Goal: Feedback & Contribution: Contribute content

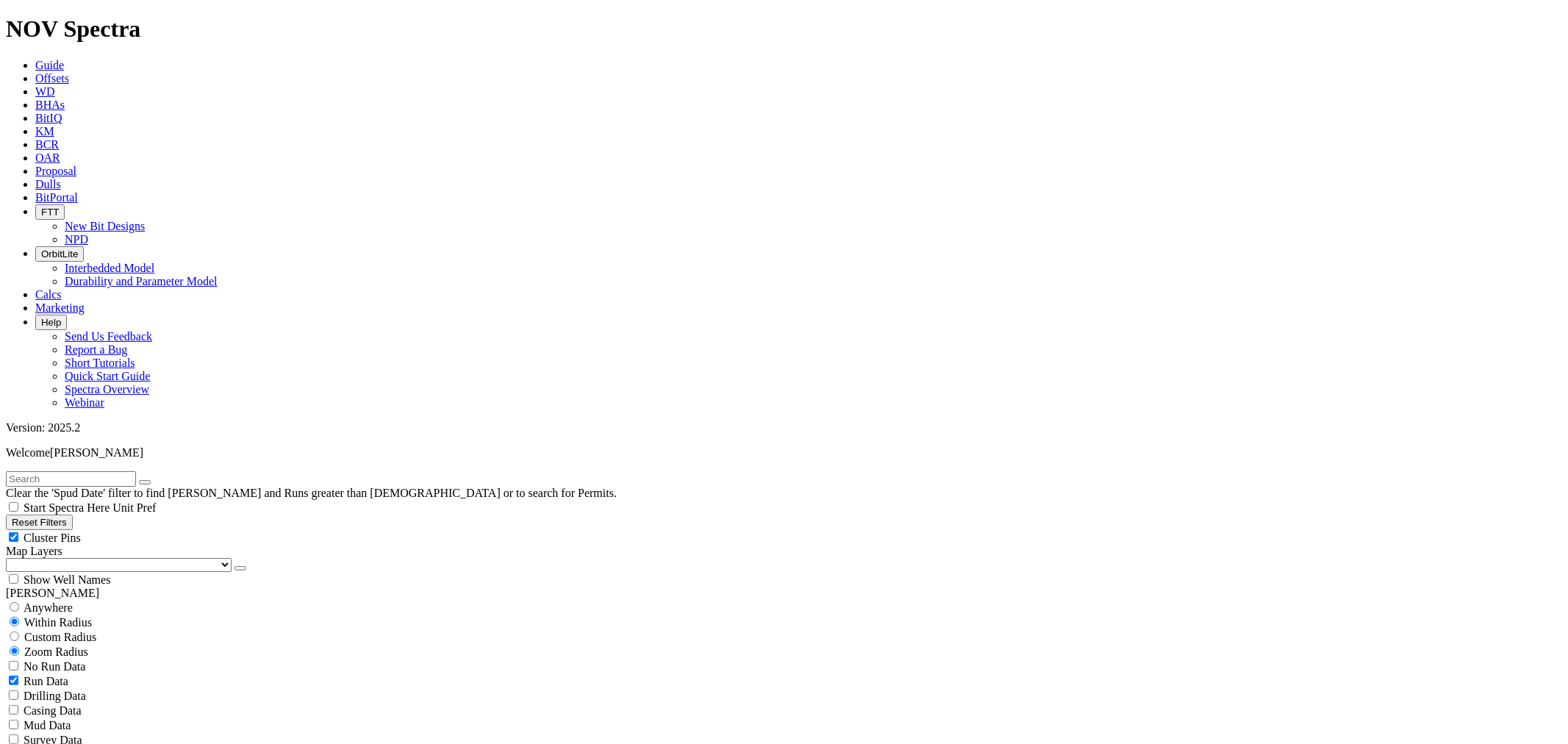
scroll to position [2097, 0]
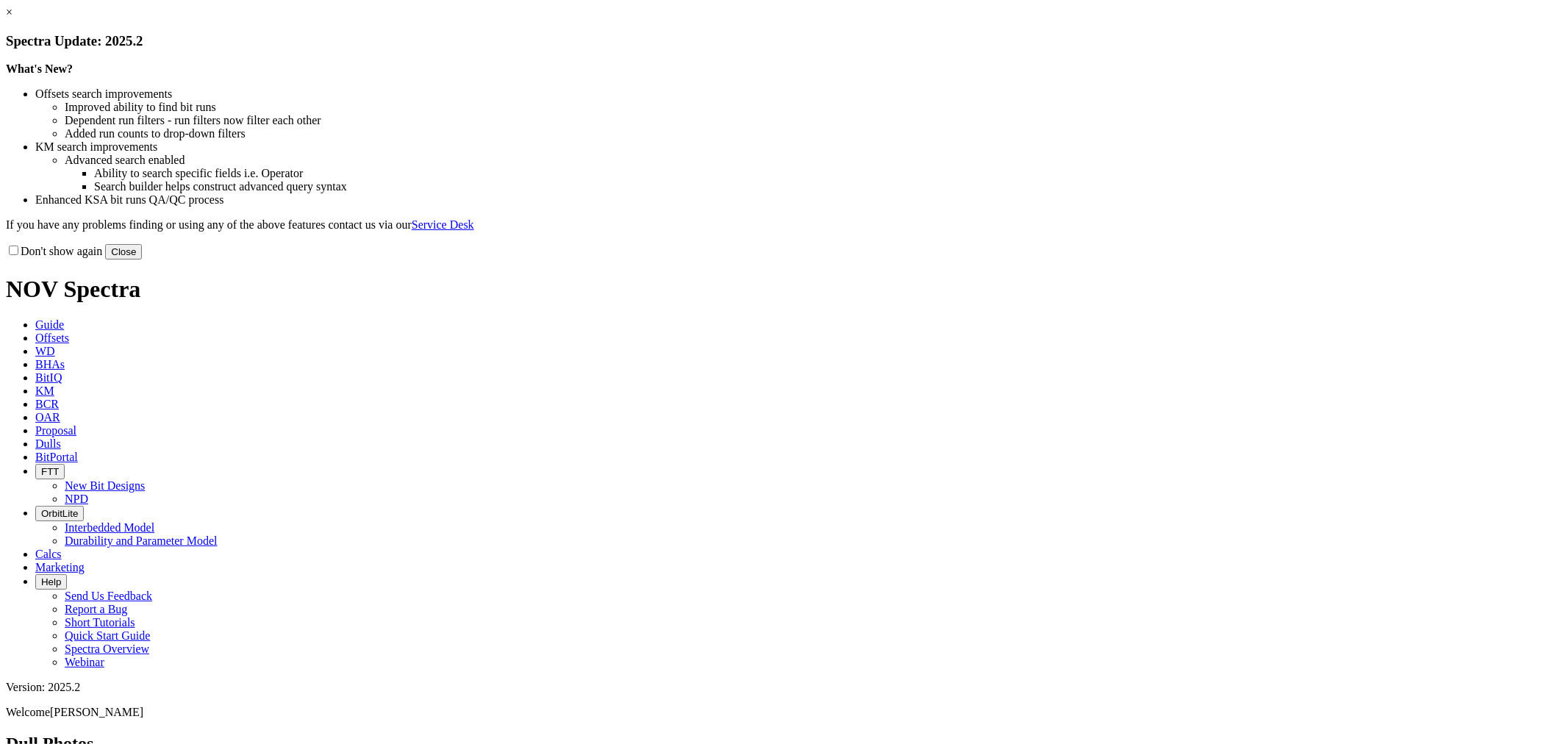
click at [142, 260] on button "Close" at bounding box center [123, 252] width 37 height 16
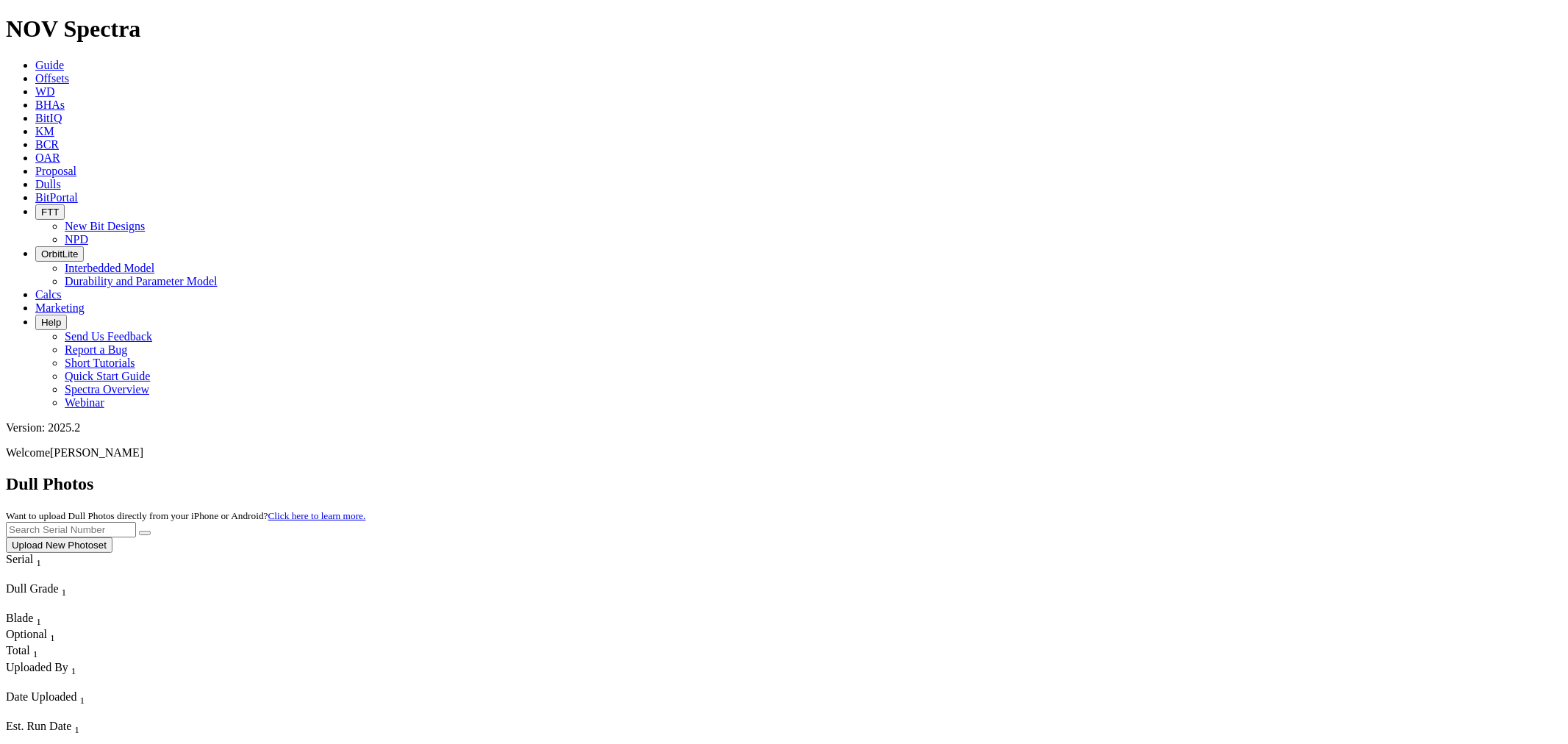
click at [35, 72] on icon at bounding box center [35, 78] width 0 height 12
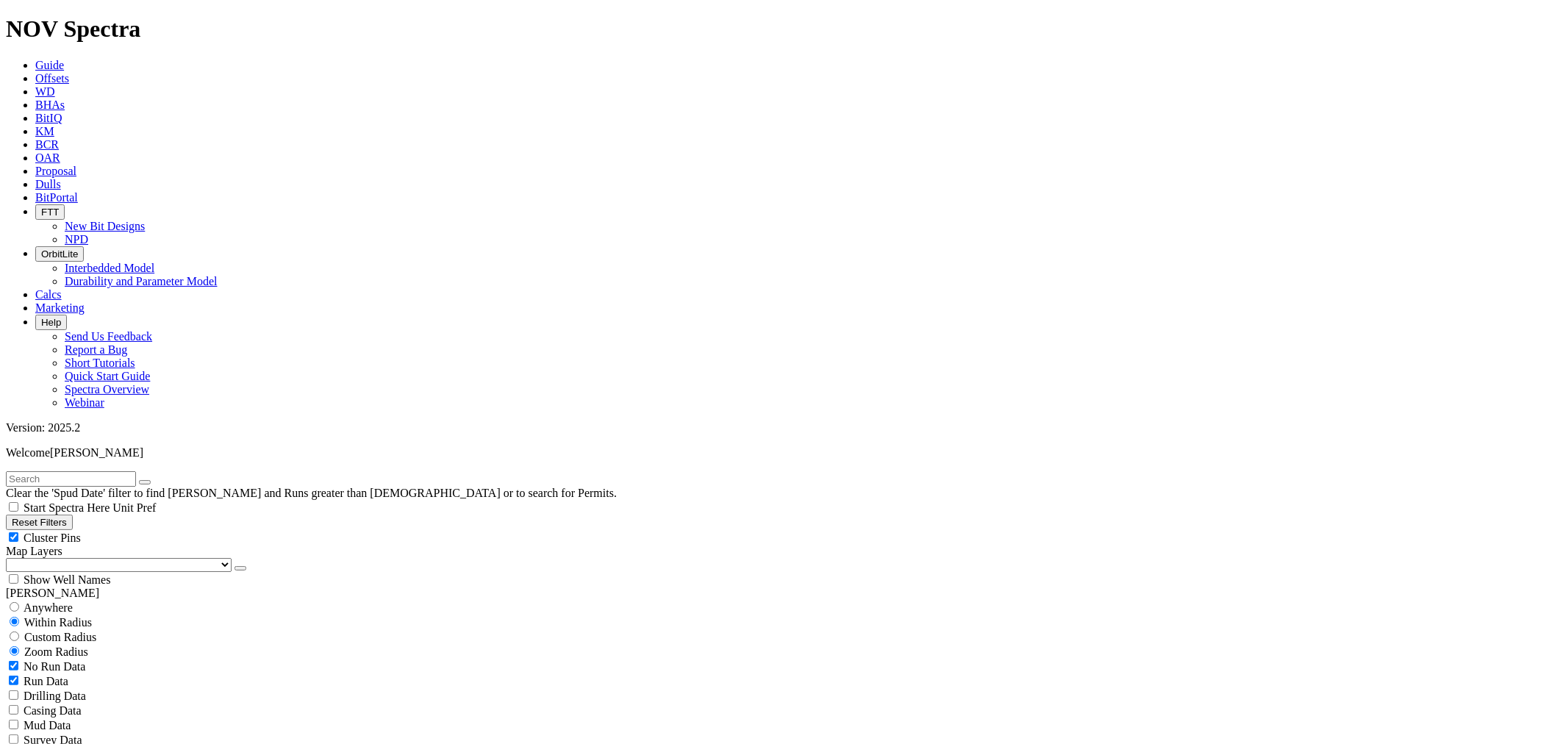
click at [84, 472] on input "text" at bounding box center [71, 479] width 130 height 16
click at [26, 472] on input "text" at bounding box center [71, 479] width 130 height 16
type input "A316913"
click at [154, 480] on button "submit" at bounding box center [159, 482] width 12 height 5
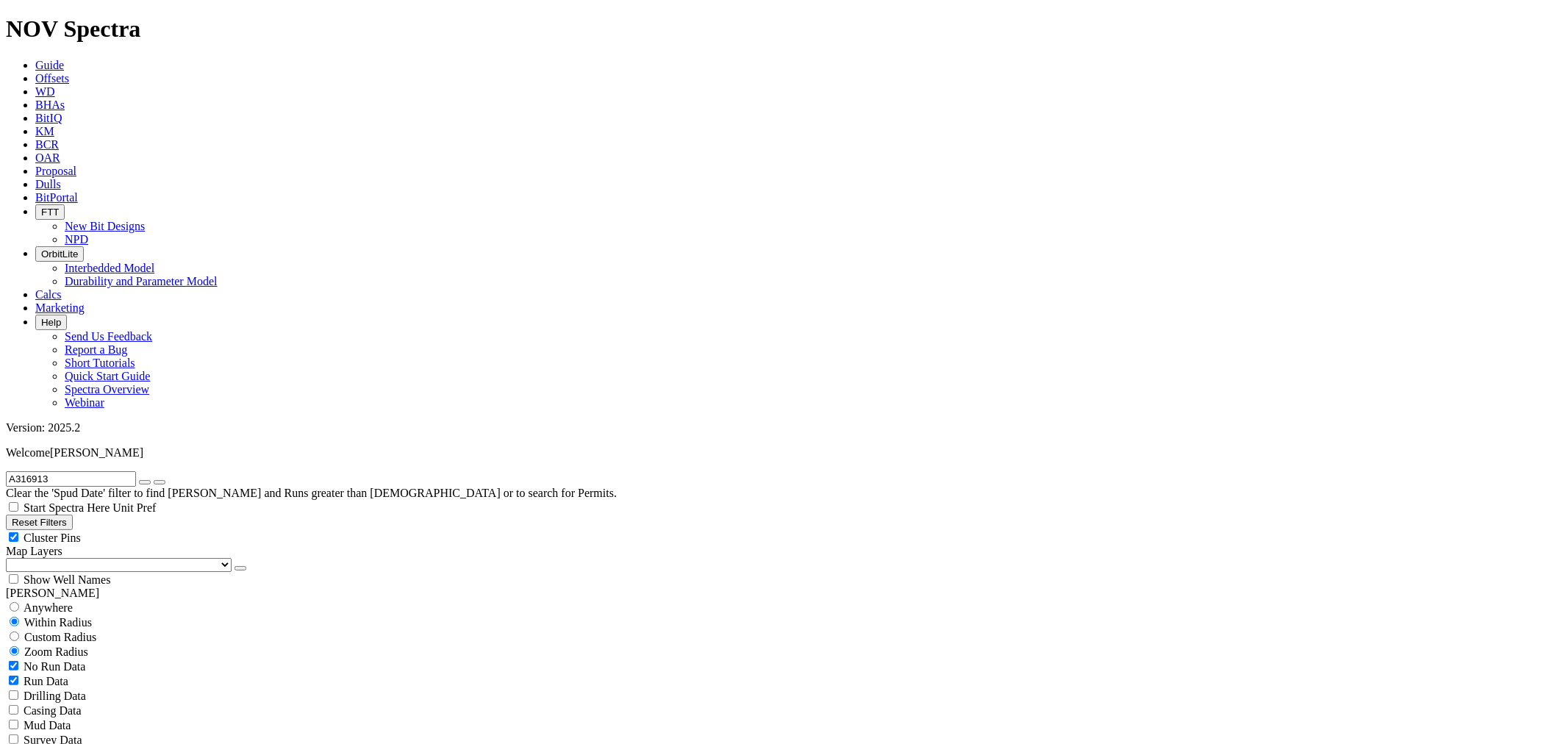
click at [151, 480] on button "button" at bounding box center [144, 482] width 12 height 5
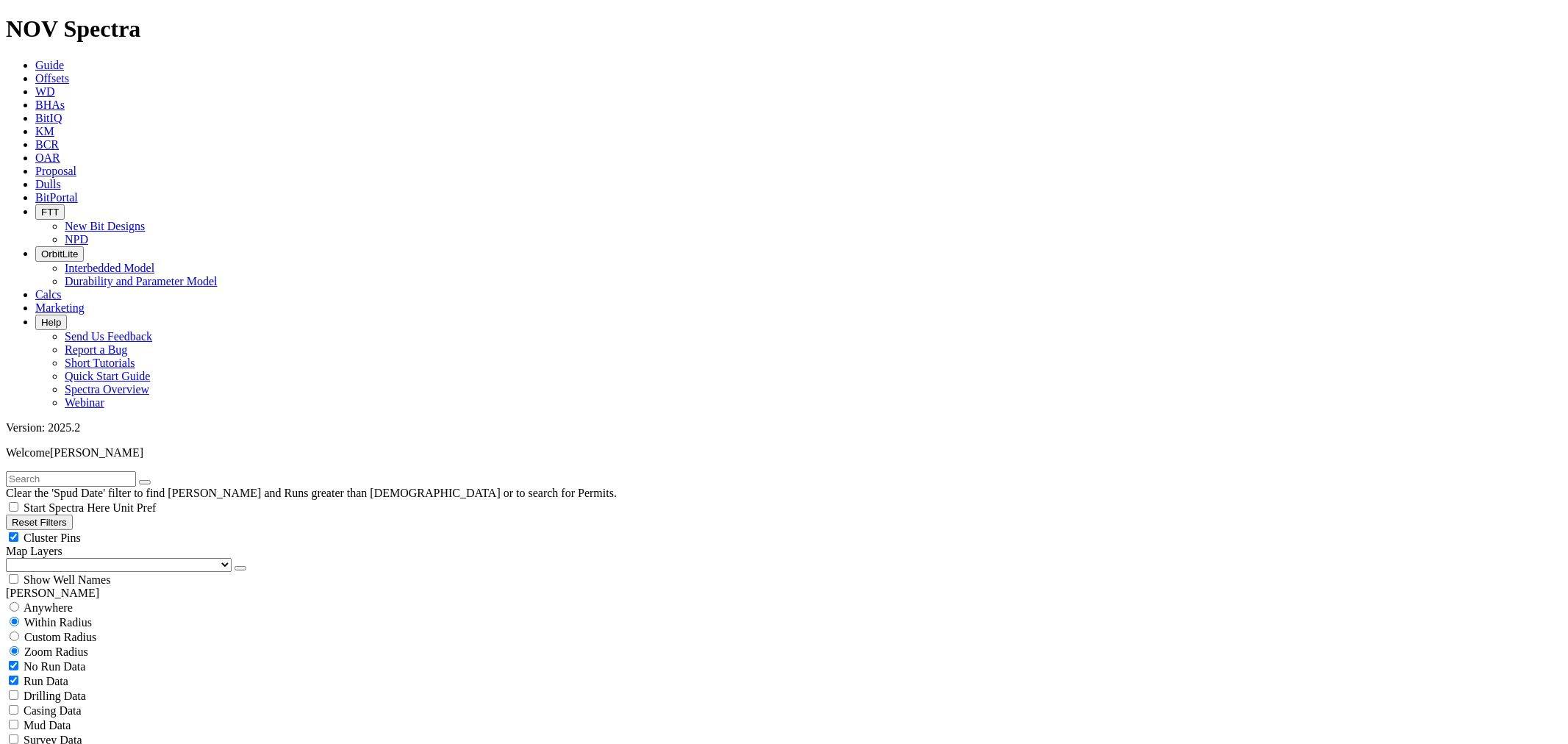
type input "[DATE]"
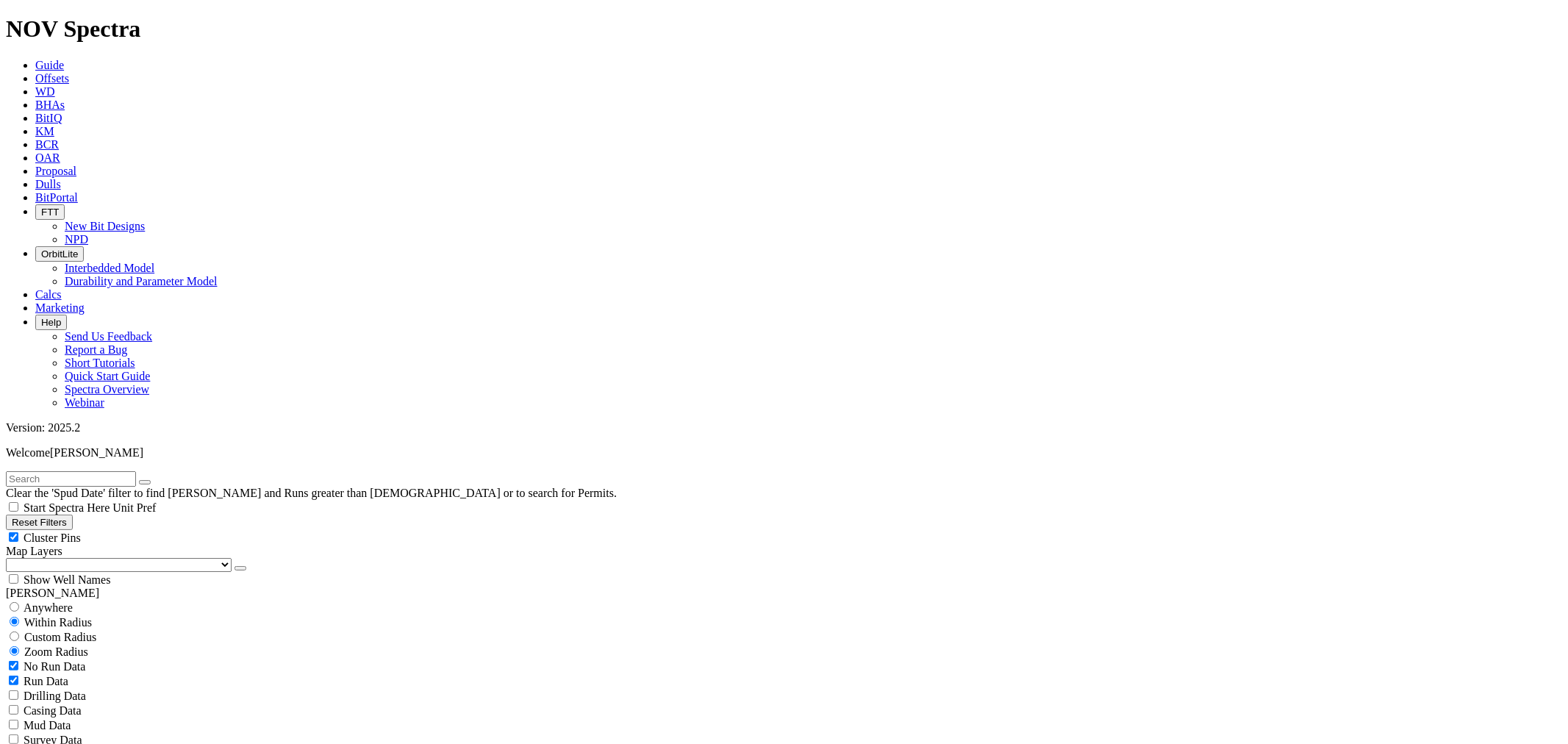
scroll to position [326, 0]
select select "8.75"
checkbox input "false"
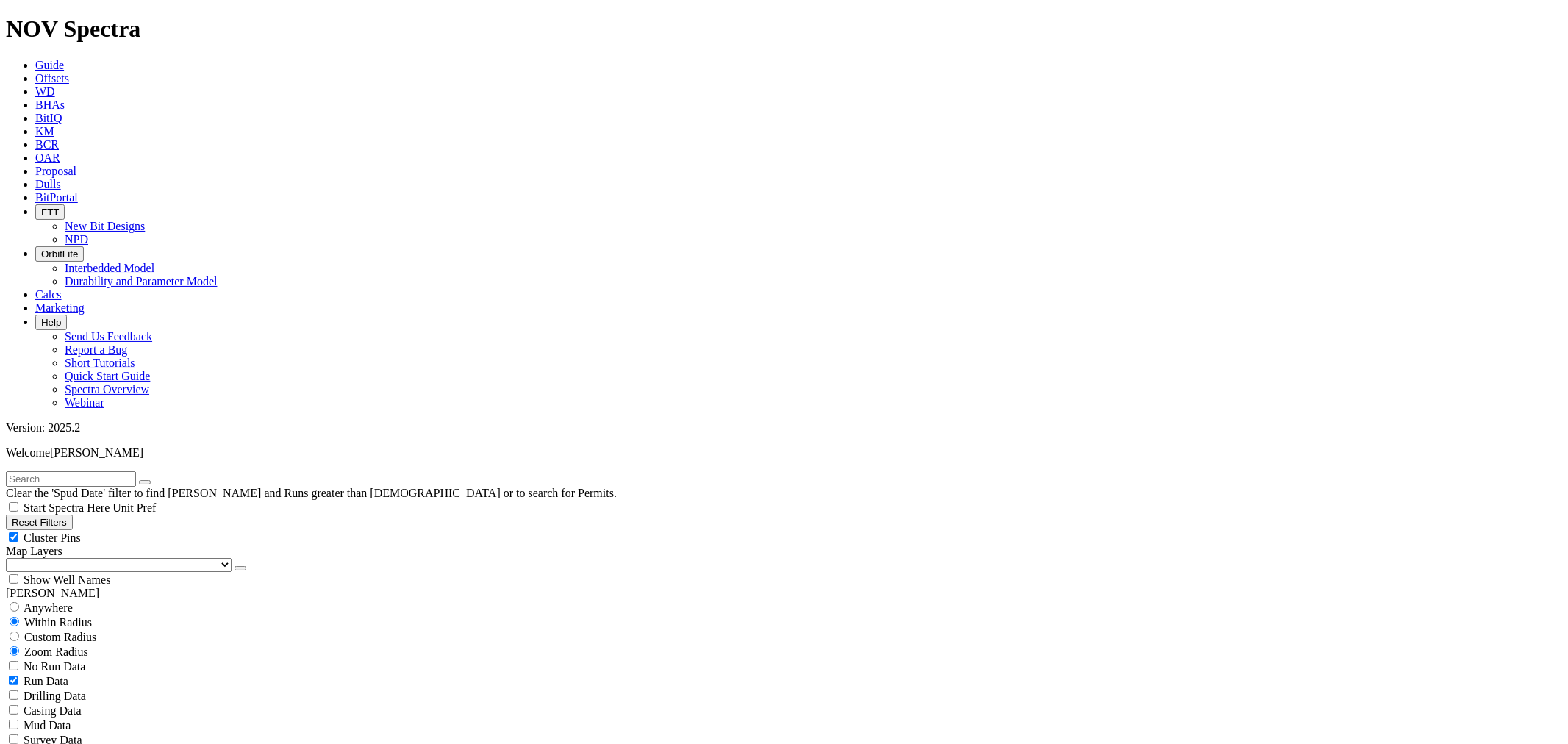
select select "? number:8.75 ?"
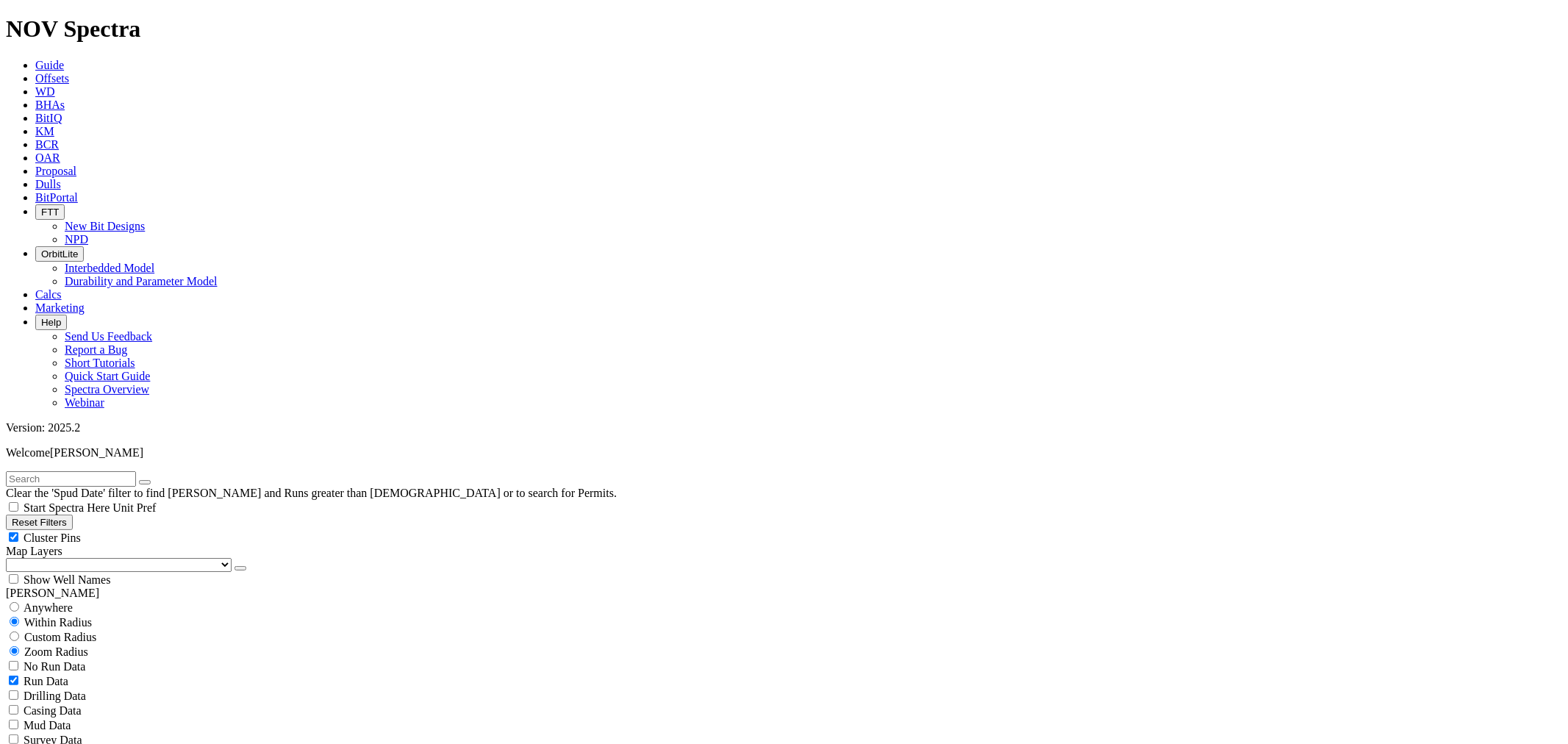
scroll to position [489, 0]
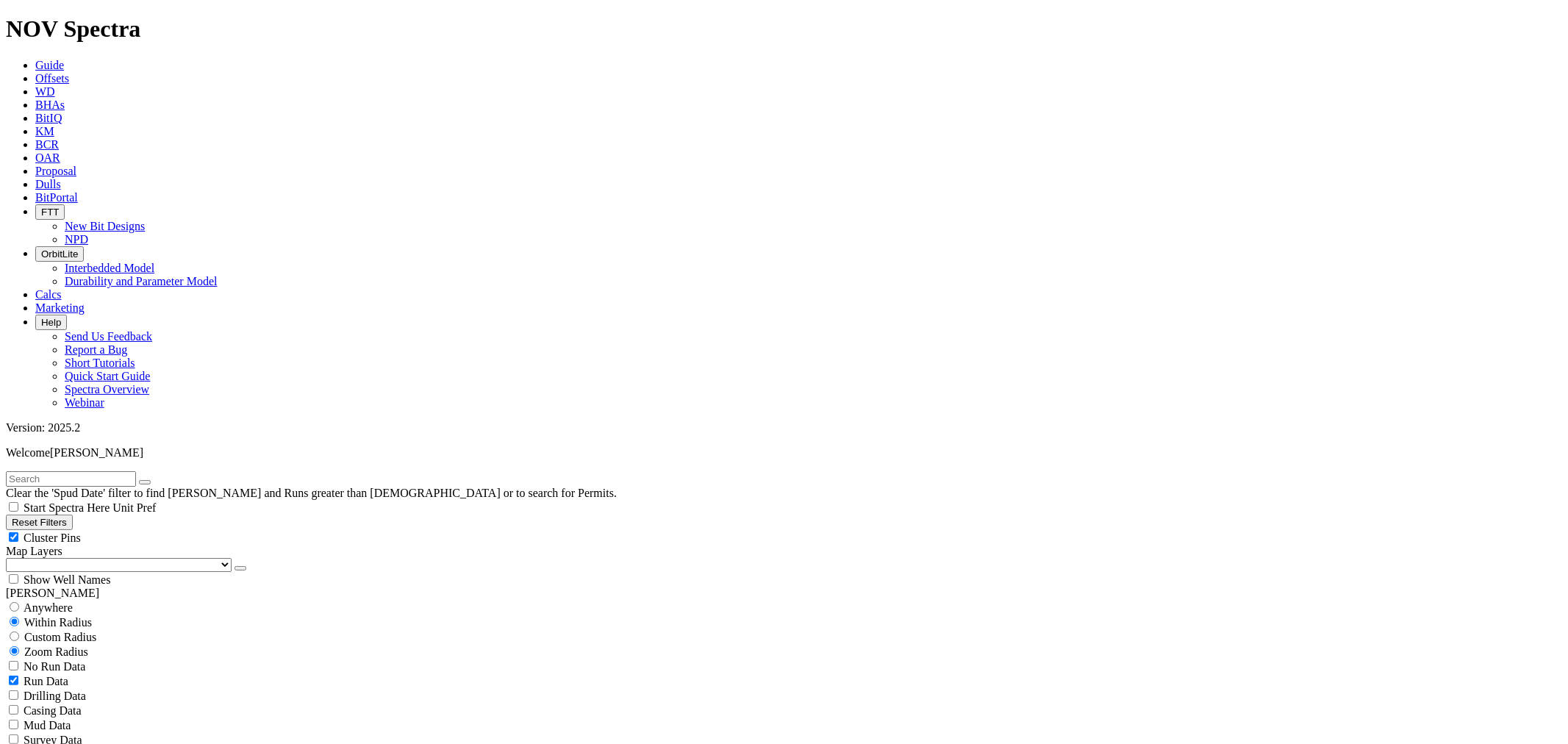
scroll to position [1504, 0]
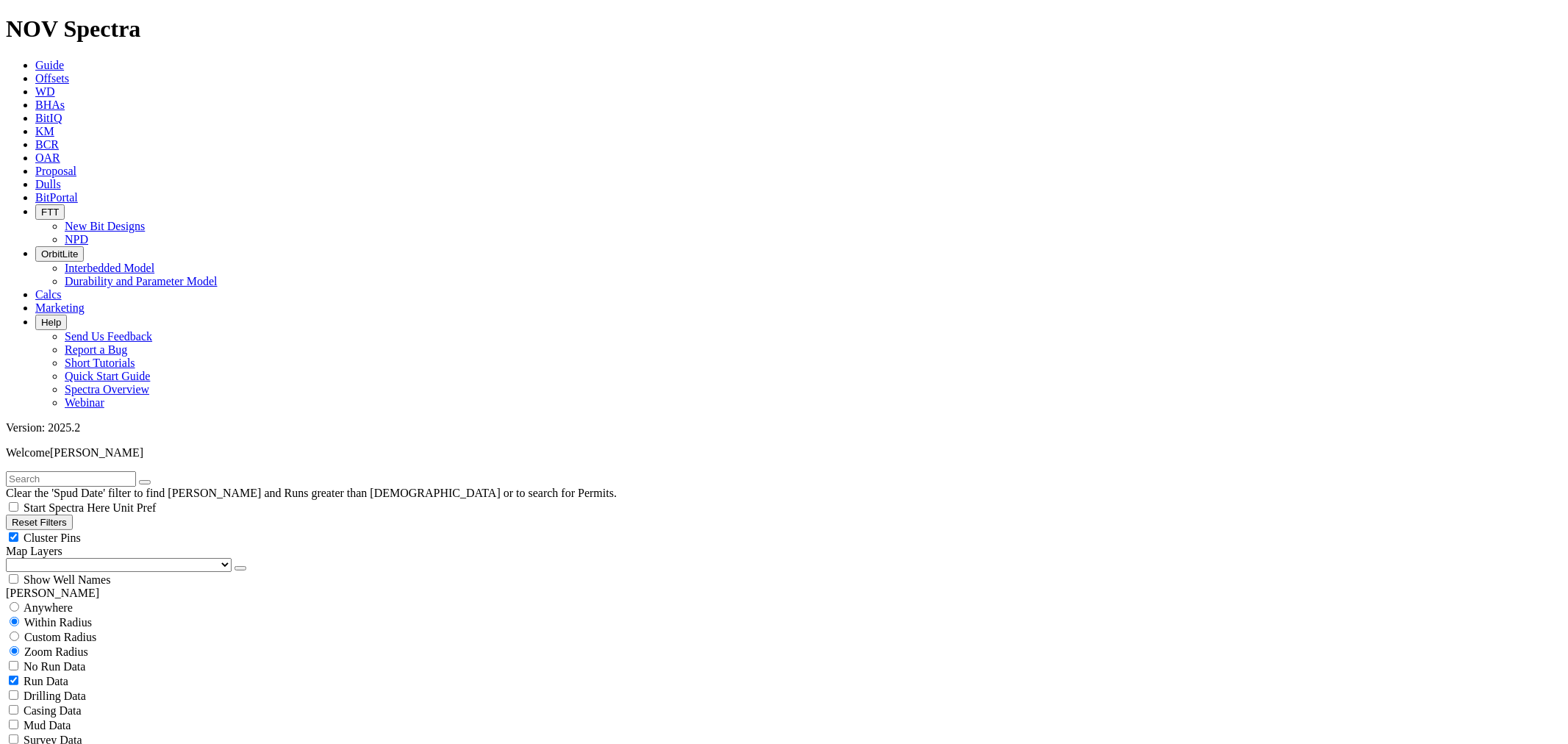
scroll to position [2305, 0]
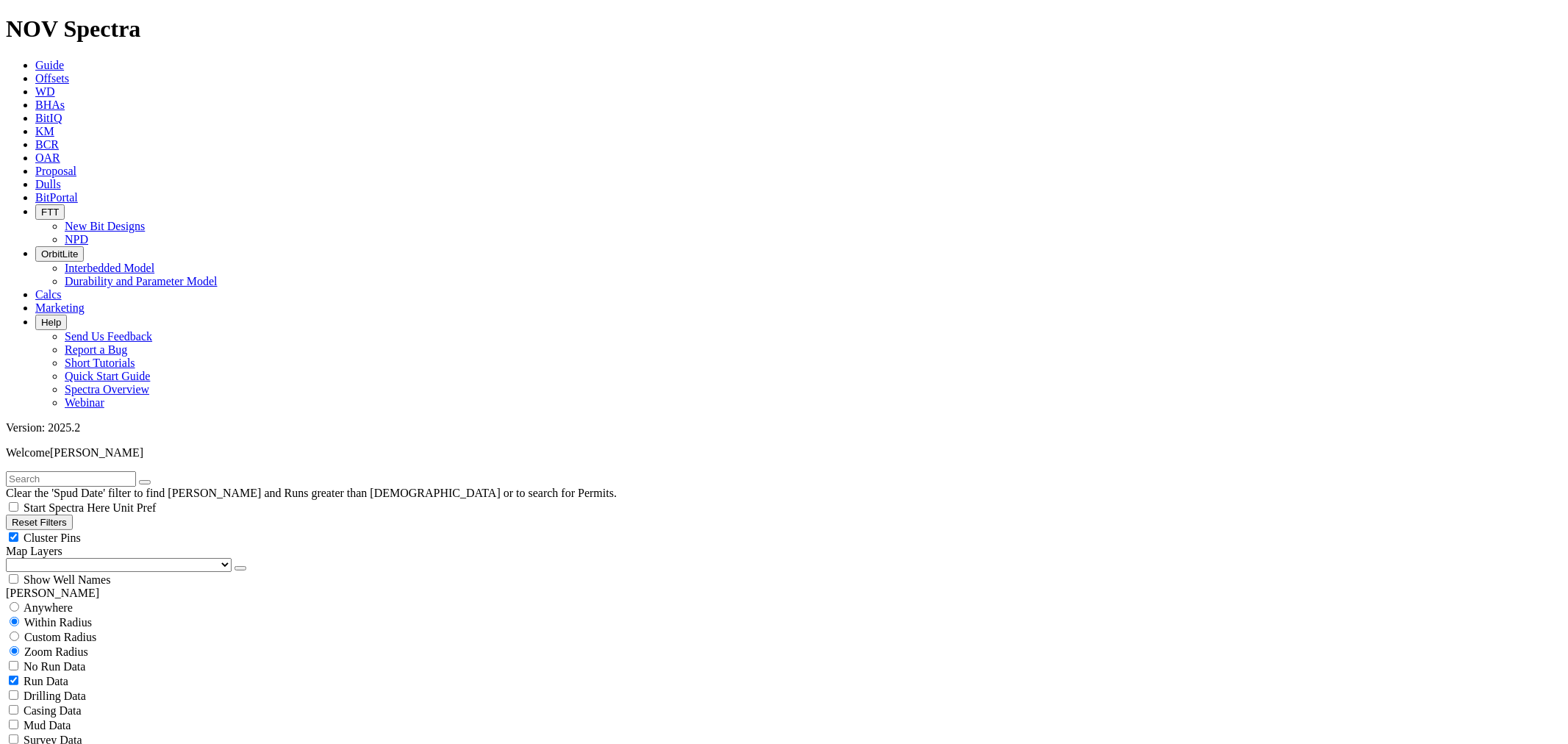
scroll to position [3531, 0]
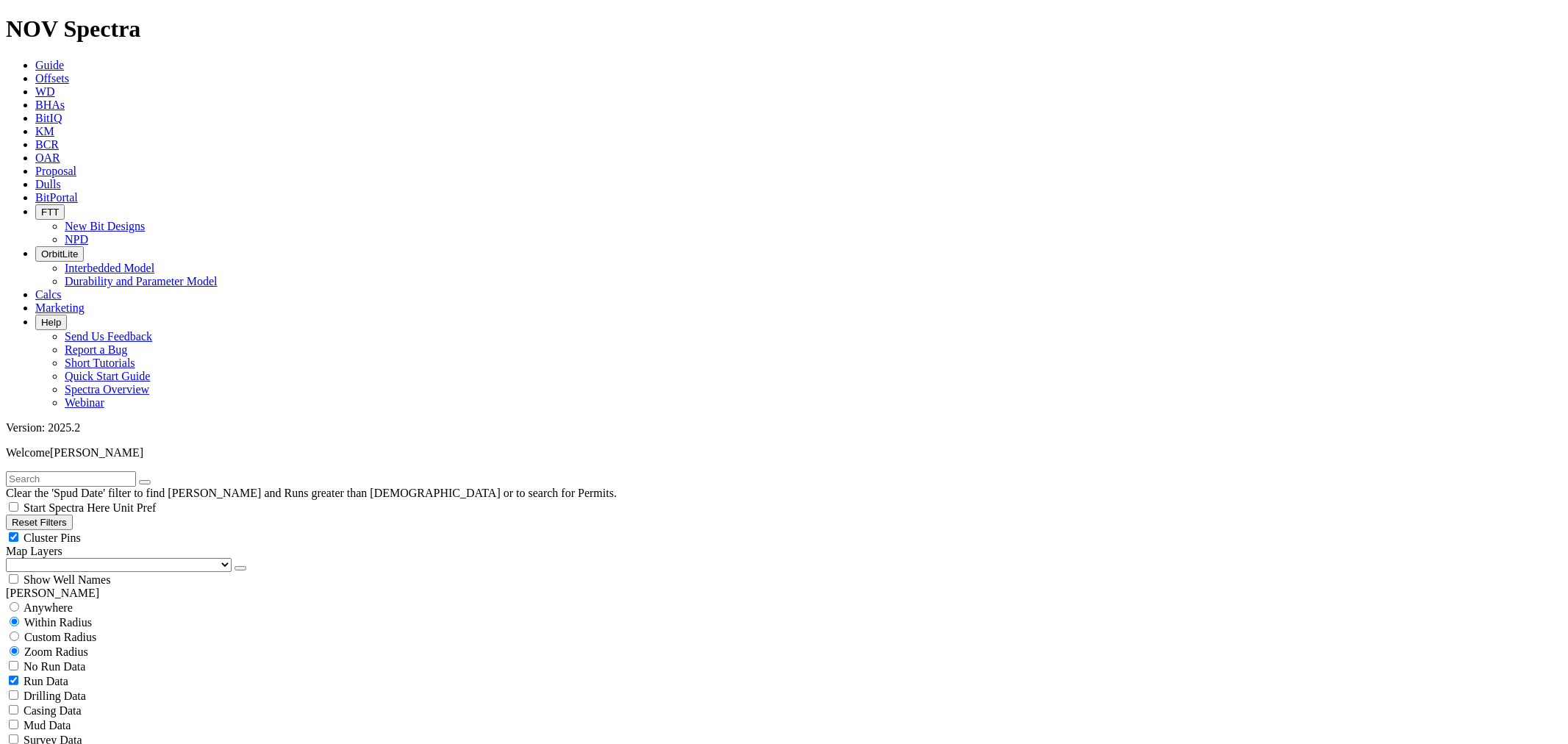
type input "8/1/24"
click at [94, 472] on input "text" at bounding box center [71, 479] width 130 height 16
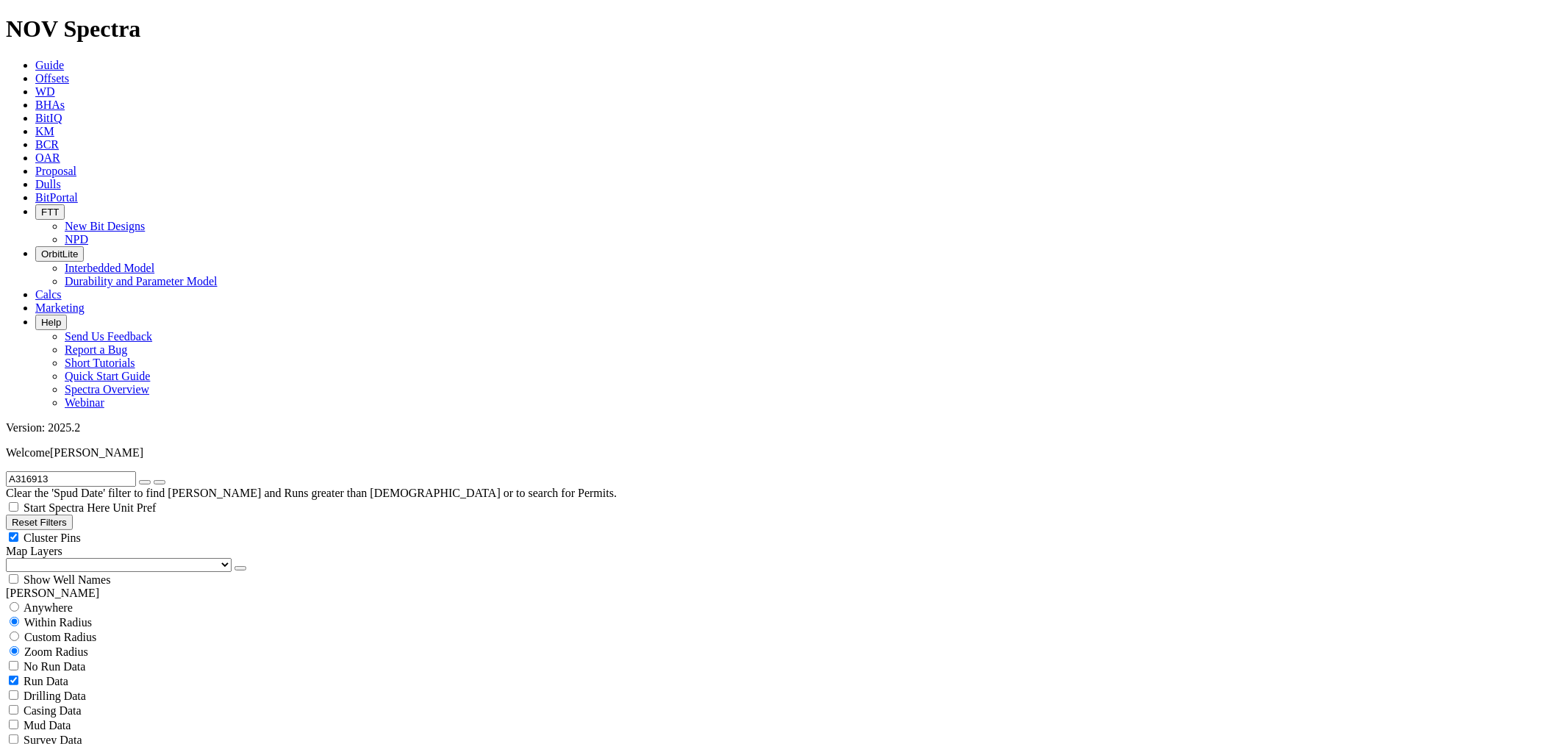
type input "A316913"
click at [154, 480] on button "submit" at bounding box center [159, 482] width 12 height 5
drag, startPoint x: 179, startPoint y: 68, endPoint x: 229, endPoint y: 136, distance: 84.4
click at [145, 482] on icon "button" at bounding box center [145, 482] width 0 height 0
click at [40, 472] on input "text" at bounding box center [71, 479] width 130 height 16
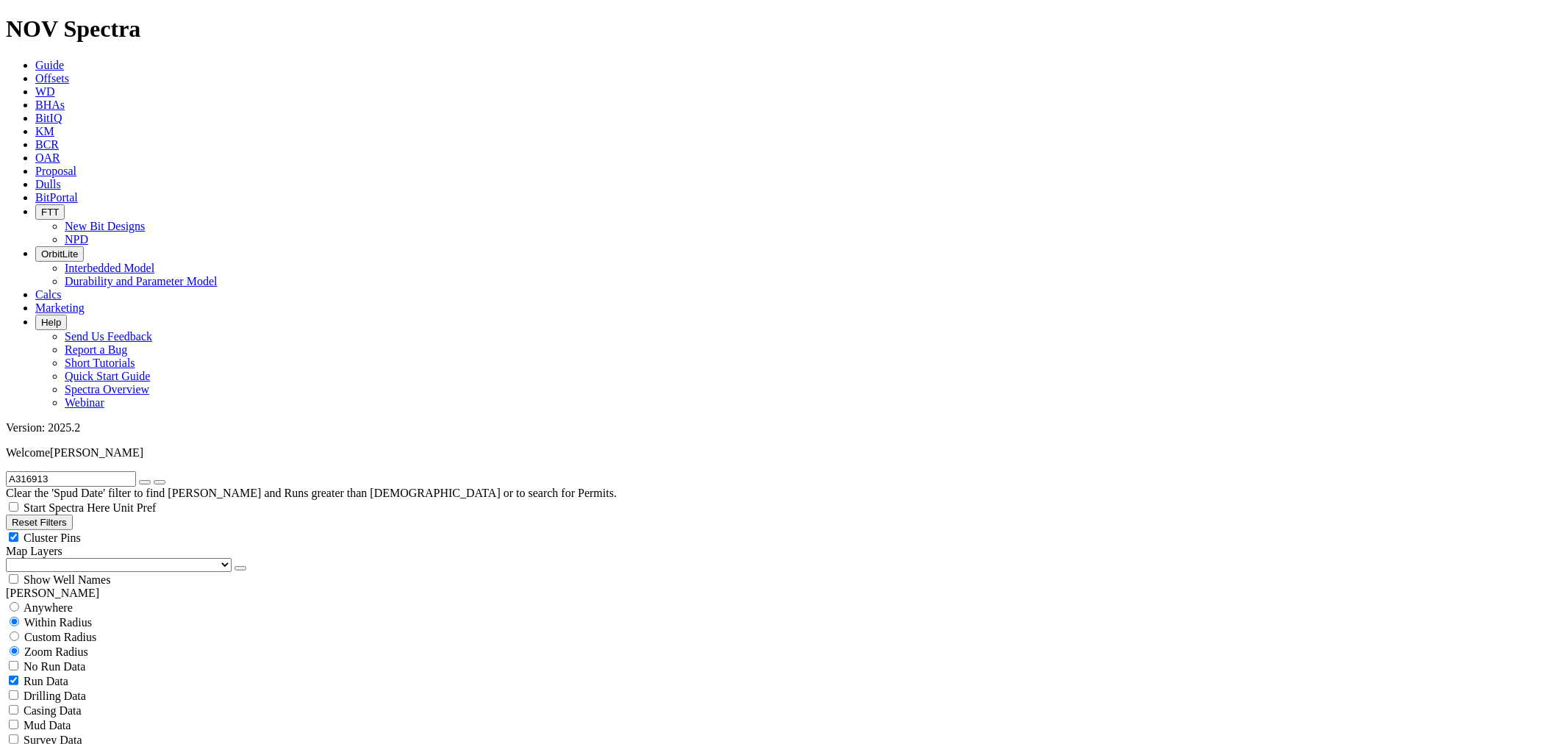
type input "A316913"
click at [154, 480] on button "submit" at bounding box center [159, 482] width 12 height 5
click at [145, 482] on icon "button" at bounding box center [145, 482] width 0 height 0
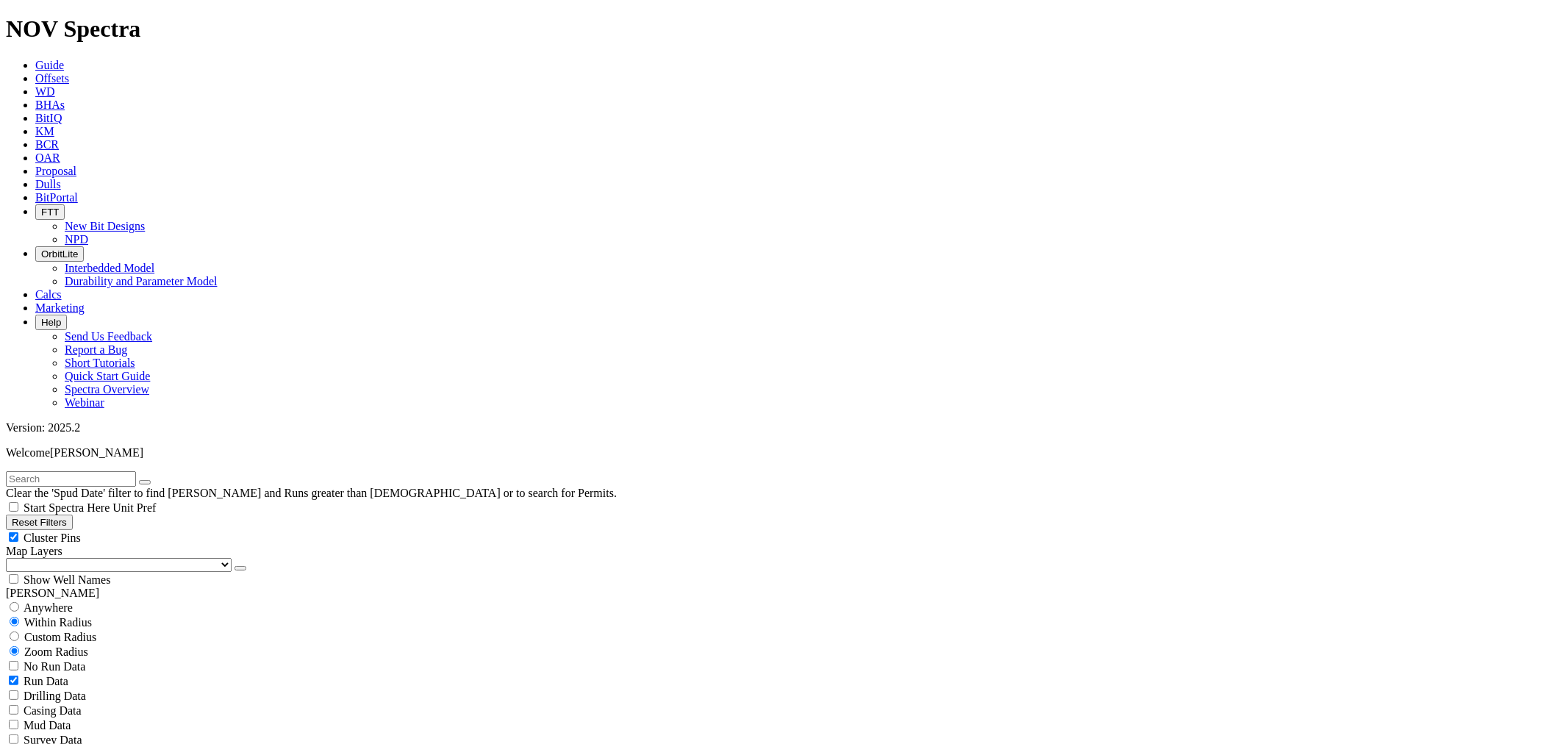
scroll to position [4753, 0]
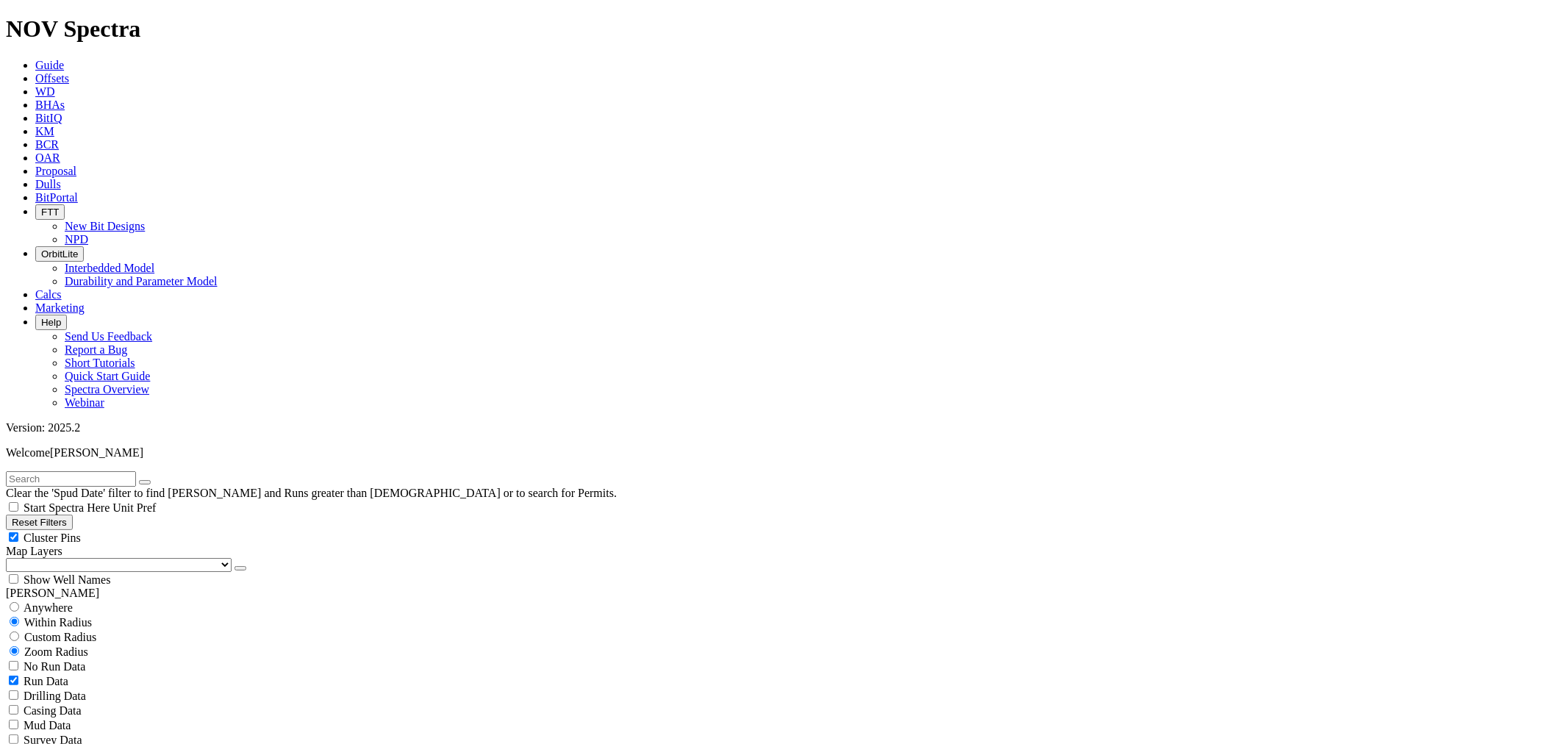
scroll to position [2123, 0]
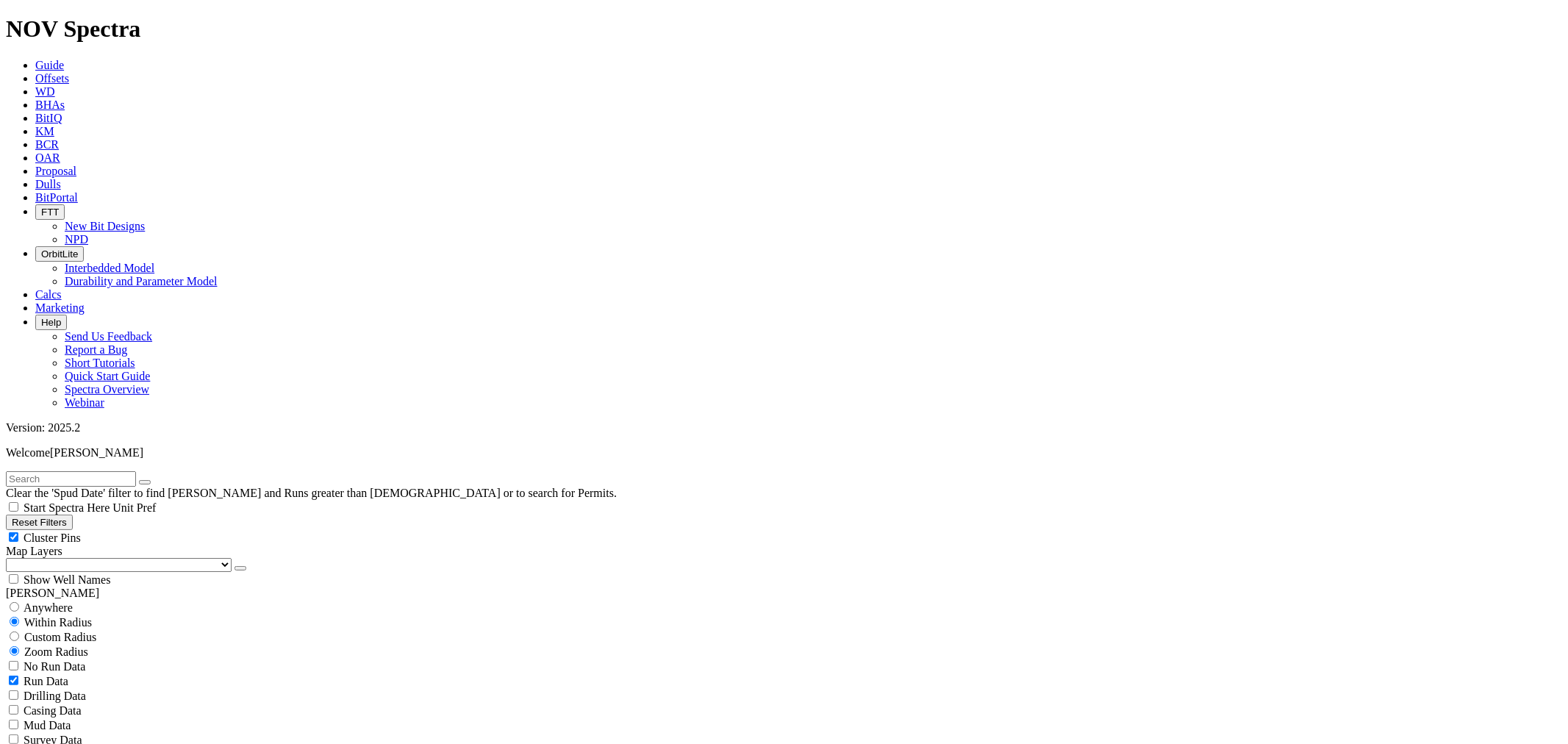
scroll to position [3758, 0]
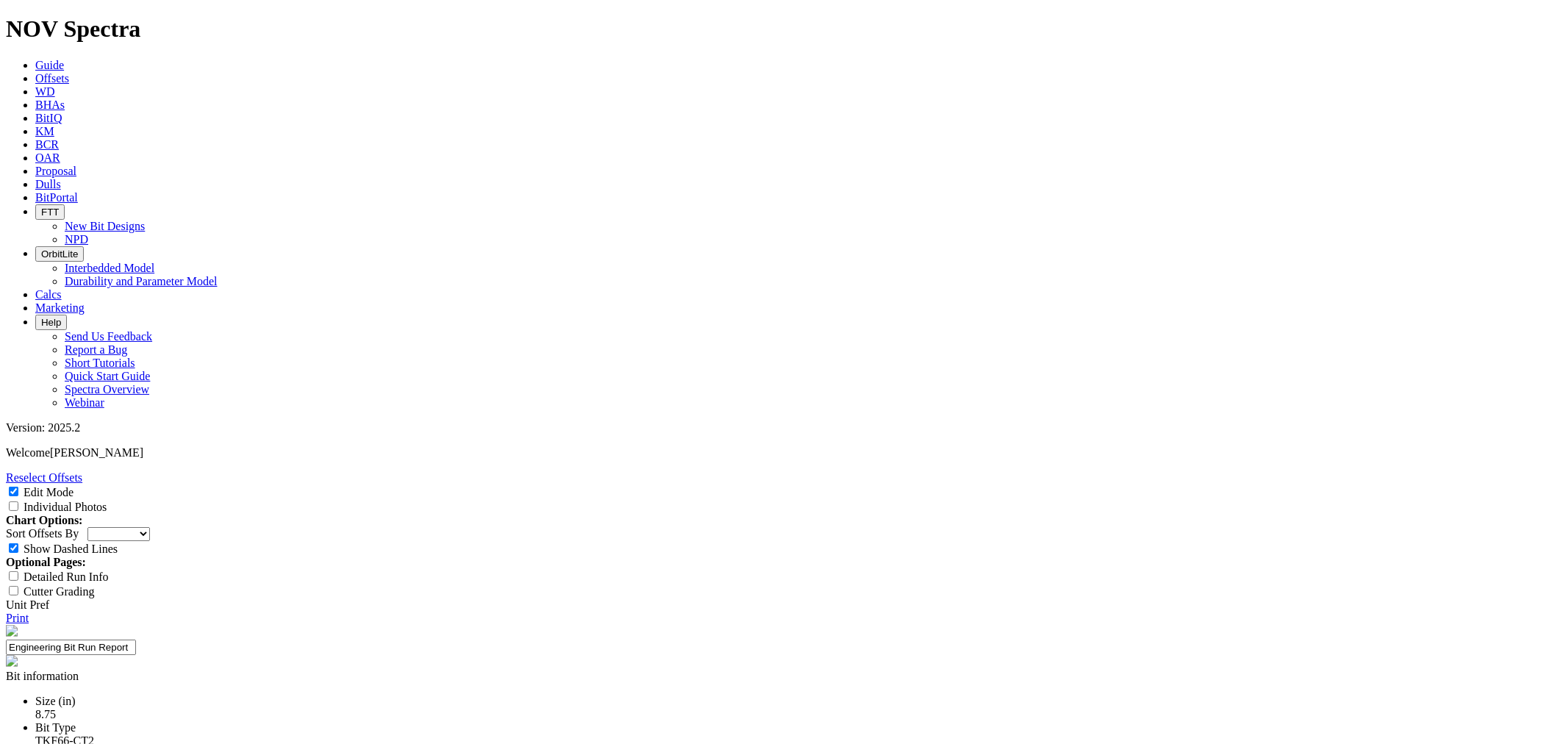
paste textarea "Design iteration of the 8.75 66-AT3 to improve the nose & shoulder durability a…"
drag, startPoint x: 706, startPoint y: 560, endPoint x: 578, endPoint y: 552, distance: 128.2
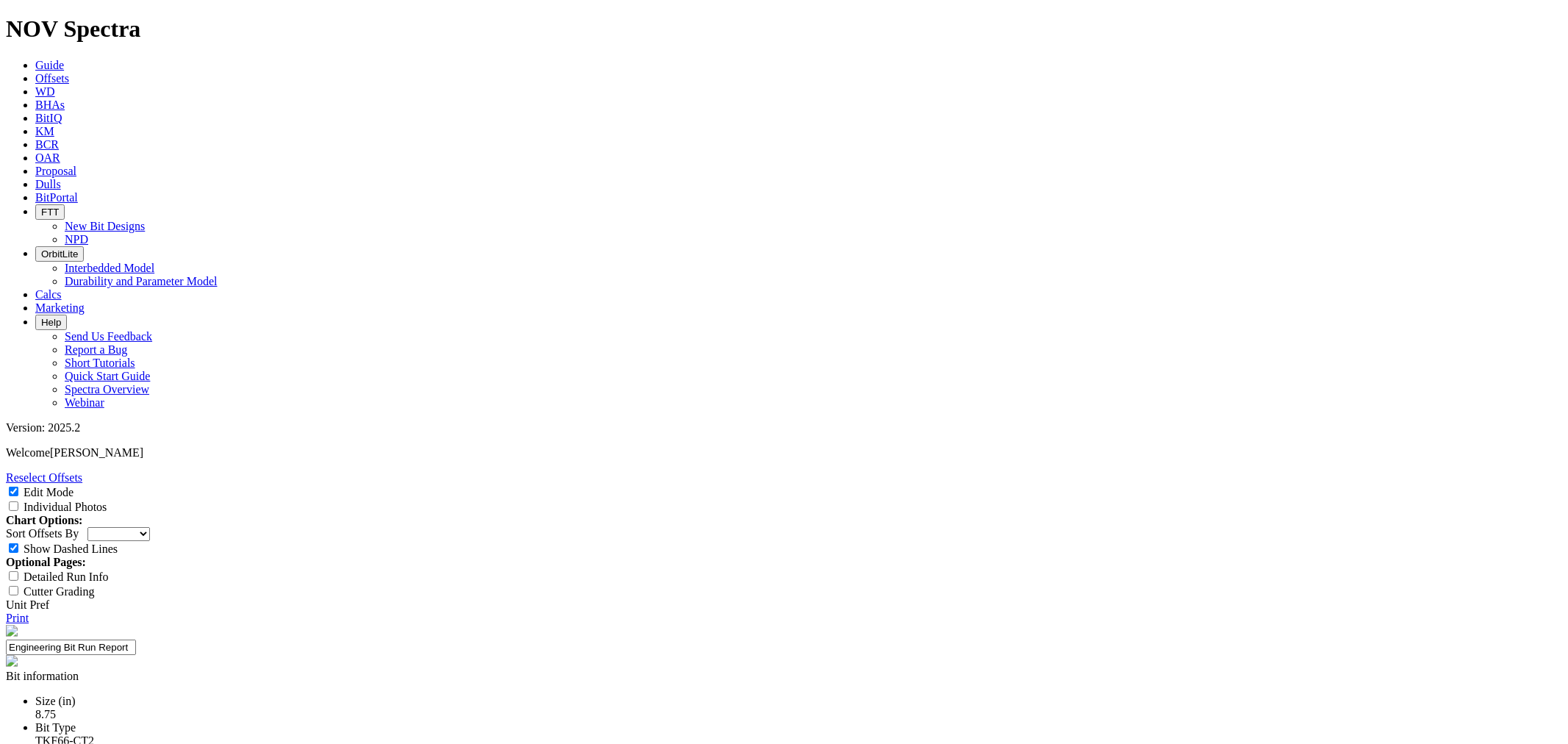
paste textarea "erosion mitigation iteration of the CT1"
type textarea "Design iteration of the 8.75 66-AT3 to improve the nose & shoulder durability a…"
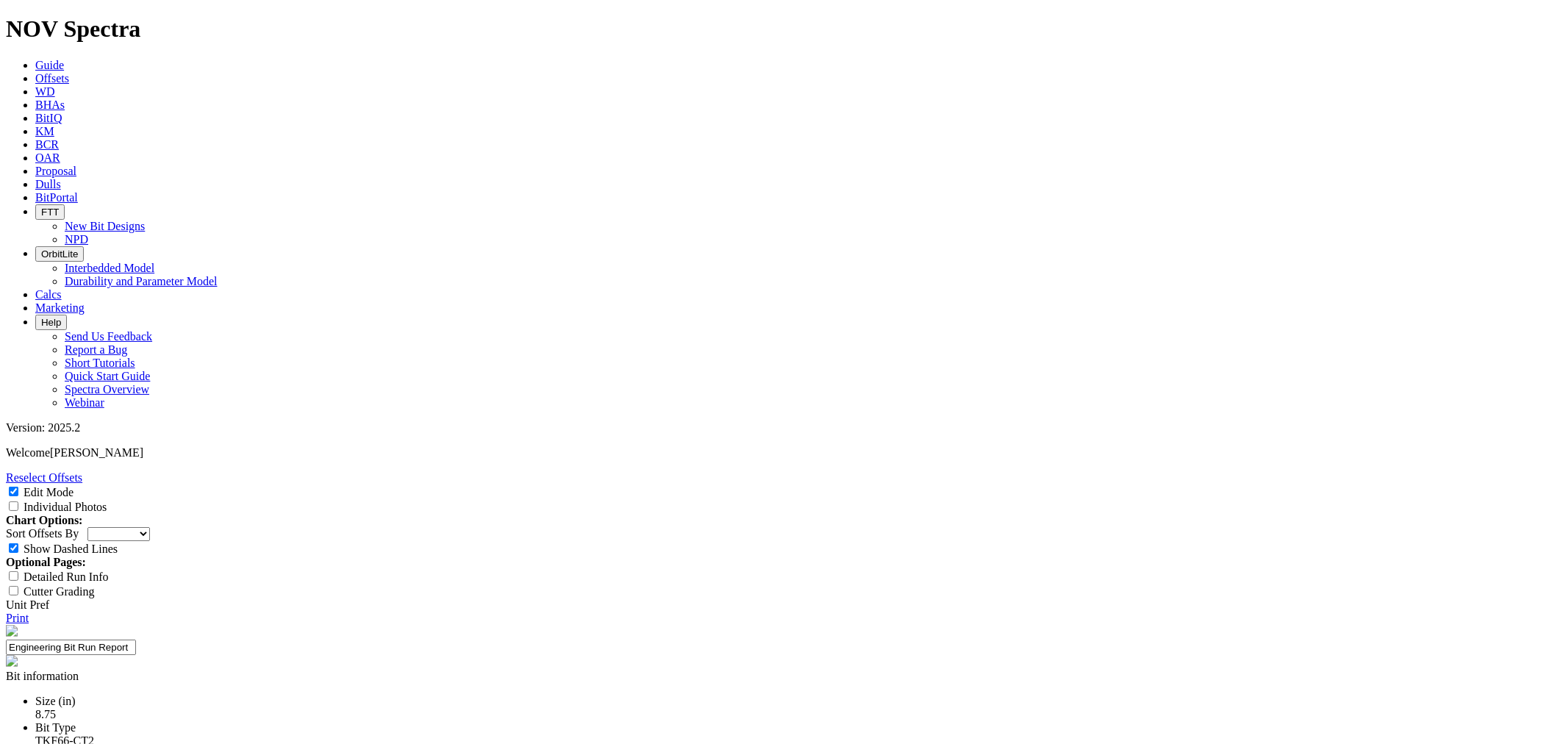
type input "24-0406"
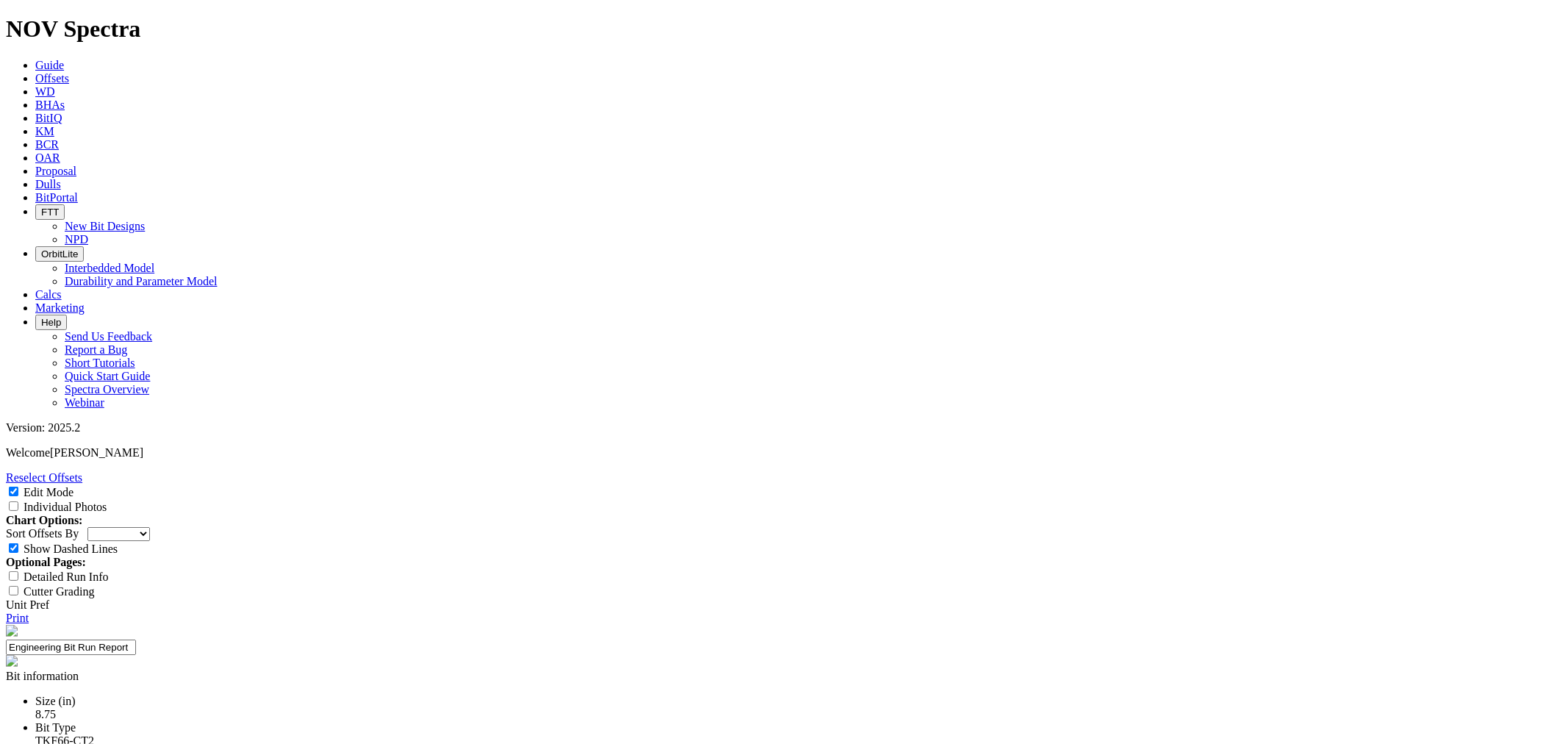
select select "string:https://spectra.nov.com/api/dull-photos/23628.A316913.20250629.TopPhoto.…"
type input "1"
type input "2"
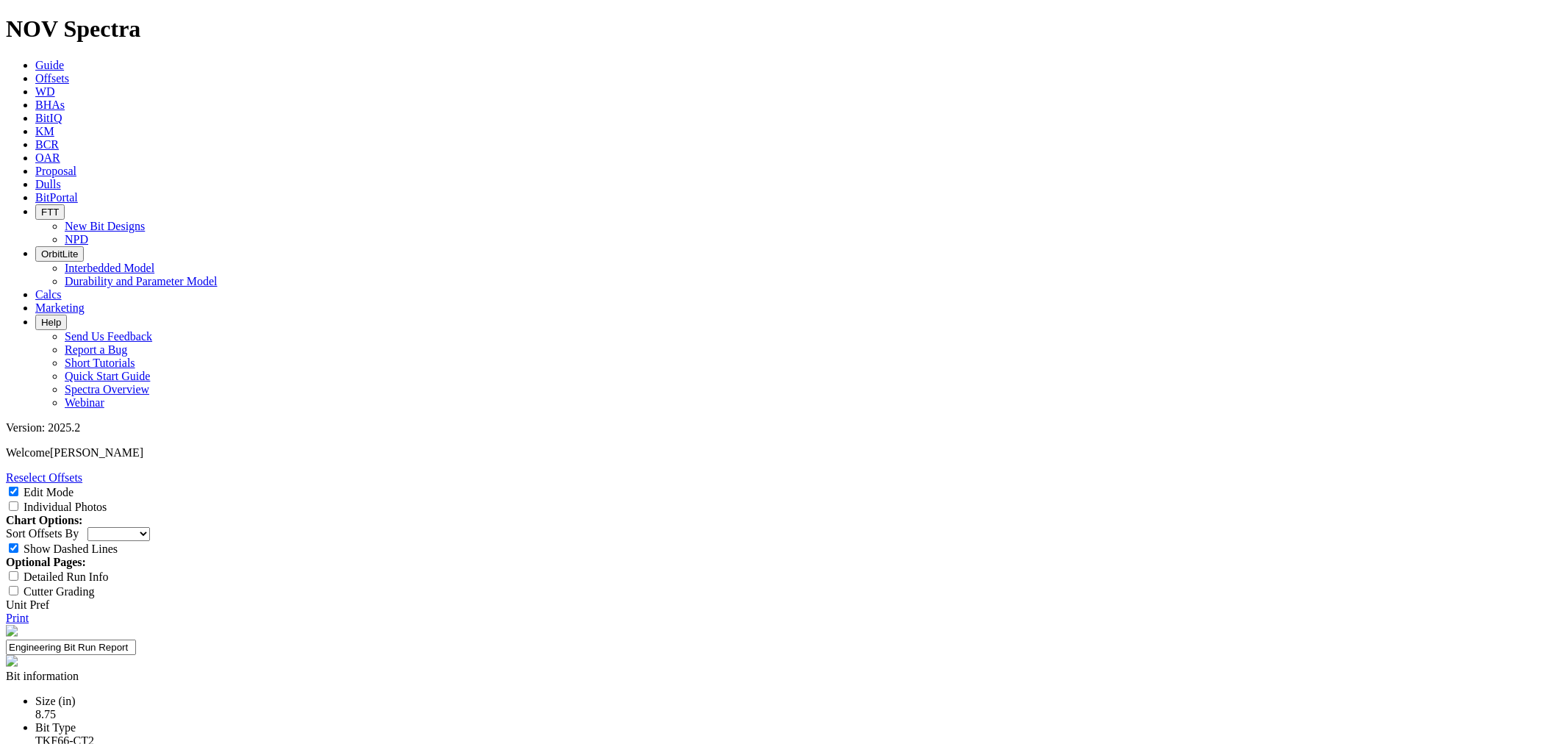
type input "Todd STrausburger; Yosef Amiraslani"
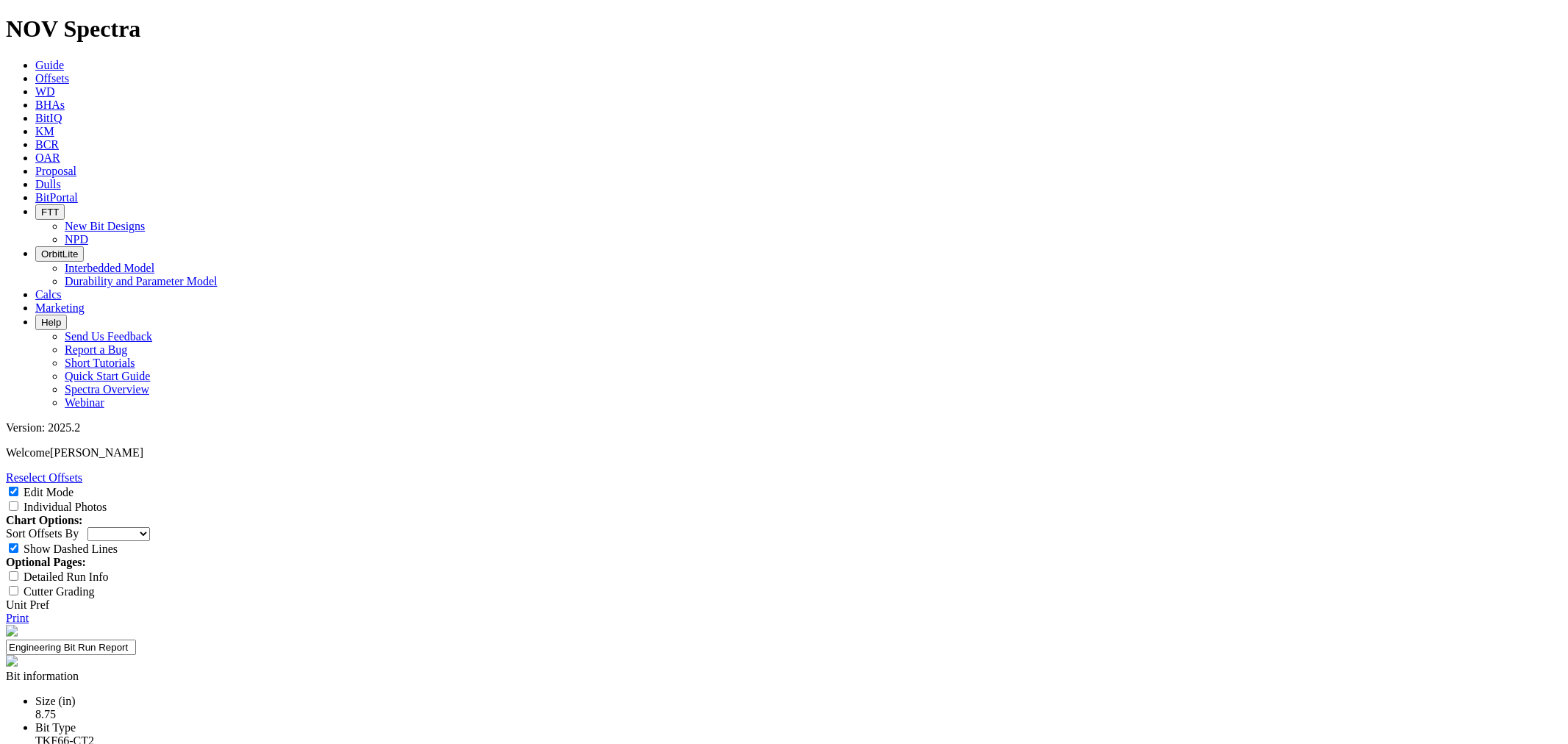
paste input "155 ft/hr-Test Met Run Length 9400ft- Test Met # of Runs 3+ Runs"
type input "155 ft/hr-Test Met Run Length 9400ft- Test Met # of Runs 3+ Runs"
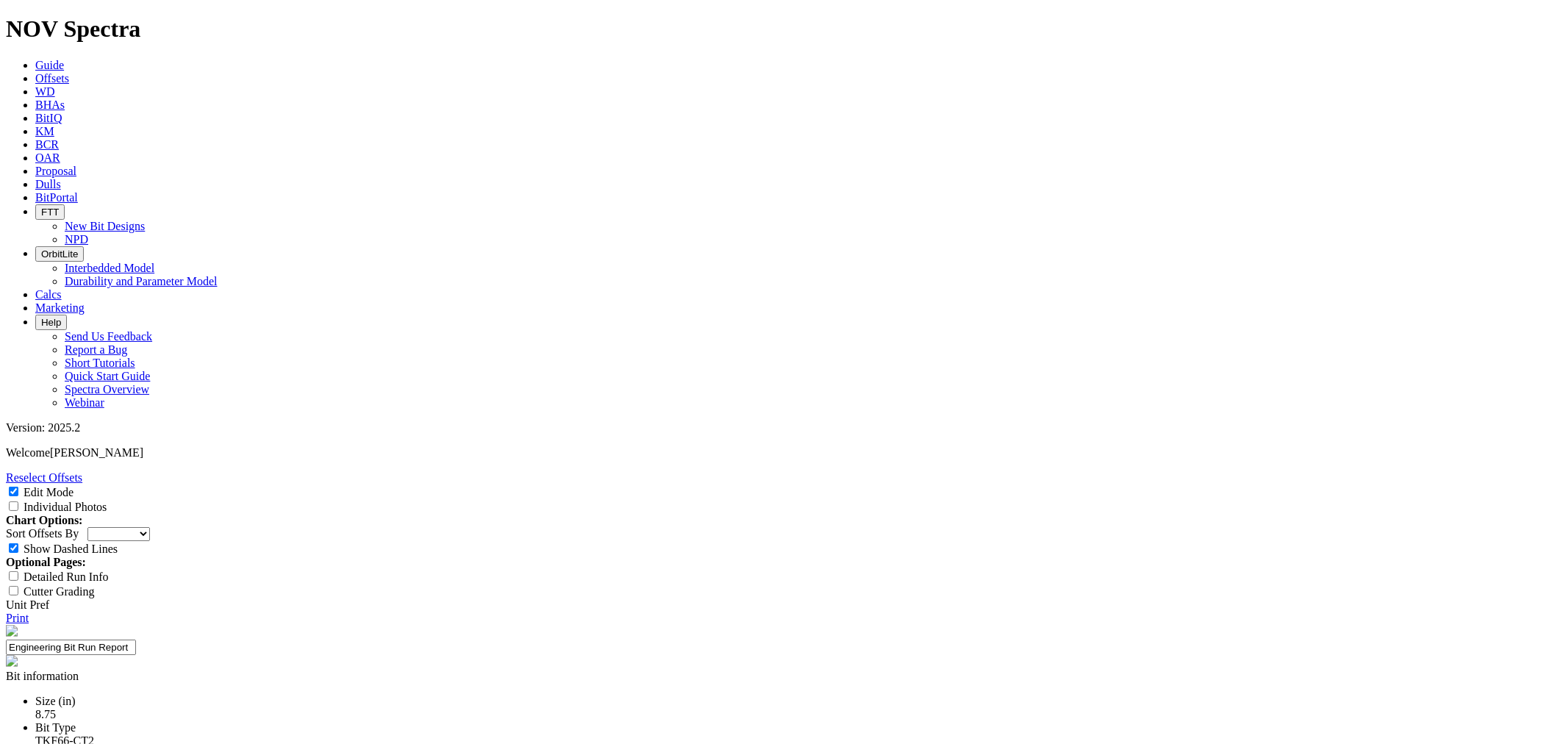
type input "ROP"
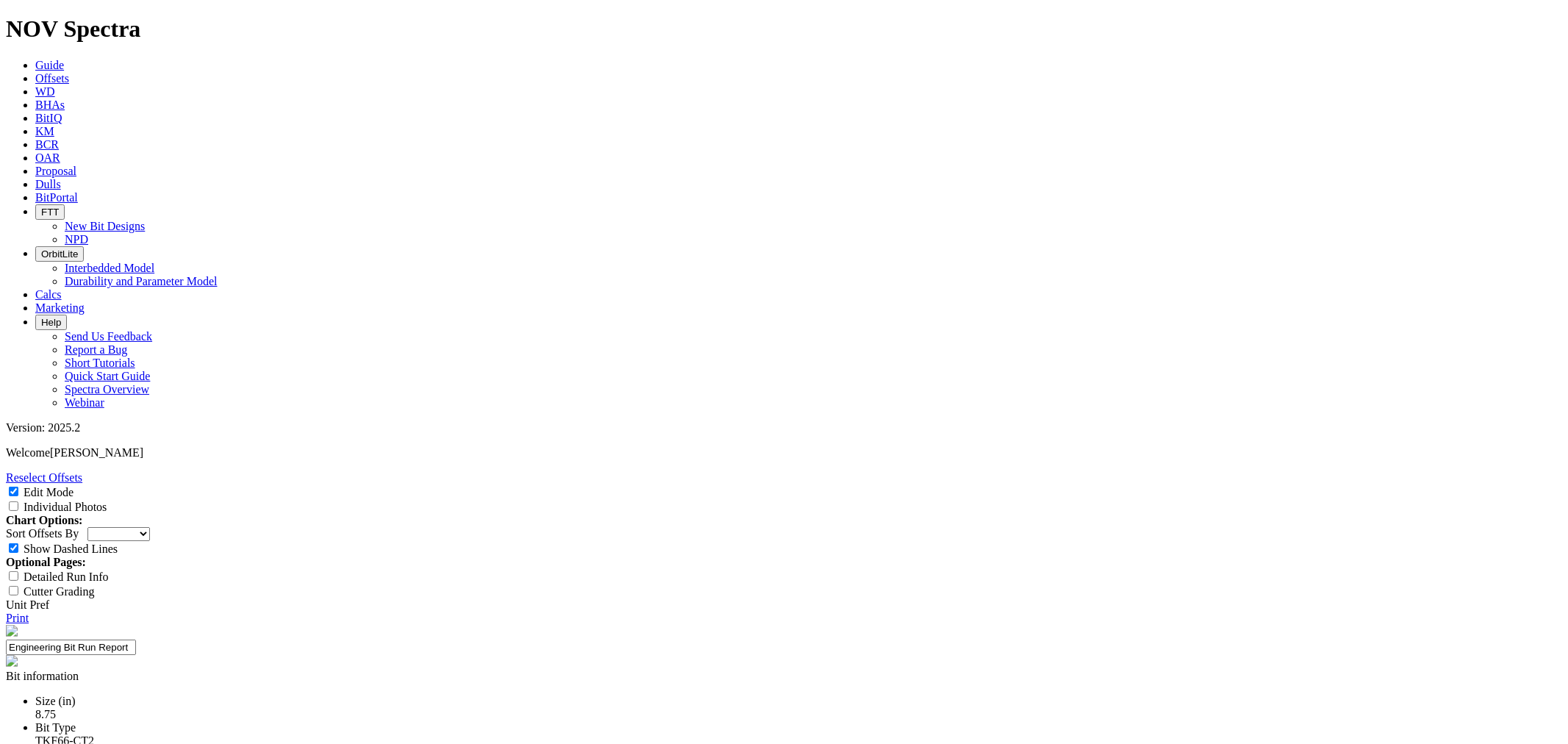
type input "Run Length"
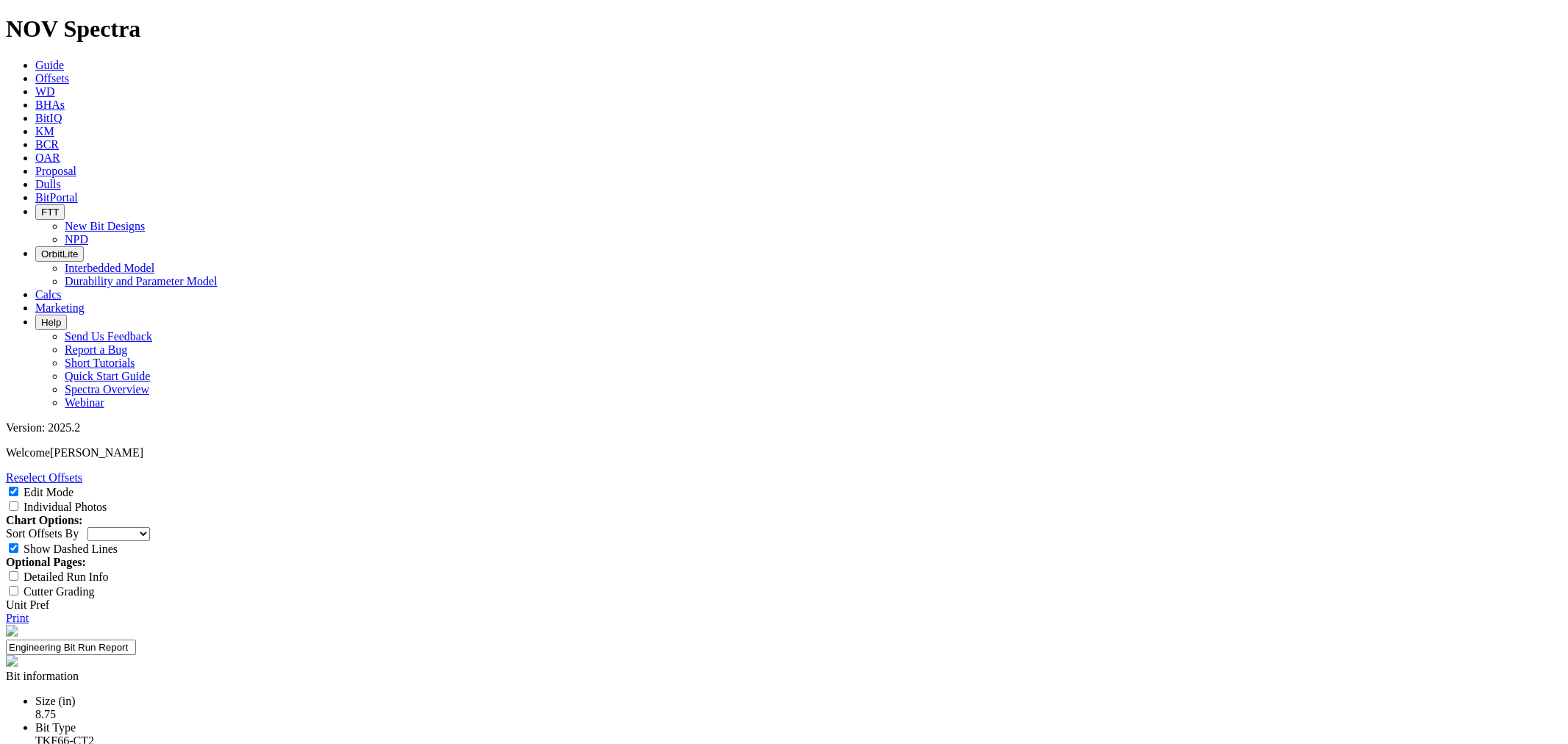
type input "ROP"
type input "# of Runs"
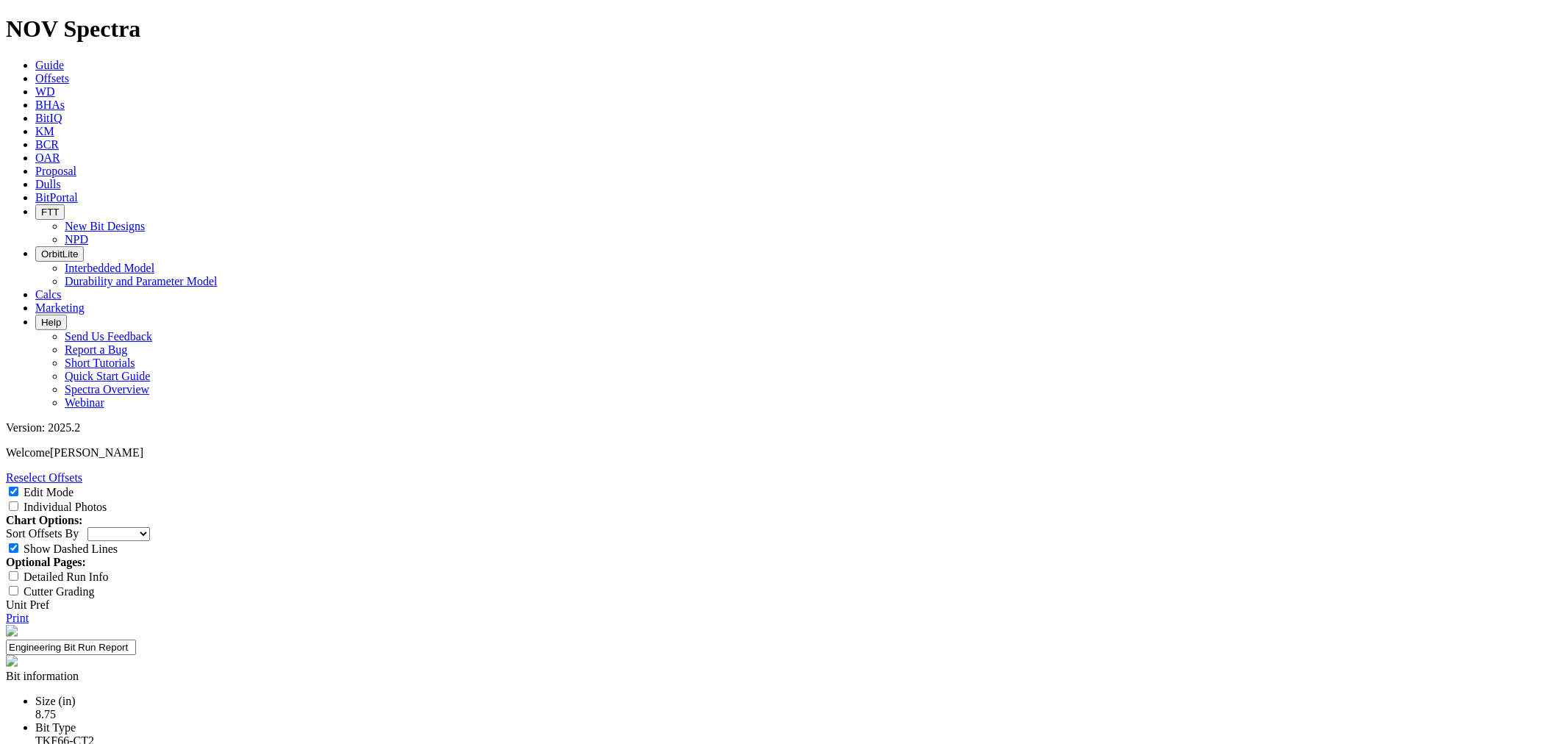
type input "155 ft/hr.-"
type input "94000 ft. Met"
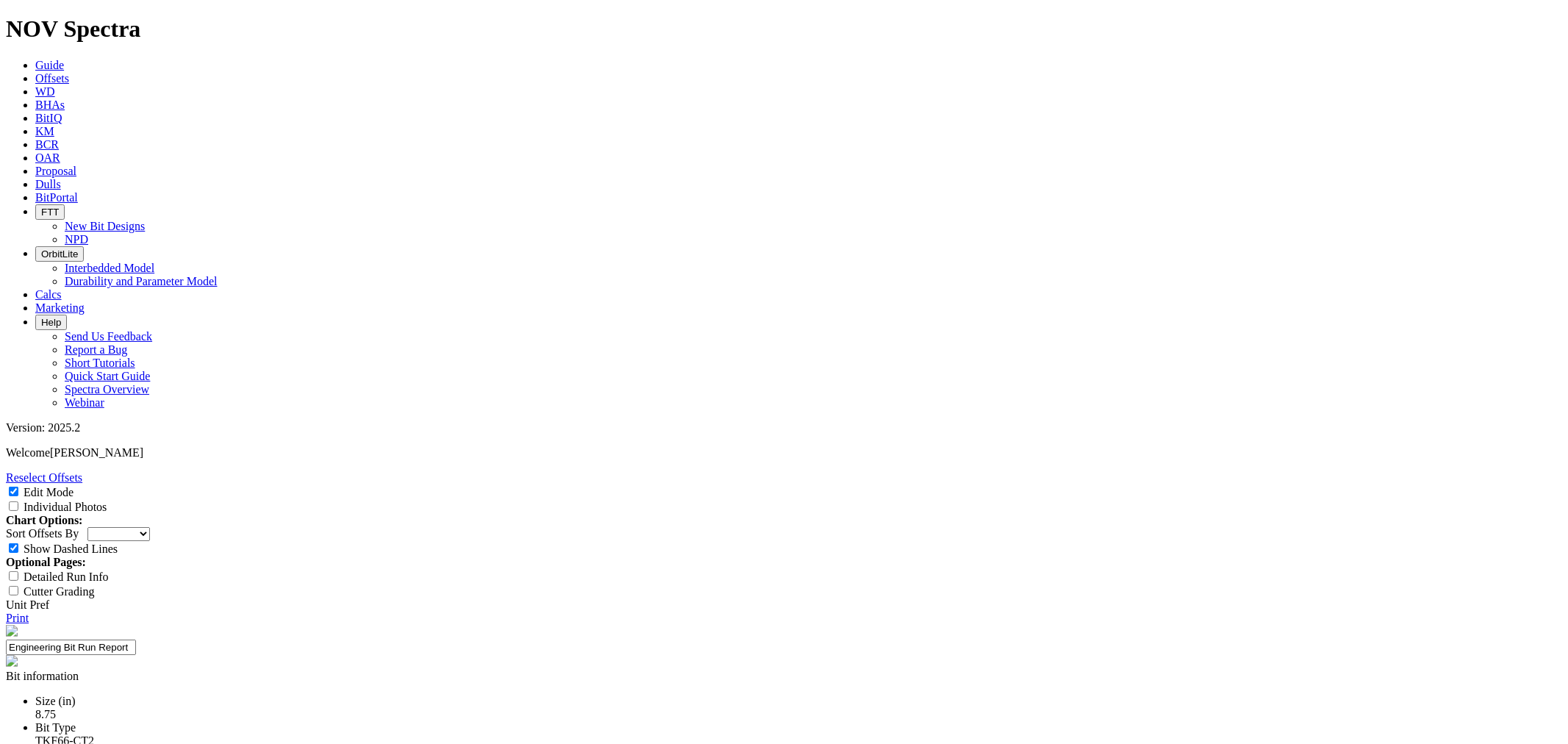
type input "155 ft/hr.-"
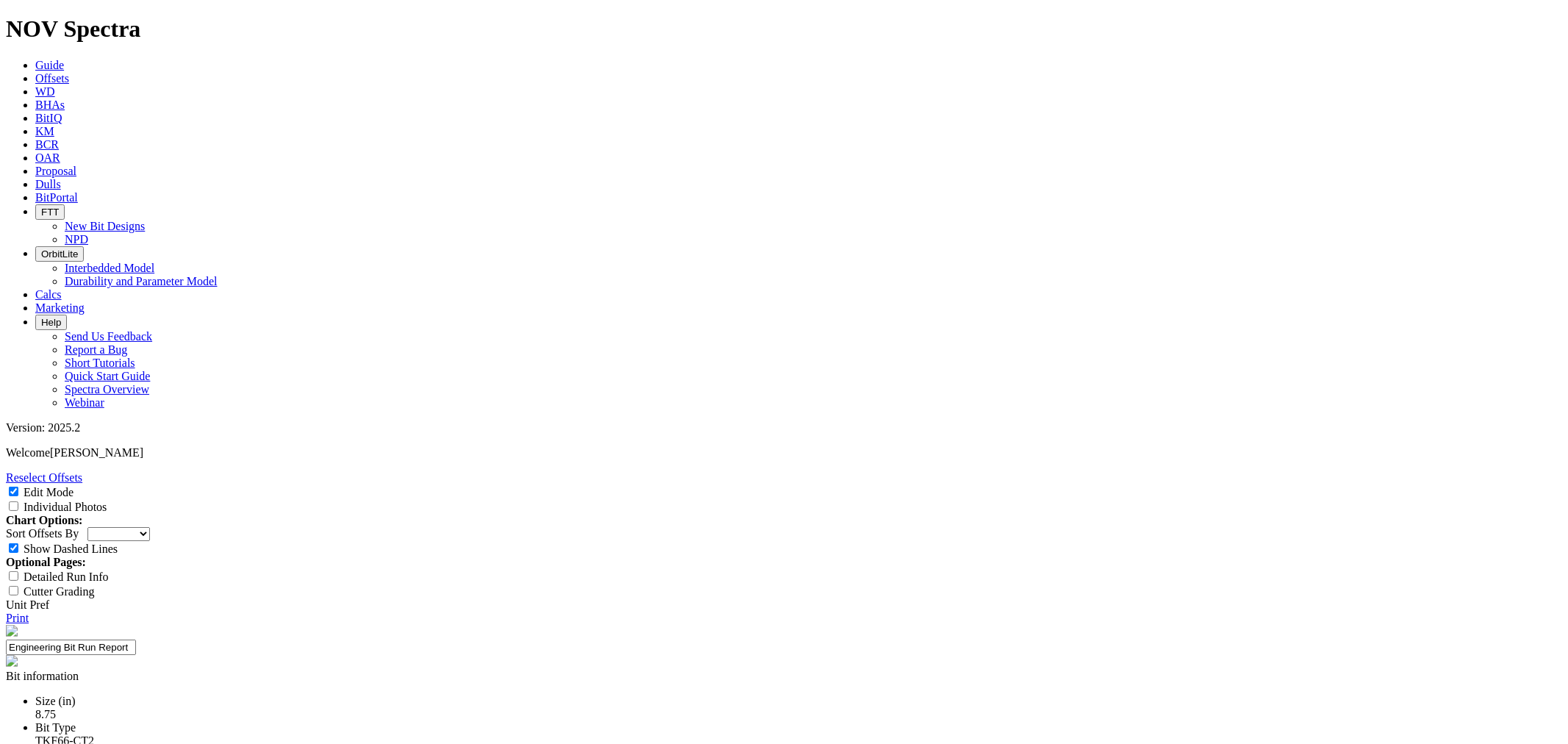
type input "9400 ft. Met"
type input "155 ft/hr.- Met"
type input "9400 ft.- Met"
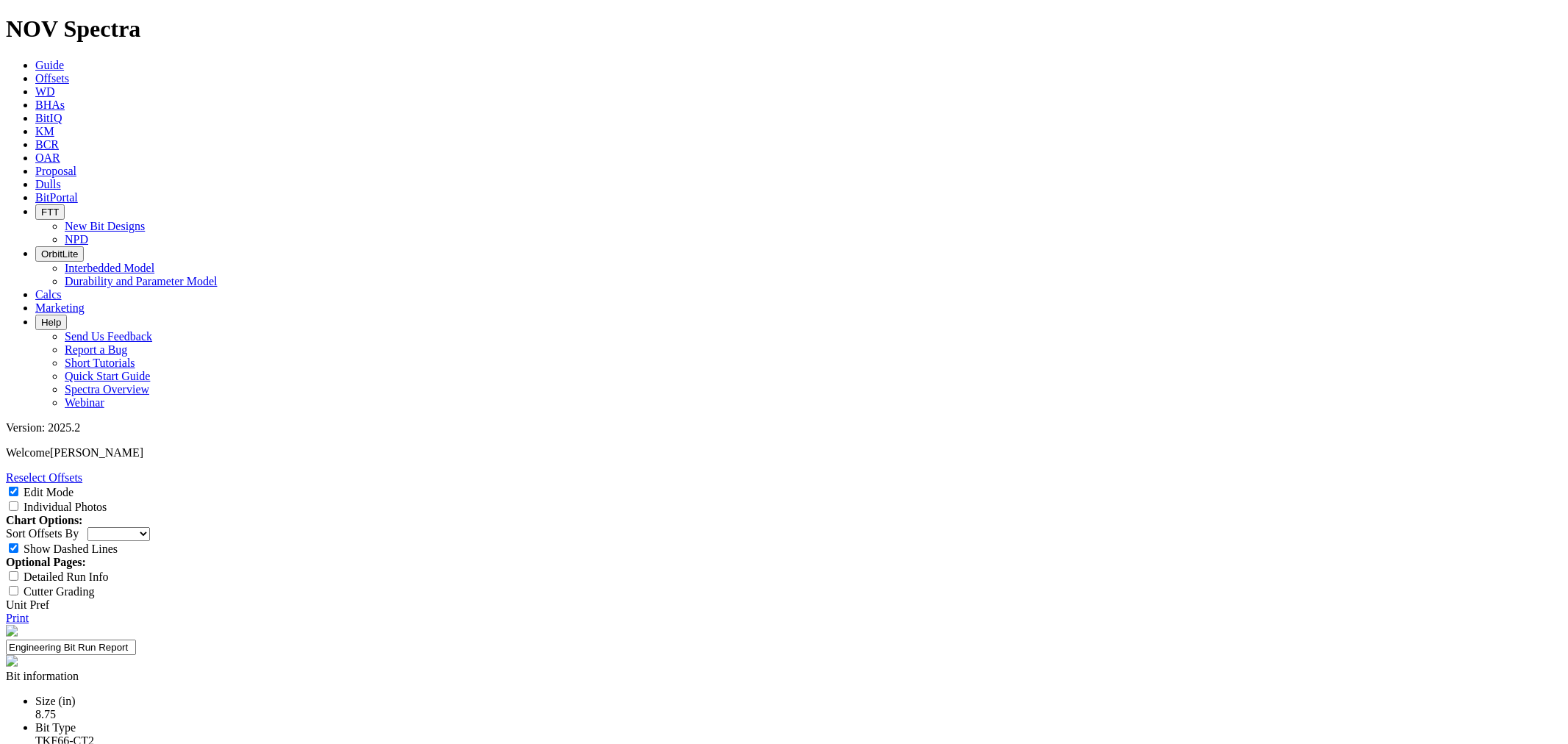
type input "155 ft/hr.- Met"
type input "9400 ft.- Met"
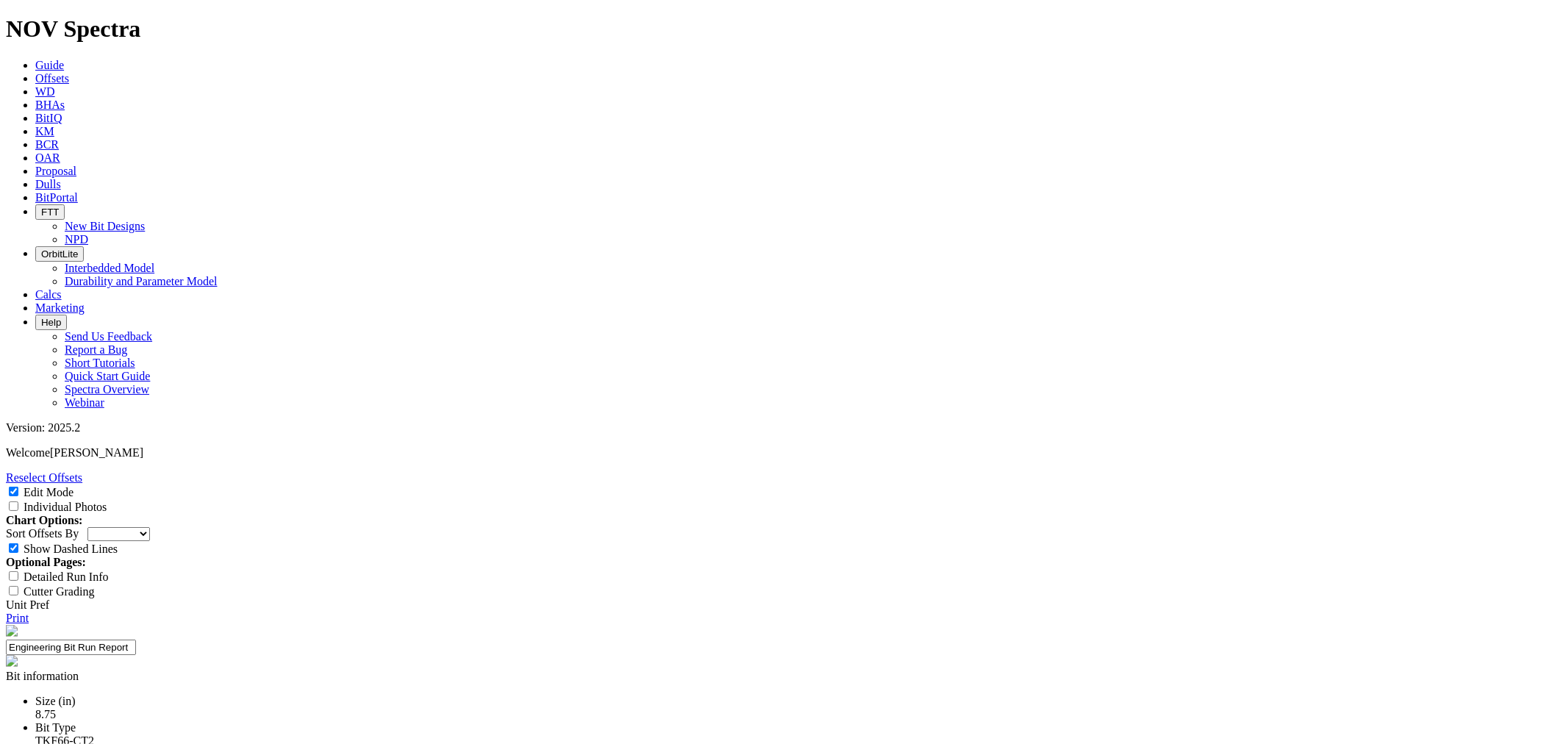
type input "3+ Runs"
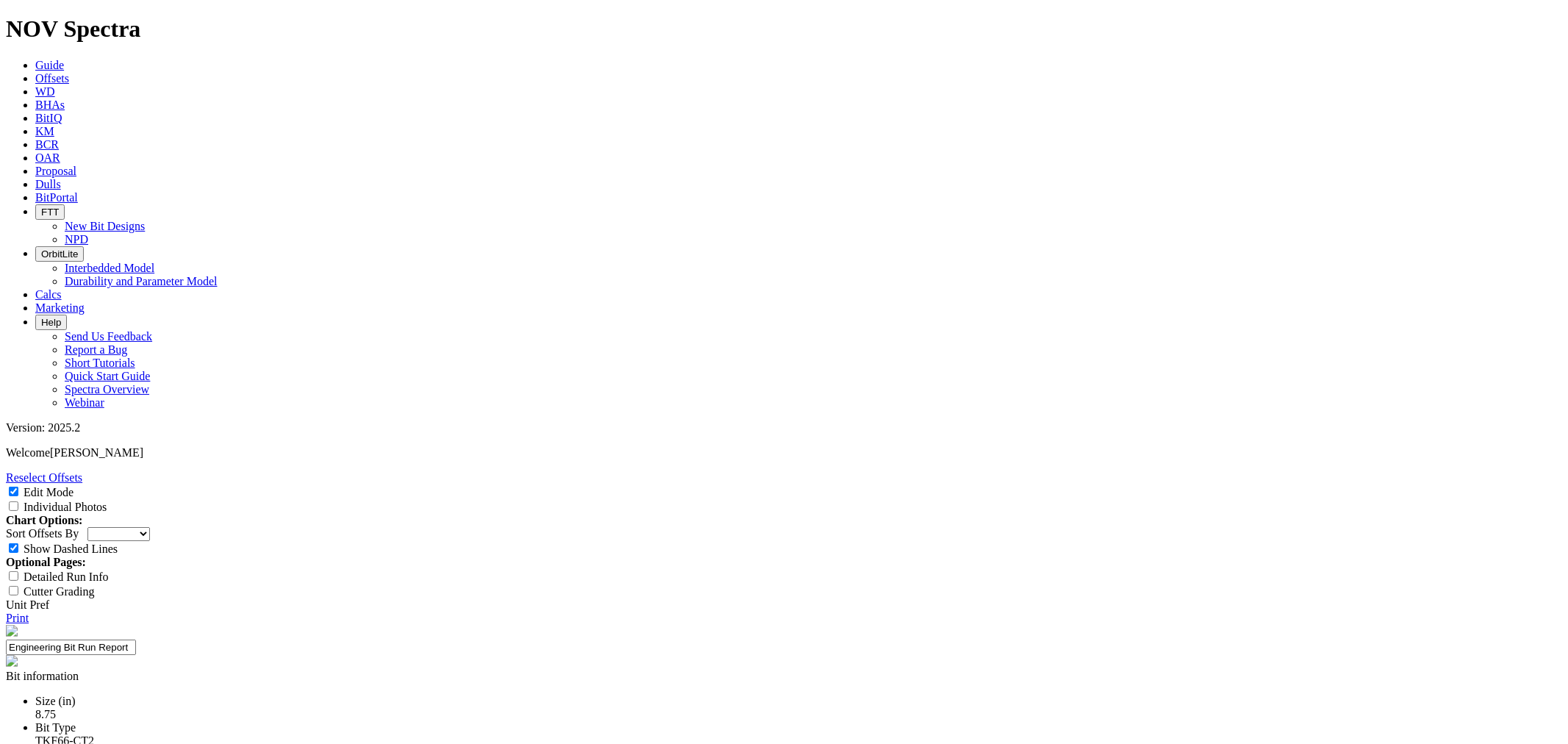
paste textarea "The CT2 drilled an interval of 10,507 ft at 169.5 ft/hr through the upper wolf …"
drag, startPoint x: 922, startPoint y: 532, endPoint x: 901, endPoint y: 533, distance: 21.0
type textarea "Competitive The CT2 drilled an interval of 10,379 ft at 169.5 ft/hr through the…"
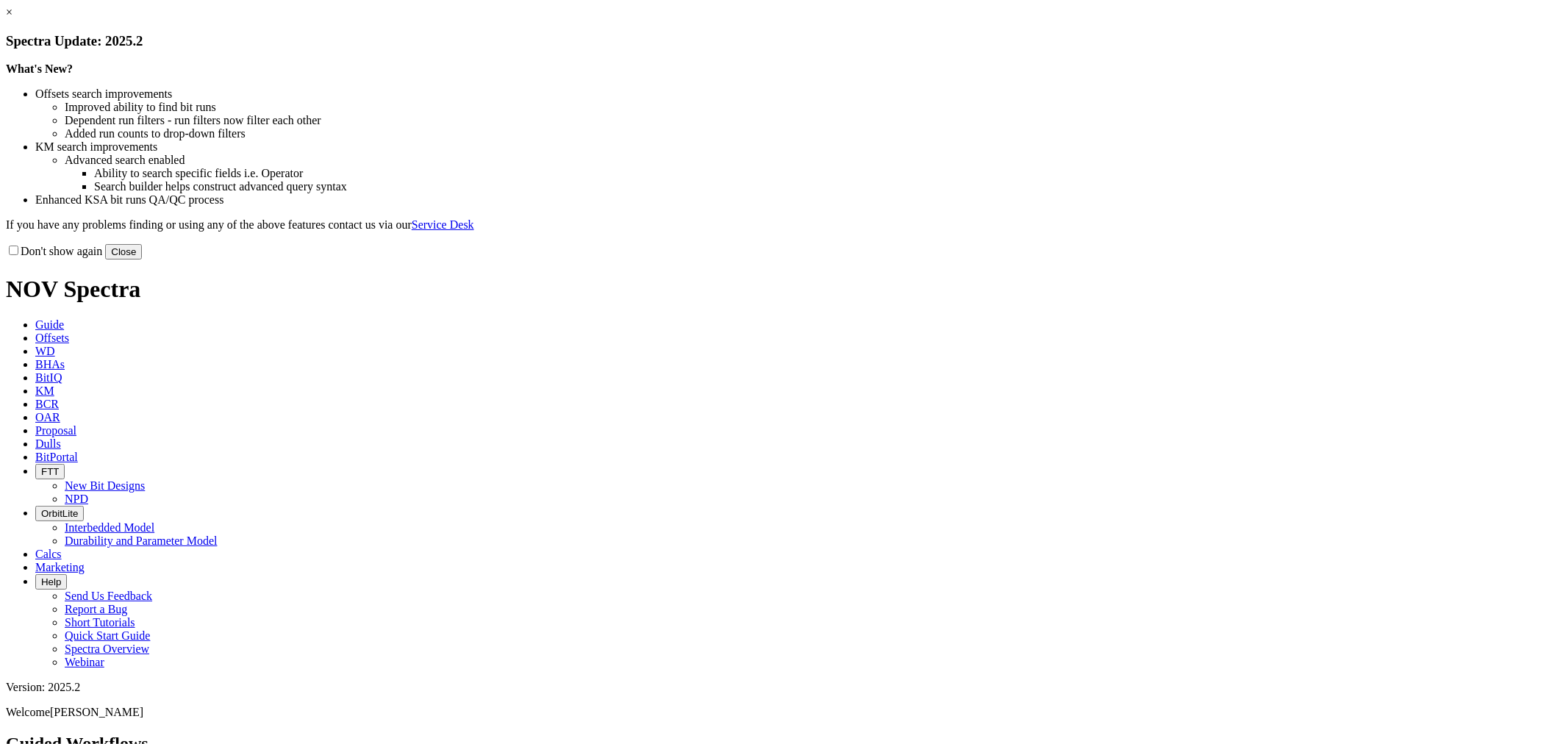
click at [142, 260] on button "Close" at bounding box center [123, 252] width 37 height 16
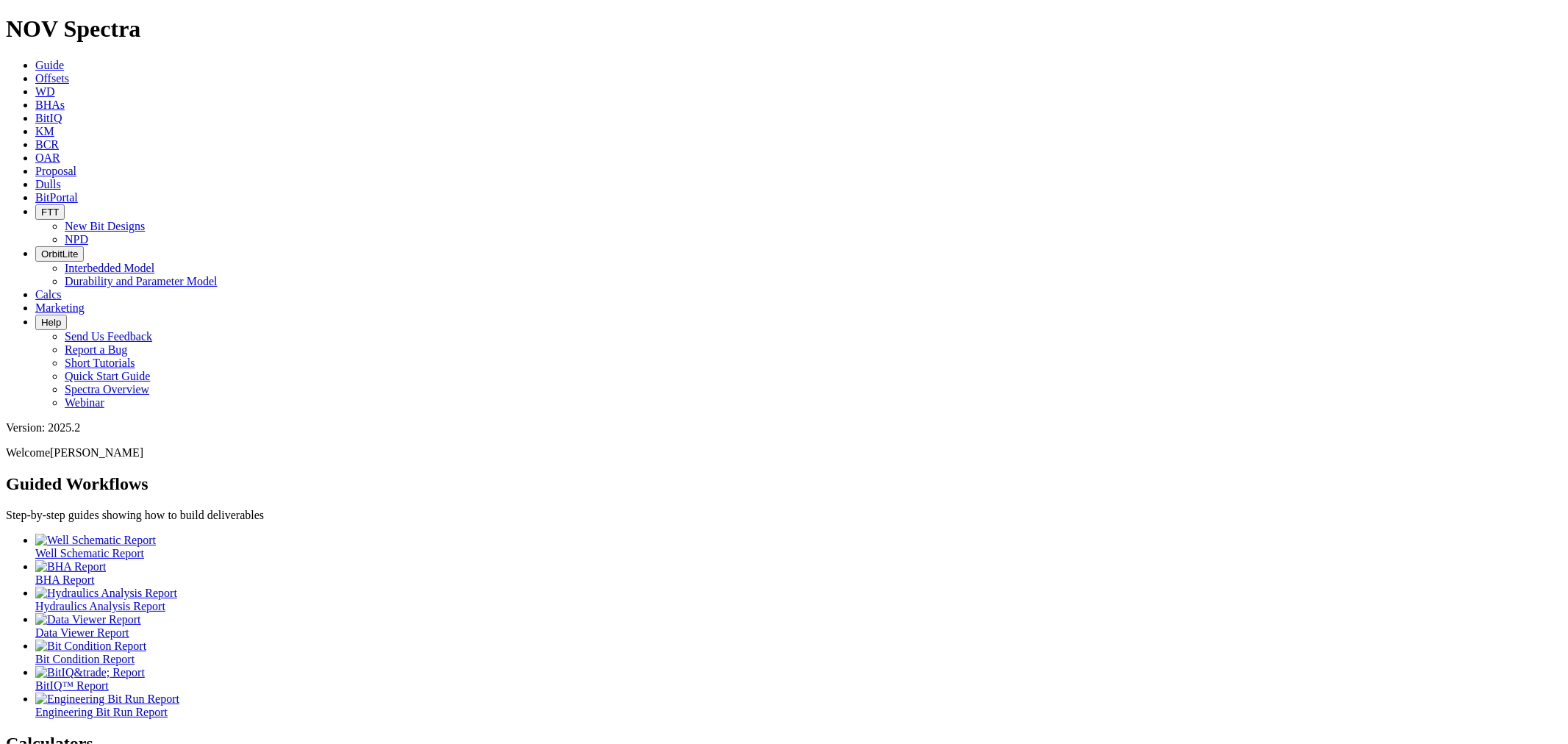
click at [61, 178] on span "Dulls" at bounding box center [48, 184] width 26 height 12
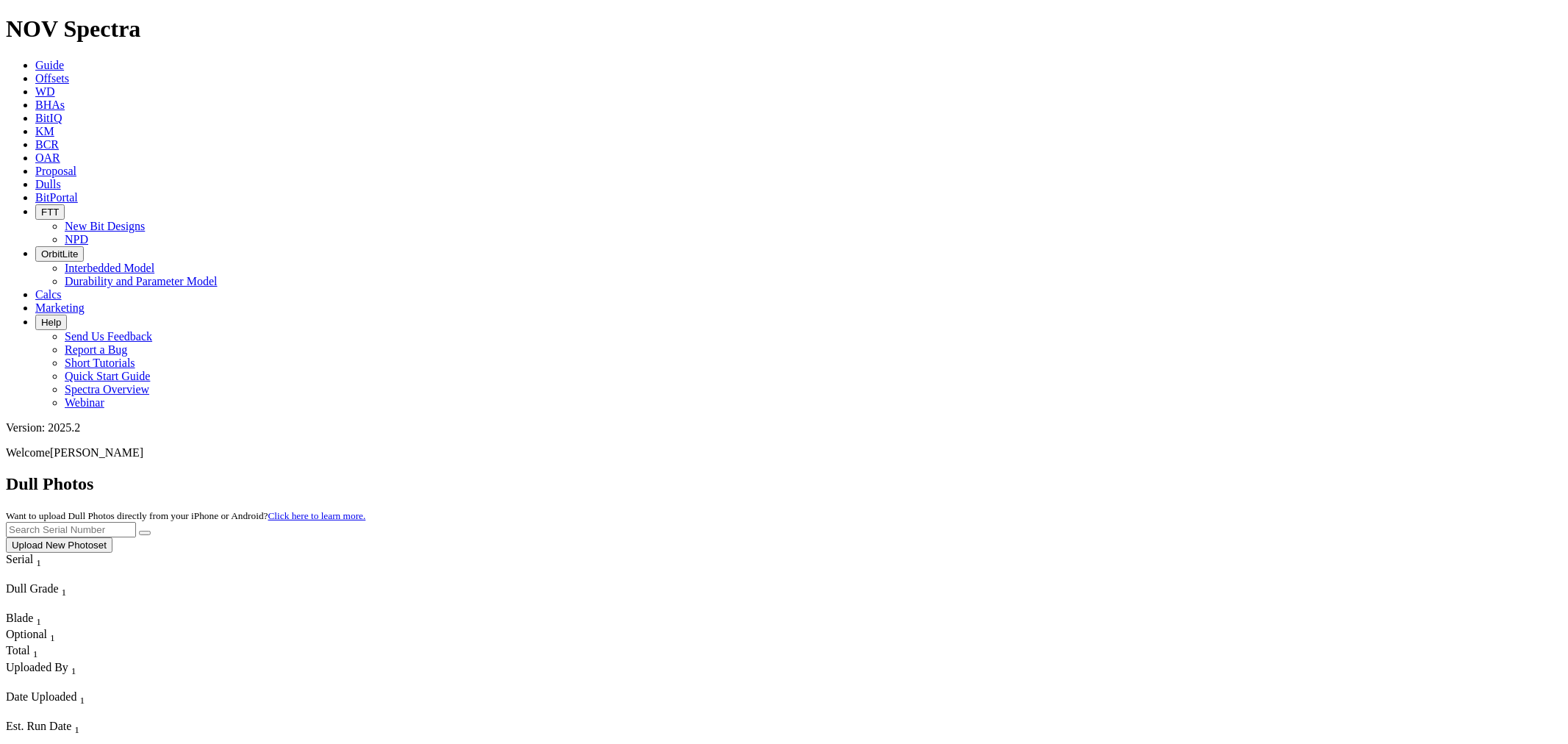
click at [136, 522] on input "text" at bounding box center [71, 530] width 130 height 16
type input "A316913"
click at [139, 531] on button "submit" at bounding box center [144, 533] width 12 height 5
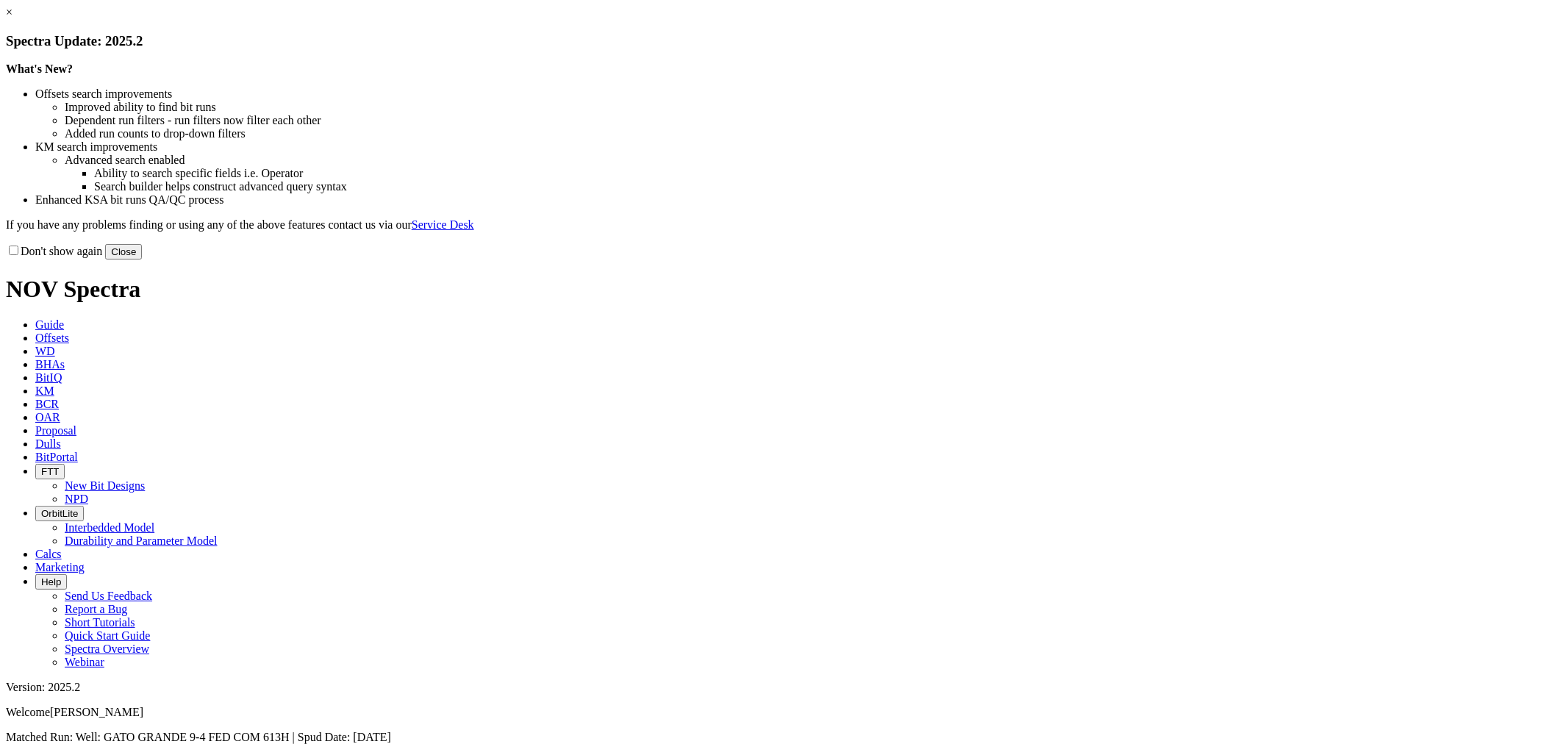
click at [142, 260] on button "Close" at bounding box center [123, 252] width 37 height 16
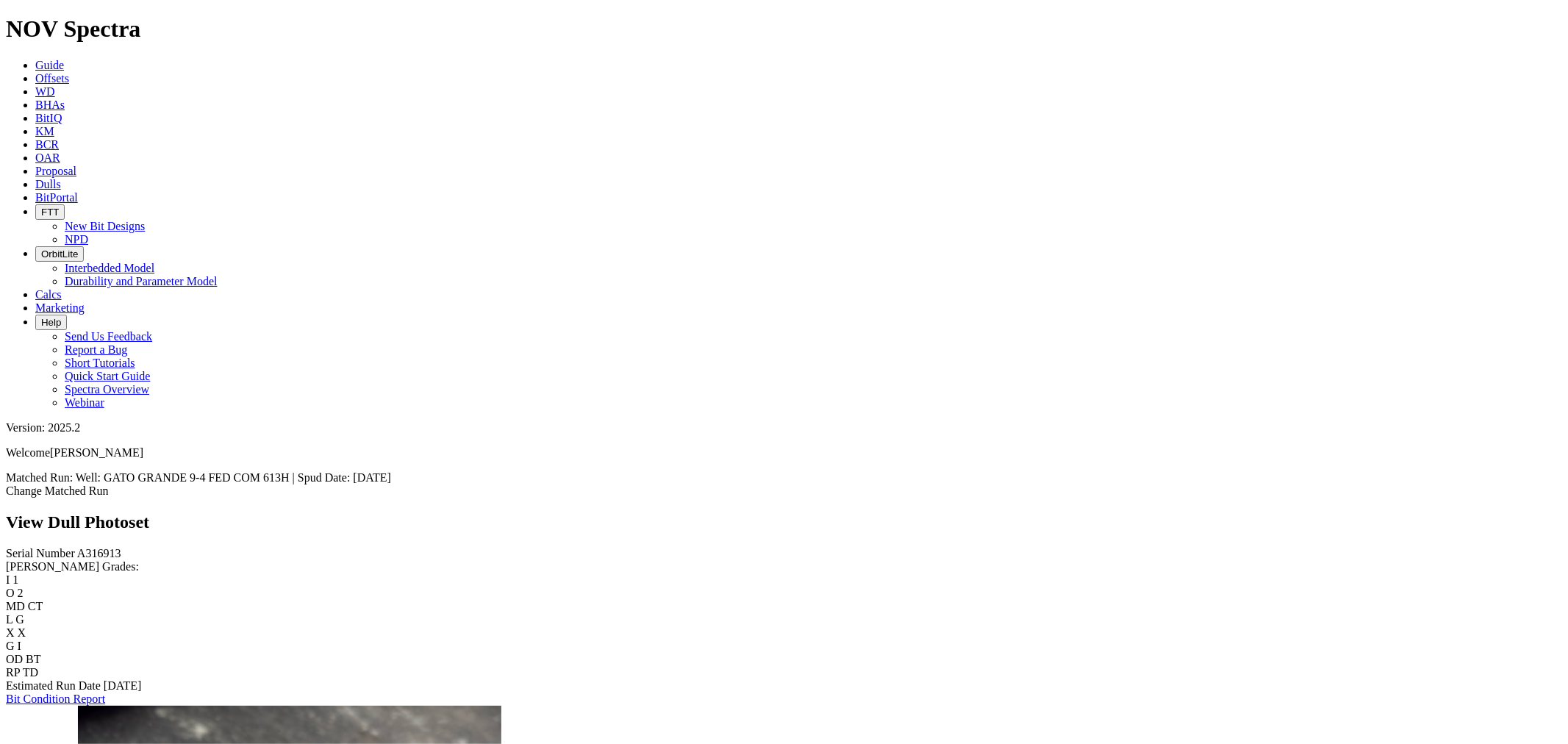
scroll to position [981, 0]
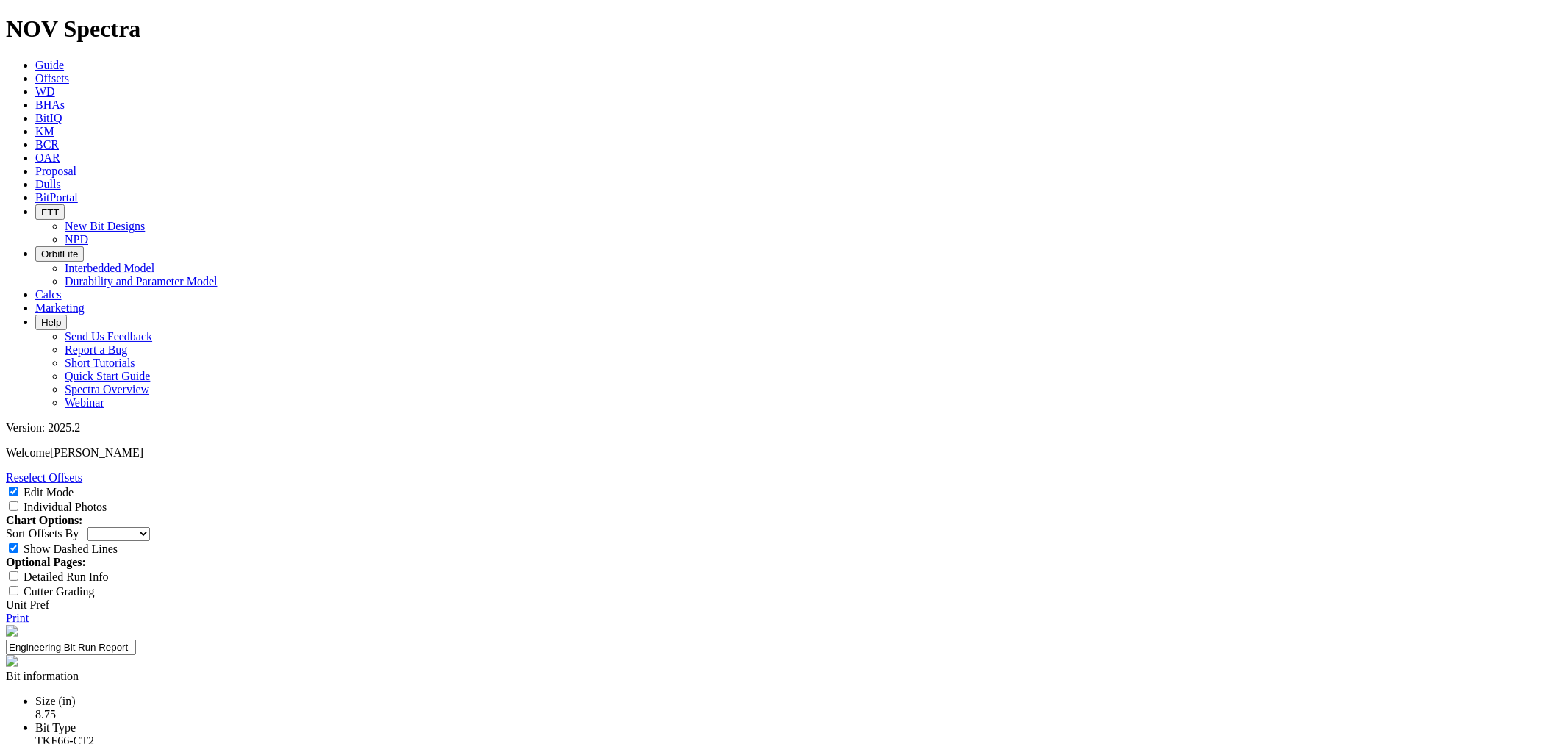
scroll to position [82, 0]
drag, startPoint x: 880, startPoint y: 543, endPoint x: 842, endPoint y: 546, distance: 38.1
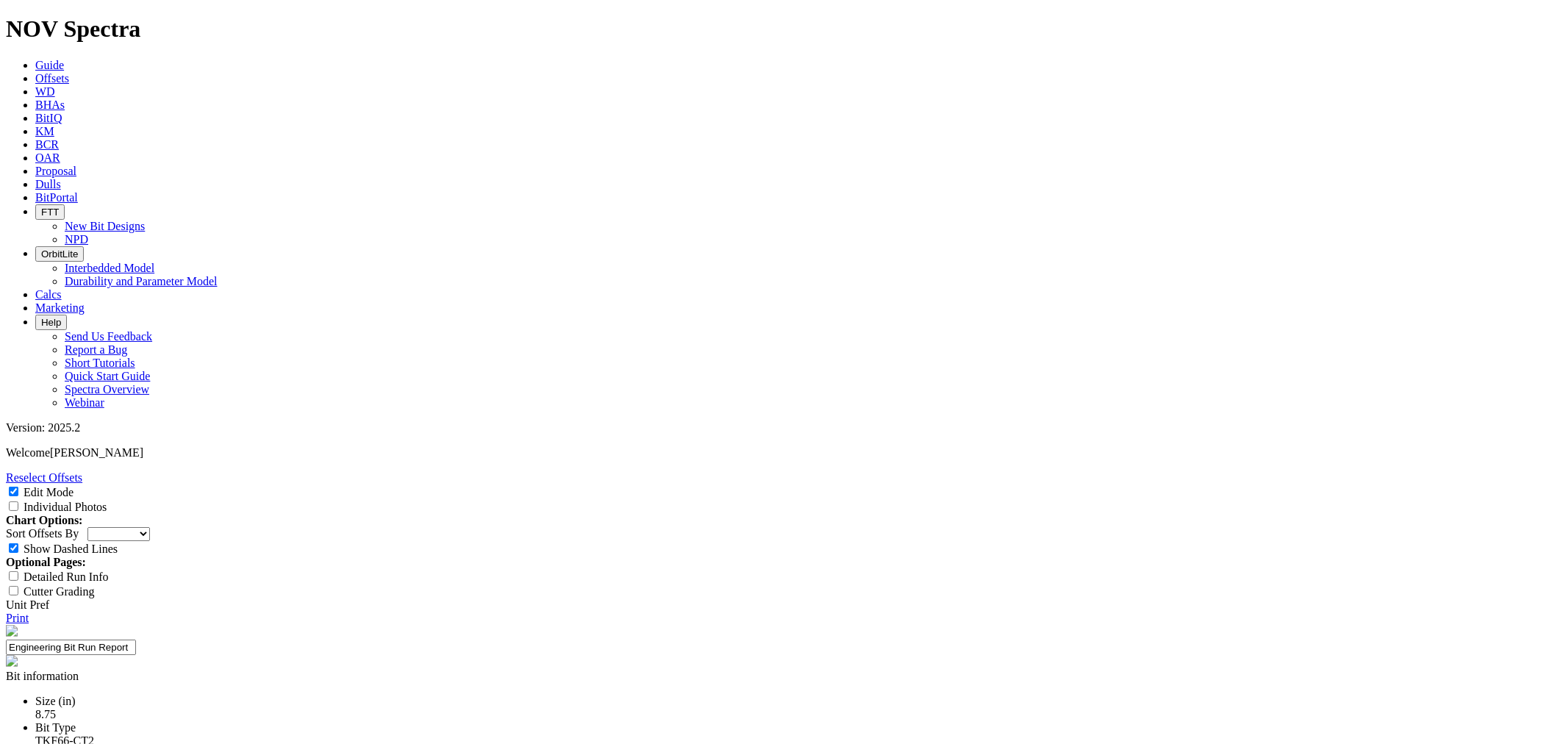
type textarea "Competitive The CT2 drilled an interval of 10,379ft at 158.5 ft/hr through the …"
type textarea "This was the second run on the bit. Face cutters look relatively green. Minor w…"
select select "New Bit Design"
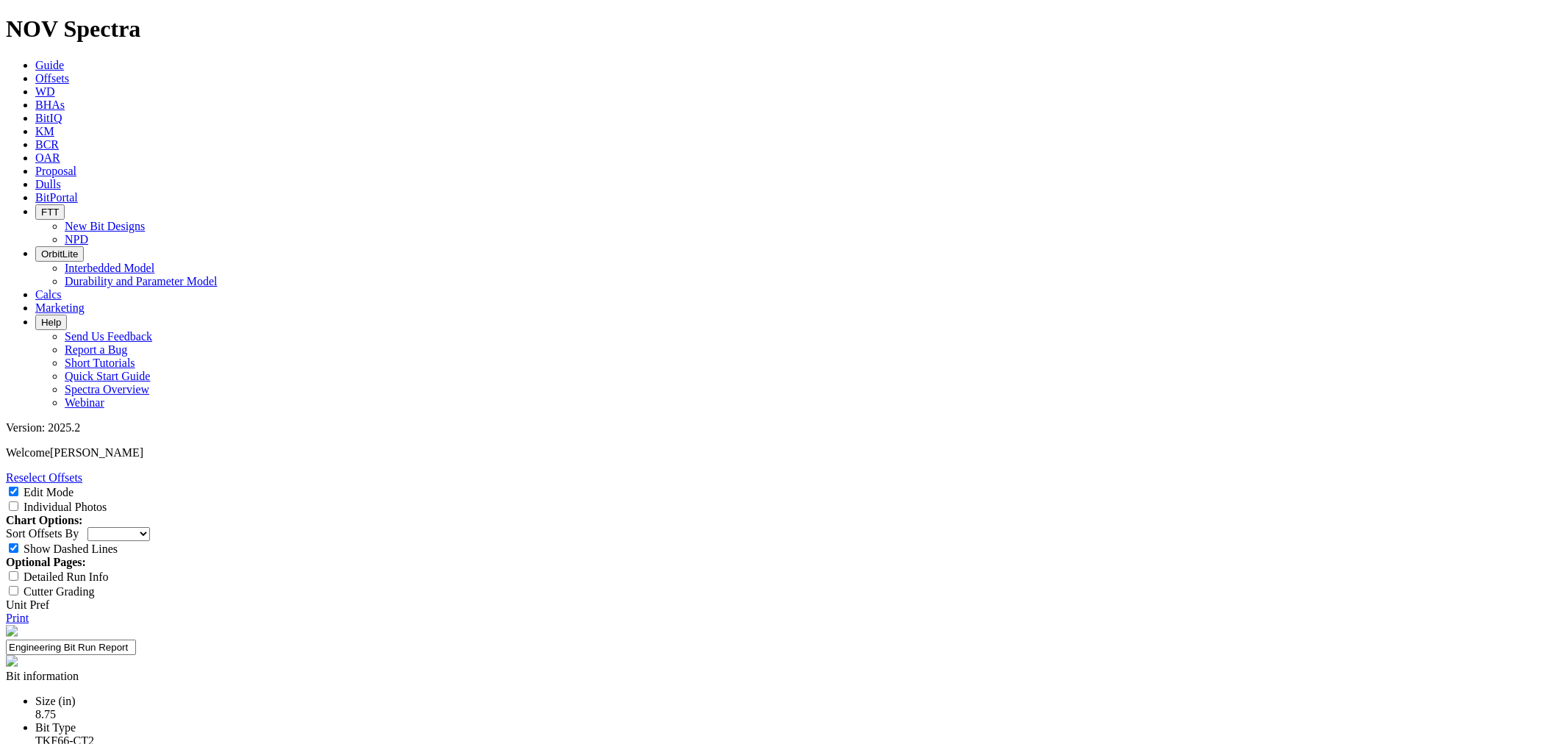
type input "TKF66-CT2"
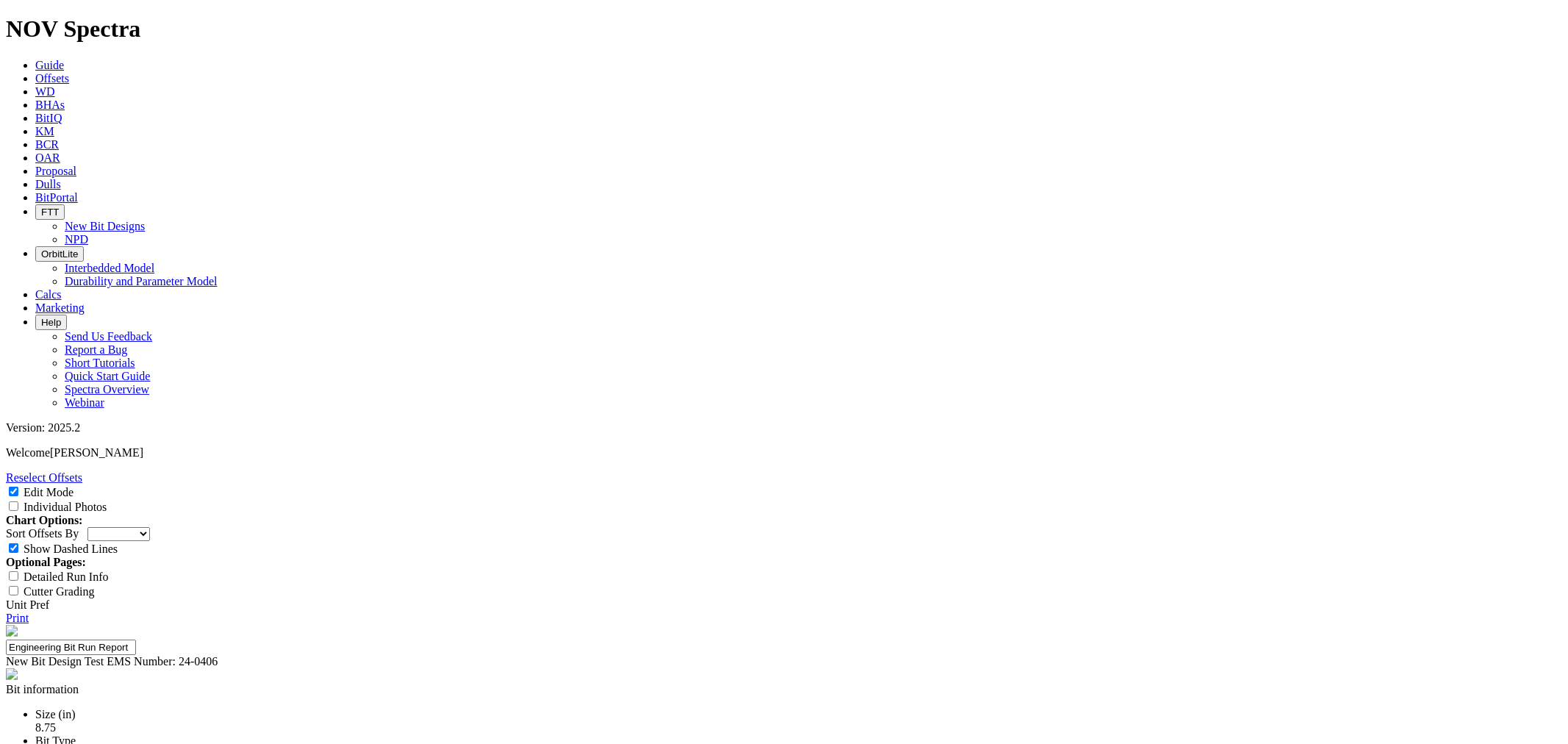
click at [19, 501] on input "Individual Photos" at bounding box center [13, 506] width 9 height 9
checkbox input "true"
click at [29, 612] on link "Print" at bounding box center [17, 618] width 23 height 12
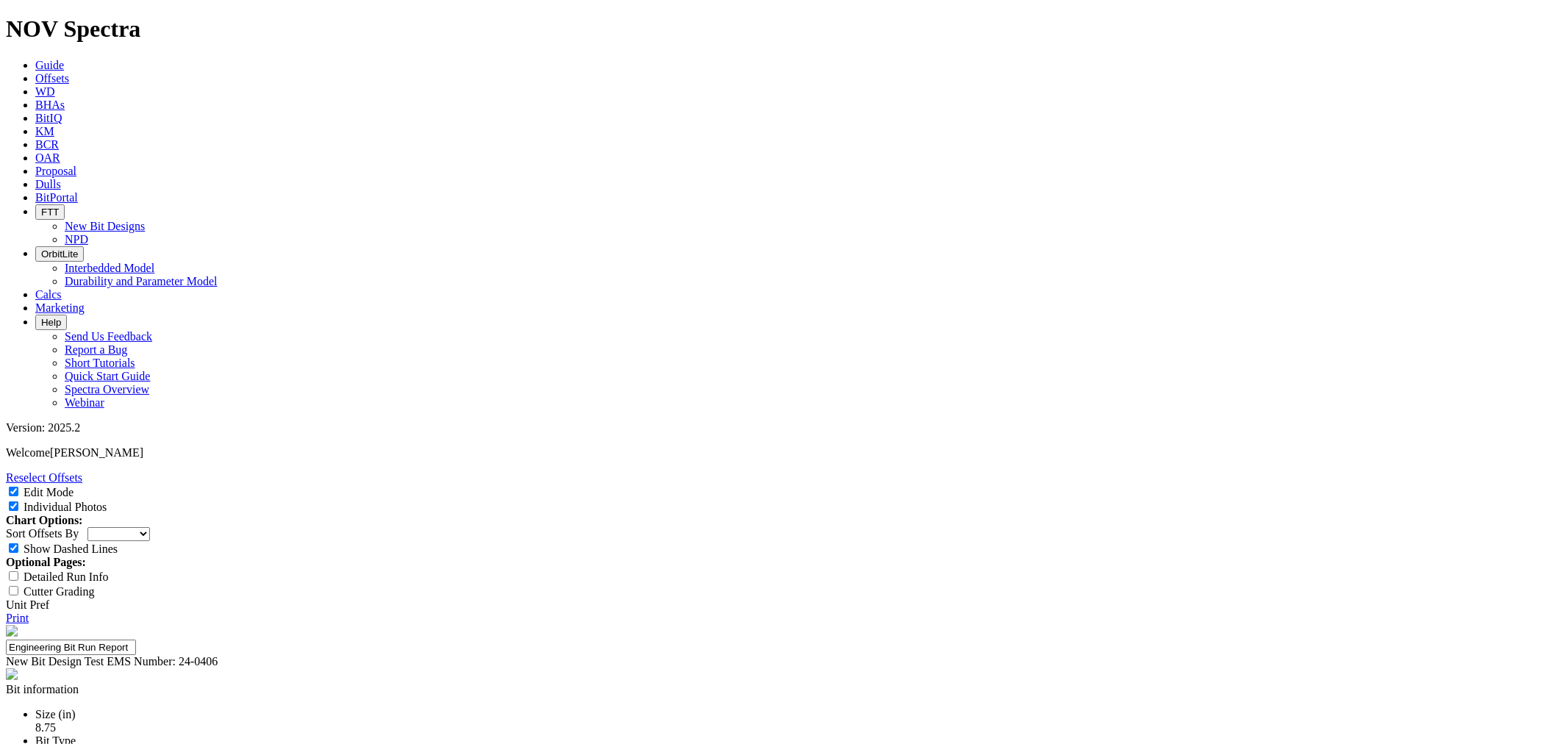
scroll to position [163, 0]
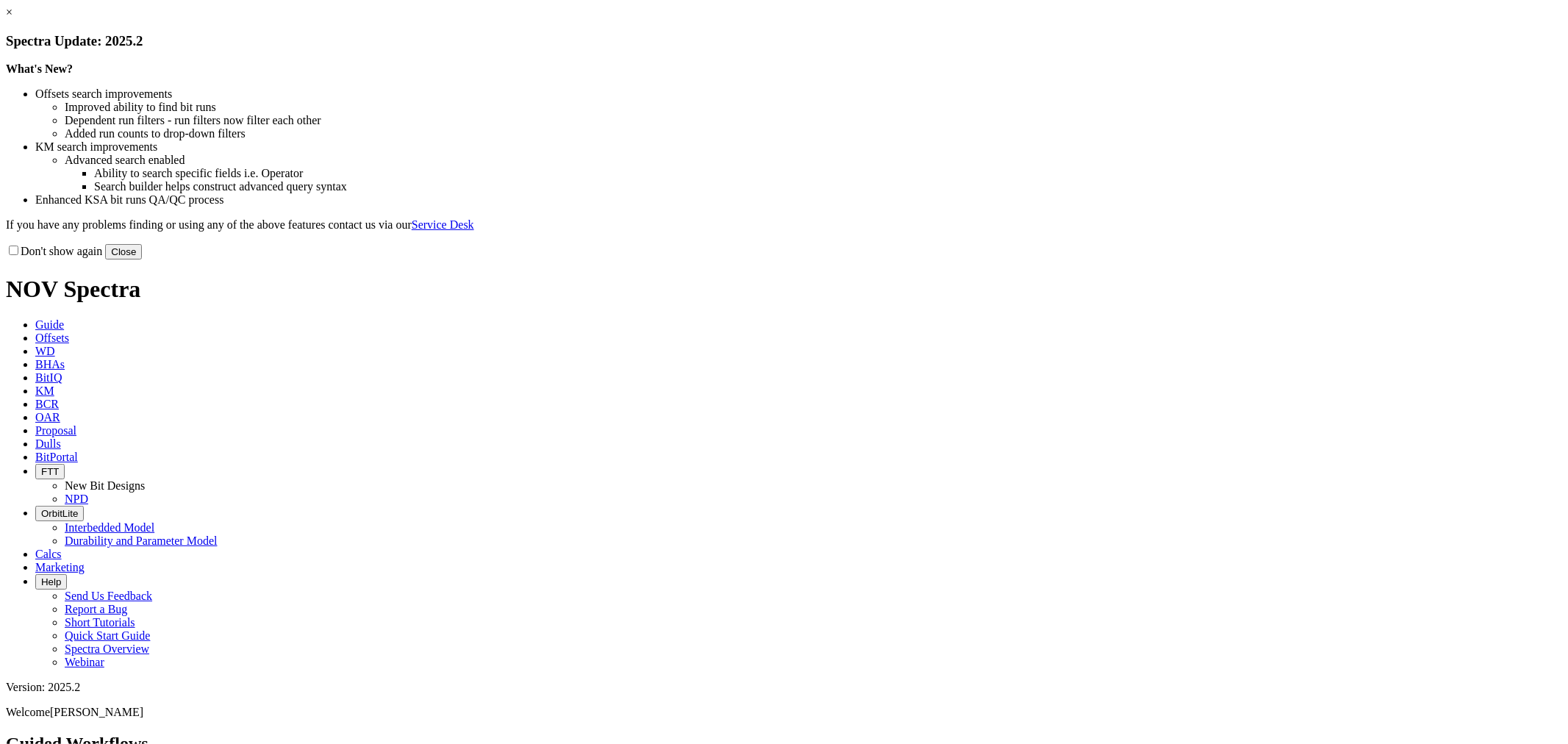
click at [142, 260] on button "Close" at bounding box center [123, 252] width 37 height 16
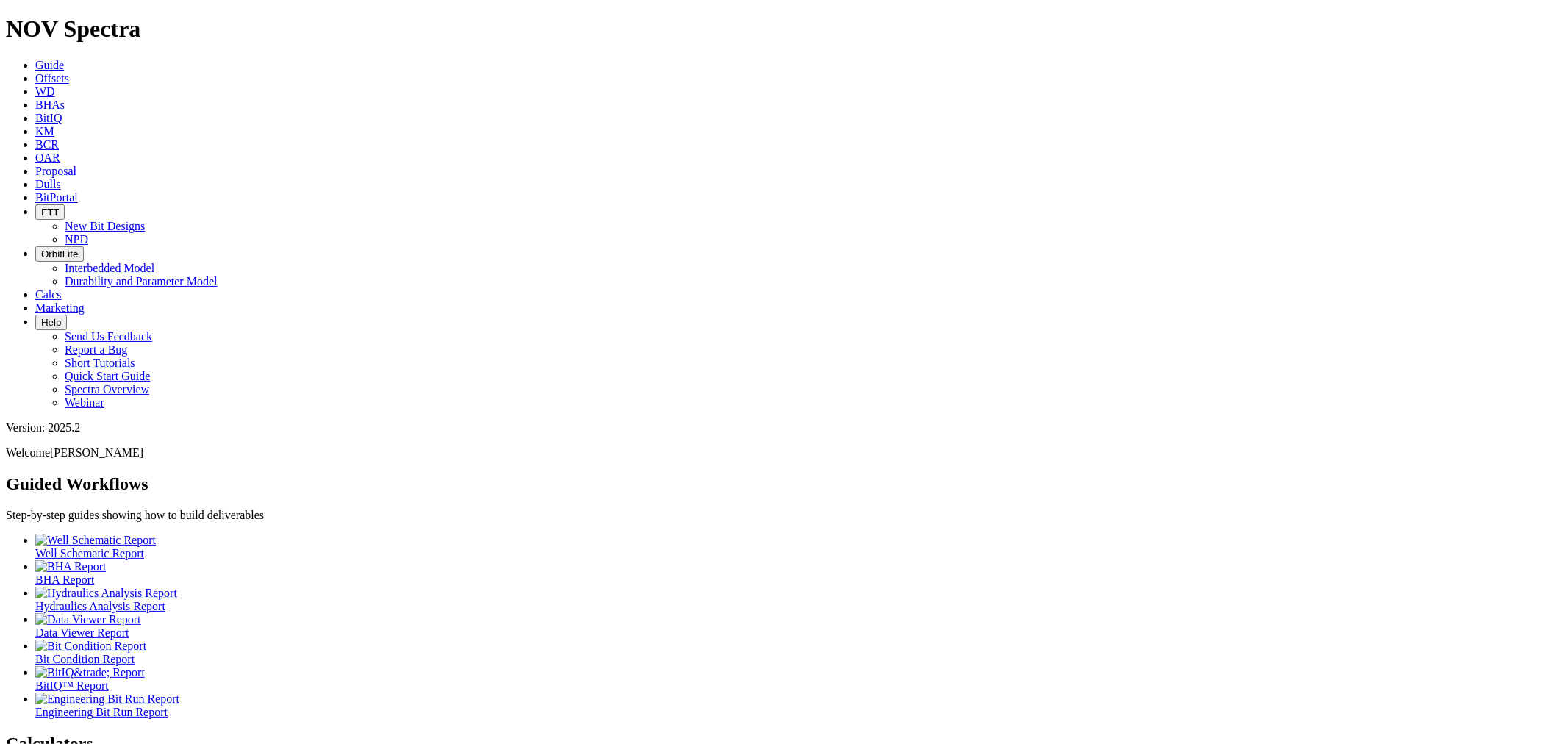
click at [35, 178] on icon at bounding box center [35, 184] width 0 height 12
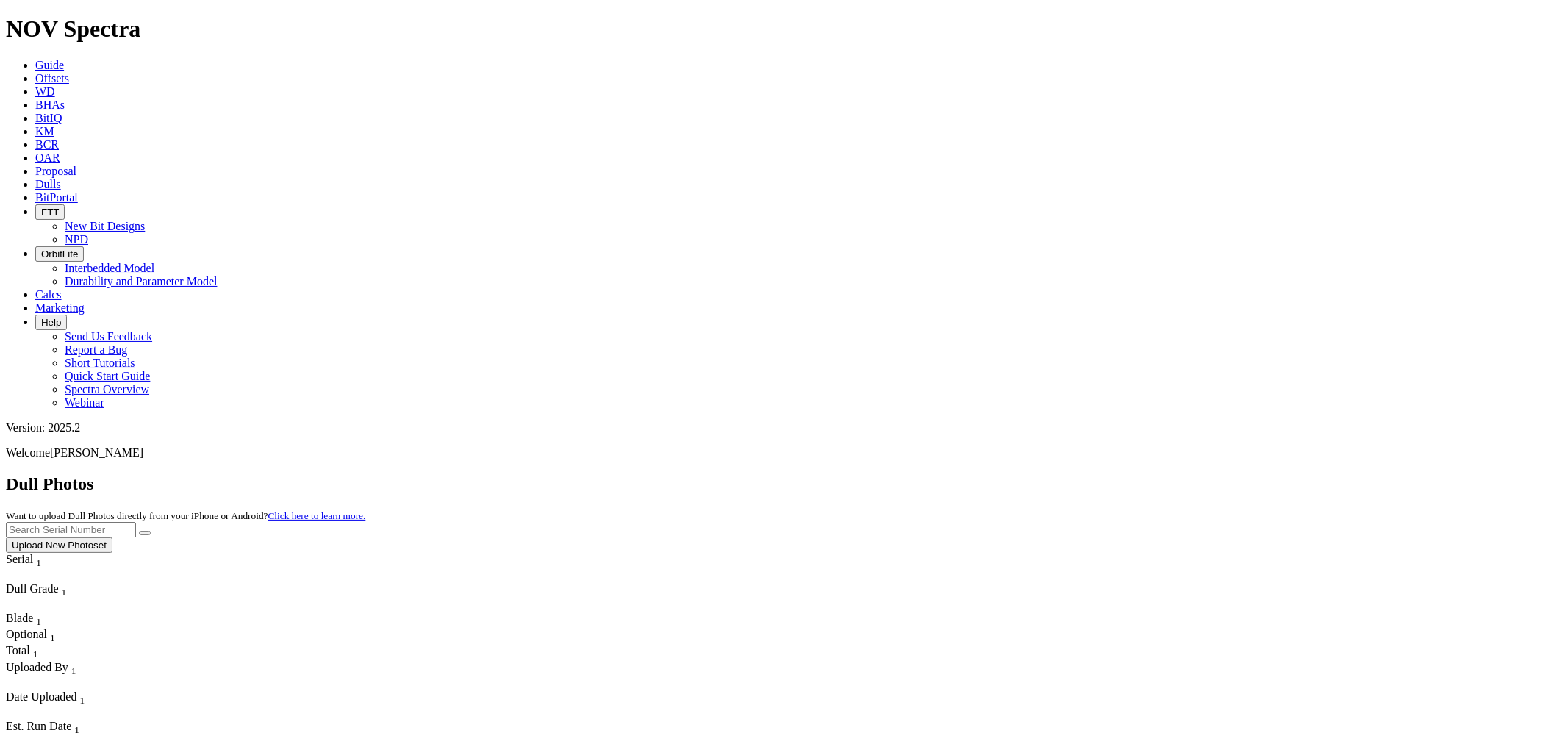
click at [136, 522] on input "text" at bounding box center [71, 530] width 130 height 16
type input "A316913"
click at [139, 531] on button "submit" at bounding box center [144, 533] width 12 height 5
click at [35, 72] on icon at bounding box center [35, 78] width 0 height 12
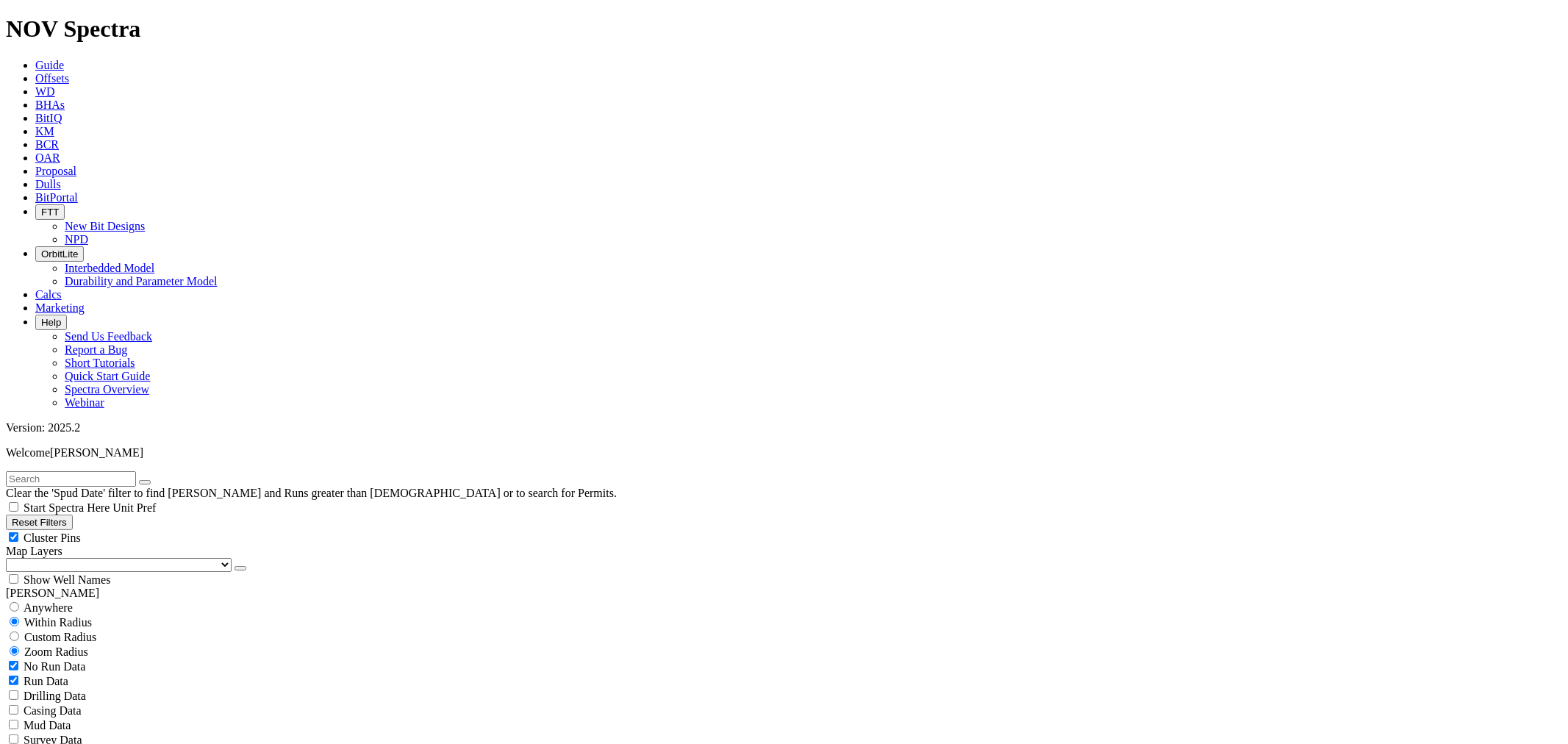
type input "1/1/25"
click at [136, 472] on input "text" at bounding box center [71, 479] width 130 height 16
type input "F319297"
click at [151, 480] on button "button" at bounding box center [144, 482] width 12 height 5
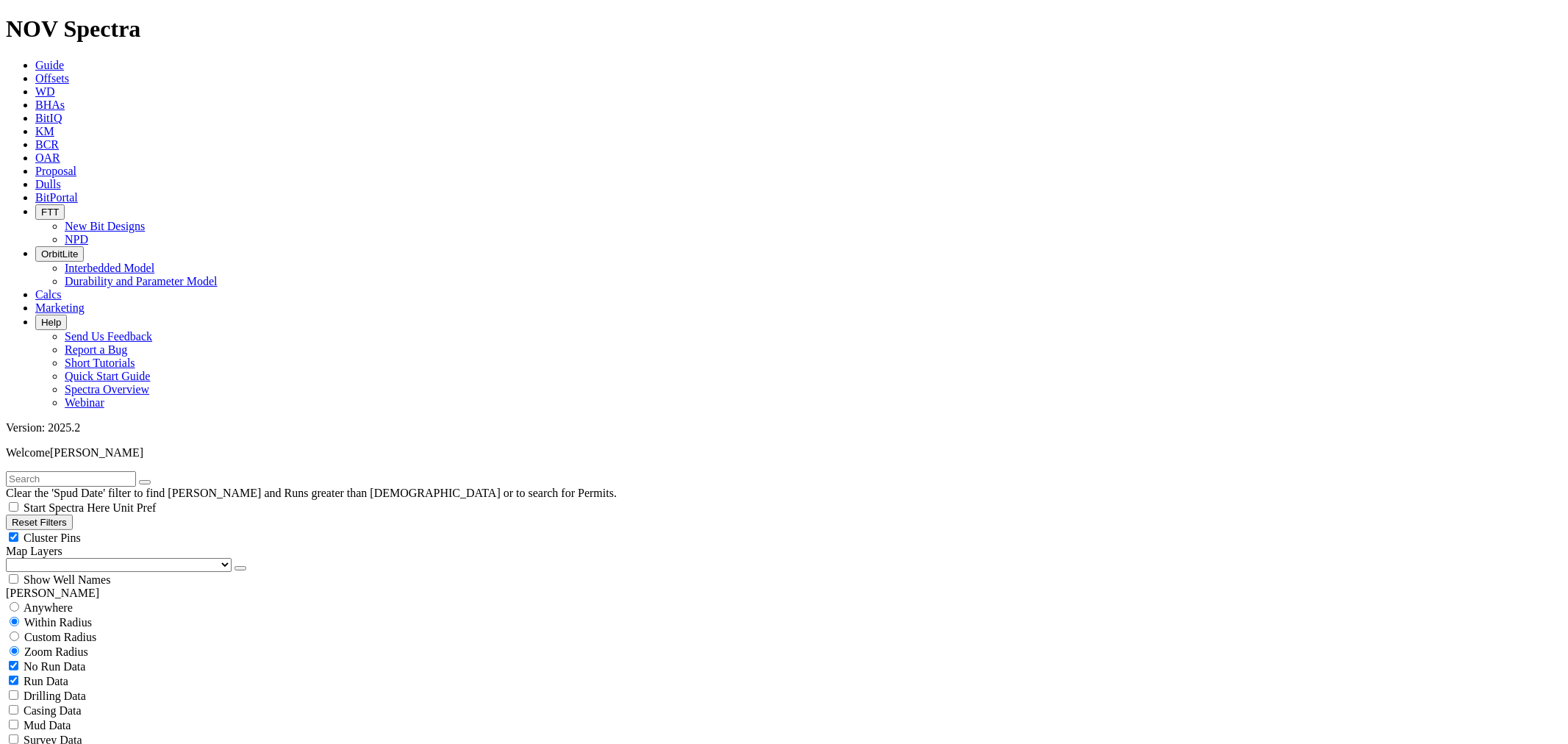
select select "8.75"
checkbox input "false"
select select "? number:8.75 ?"
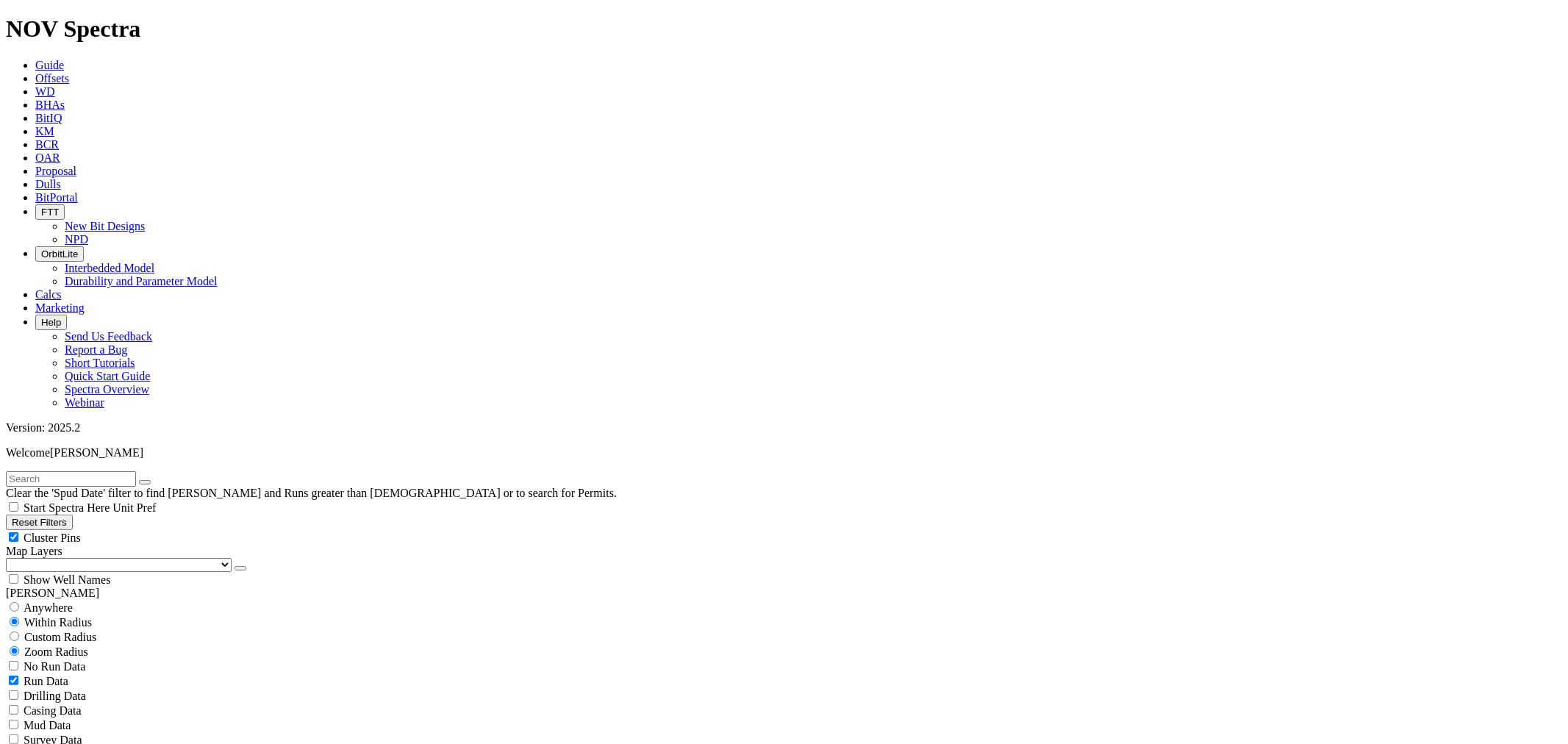
scroll to position [653, 0]
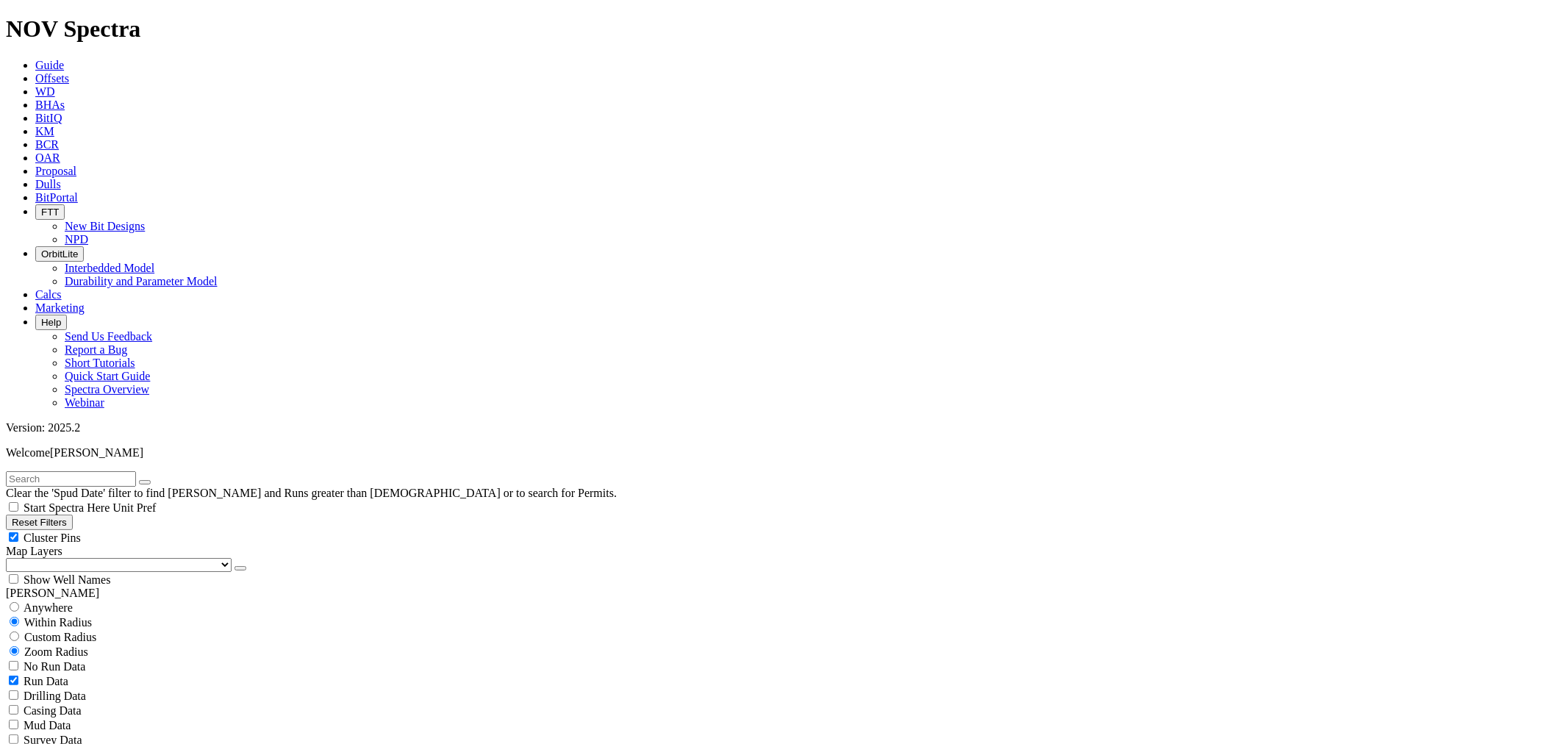
scroll to position [1335, 0]
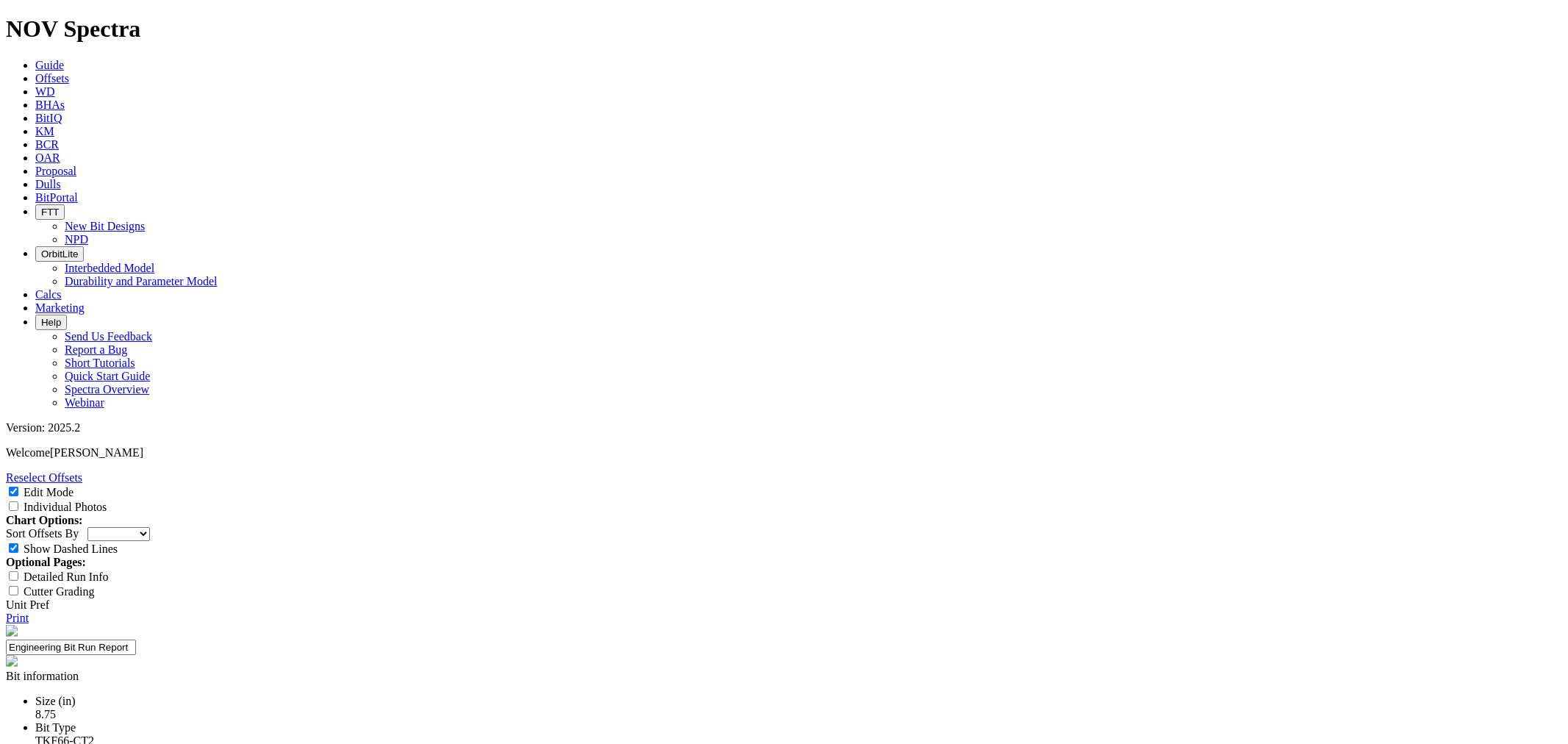
select select "New Bit Design"
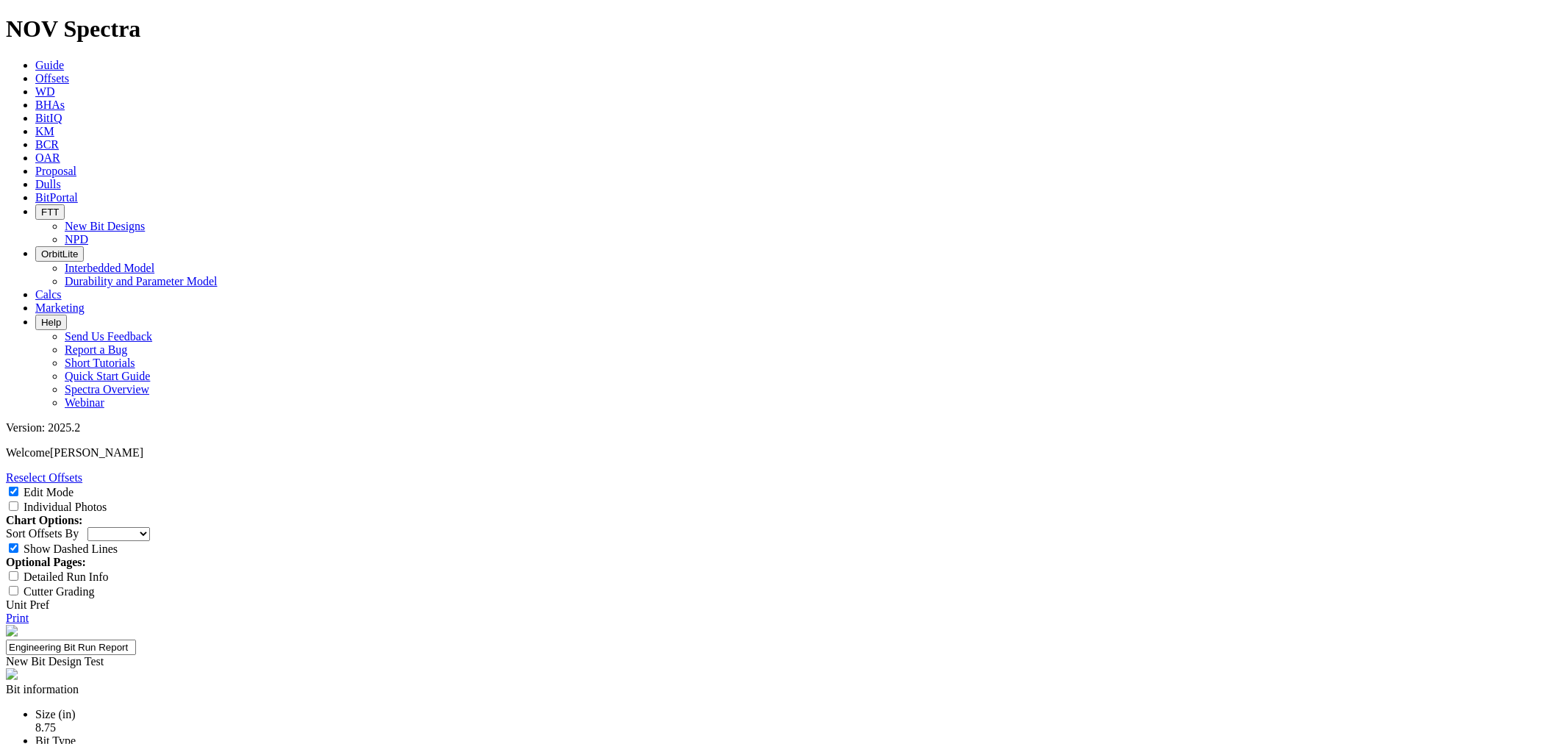
type input "TKF66-CT2"
paste textarea "Design iteration of the 8.75 66-AT3 to improve the nose & shoulder durability a…"
type textarea "Design iteration of the 8.75 66-AT3 to improve the nose & shoulder durability a…"
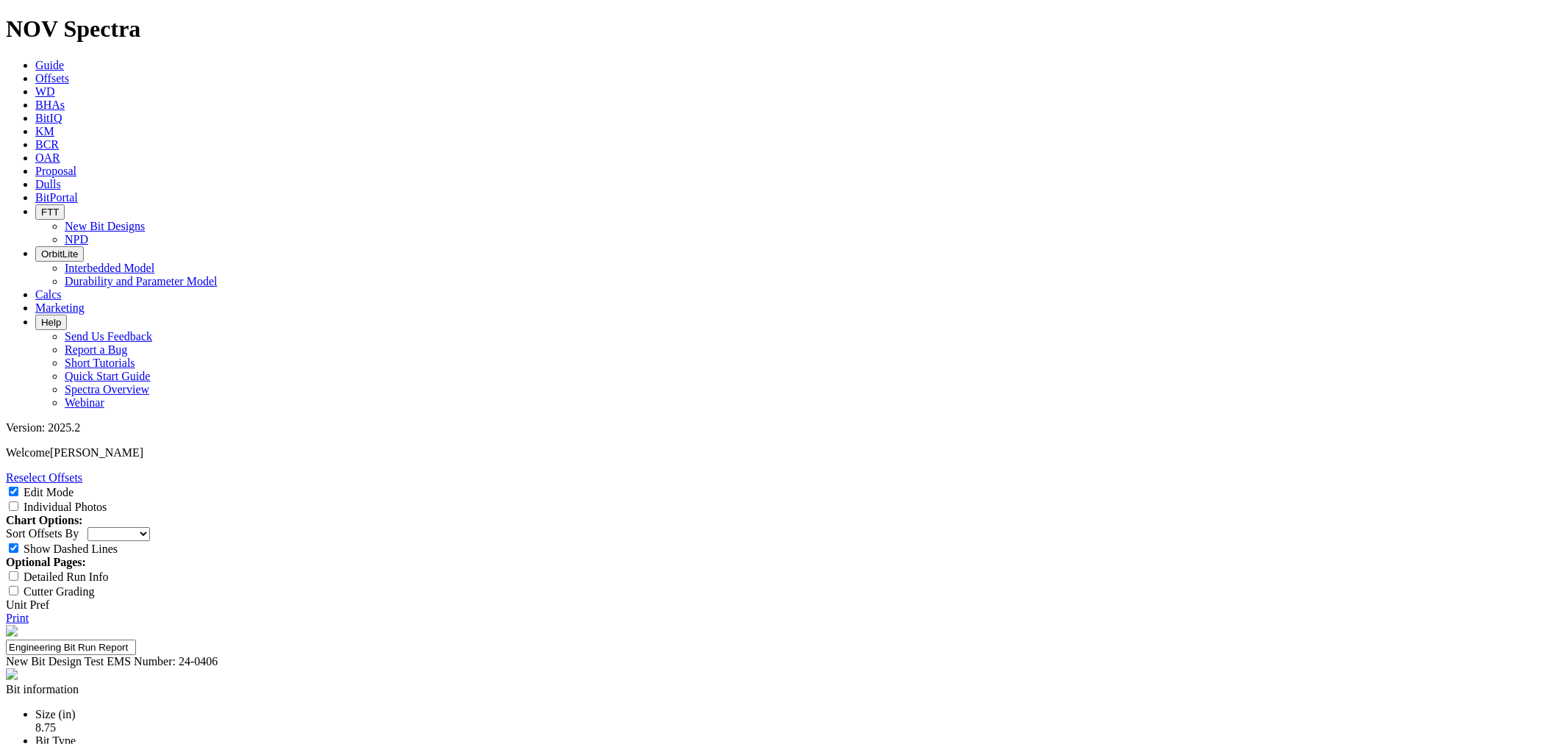
type input "24-0406"
select select "number:2"
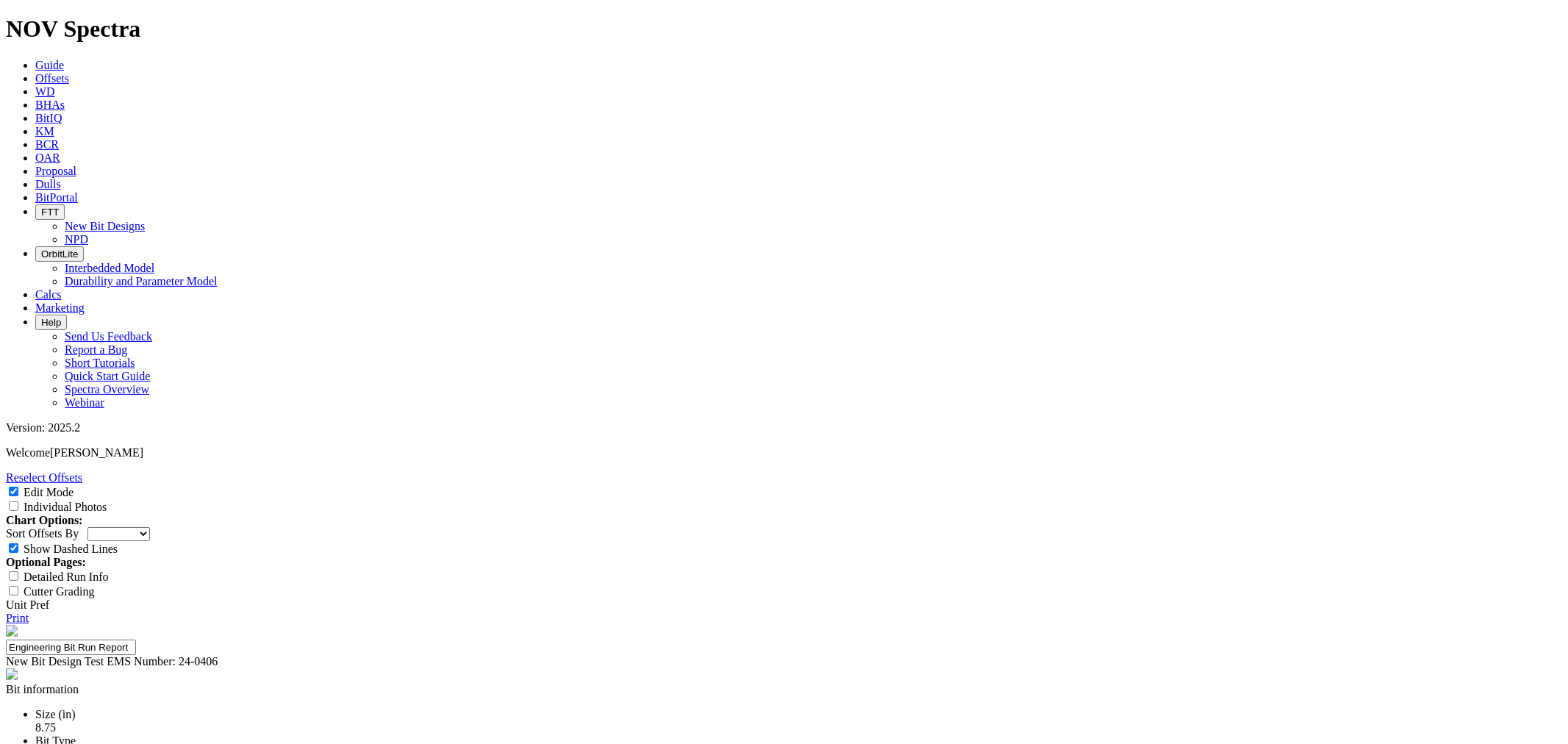
select select "number:2"
select select "number:3"
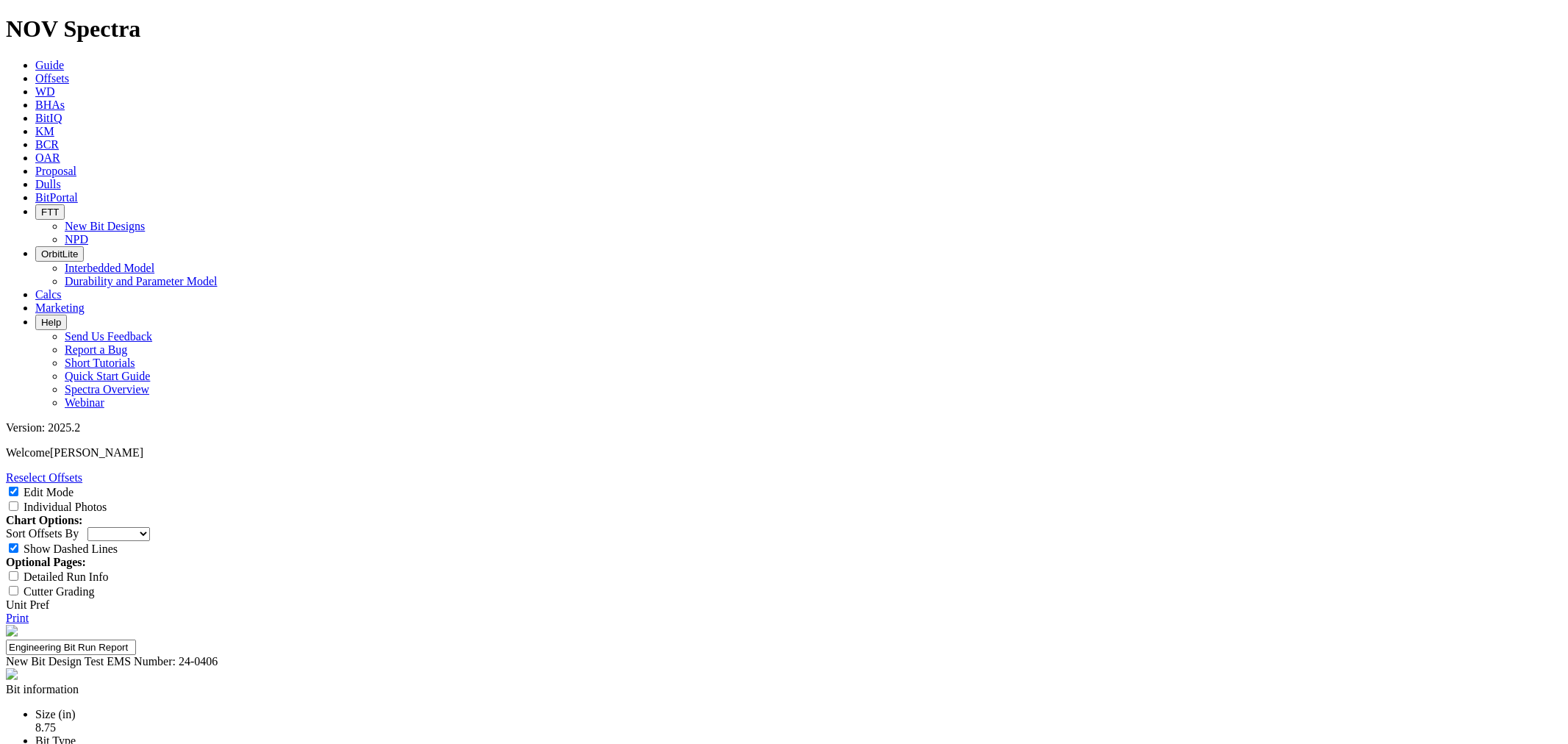
select select "string:BT"
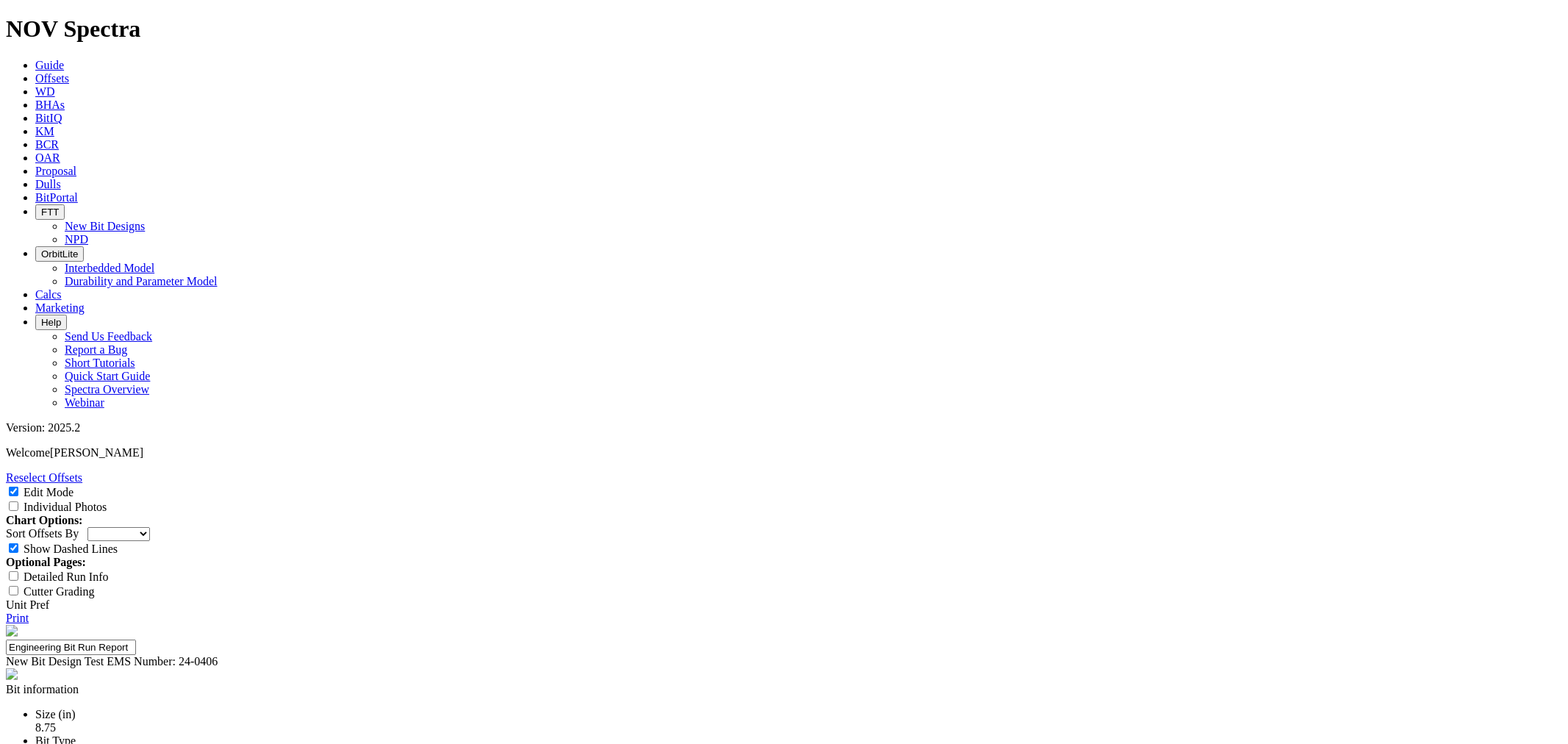
select select "string:BT"
select select "string:S"
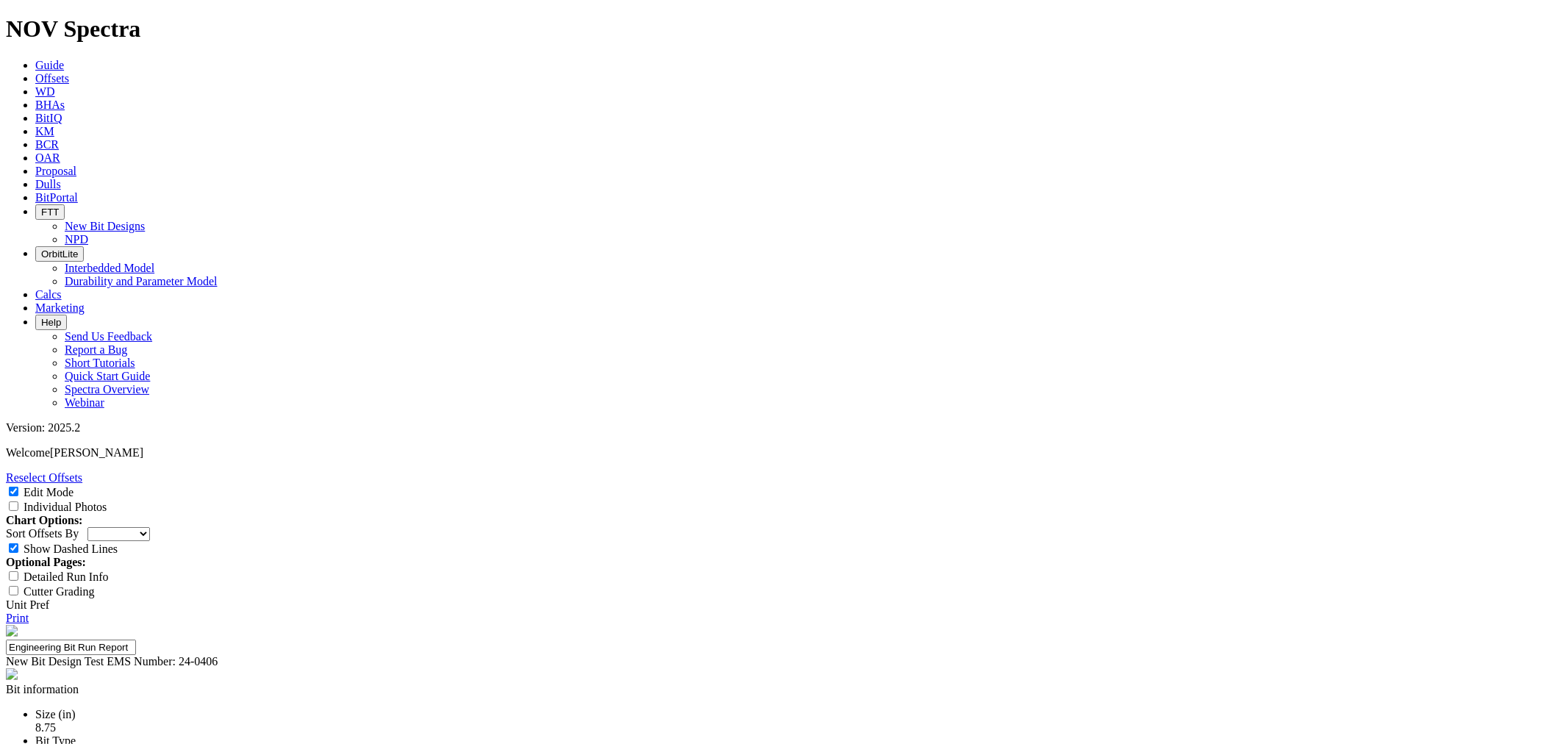
select select "string:S"
select select "string:X"
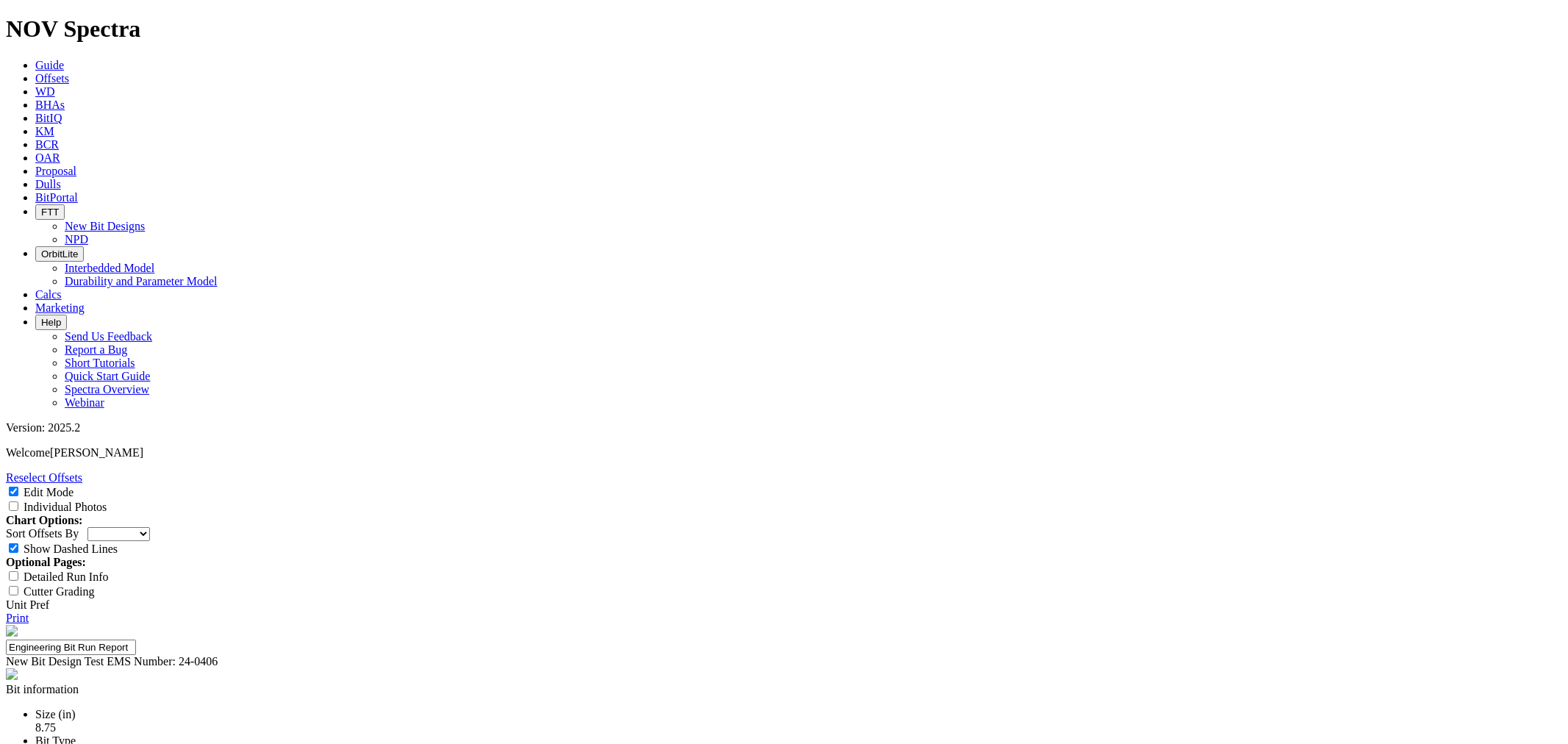
select select "string:I"
drag, startPoint x: 1004, startPoint y: 614, endPoint x: 995, endPoint y: 614, distance: 9.0
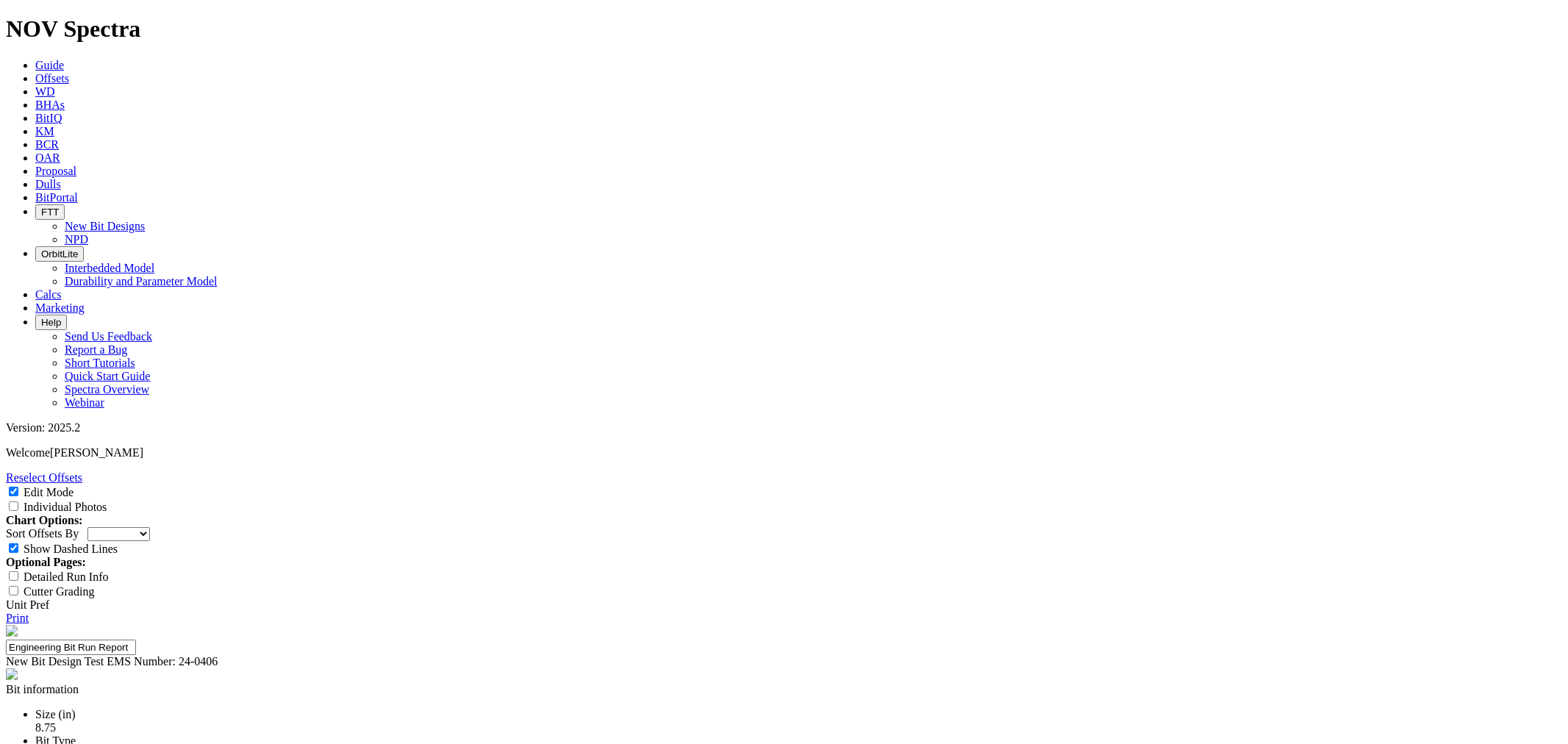
select select "string:WT"
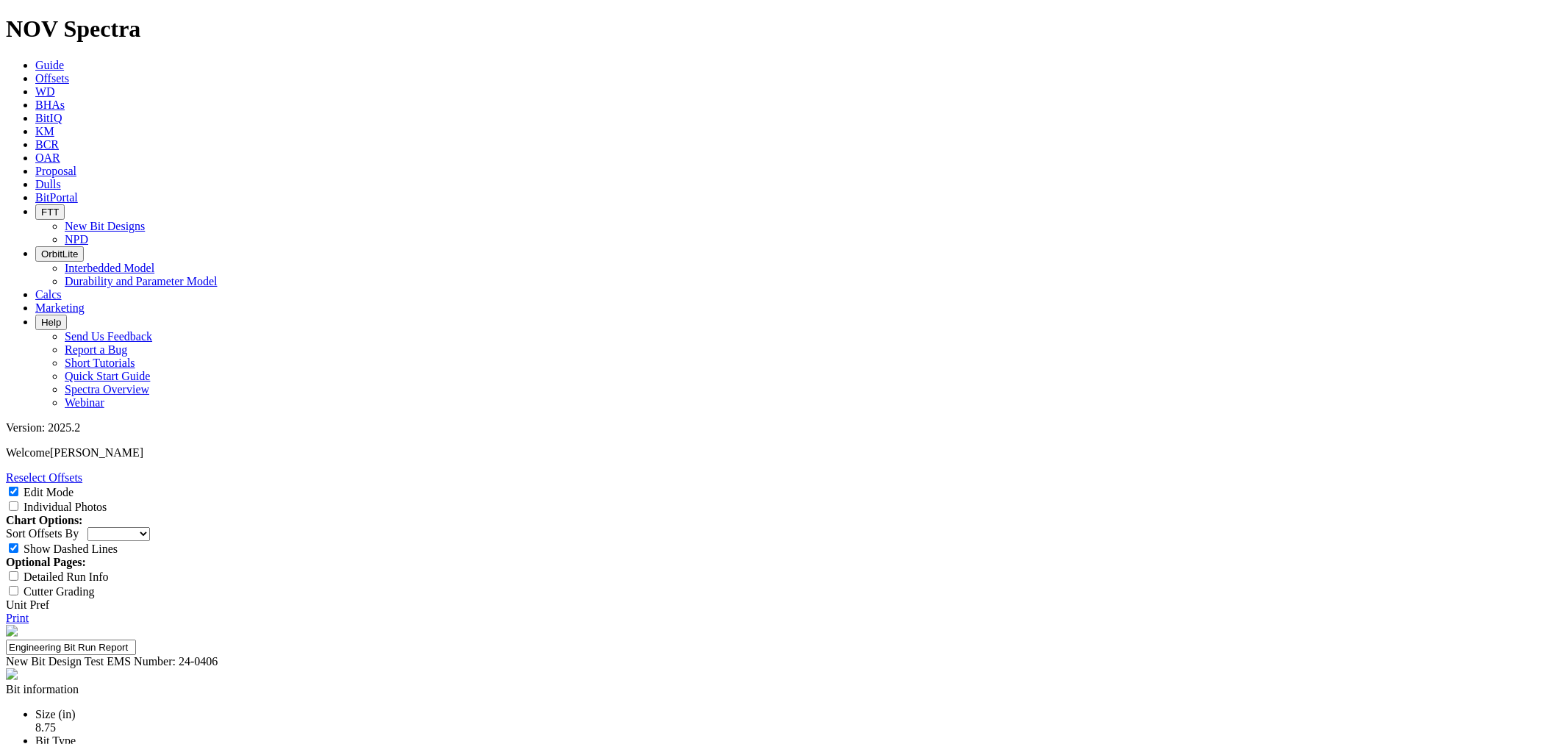
type input "1"
type input "Brandon Bird; Jason Cun"
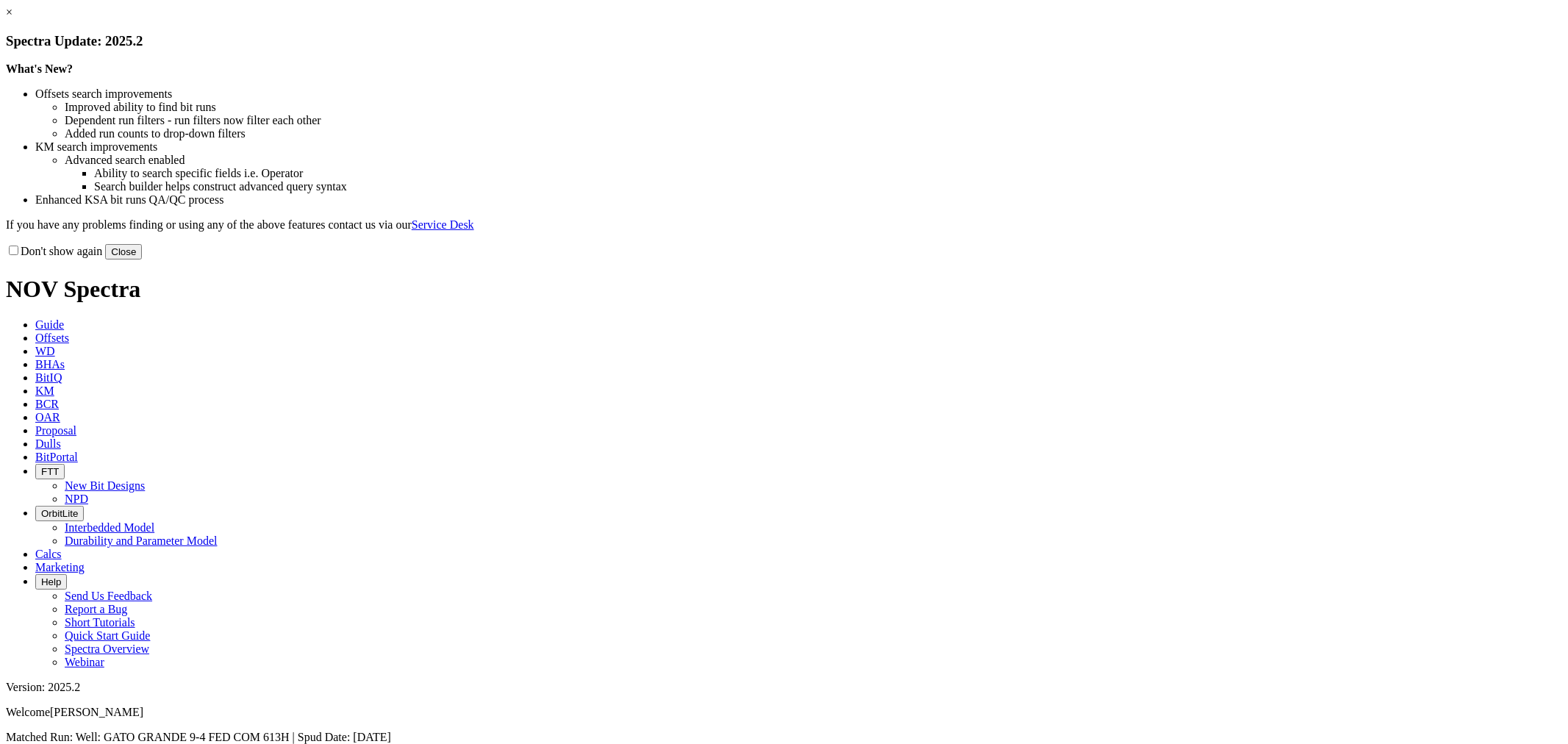
click at [142, 260] on button "Close" at bounding box center [123, 252] width 37 height 16
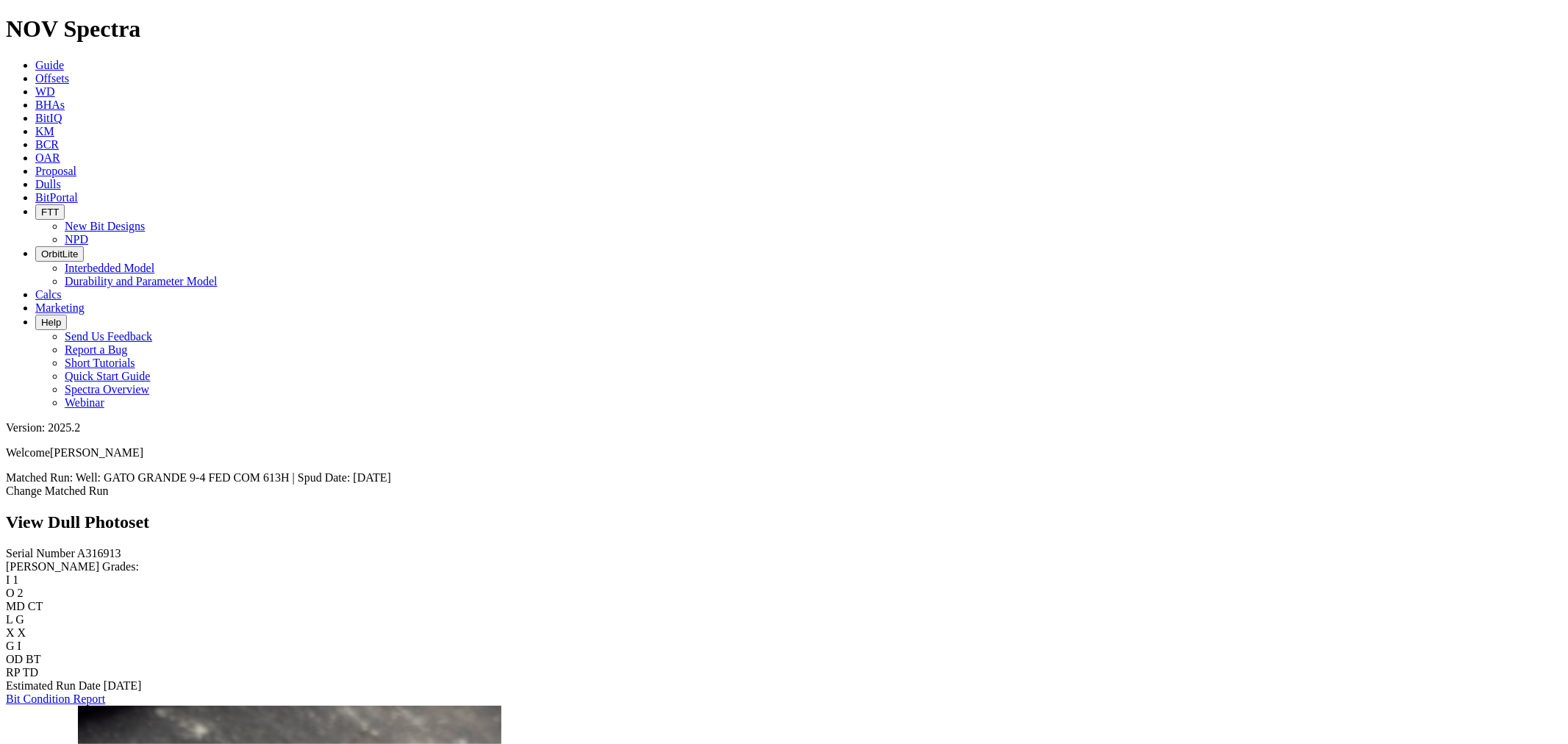
click at [61, 178] on link "Dulls" at bounding box center [48, 184] width 26 height 12
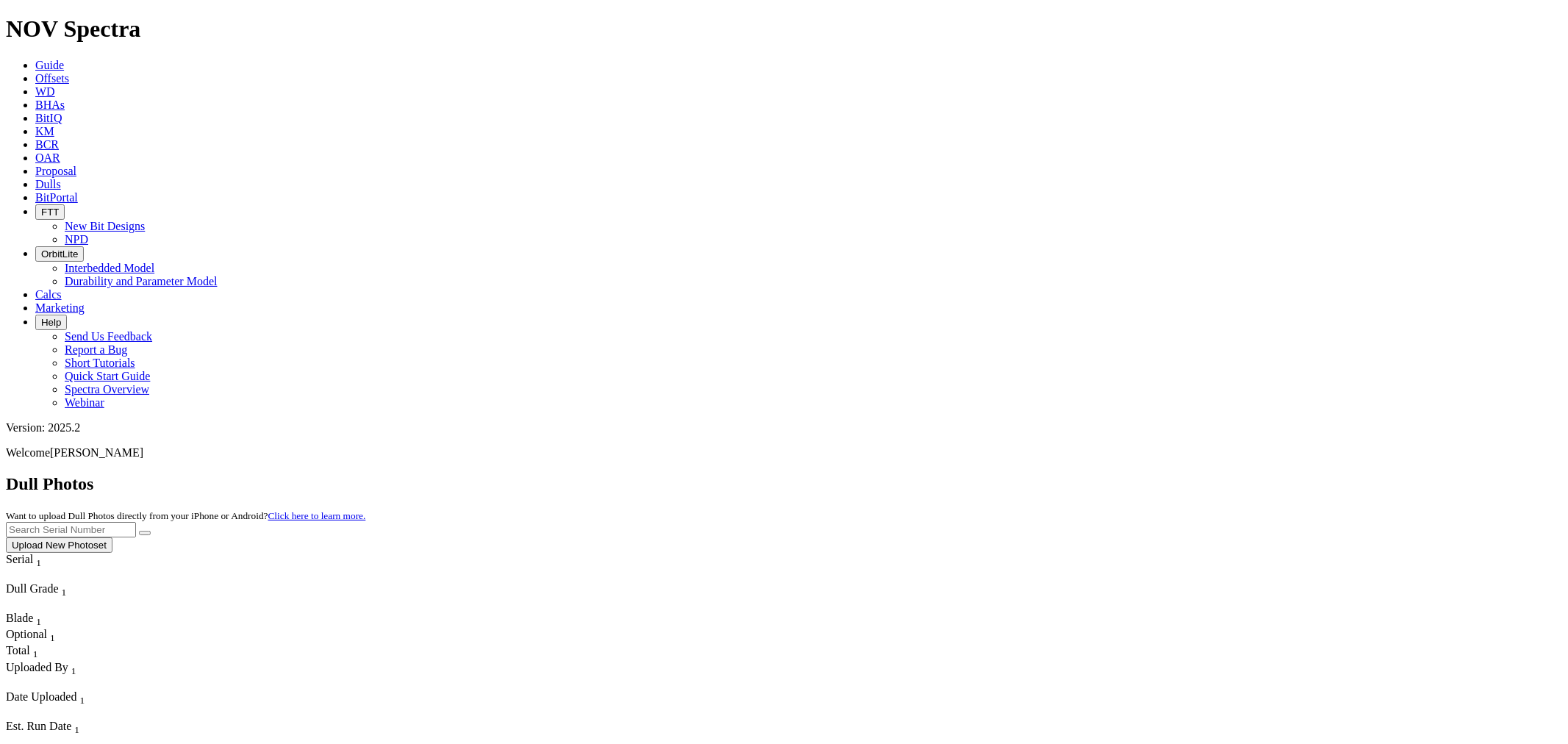
click at [1221, 475] on div "Dull Photos Want to upload Dull Photos directly from your iPhone or Android? Cl…" at bounding box center [784, 514] width 1556 height 79
click at [1226, 475] on div "Dull Photos Want to upload Dull Photos directly from your iPhone or Android? Cl…" at bounding box center [784, 514] width 1556 height 79
click at [136, 522] on input "text" at bounding box center [71, 530] width 130 height 16
click at [139, 531] on button "submit" at bounding box center [144, 533] width 12 height 5
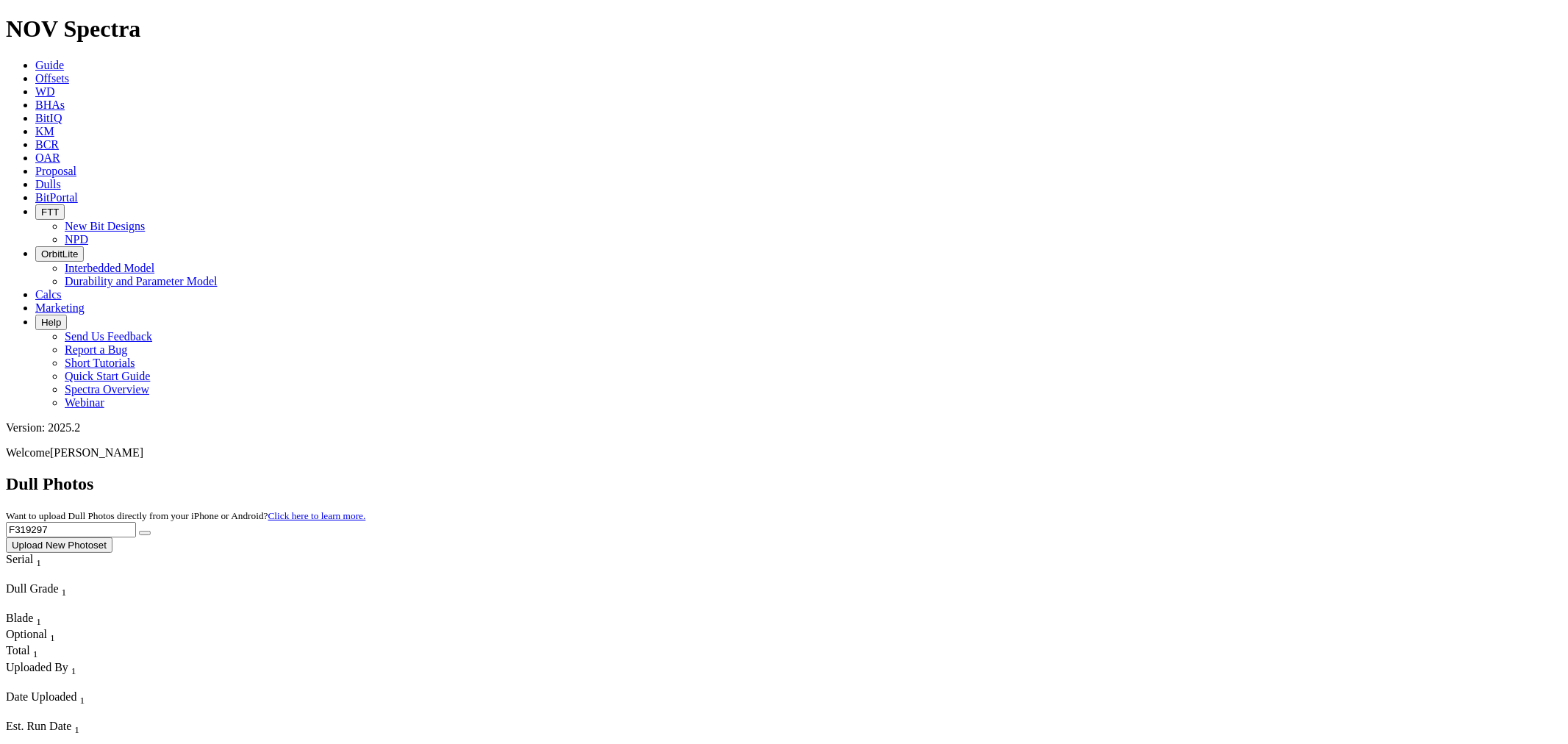
click at [136, 522] on input "F319297" at bounding box center [71, 530] width 130 height 16
drag, startPoint x: 1284, startPoint y: 69, endPoint x: 1156, endPoint y: 71, distance: 128.0
click at [1156, 475] on div "Dull Photos Want to upload Dull Photos directly from your iPhone or Android? Cl…" at bounding box center [784, 514] width 1556 height 79
type input "F316751"
click at [139, 531] on button "submit" at bounding box center [144, 533] width 12 height 5
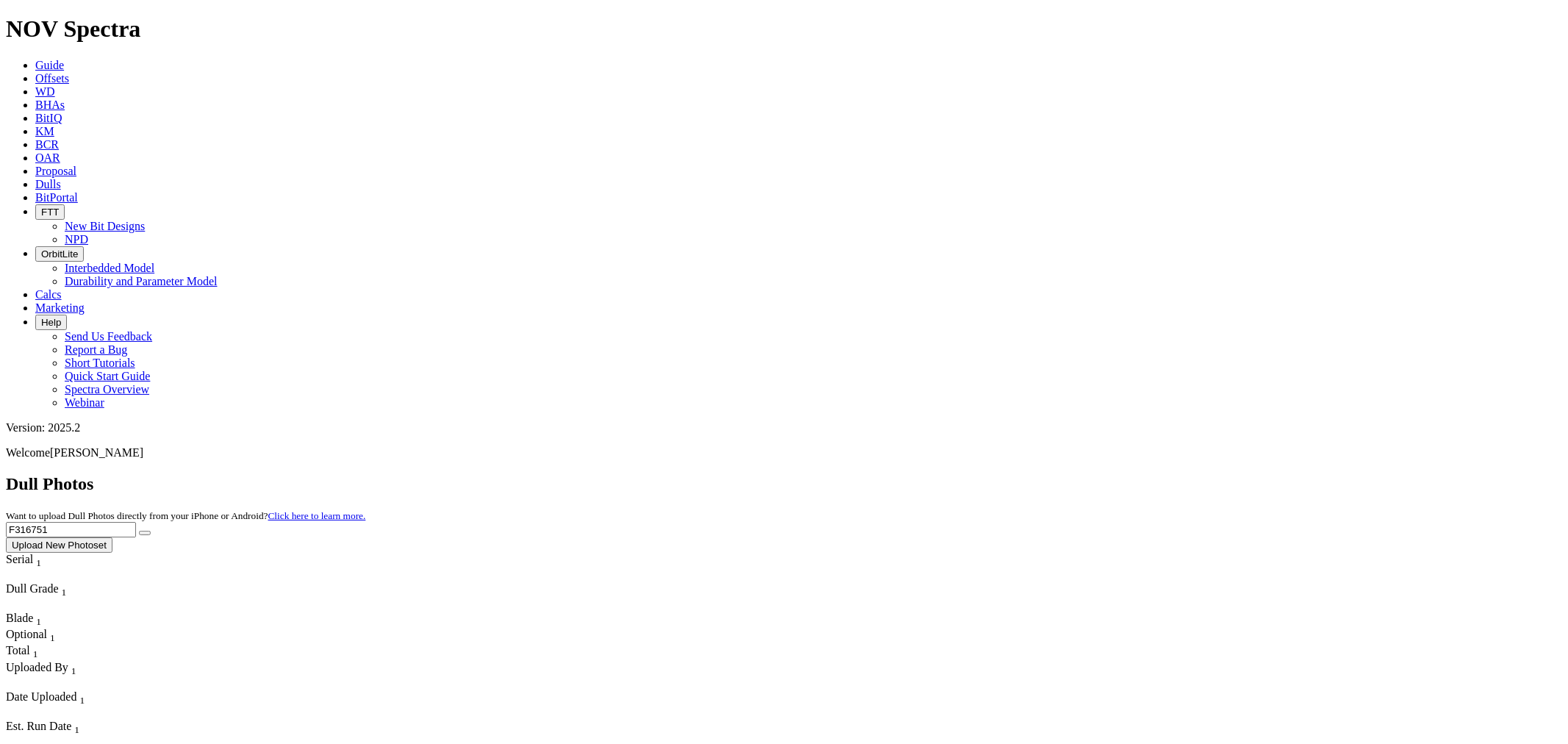
click at [35, 178] on icon at bounding box center [35, 184] width 0 height 12
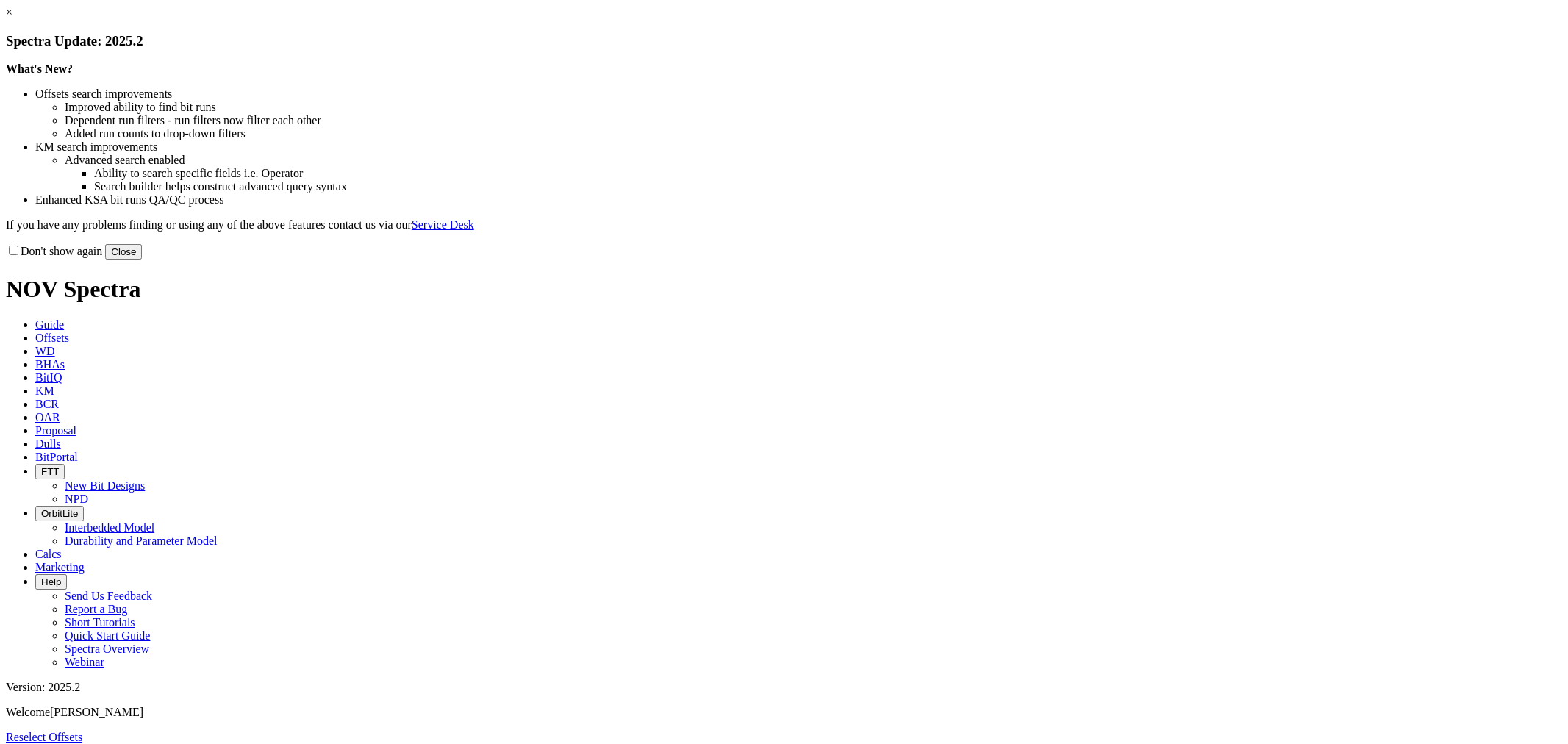
select select "New Bit Design"
click at [142, 260] on button "Close" at bounding box center [123, 252] width 37 height 16
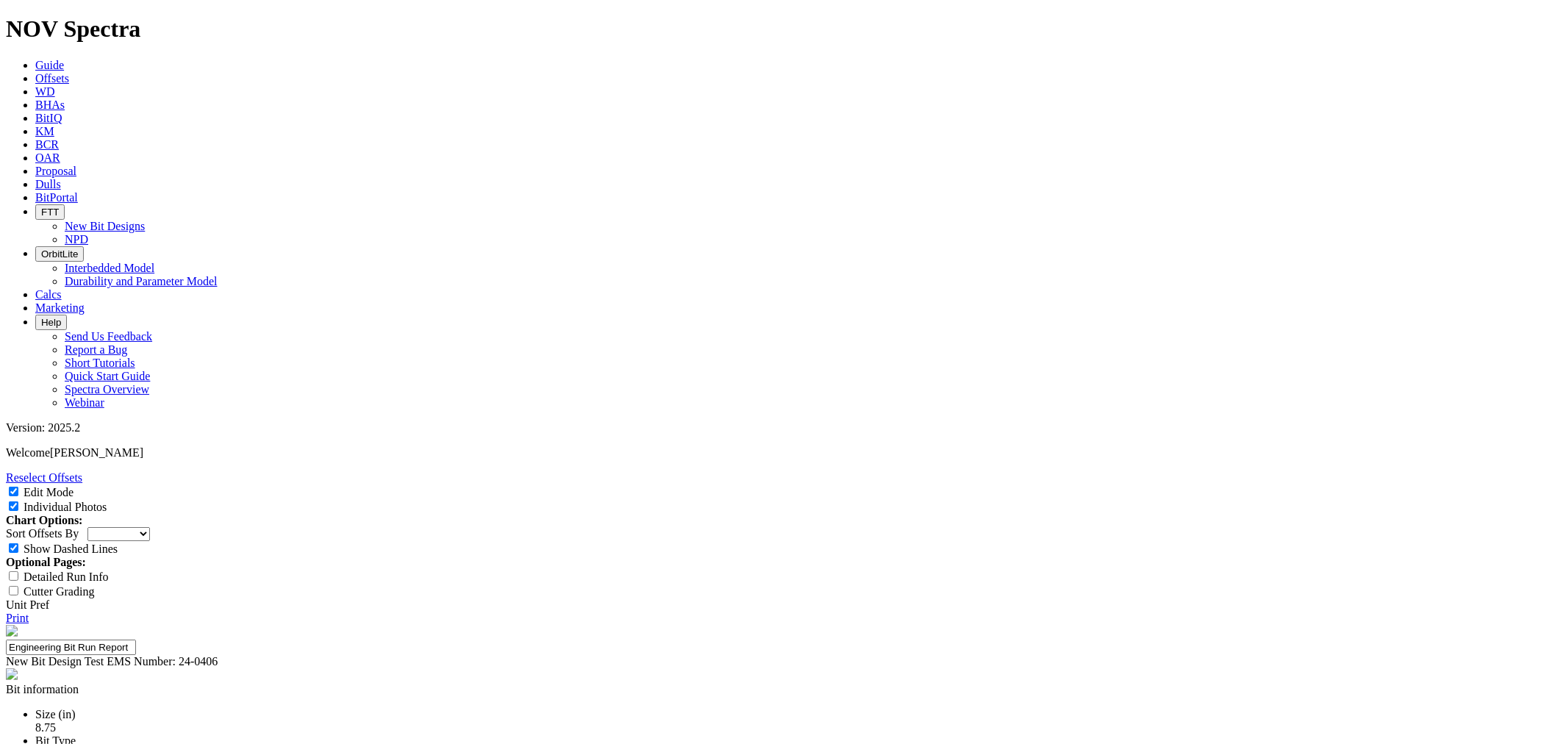
type input "3+ Runs- Met"
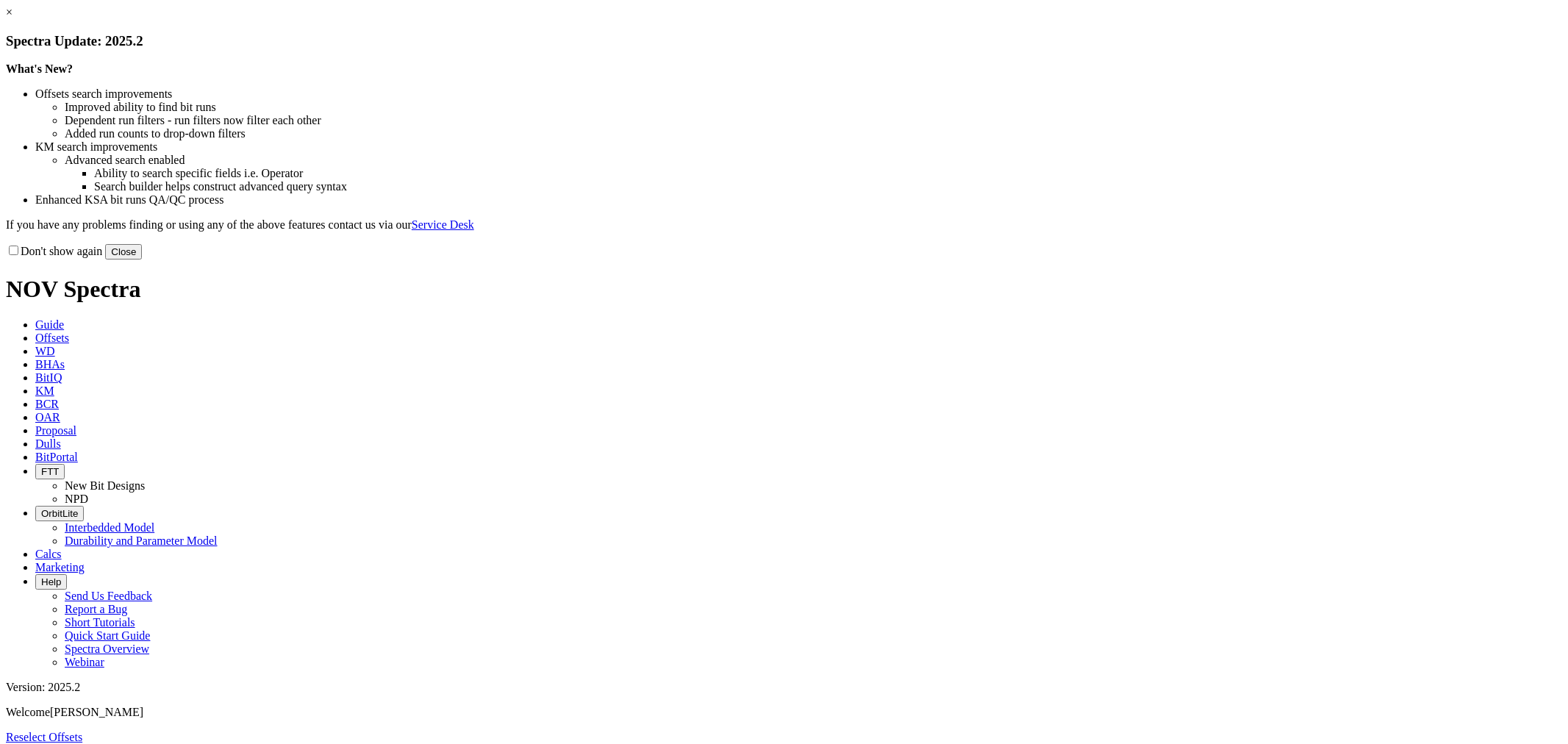
select select "New Bit Design"
click at [142, 260] on button "Close" at bounding box center [123, 252] width 37 height 16
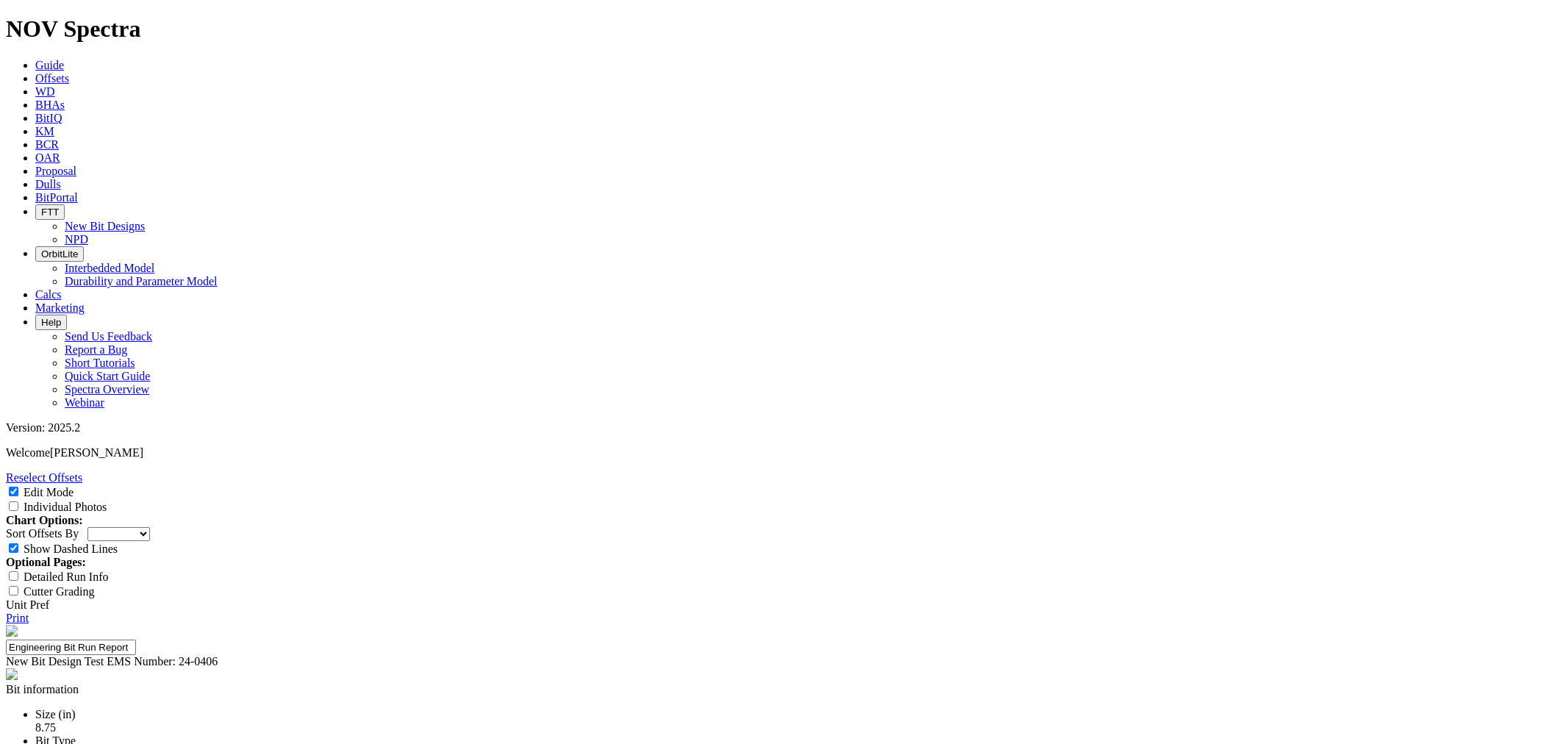
select select "New Bit Design"
select select "number:2"
select select "number:3"
select select "string:BT"
select select "string:S"
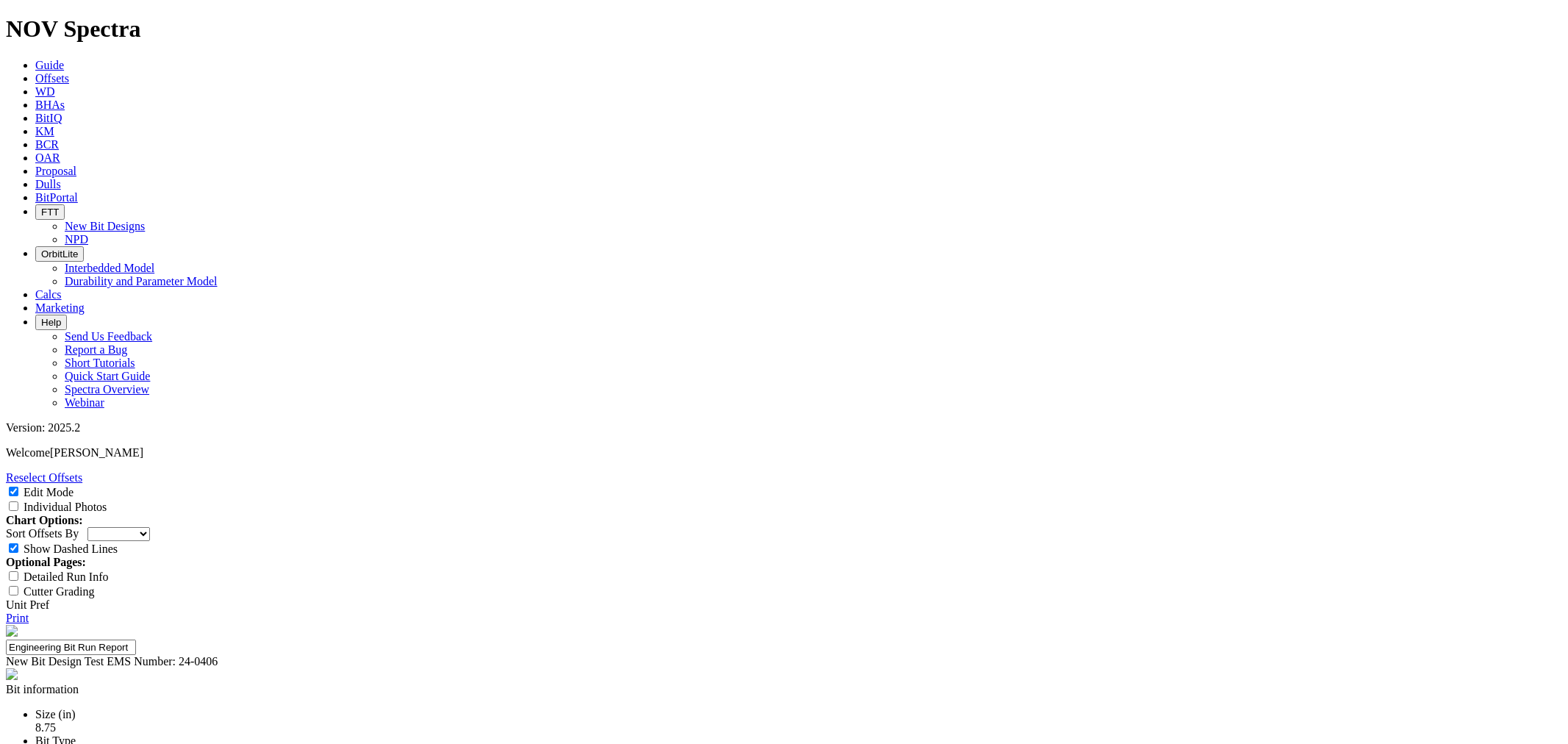
select select "string:X"
select select "string:WT"
type input "[PERSON_NAME]; [PERSON_NAME]"
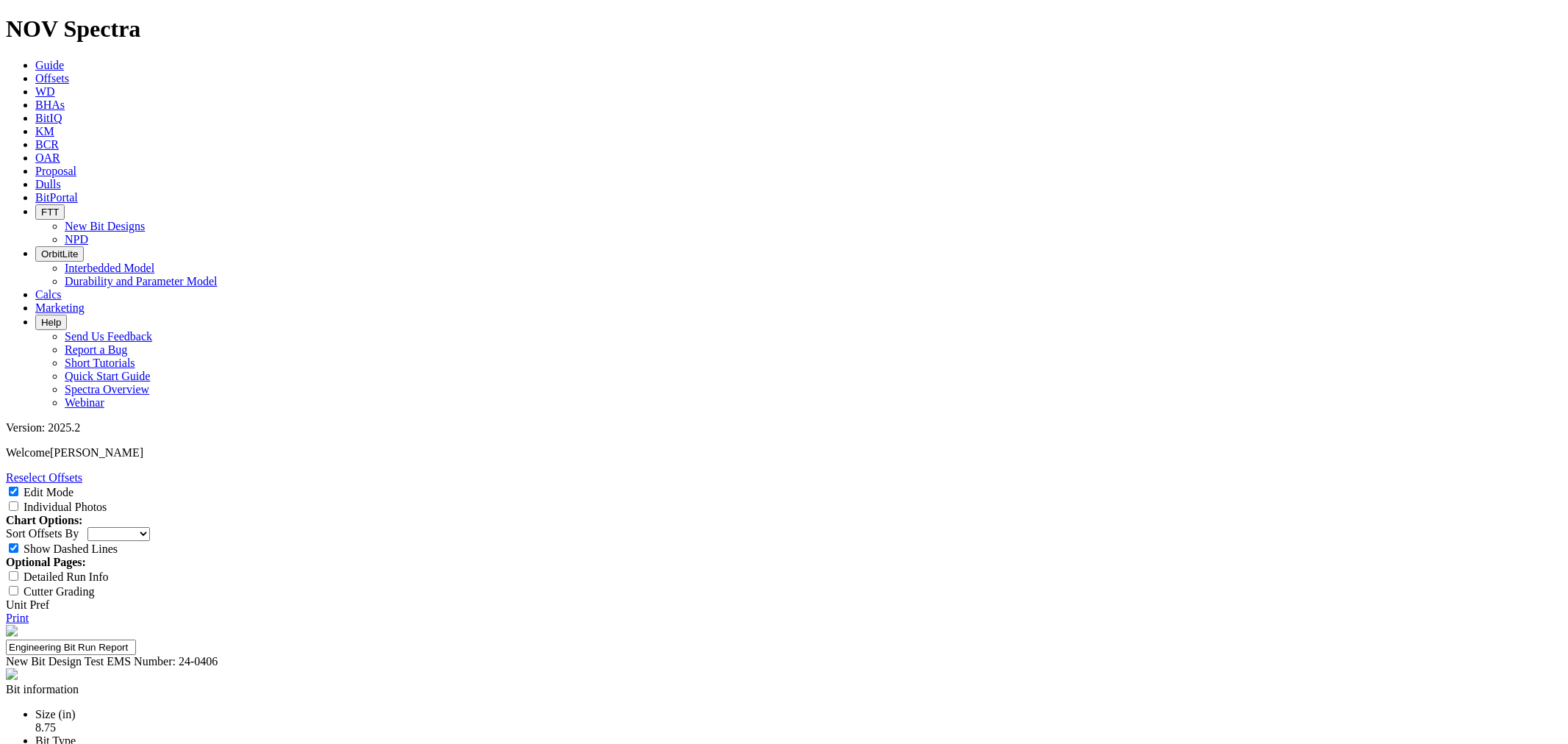
paste textarea "The CT2 drilled an interval of 10,507 ft at 169.5 ft/hr through the upper wolf …"
drag, startPoint x: 867, startPoint y: 545, endPoint x: 745, endPoint y: 539, distance: 122.1
select select "New Bit Design"
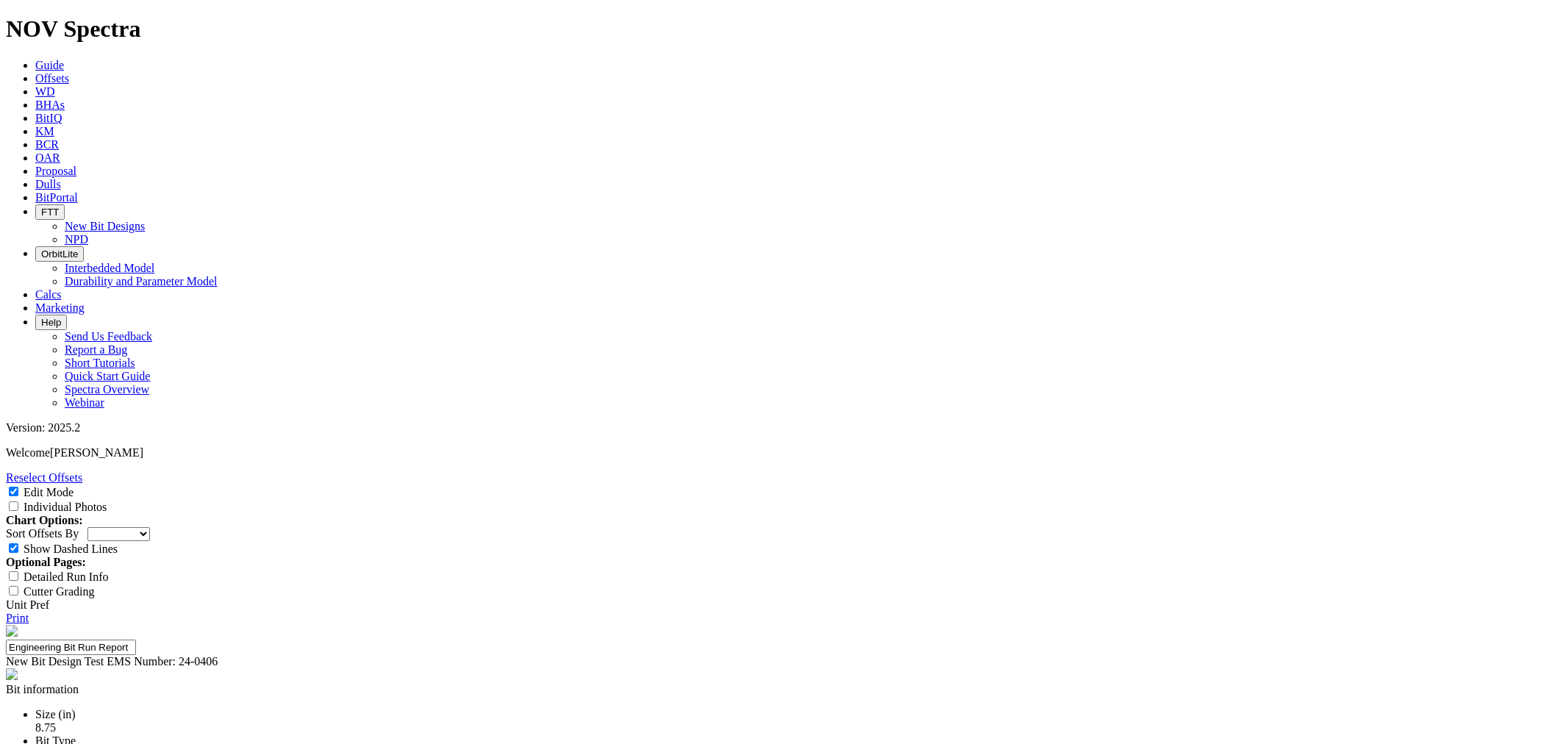
select select "number:2"
select select "number:3"
select select "string:BT"
select select "string:S"
select select "string:X"
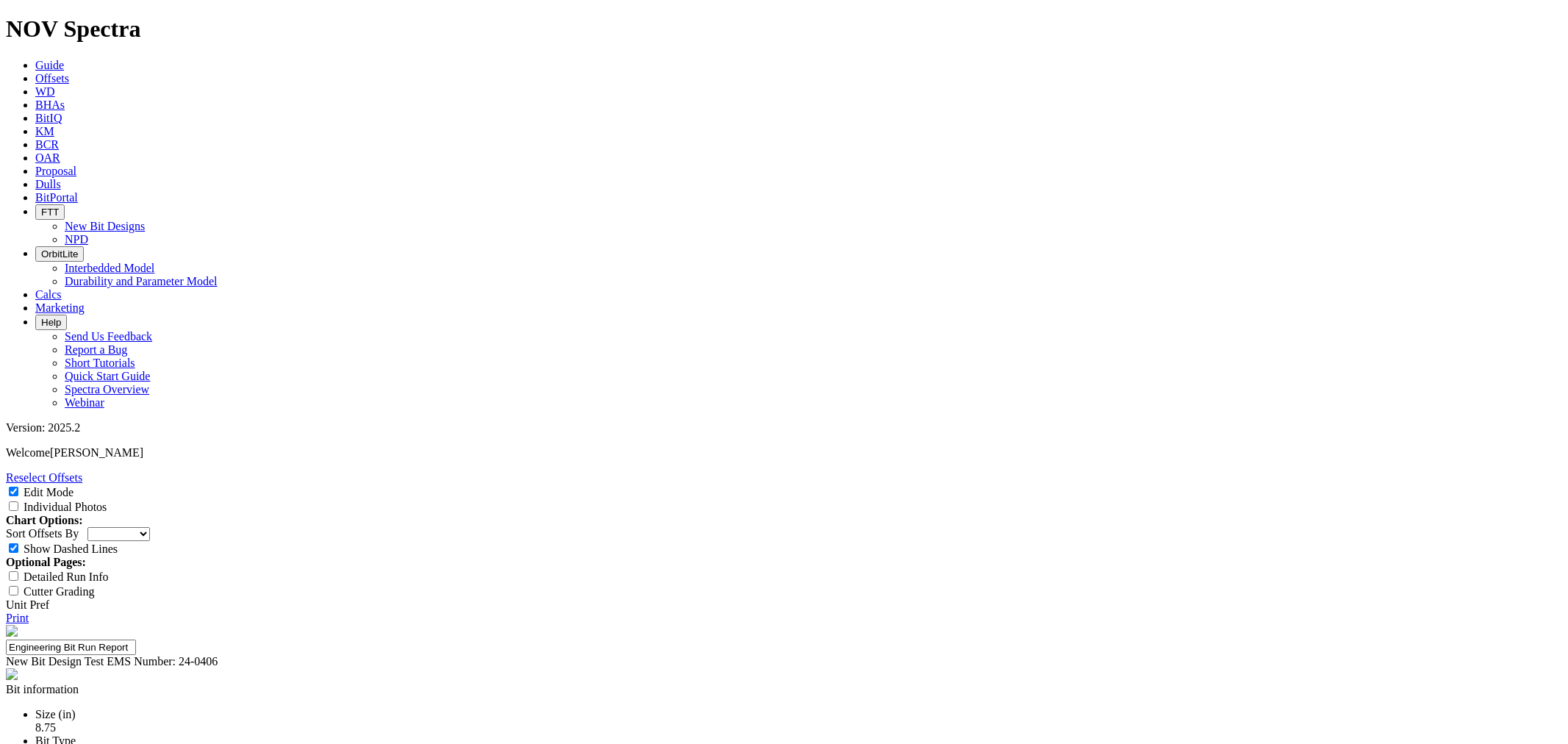
select select "string:WT"
type input "9400ft- Not Met (drilled to TD)"
type input "1"
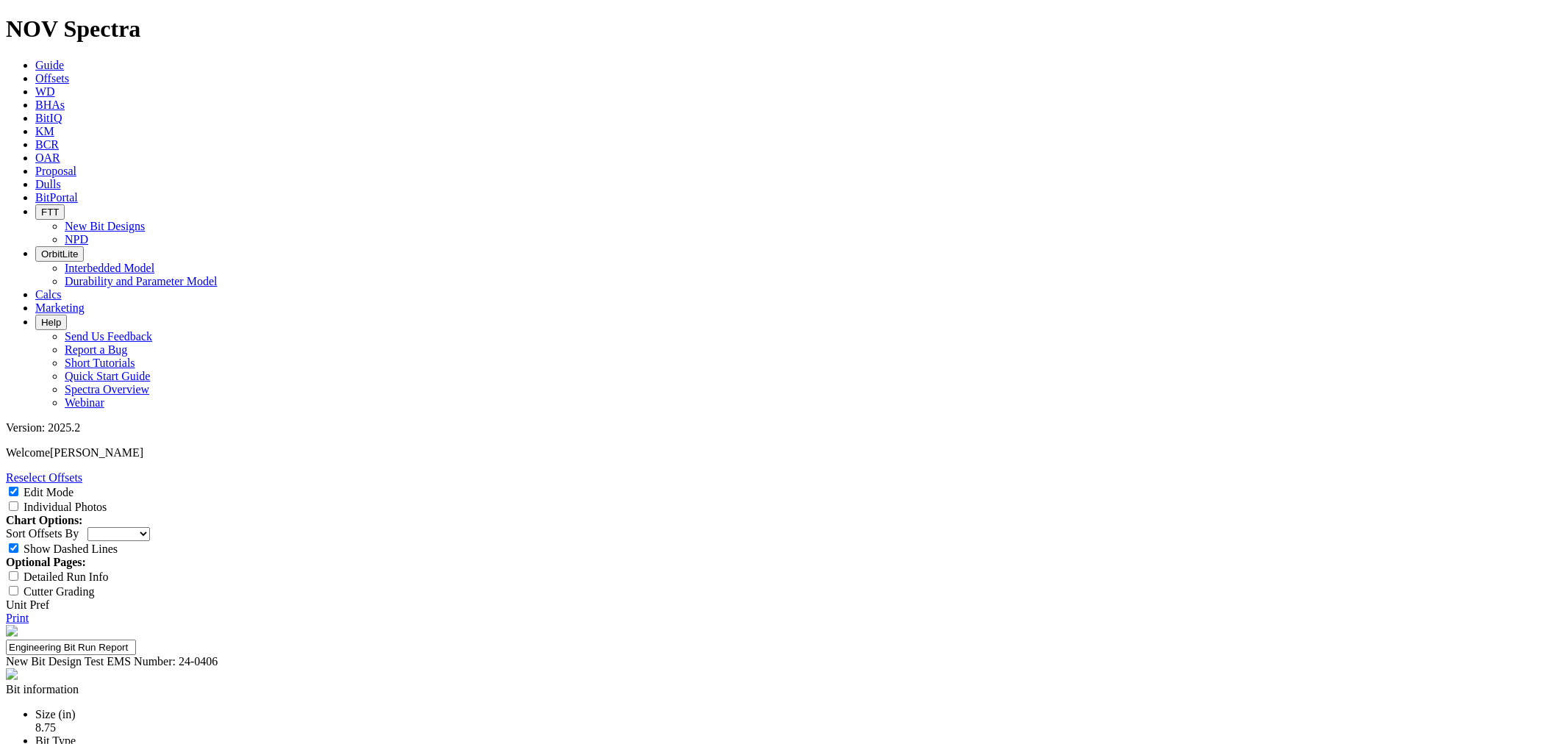
type input "3+ Runs - No Test (1st Run)"
drag, startPoint x: 852, startPoint y: 642, endPoint x: 711, endPoint y: 637, distance: 141.1
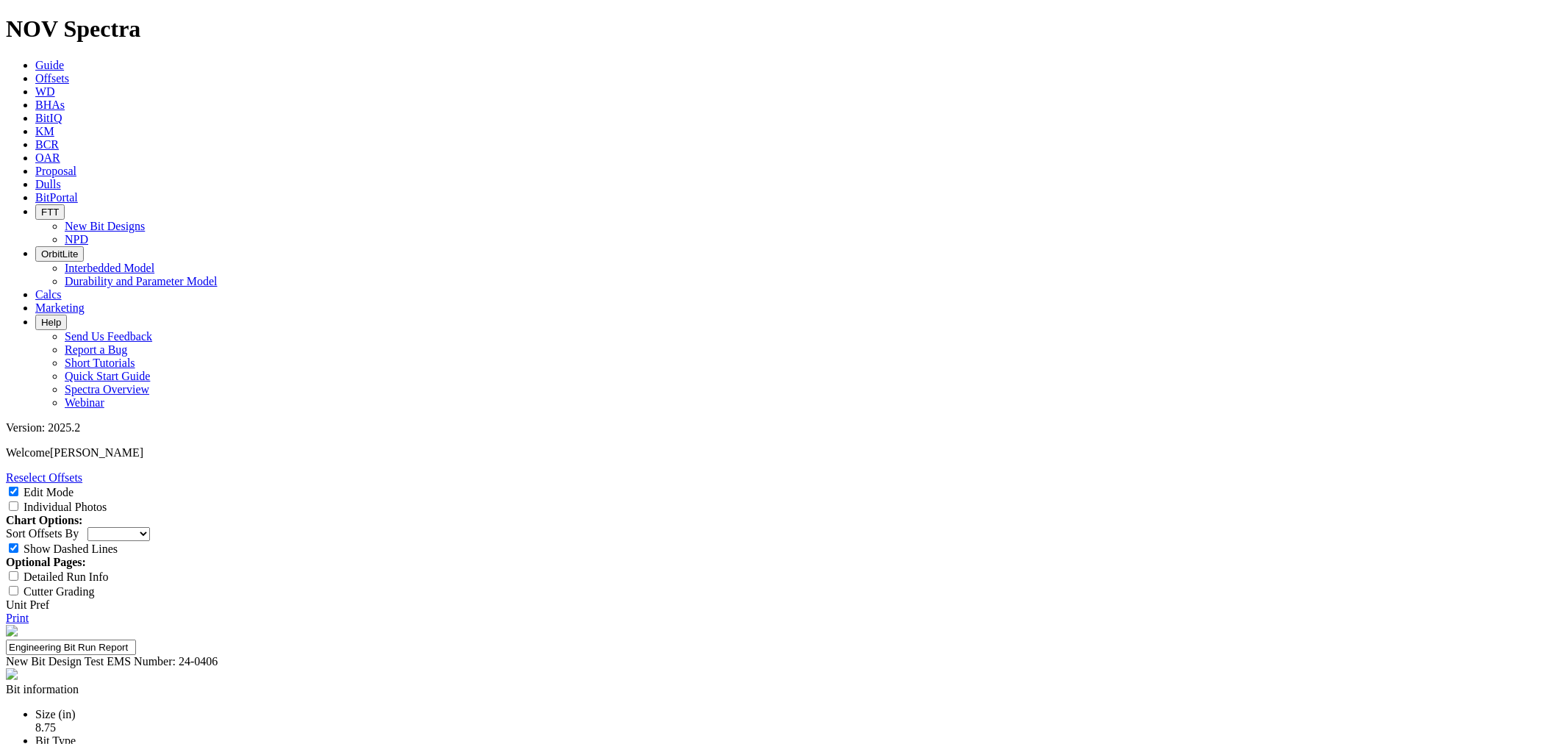
type textarea "Competitive + The CT2 drilled an interval of 9,247 ft at 180.4 ft/hr through th…"
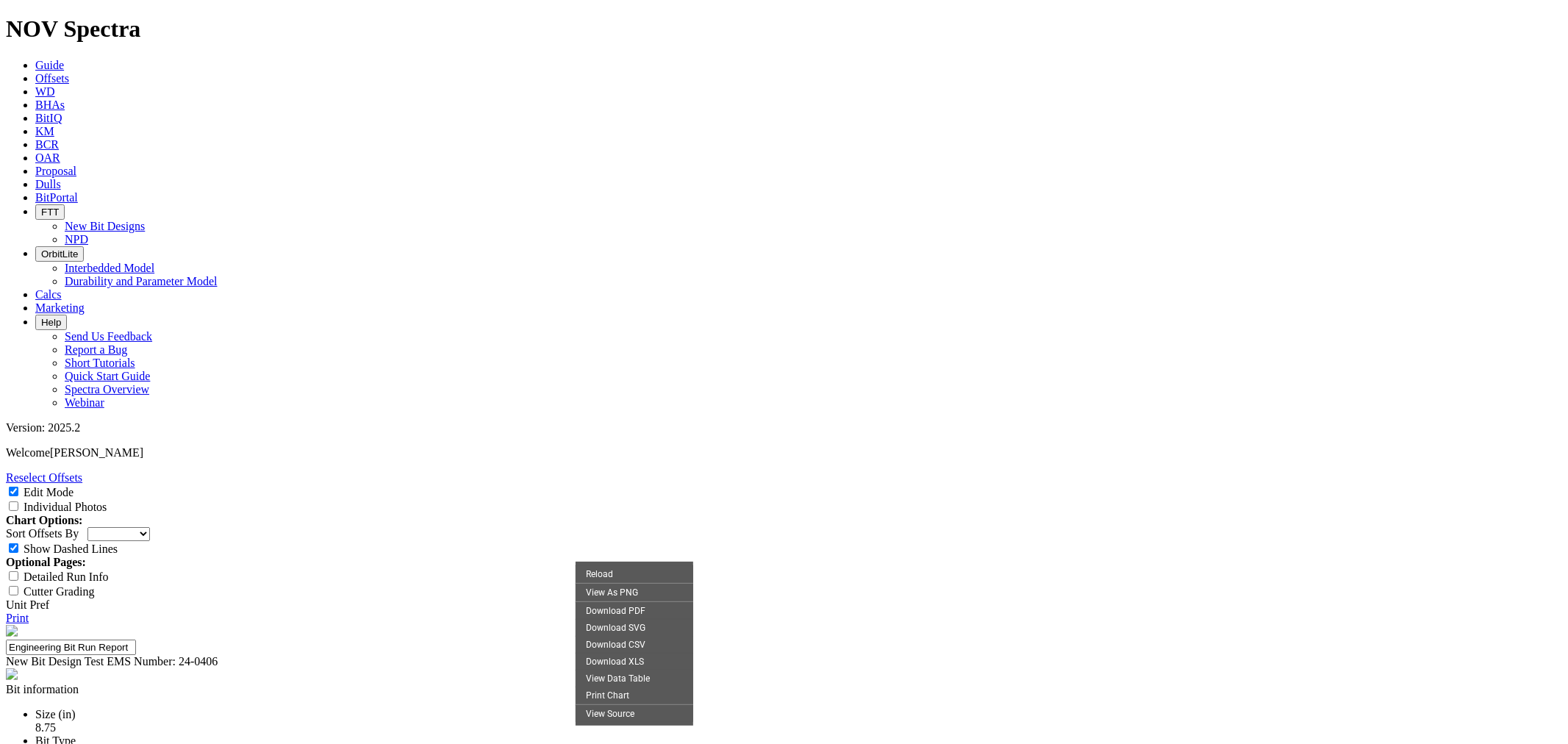
click at [621, 562] on div "Reload View As PNG Download PDF Download SVG Download CSV Download XLS View Dat…" at bounding box center [635, 644] width 118 height 164
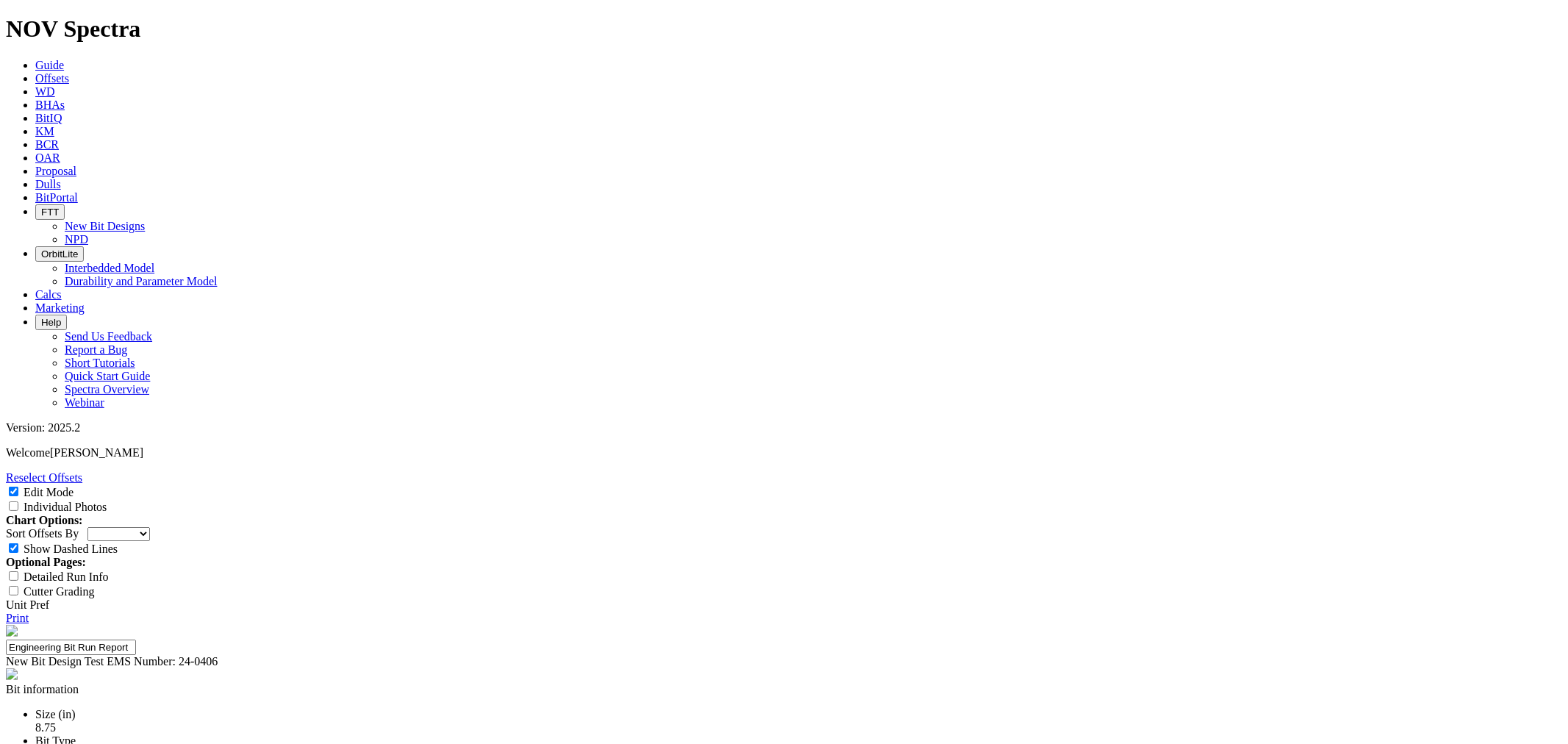
scroll to position [1388, 0]
click at [82, 472] on link "Reselect Offsets" at bounding box center [44, 478] width 76 height 12
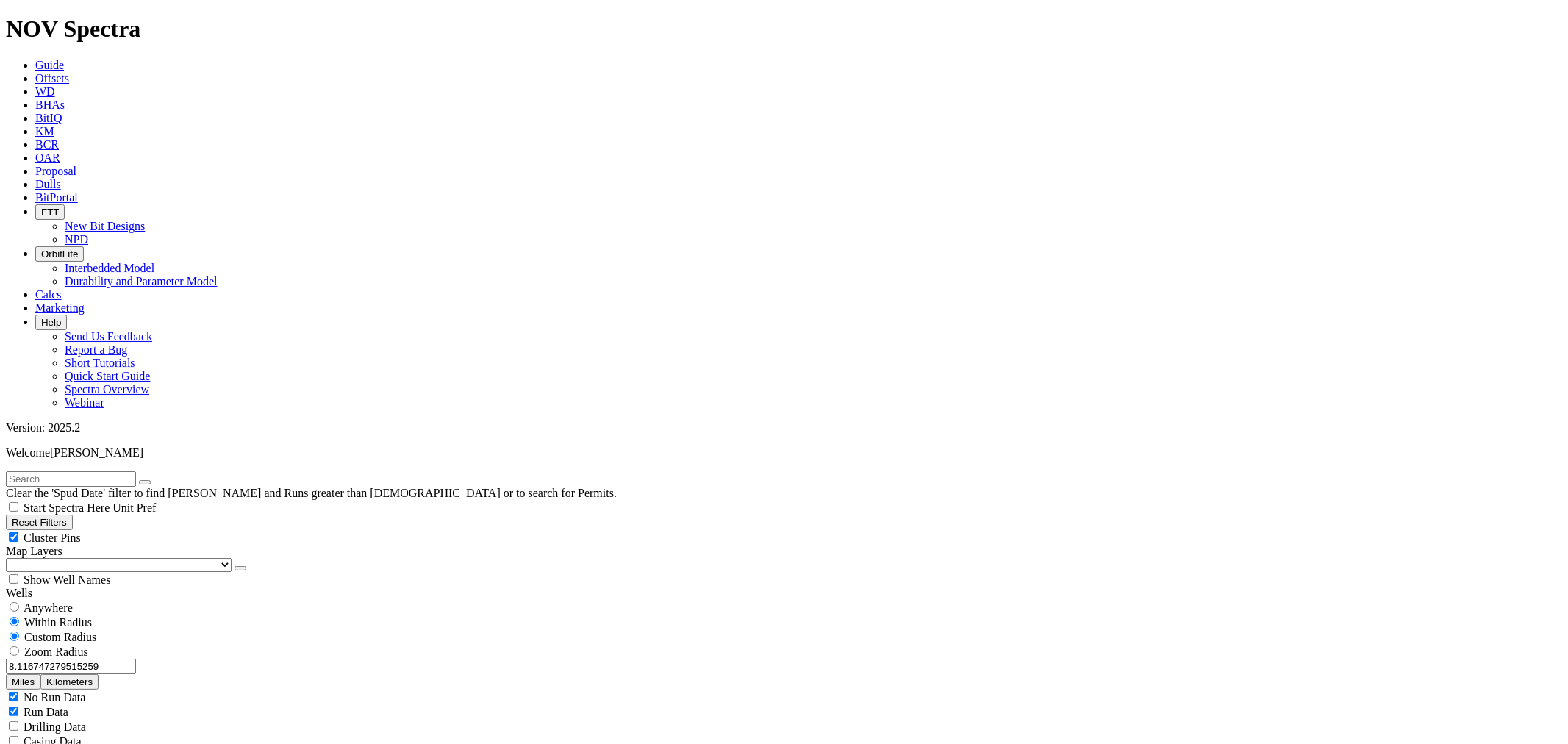
scroll to position [112097, 0]
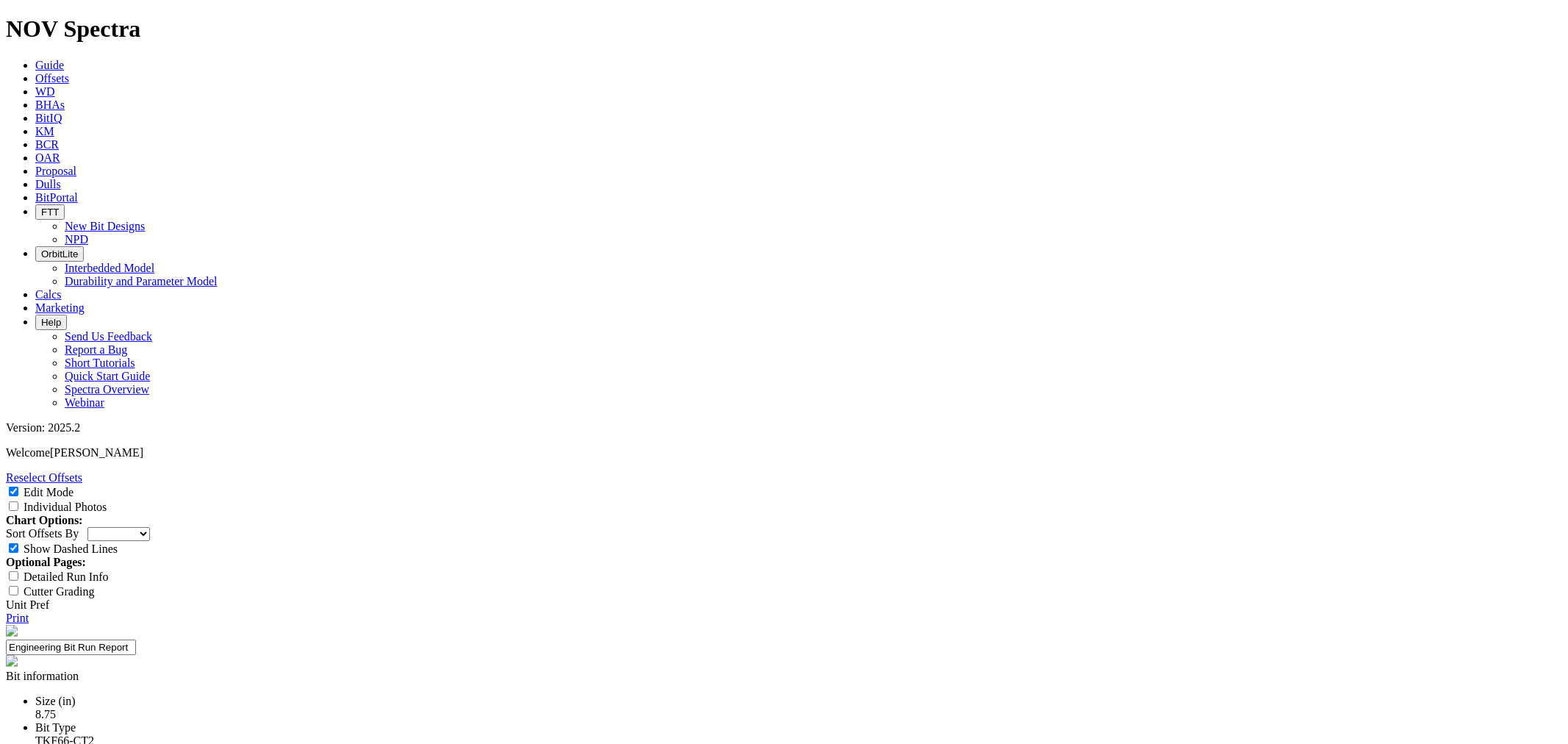
select select "New Bit Design"
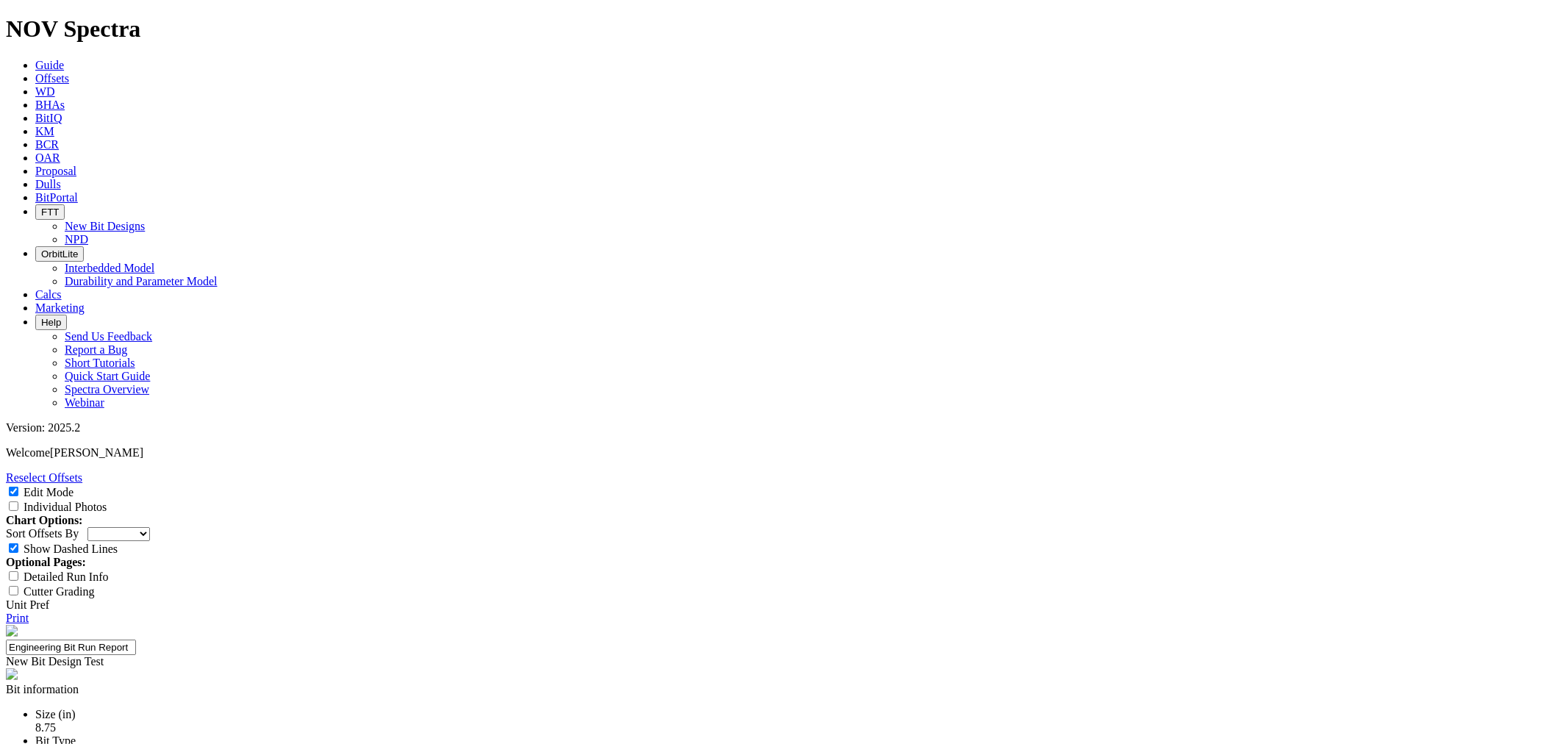
type input "TKF66-CT2"
paste textarea "Design iteration of the 8.75 66-AT3 to improve the nose & shoulder durability a…"
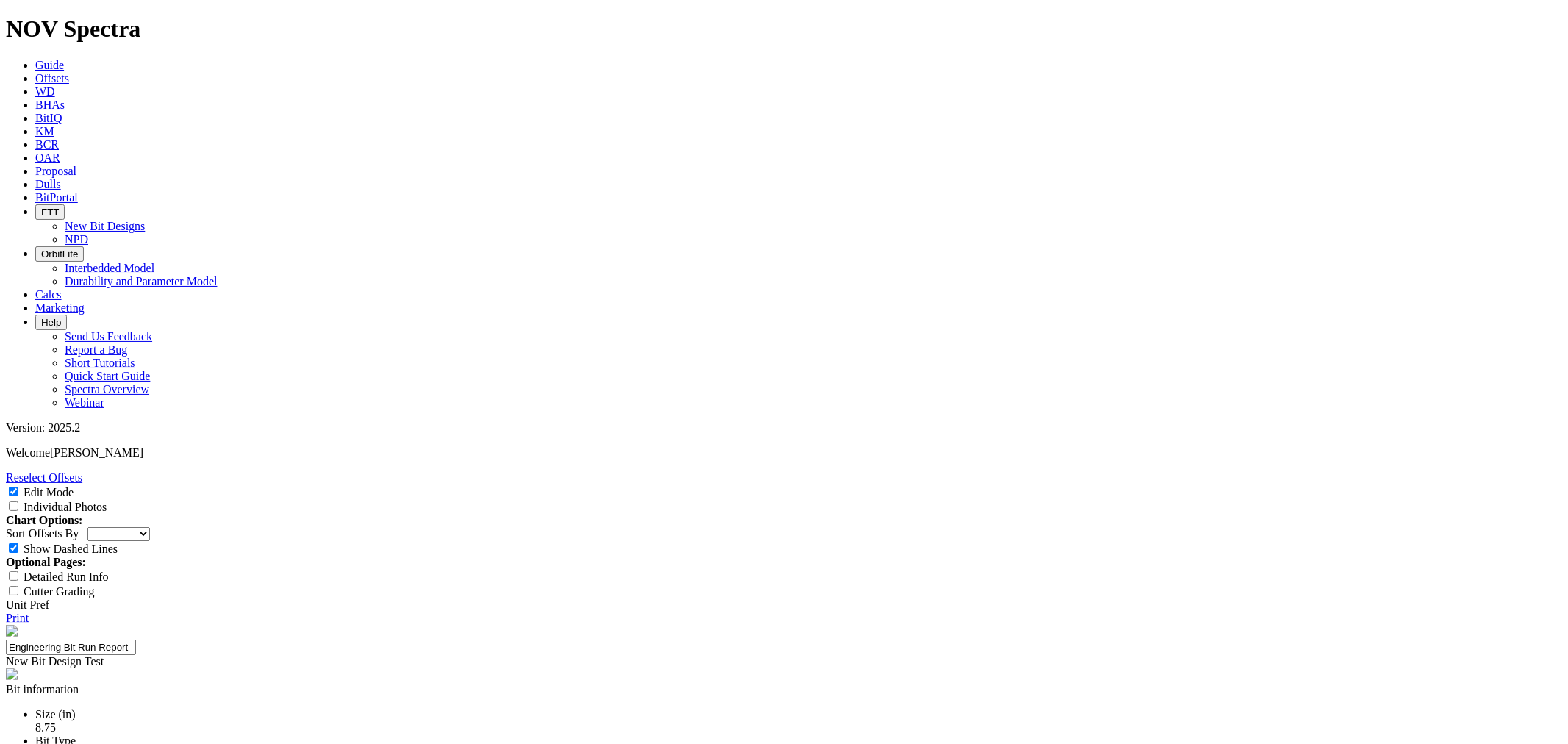
type textarea "Design iteration of the 8.75 66-AT3 to improve the nose & shoulder durability a…"
type input "24-0406"
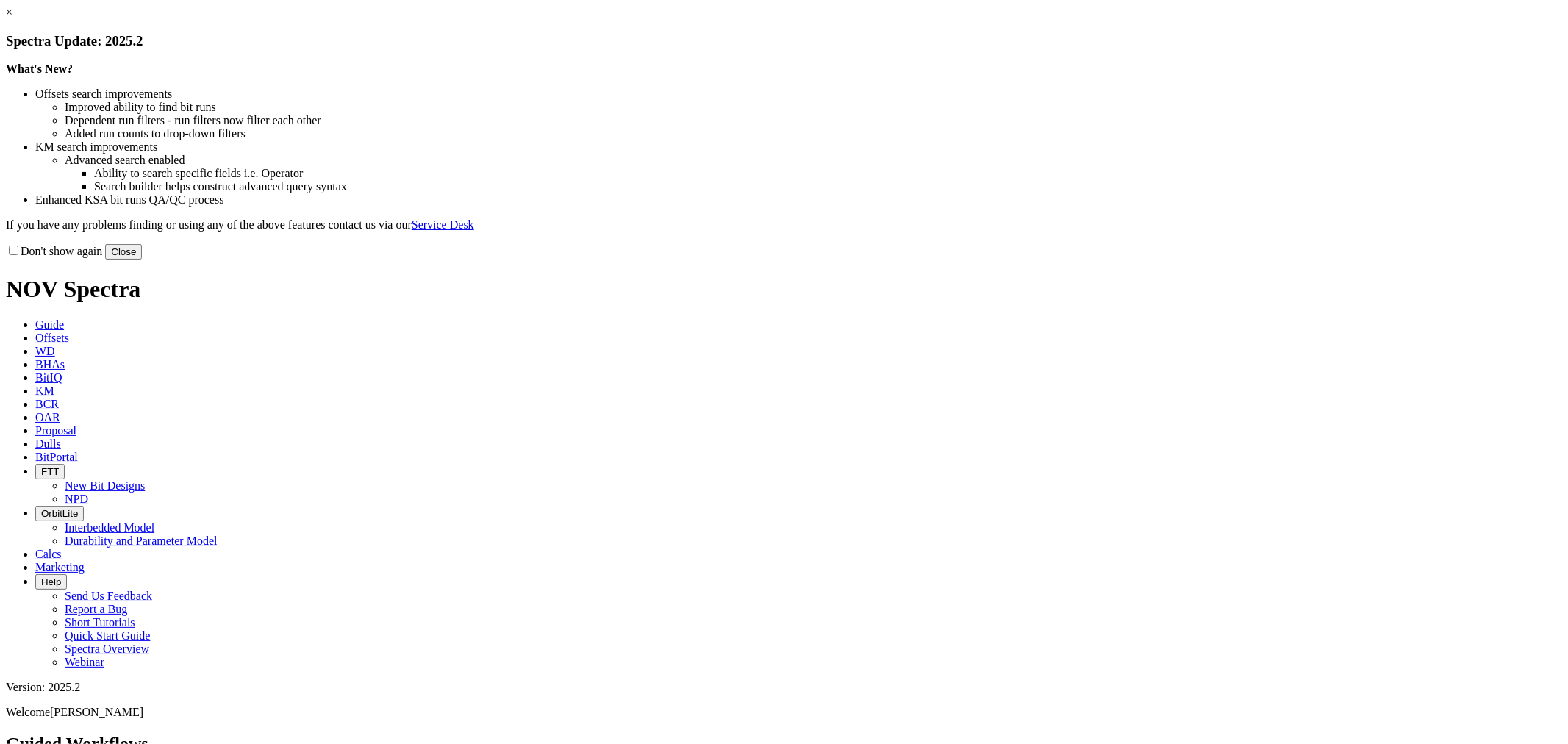
click at [142, 260] on button "Close" at bounding box center [123, 252] width 37 height 16
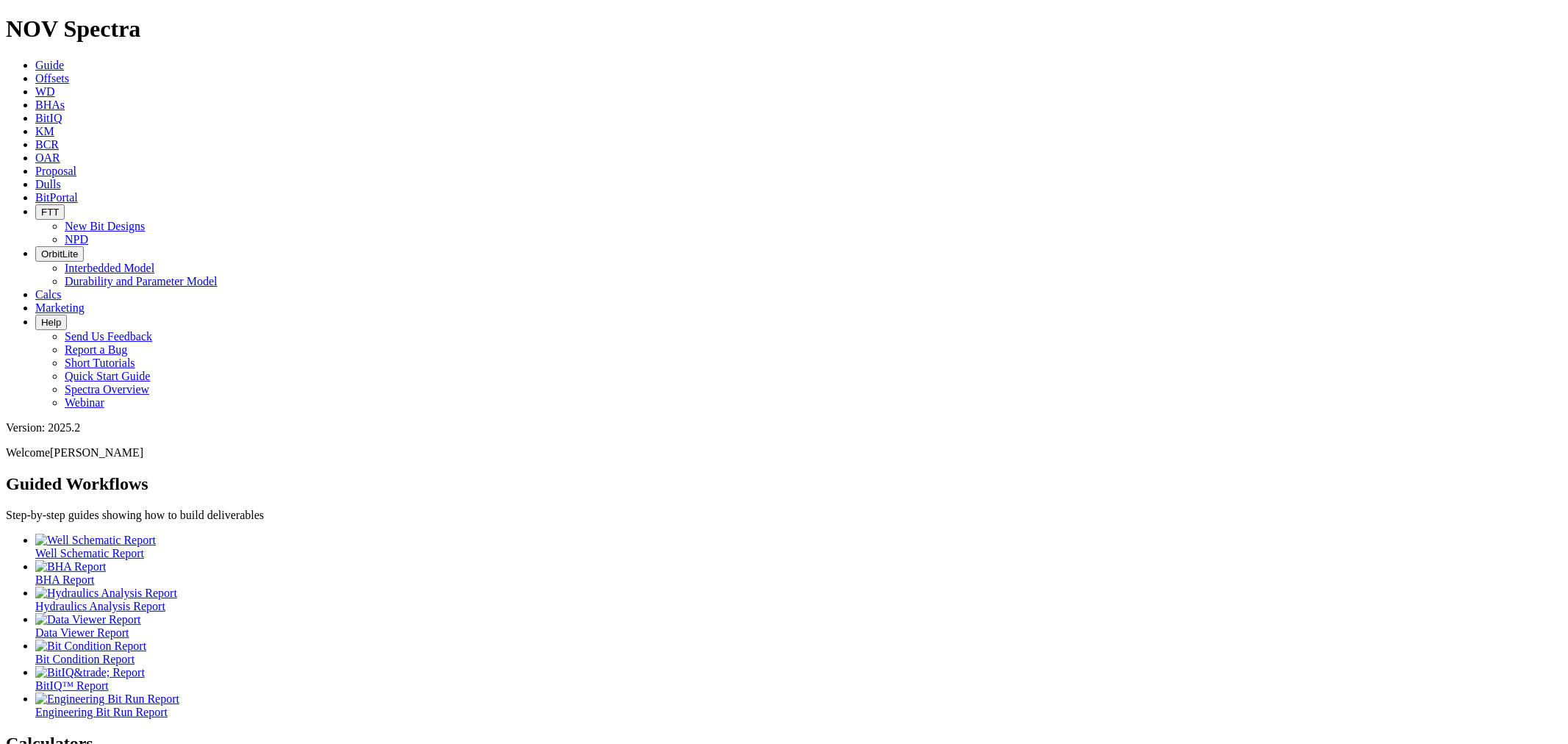
click at [69, 72] on link "Offsets" at bounding box center [52, 78] width 34 height 12
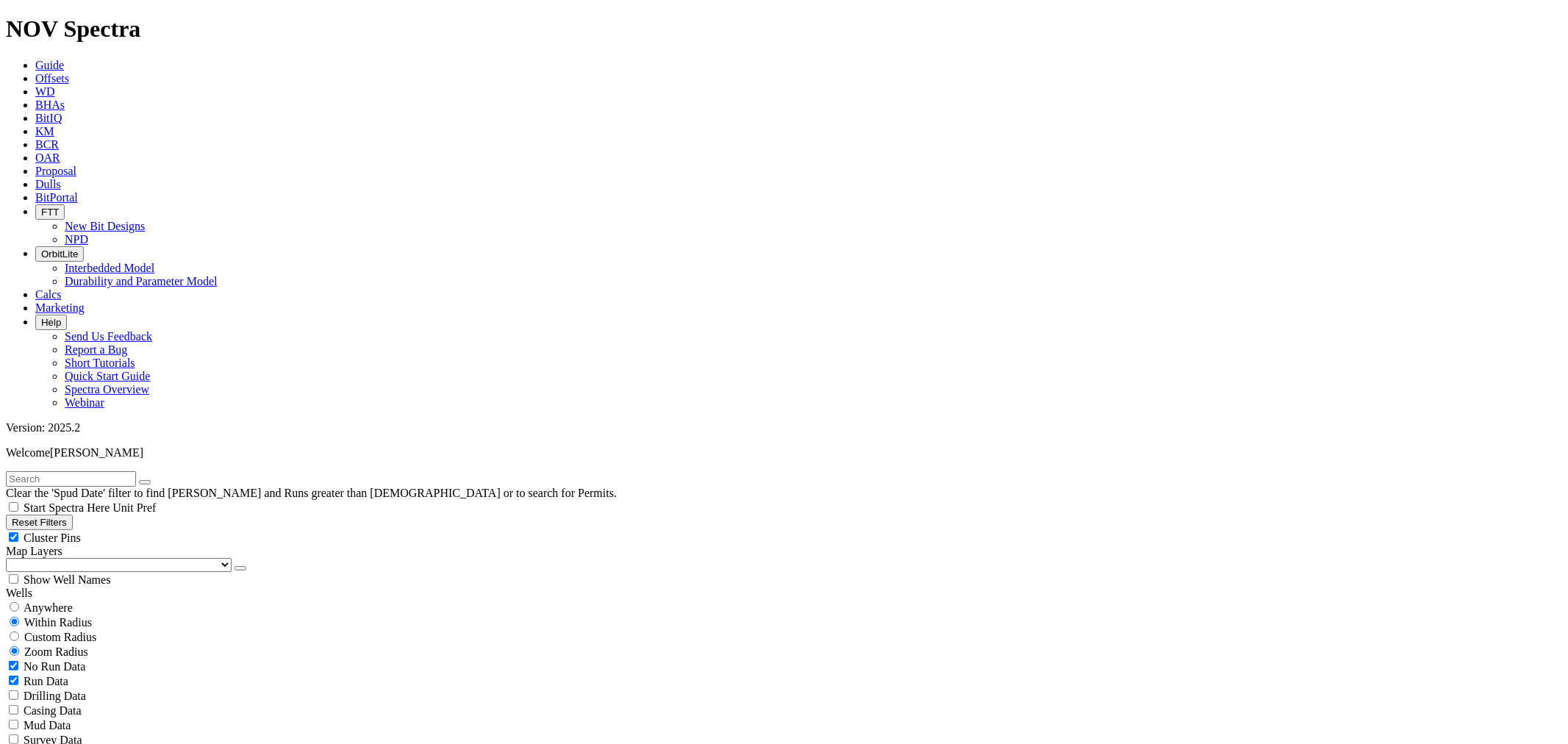
click at [136, 472] on input "text" at bounding box center [71, 479] width 130 height 16
click at [64, 472] on input "text" at bounding box center [71, 479] width 130 height 16
type input "F319297"
click at [154, 480] on button "submit" at bounding box center [159, 482] width 12 height 5
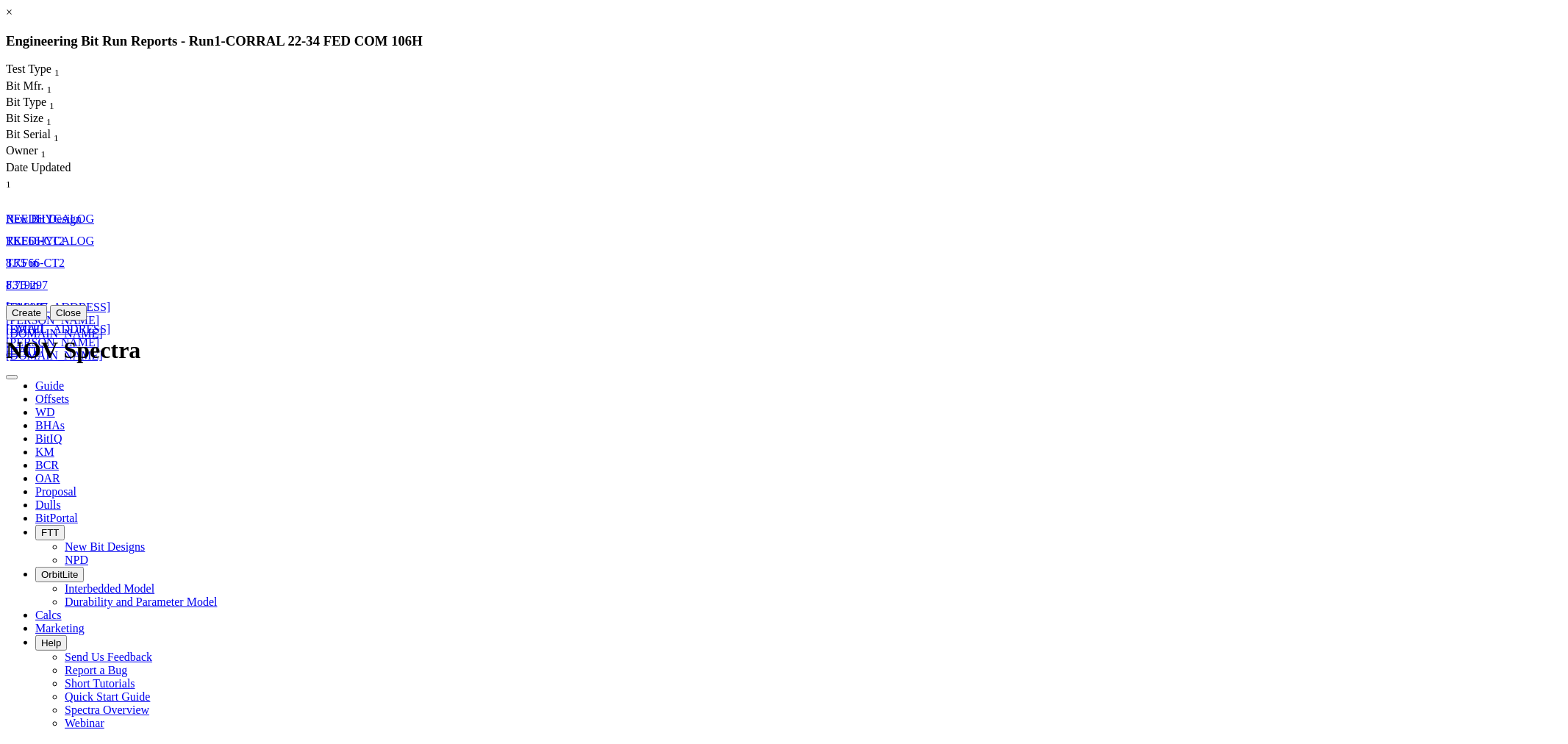
click at [48, 301] on link "F319297" at bounding box center [27, 307] width 42 height 12
select select "New Bit Design"
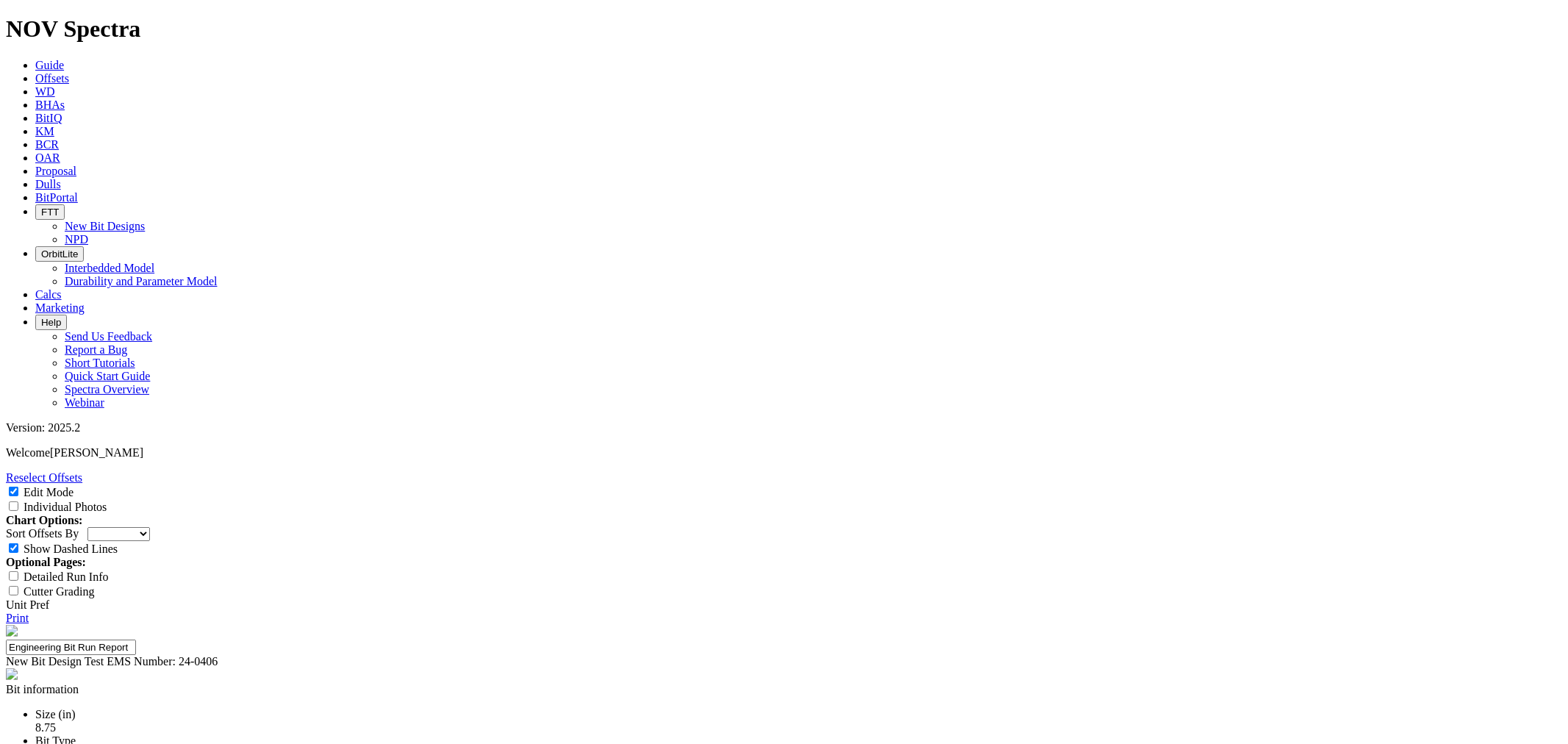
scroll to position [245, 0]
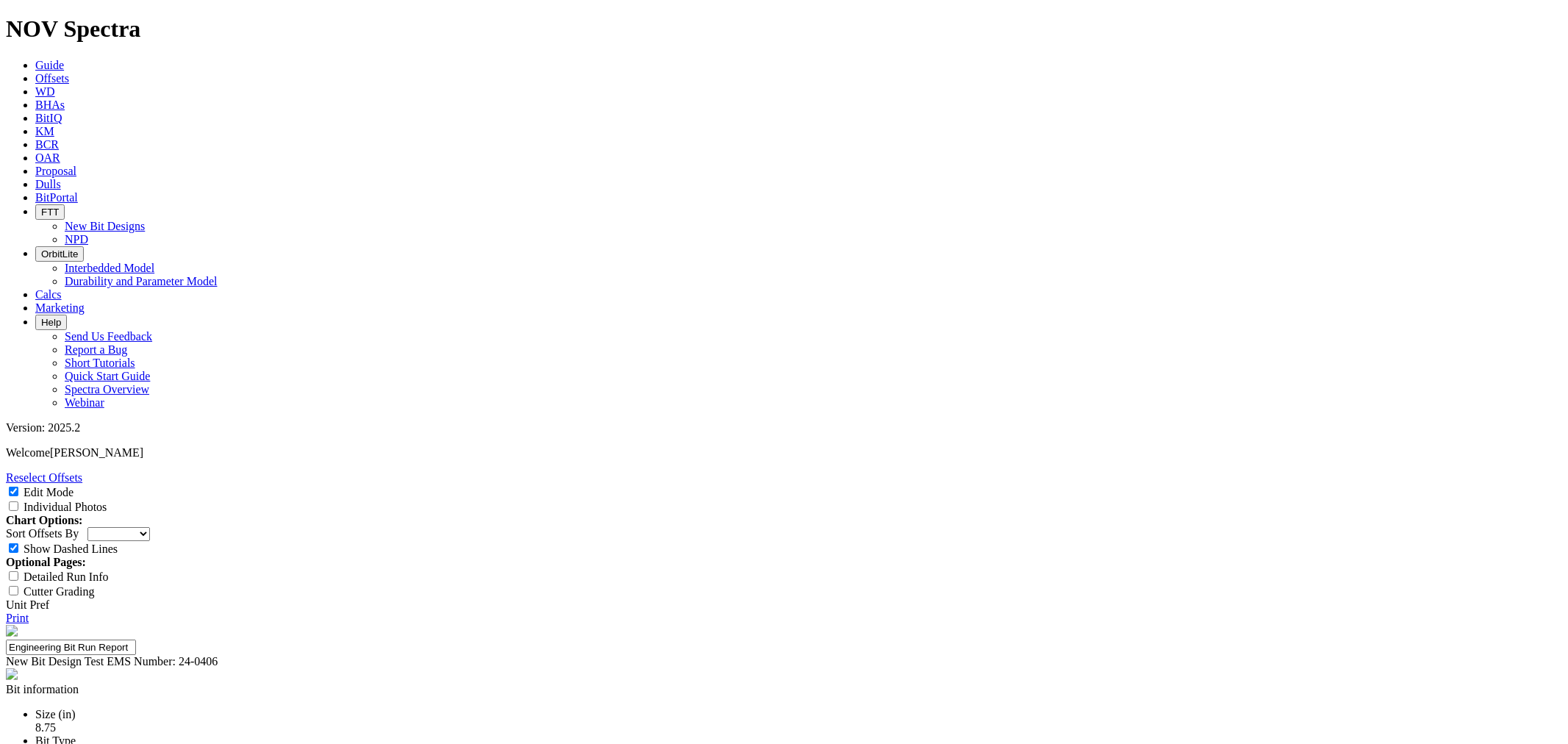
drag, startPoint x: 931, startPoint y: 507, endPoint x: 759, endPoint y: 347, distance: 234.9
drag, startPoint x: 879, startPoint y: 379, endPoint x: 759, endPoint y: 320, distance: 133.7
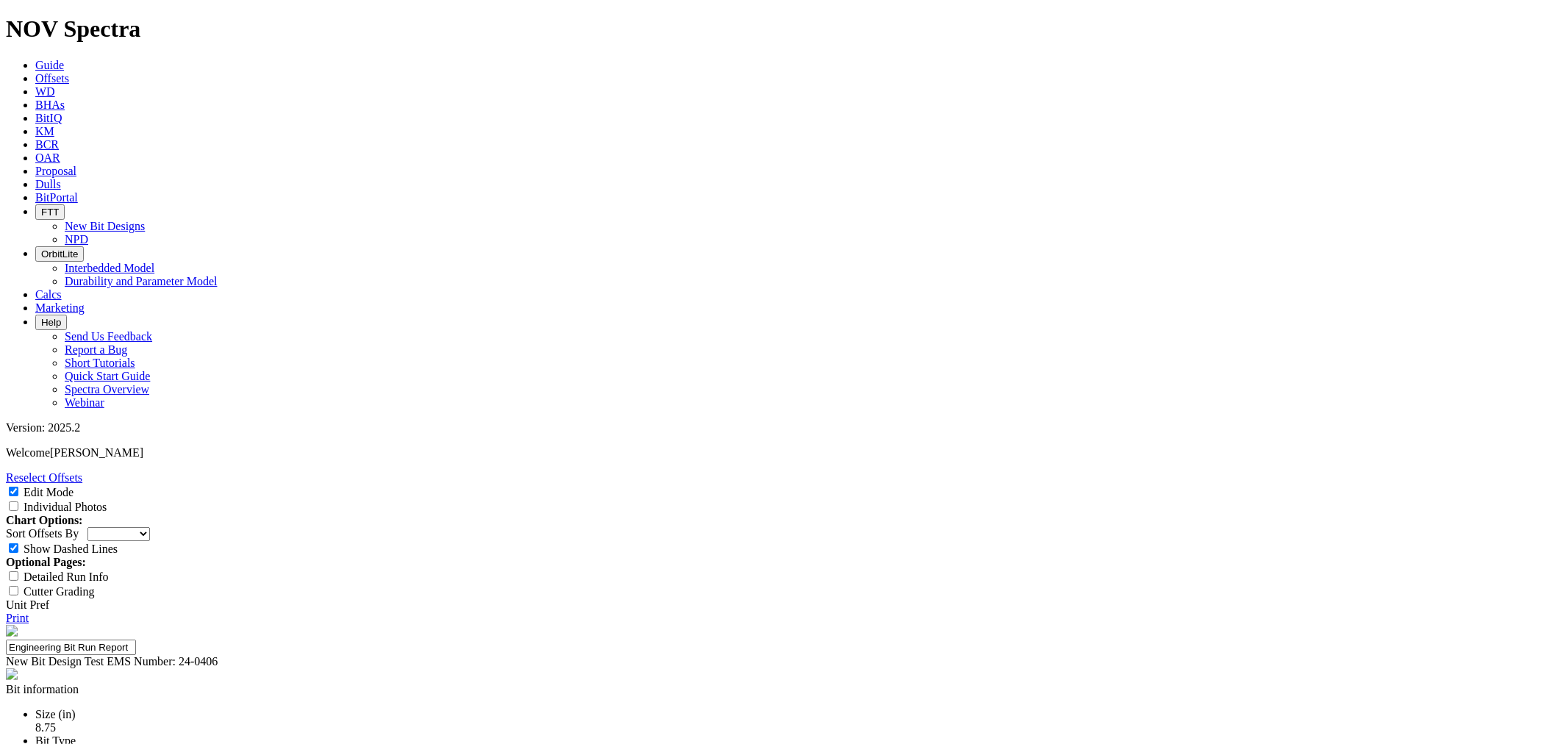
drag, startPoint x: 897, startPoint y: 246, endPoint x: 847, endPoint y: 238, distance: 50.6
drag, startPoint x: 978, startPoint y: 262, endPoint x: 805, endPoint y: 258, distance: 173.0
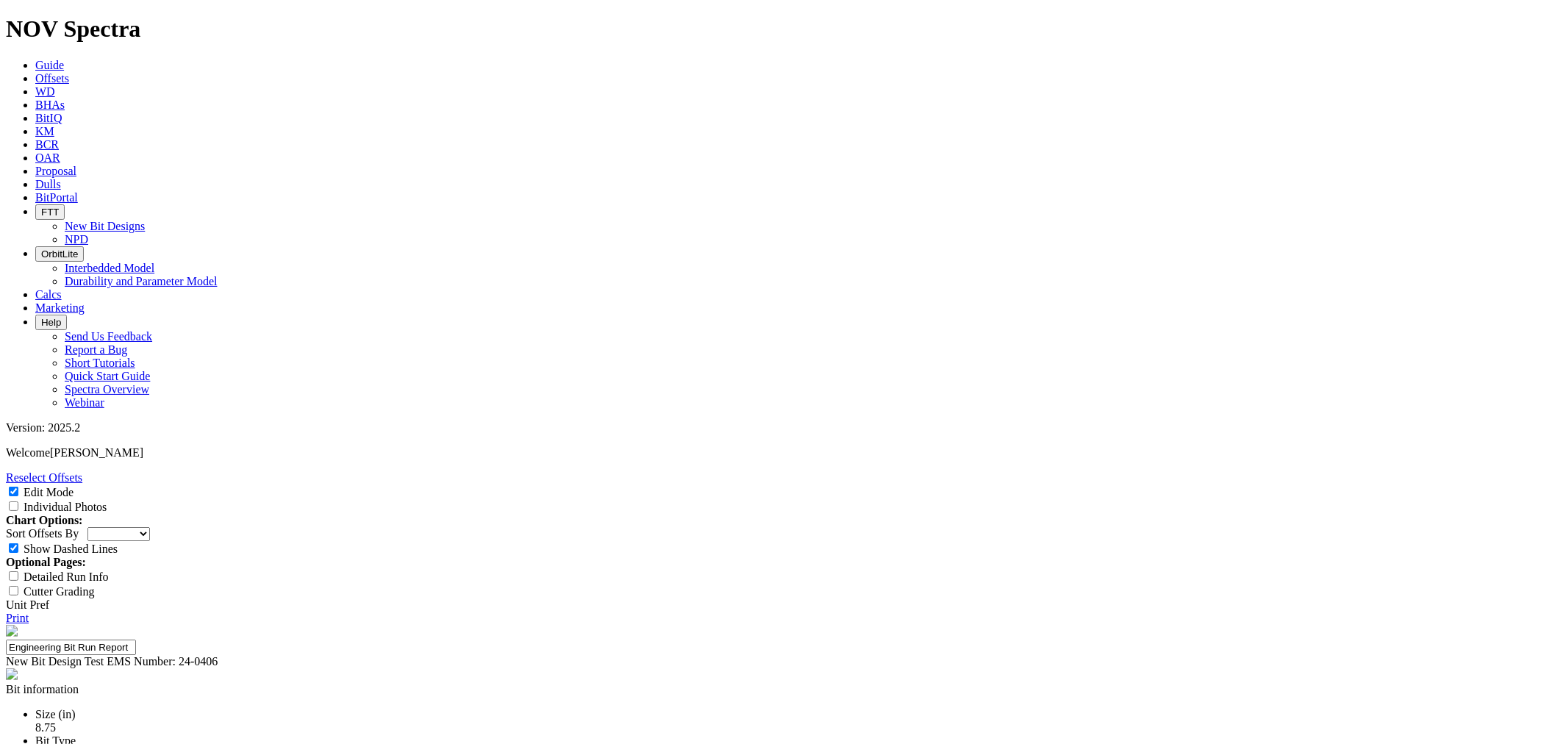
drag, startPoint x: 1011, startPoint y: 289, endPoint x: 843, endPoint y: 287, distance: 168.0
select select "New Bit Design"
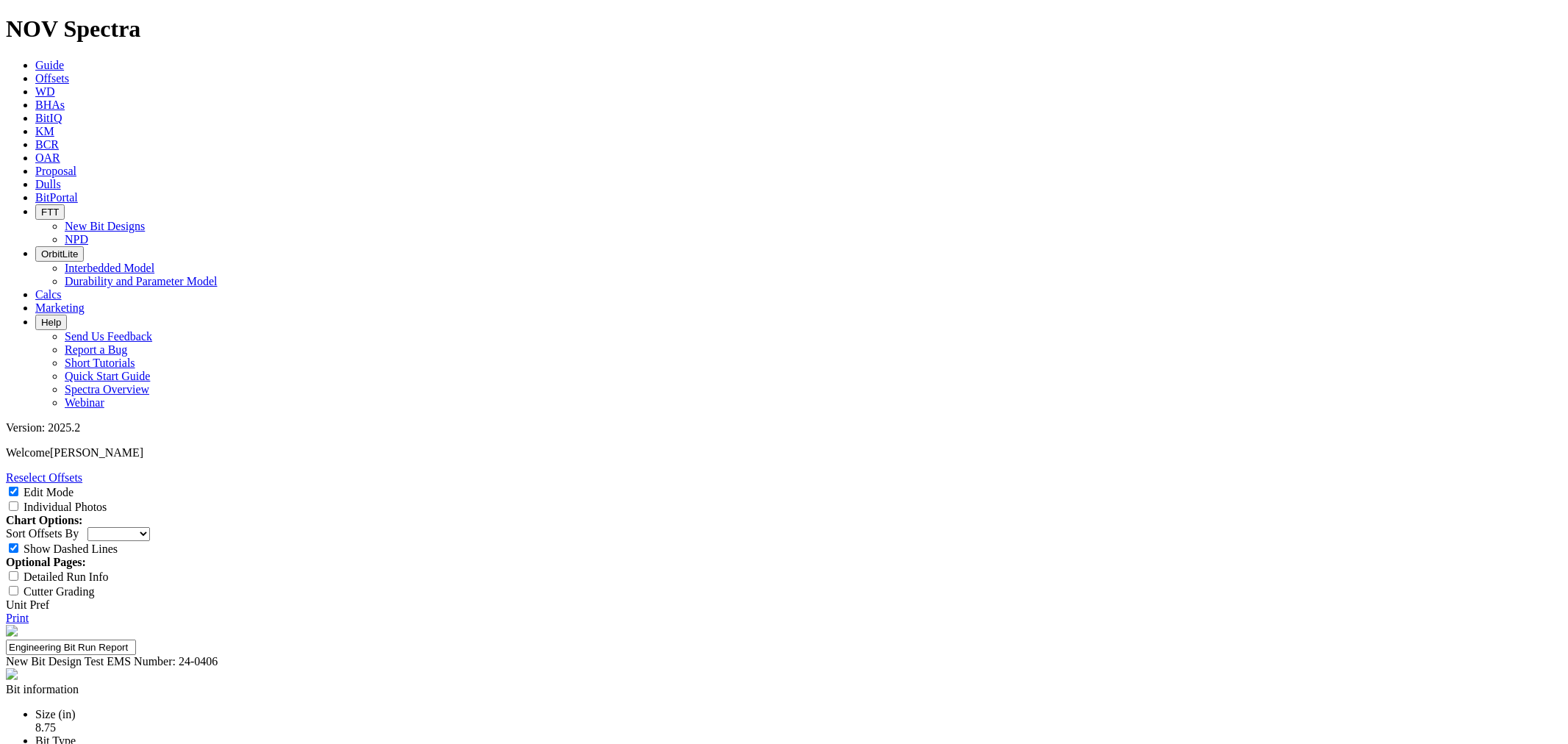
scroll to position [408, 0]
type input "1"
type input "[PERSON_NAME], [PERSON_NAME]"
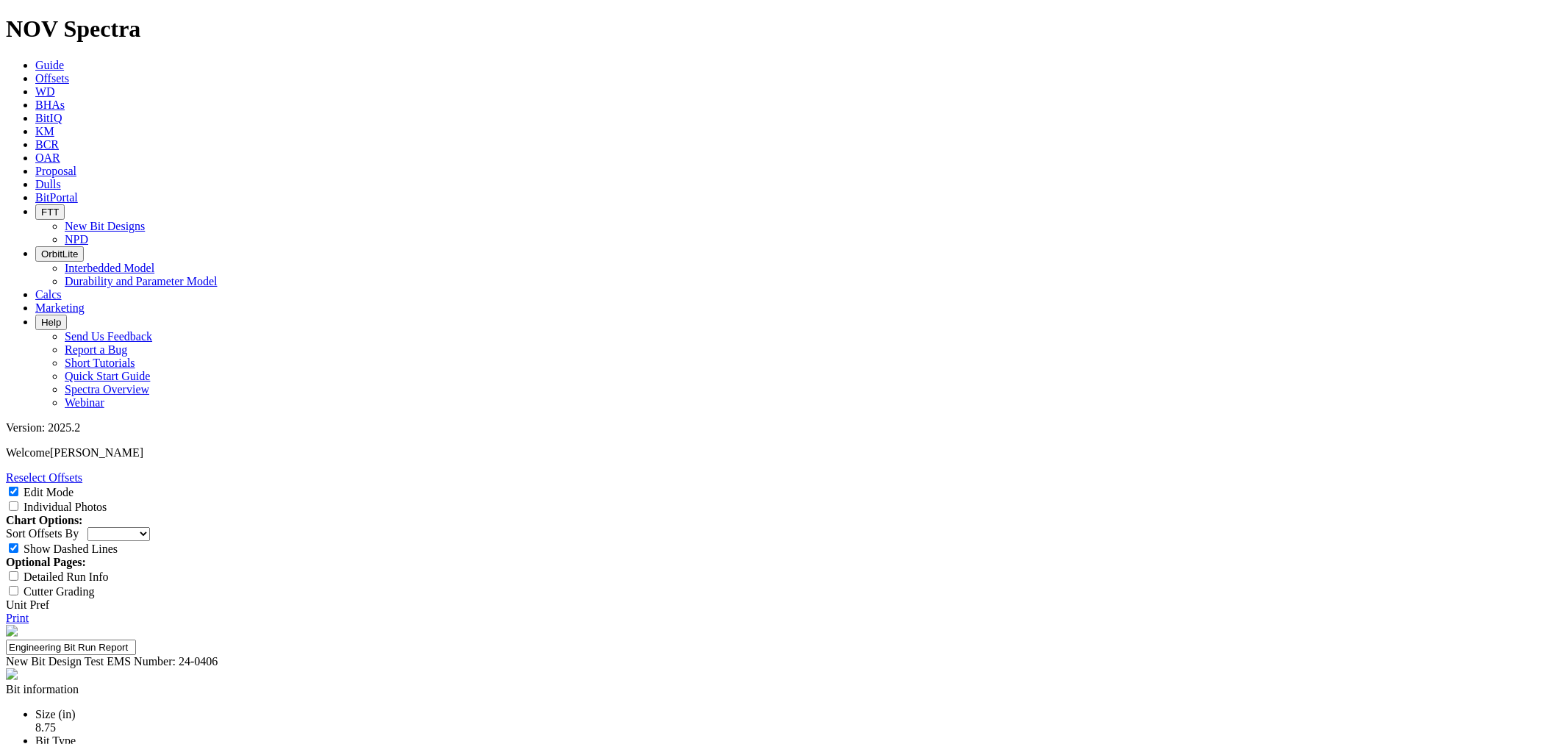
paste textarea "This is the first run on the body. Broken cutters can be seen along the cone an…"
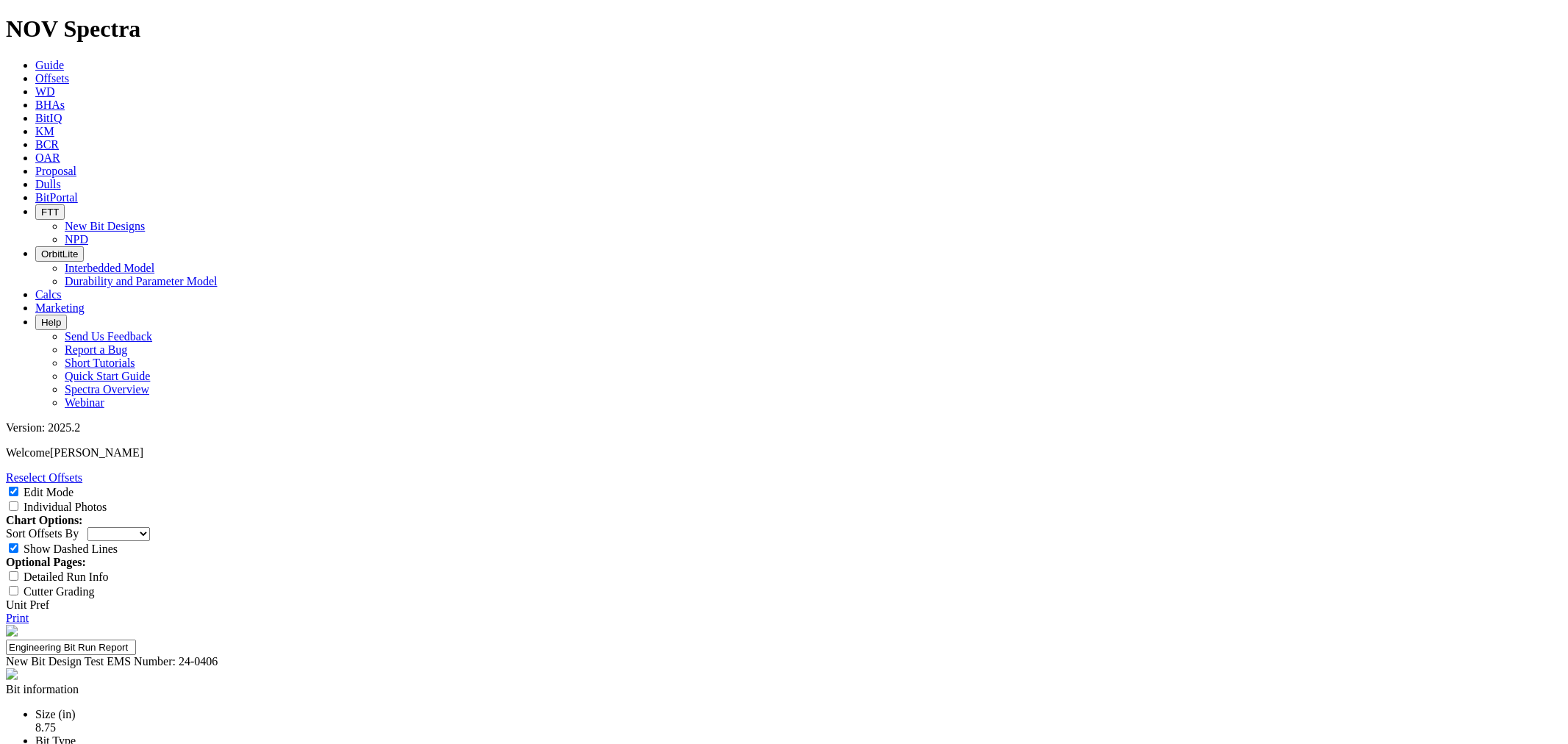
paste textarea "Internal are green and no broken sleeves are present."
type textarea "This is the first run on the body. Broken cutters can be seen along the cone an…"
select select "number:2"
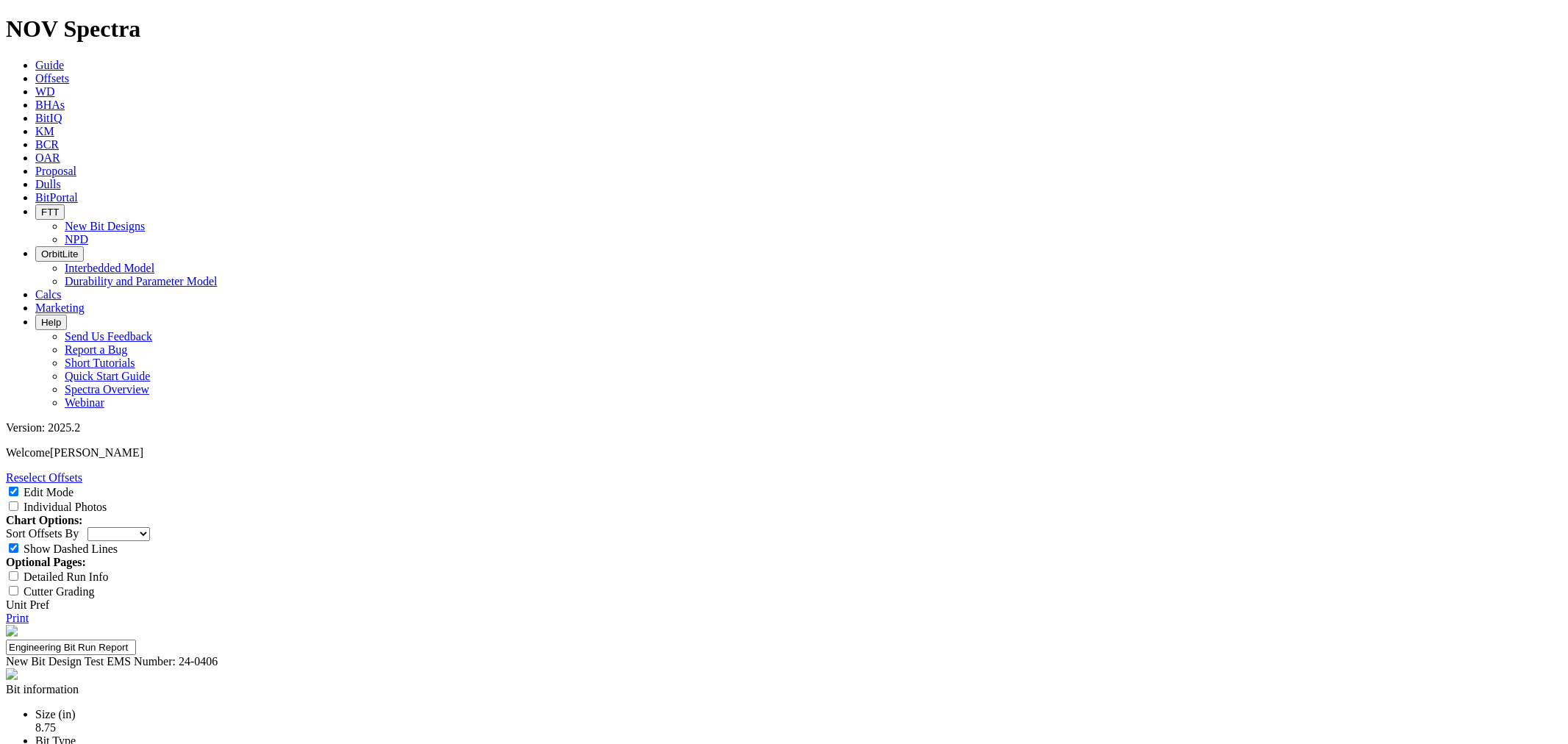
select select "number:2"
select select "number:3"
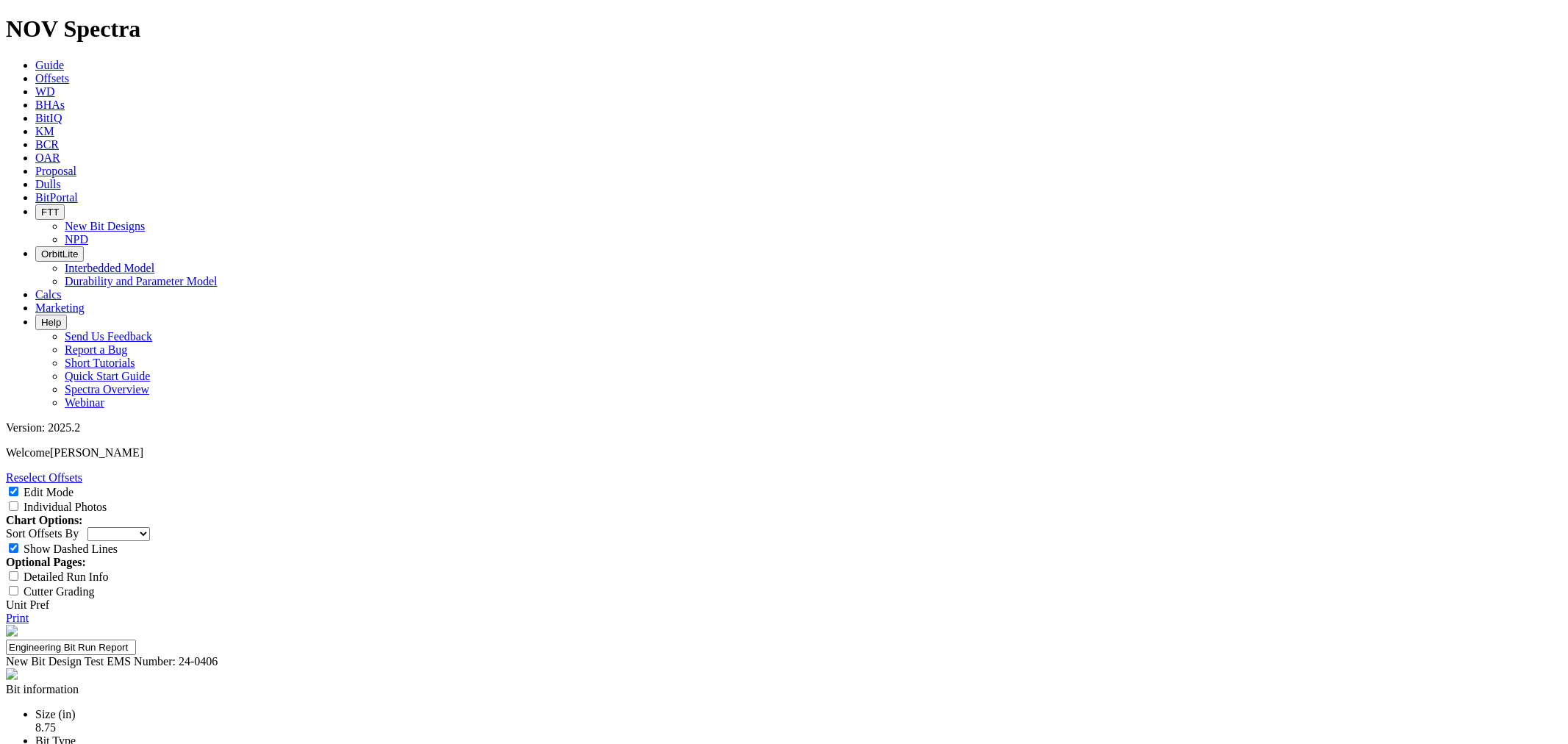
select select "number:3"
select select "string:BT"
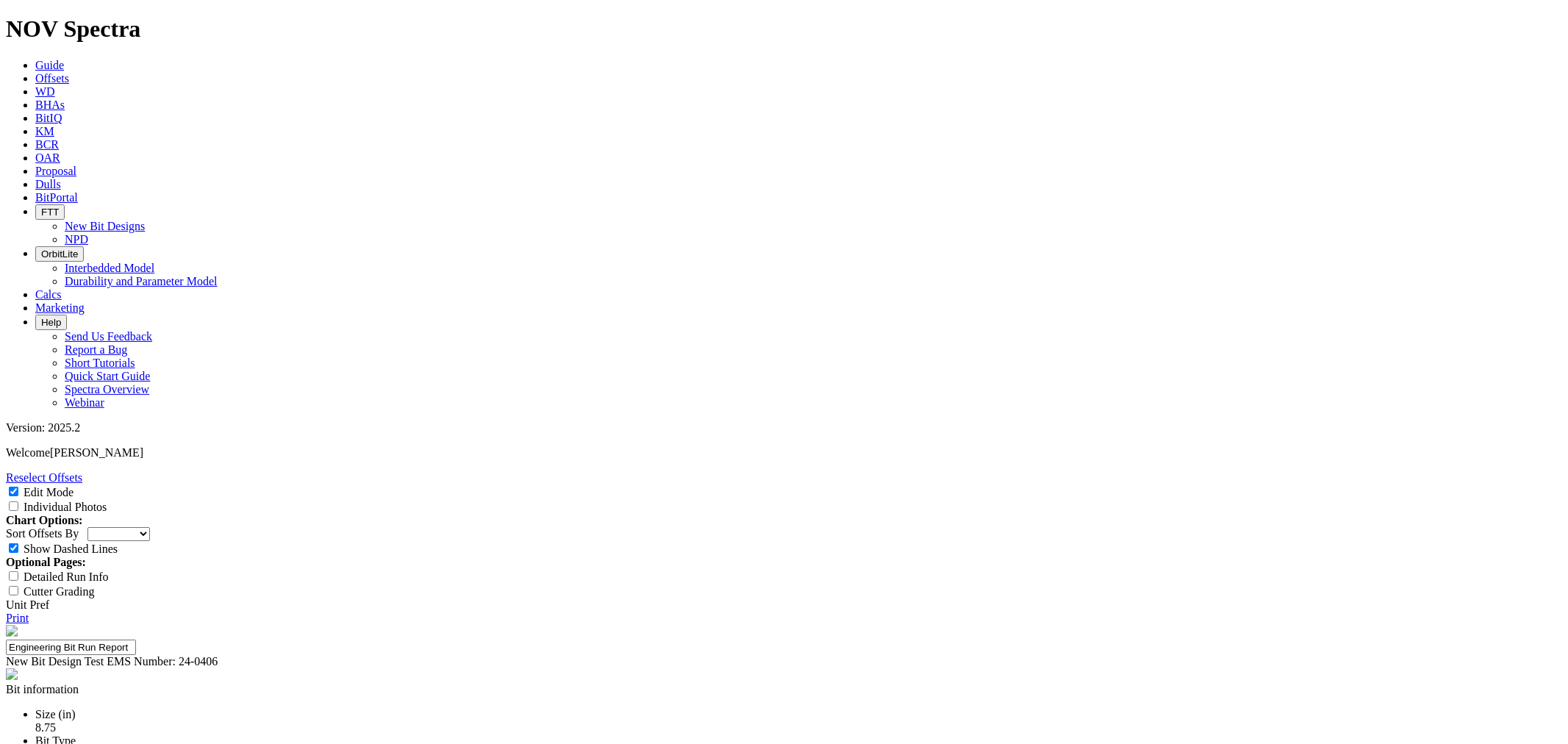
select select "string:S"
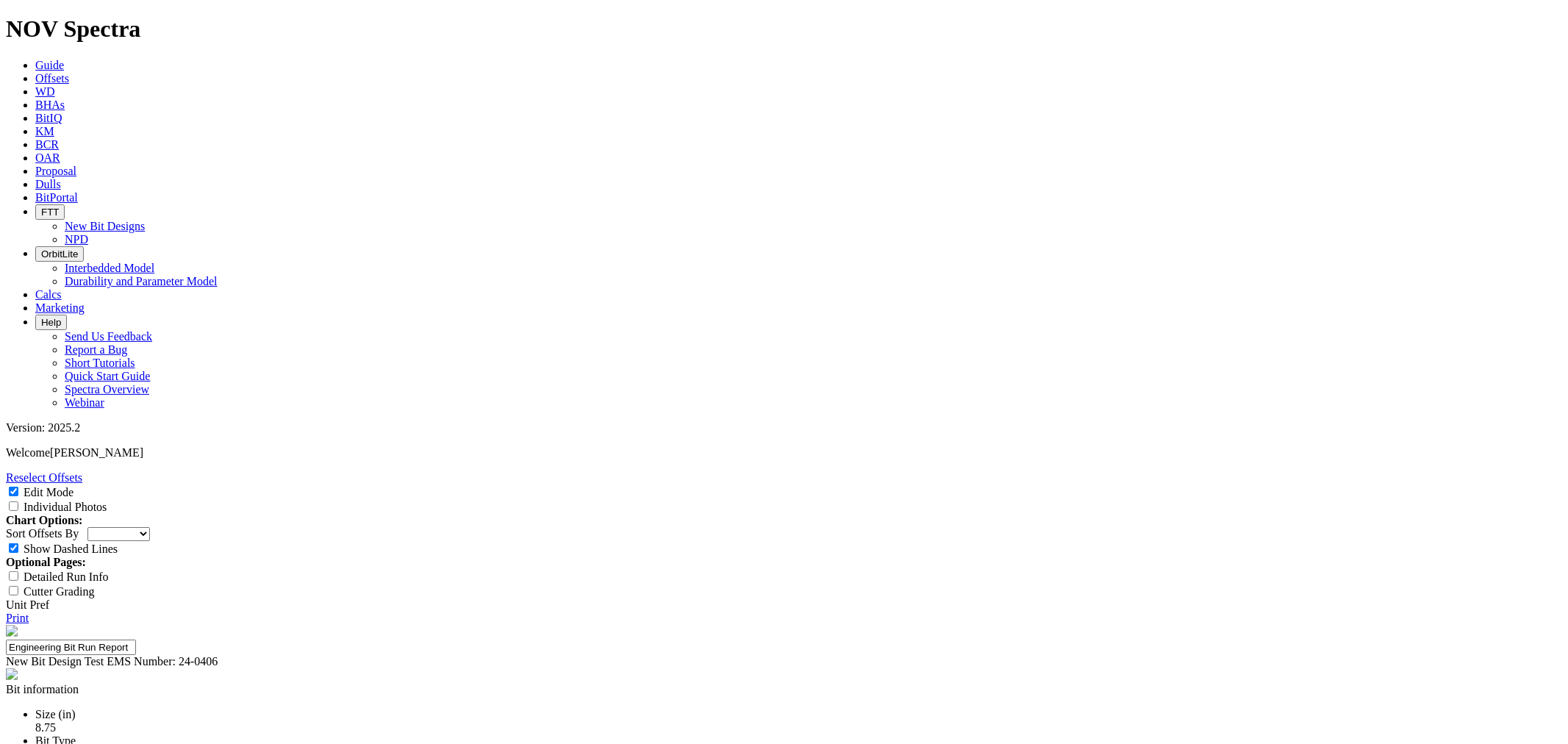
select select "string:X"
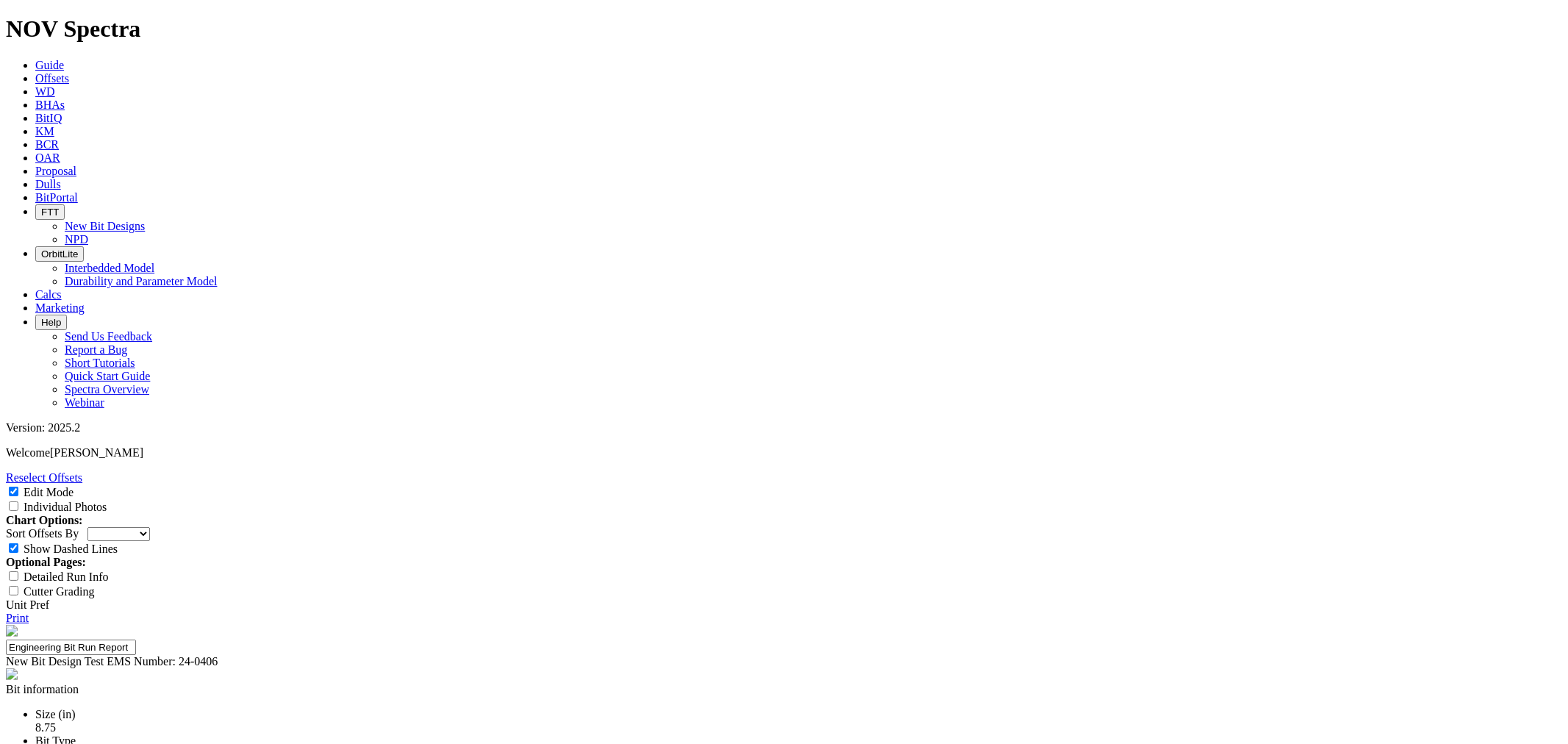
select select "string:I"
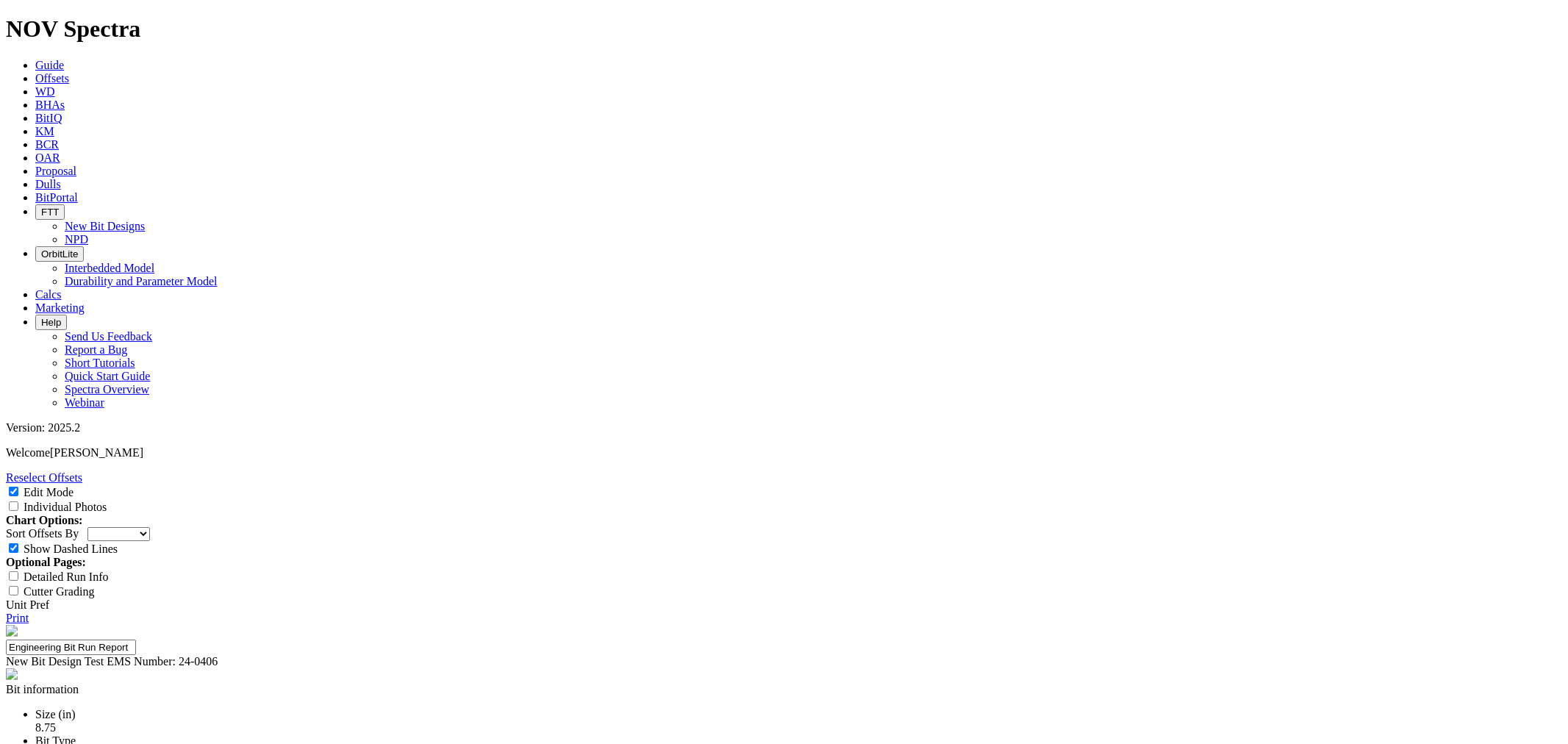
select select "string:WT"
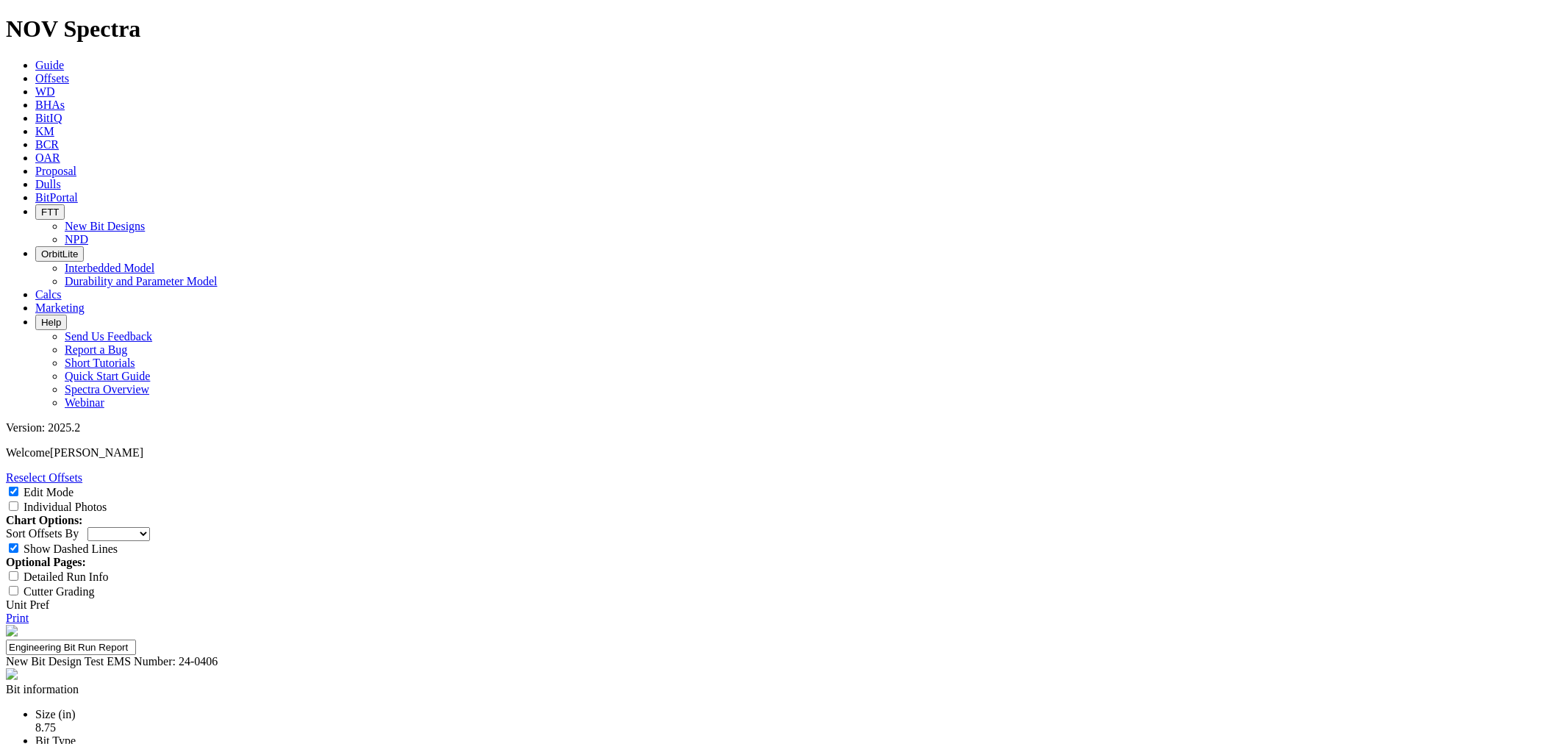
paste textarea "Competitive + The CT2 drilled an interval of 9,247 ft at 180.4 ft/hr through th…"
type textarea "Competitive + The CT2 drilled an interval of 9,247 ft at 180.4 ft/hr through th…"
paste input "155ft/hr - Met"
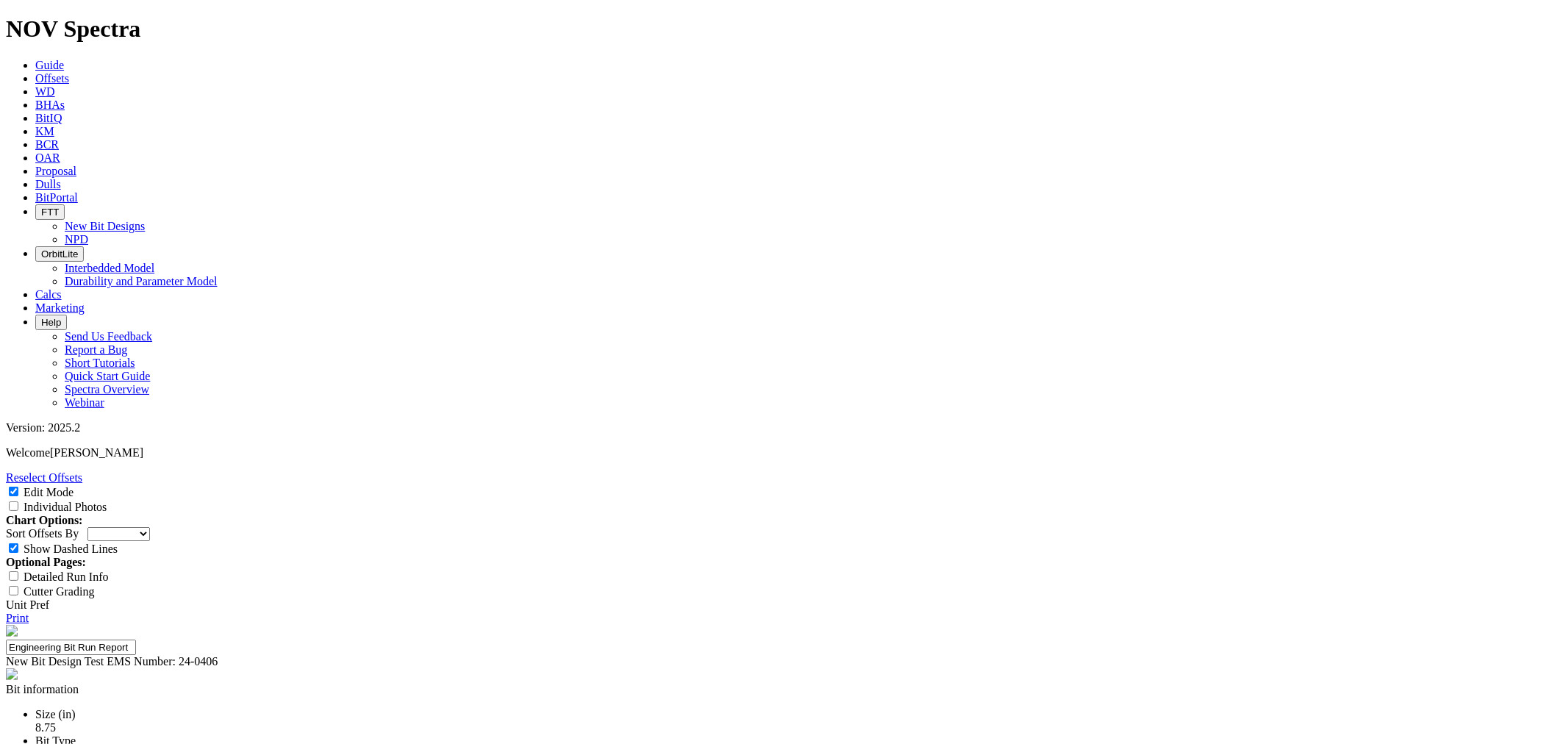
type input "155ft/hr - Met"
paste input "9400ft- Not Met (drilled to TD)"
type input "9400ft- Not Met (drilled to TD)"
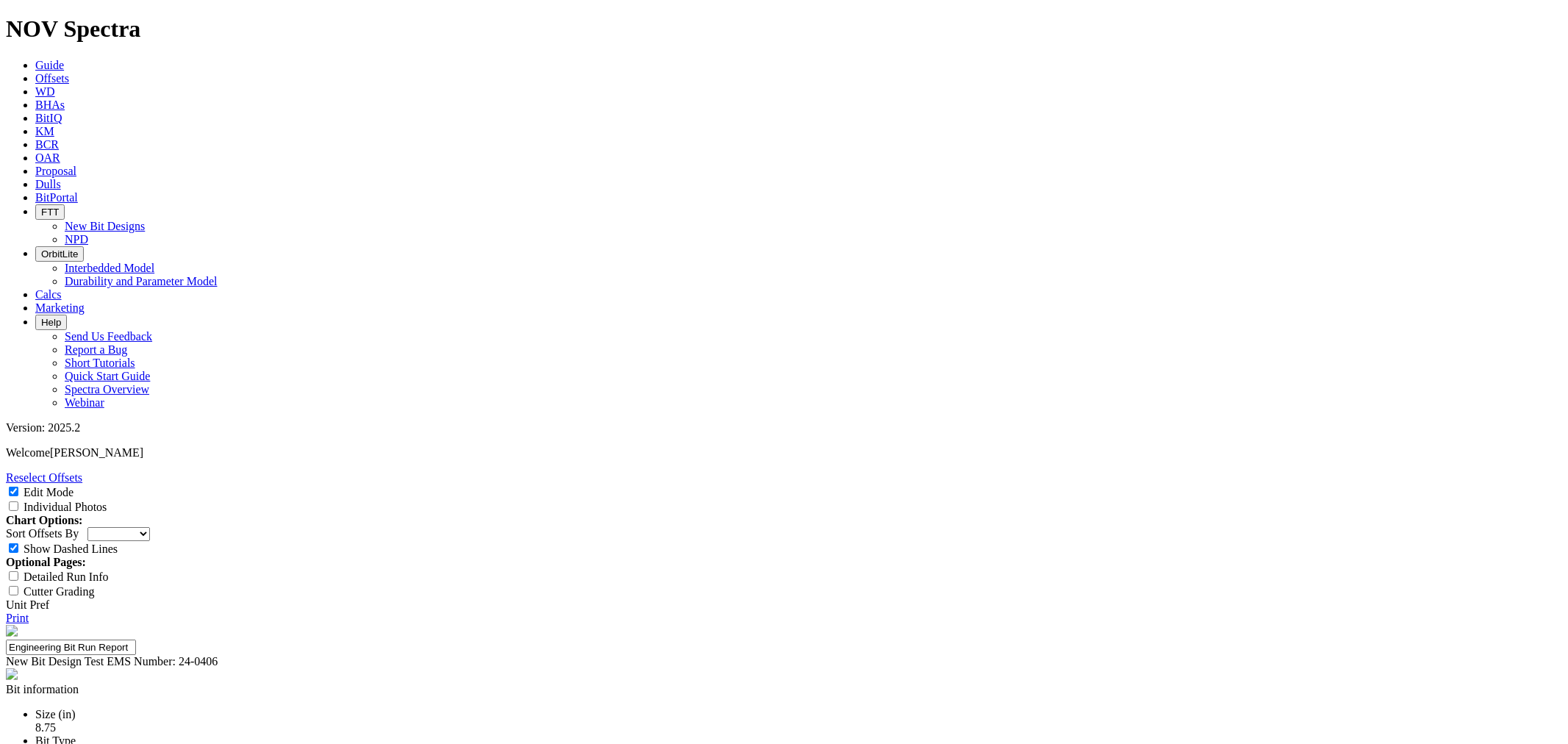
paste input "3+ Runs - No Test (1st Run)"
type input "3+ Runs - No Test (1st Run)"
type input "ROP"
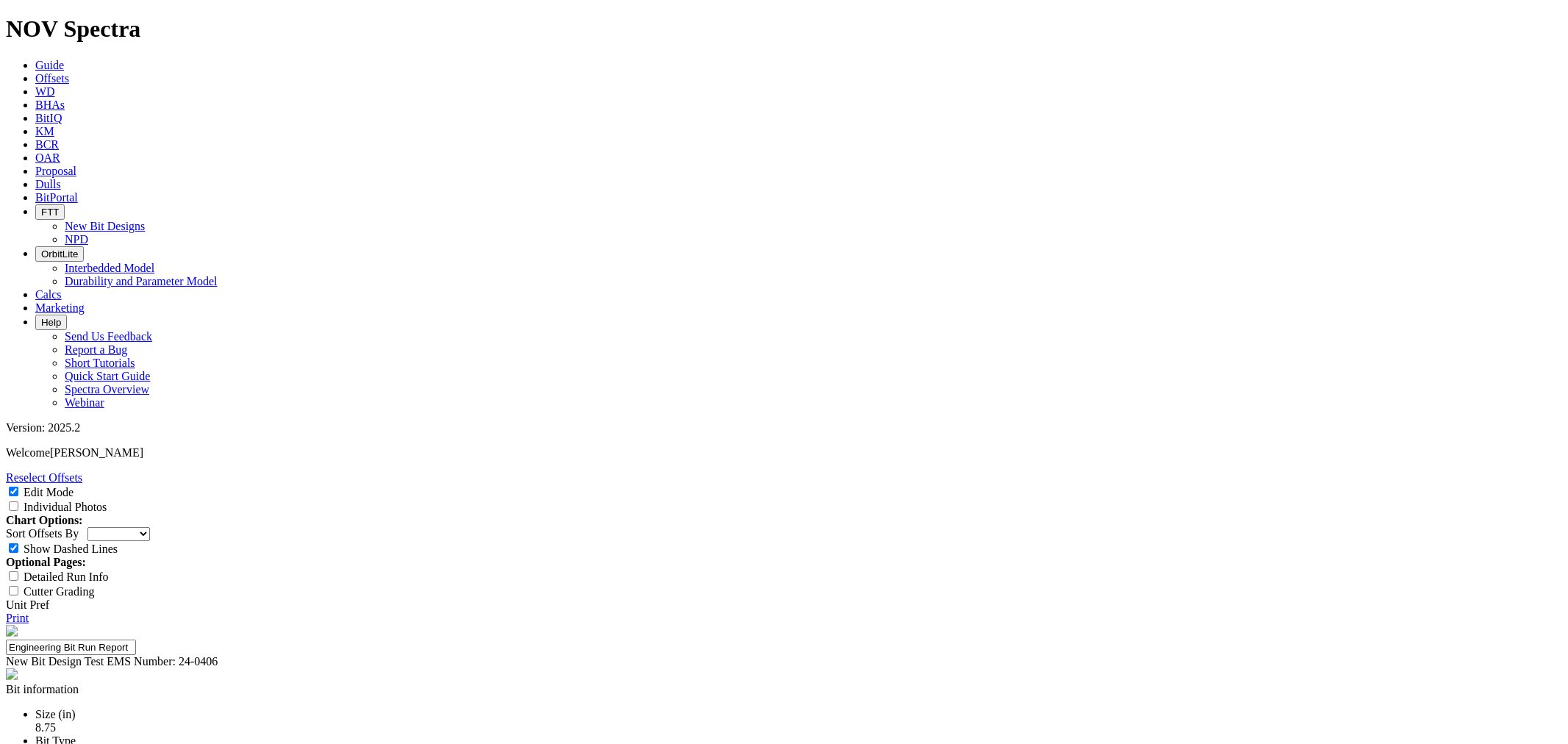
type input "Run Length"
type input "# of runs"
click at [19, 501] on input "Individual Photos" at bounding box center [13, 506] width 9 height 9
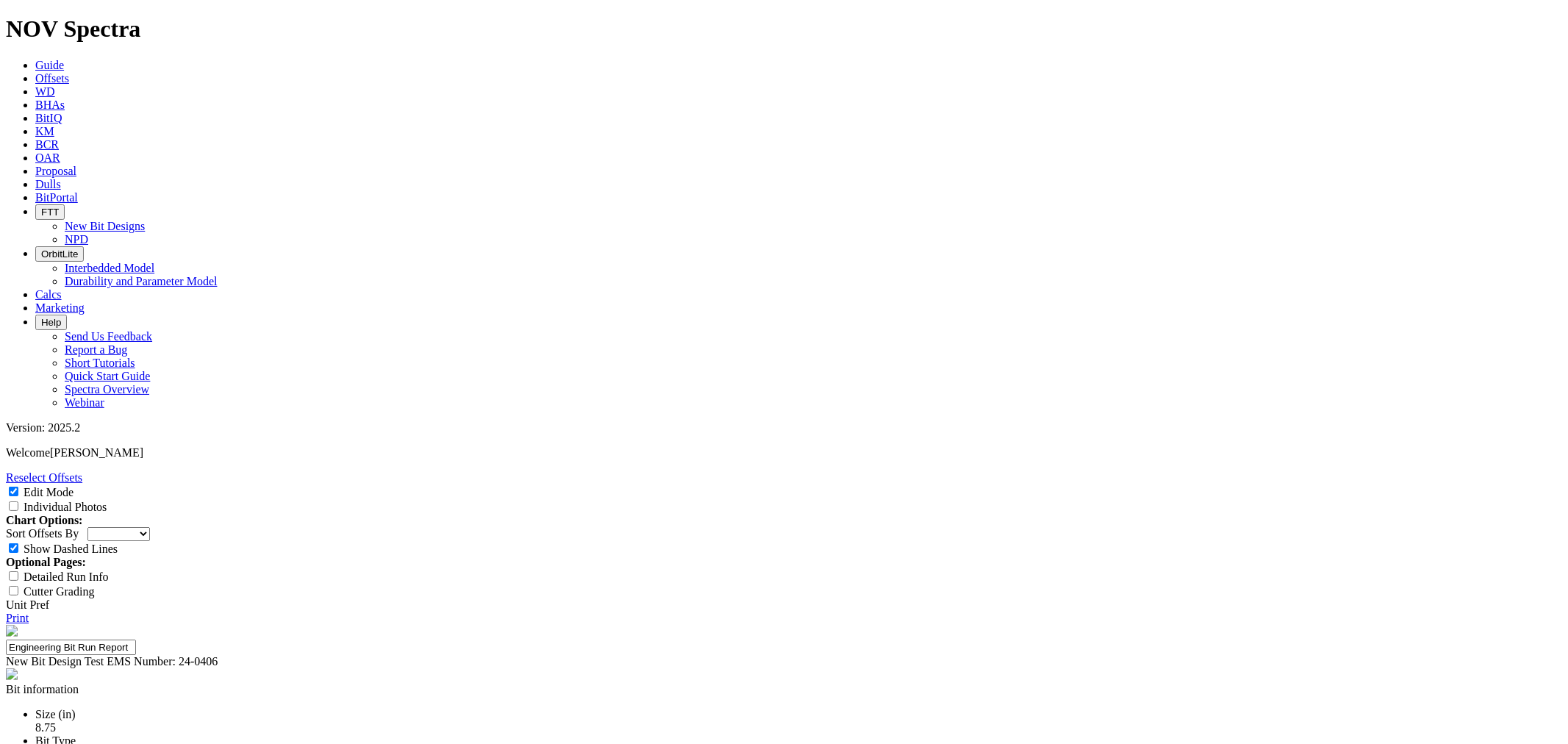
checkbox input "true"
click at [29, 612] on link "Print" at bounding box center [17, 618] width 23 height 12
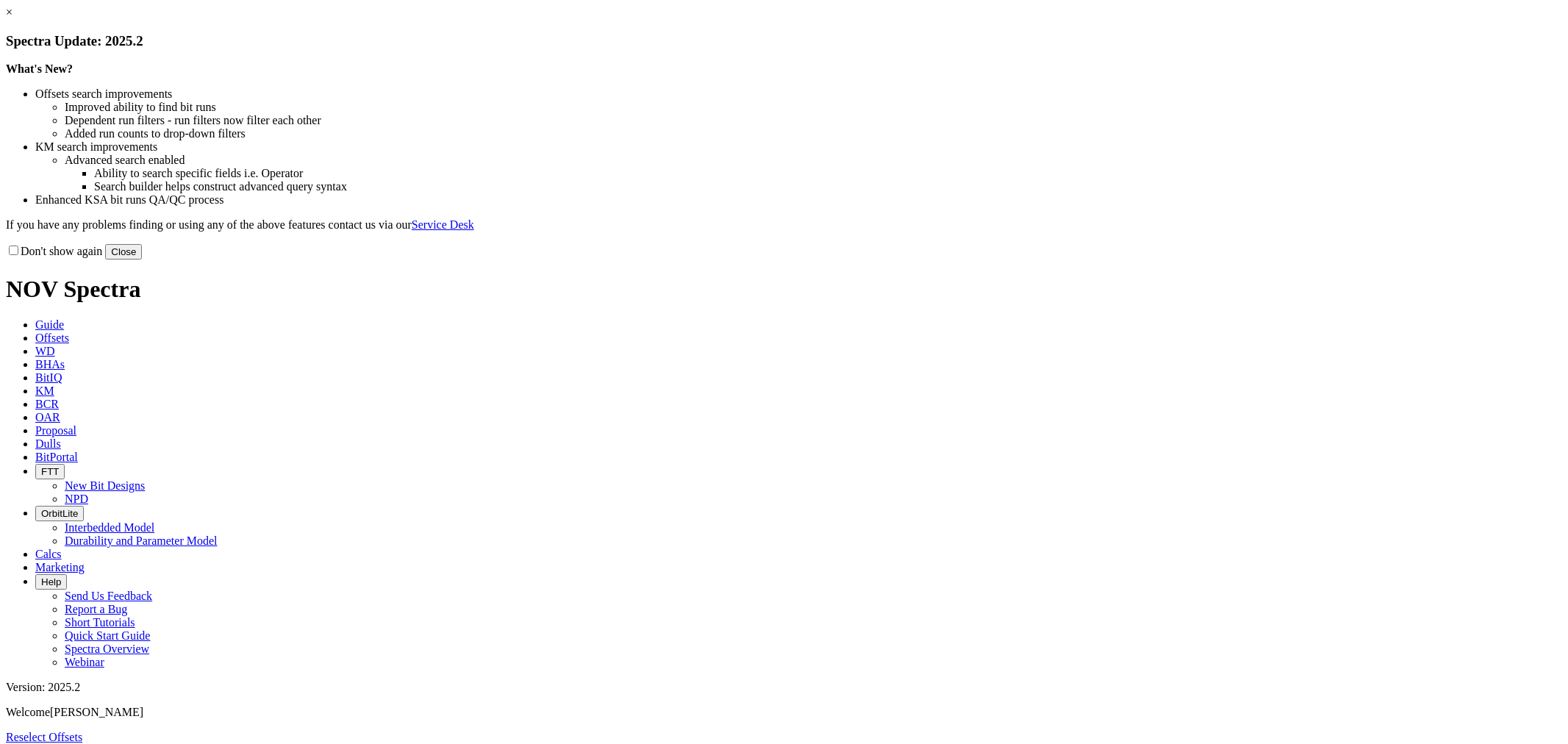
select select "New Bit Design"
click at [142, 260] on button "Close" at bounding box center [123, 252] width 37 height 16
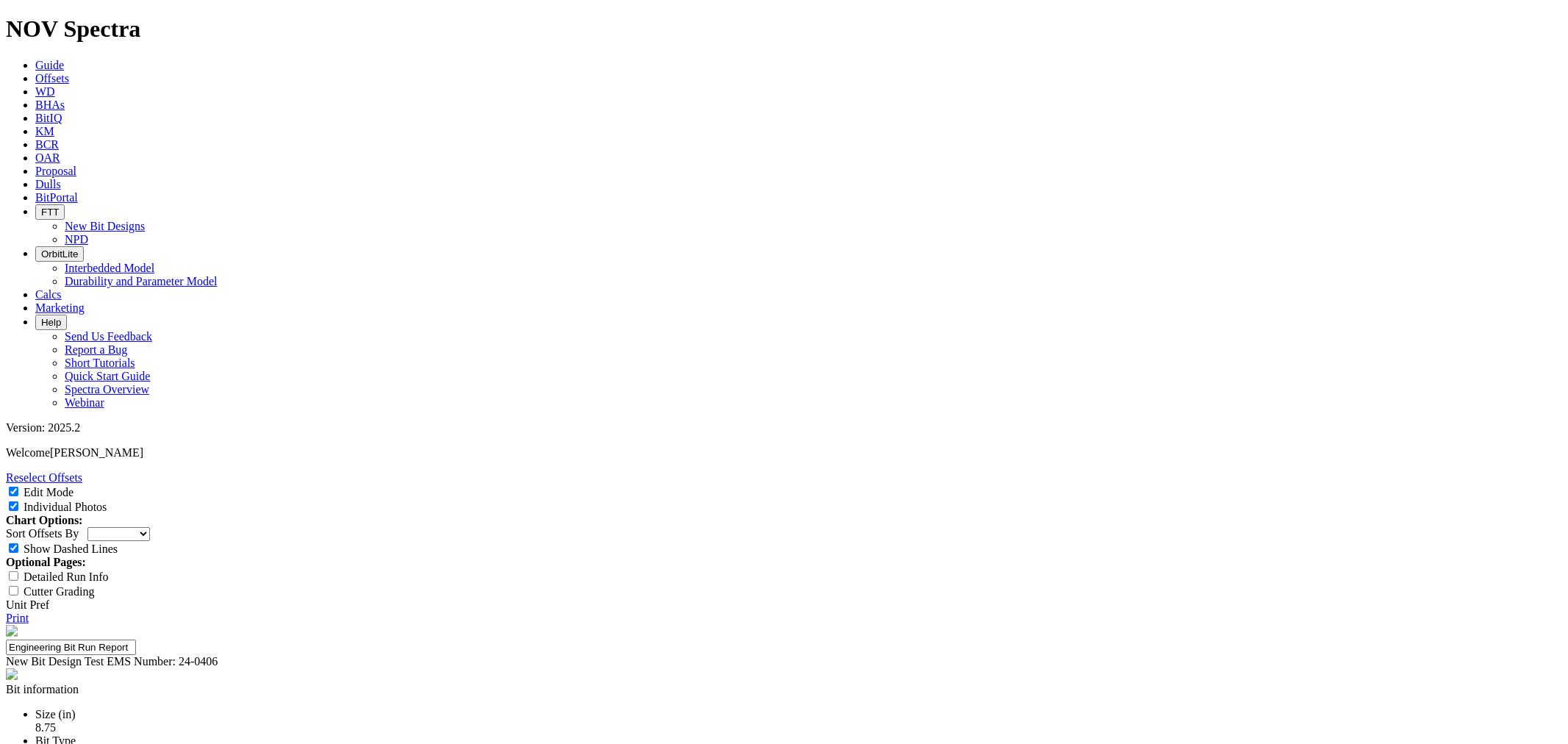
click at [69, 72] on link "Offsets" at bounding box center [52, 78] width 34 height 12
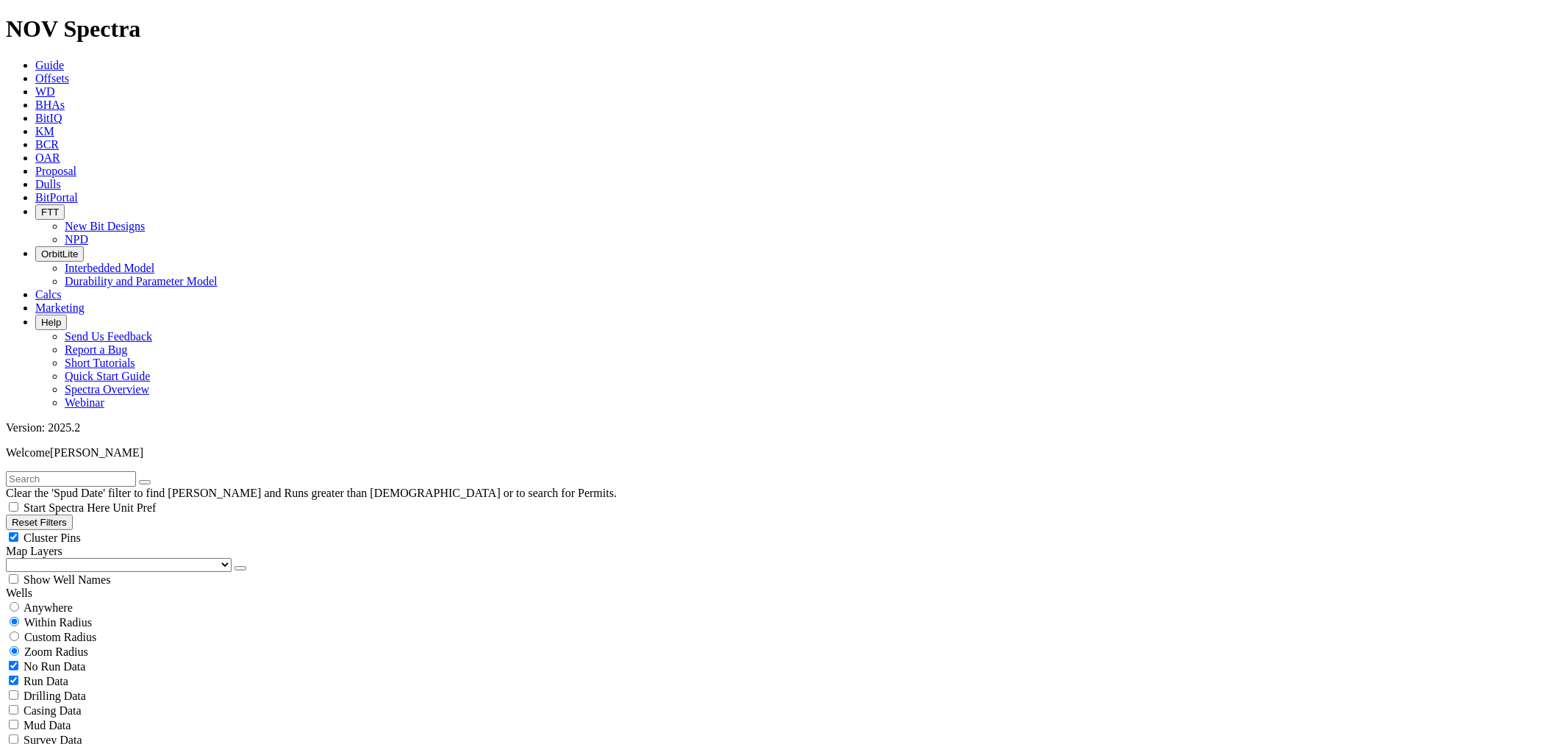
click at [41, 472] on input "text" at bounding box center [71, 479] width 130 height 16
type input "F316751"
click at [151, 480] on button "button" at bounding box center [144, 482] width 12 height 5
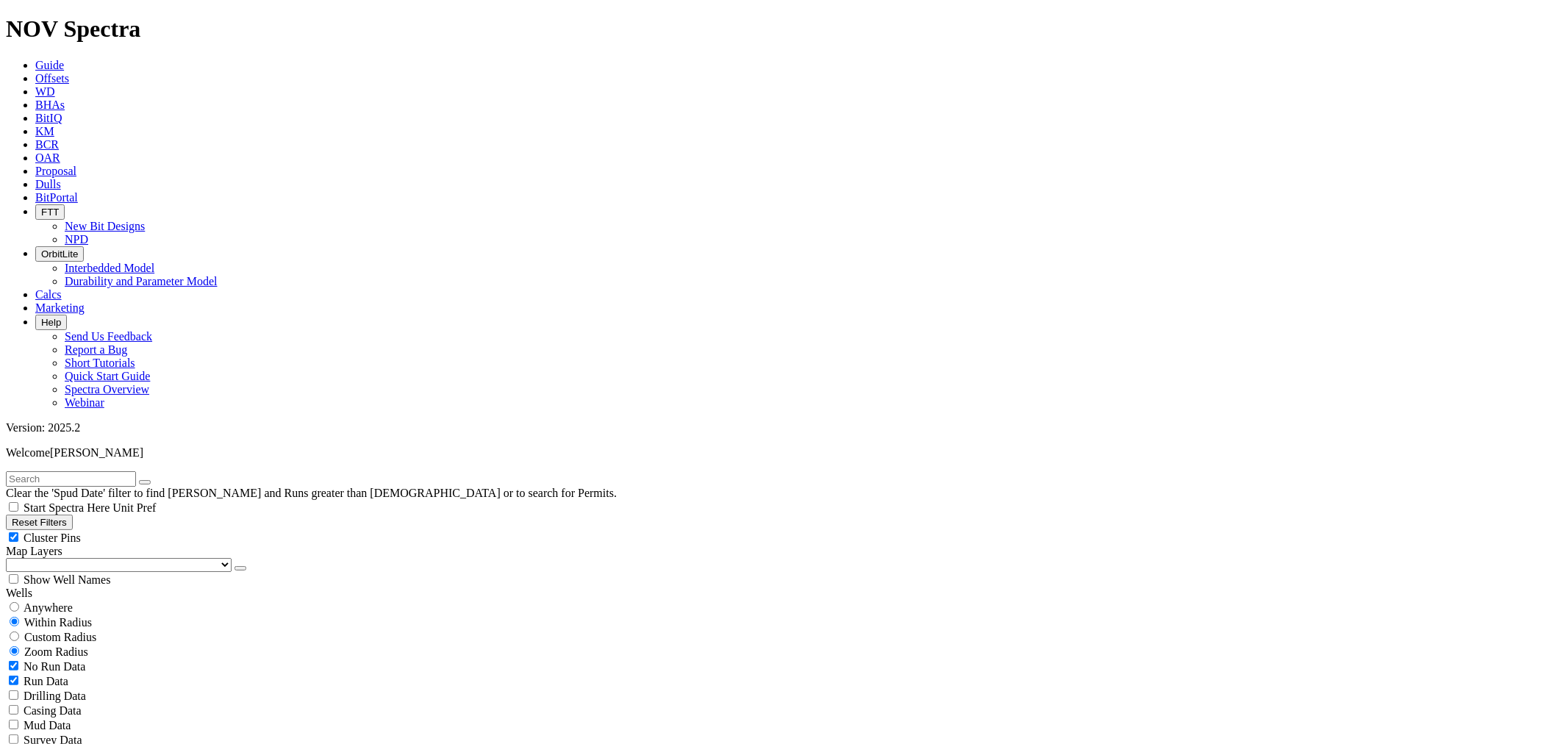
drag, startPoint x: 86, startPoint y: 501, endPoint x: 113, endPoint y: 504, distance: 27.2
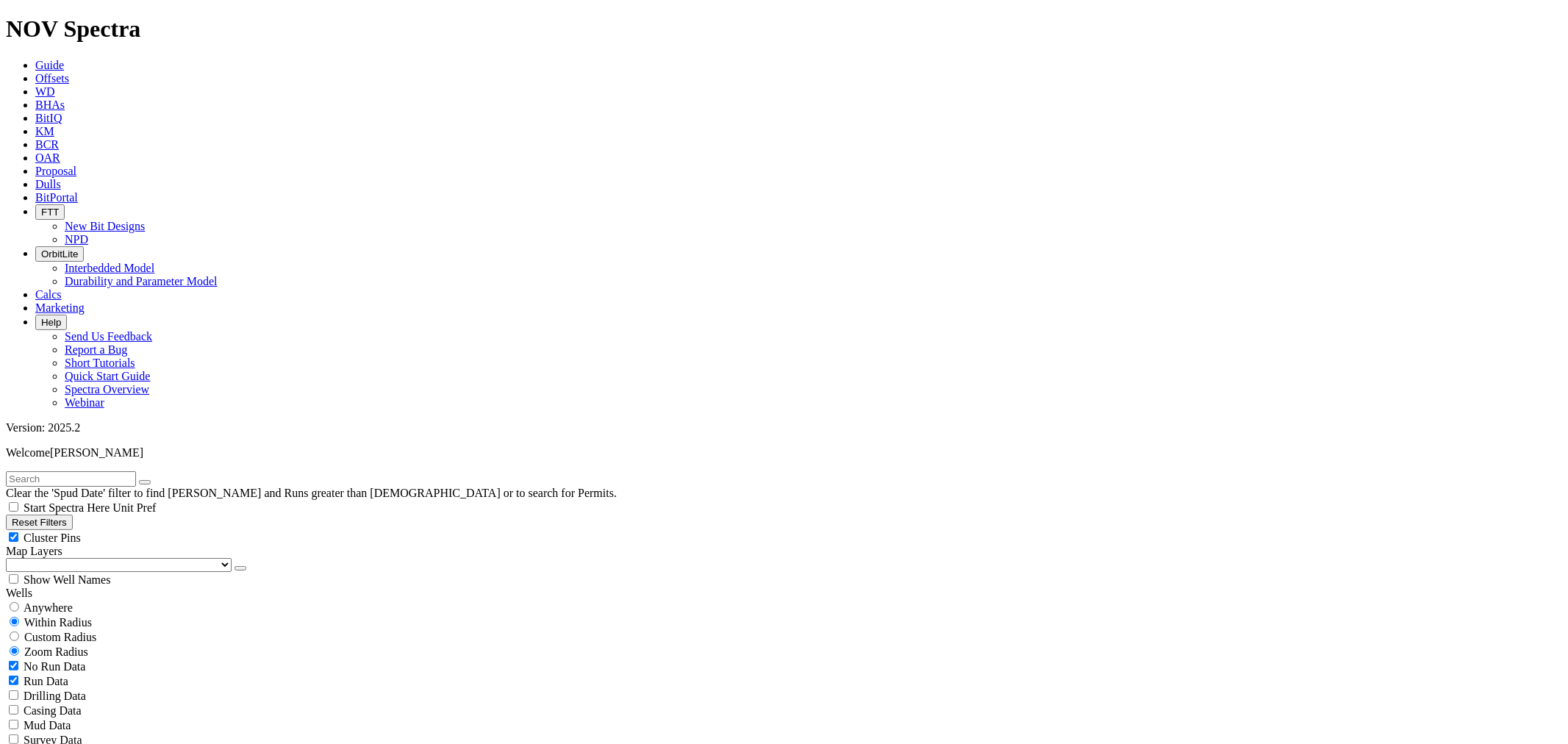
type input "[DATE]"
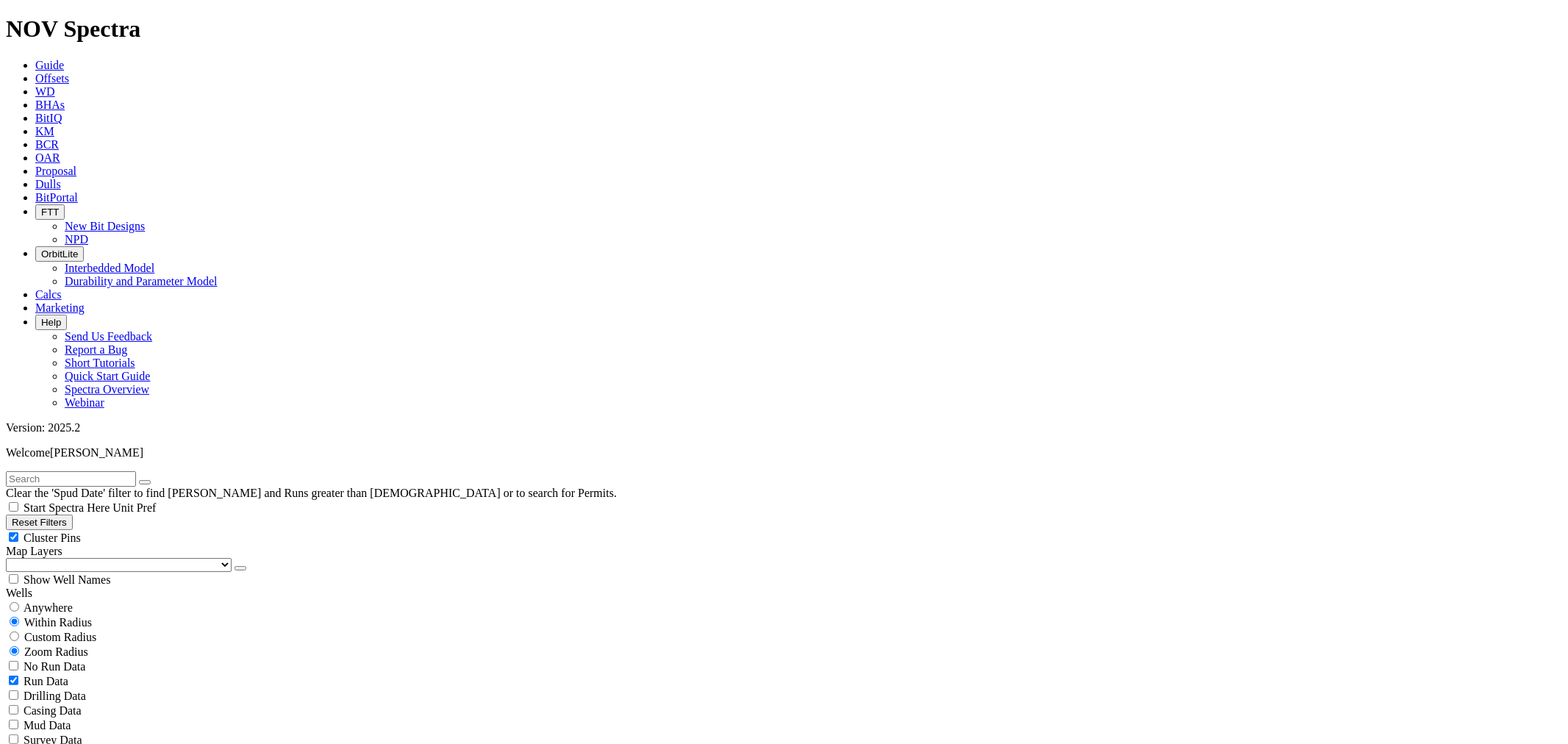
click at [35, 178] on icon at bounding box center [35, 184] width 0 height 12
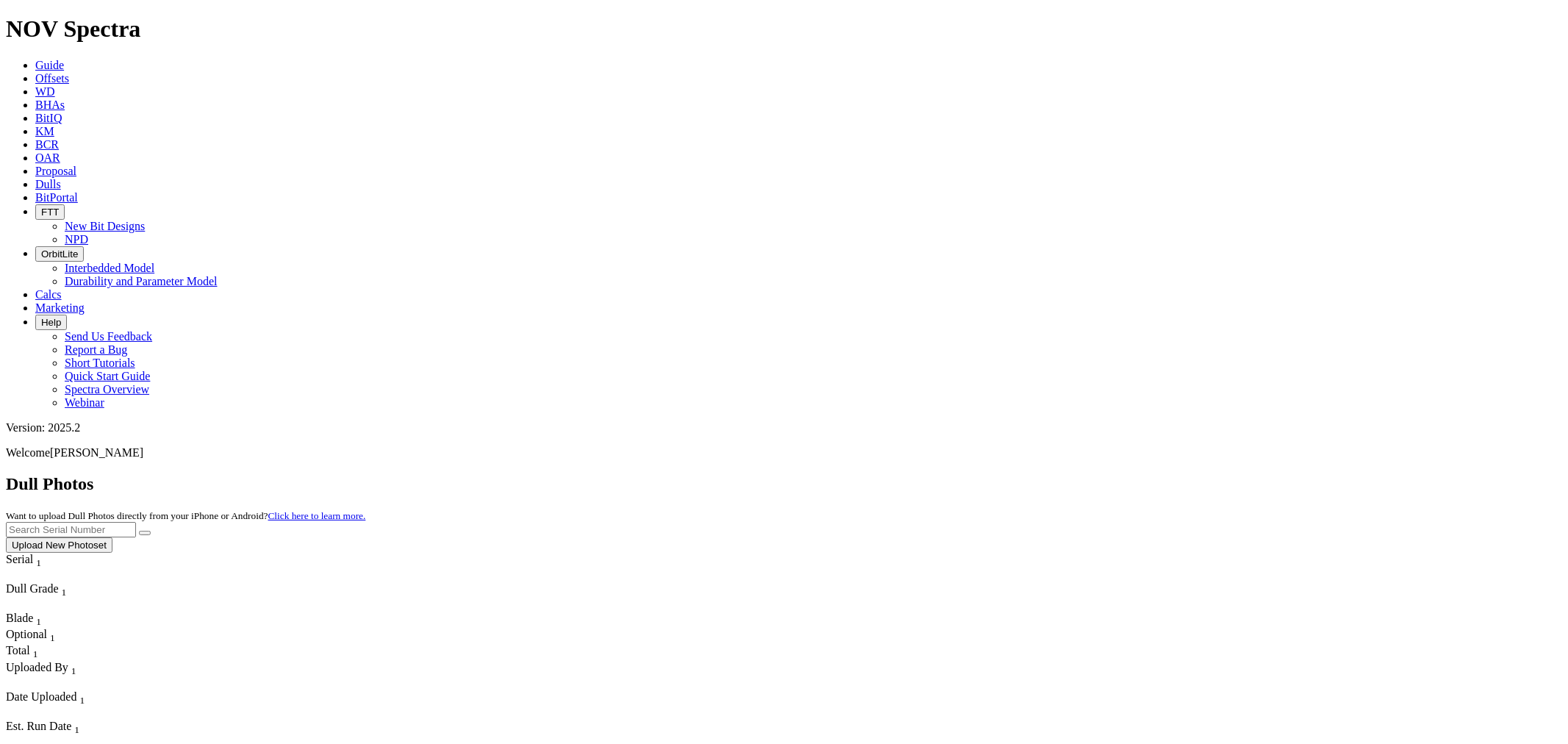
click at [136, 522] on input "text" at bounding box center [71, 530] width 130 height 16
type input "F316751"
click at [139, 531] on button "submit" at bounding box center [144, 533] width 12 height 5
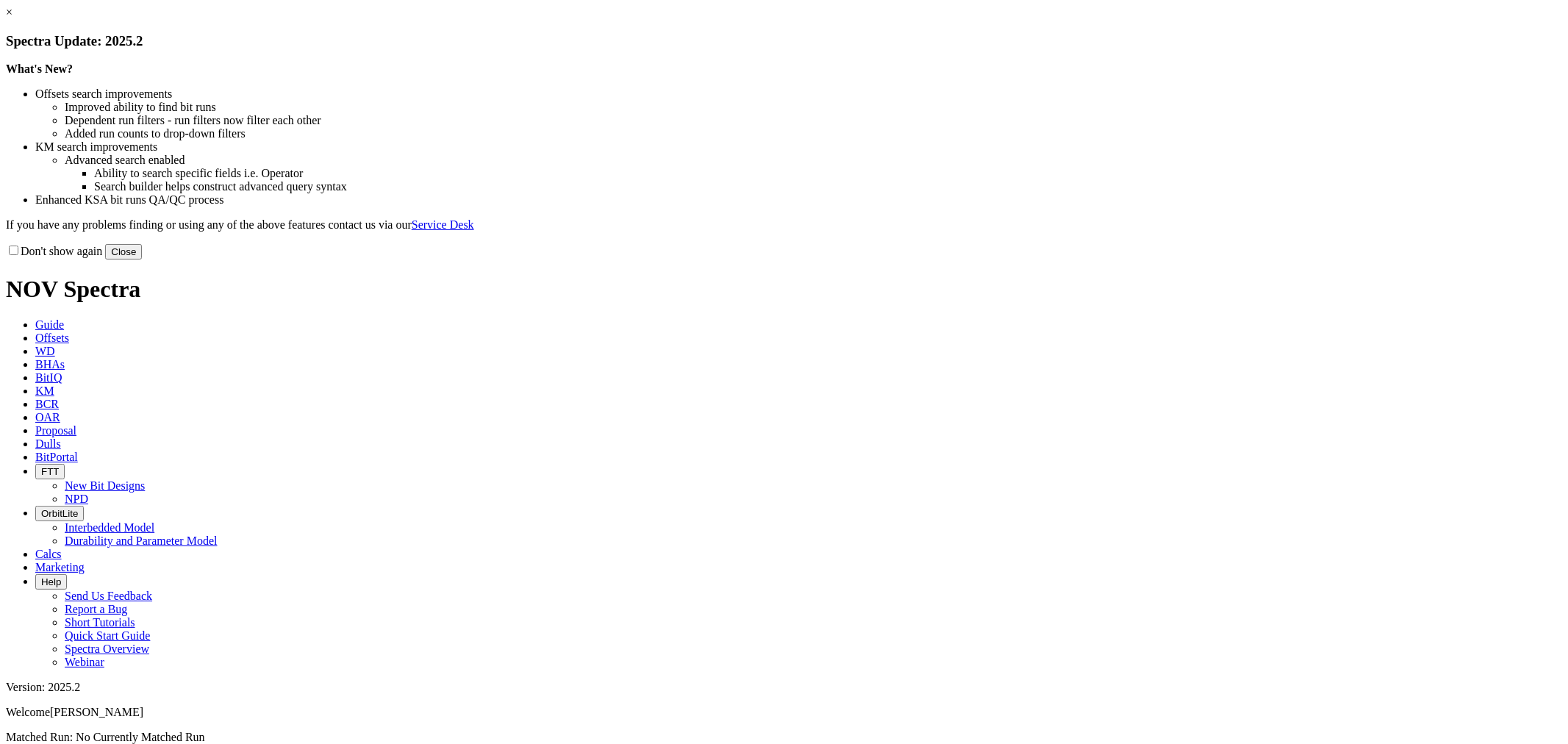
click at [142, 260] on button "Close" at bounding box center [123, 252] width 37 height 16
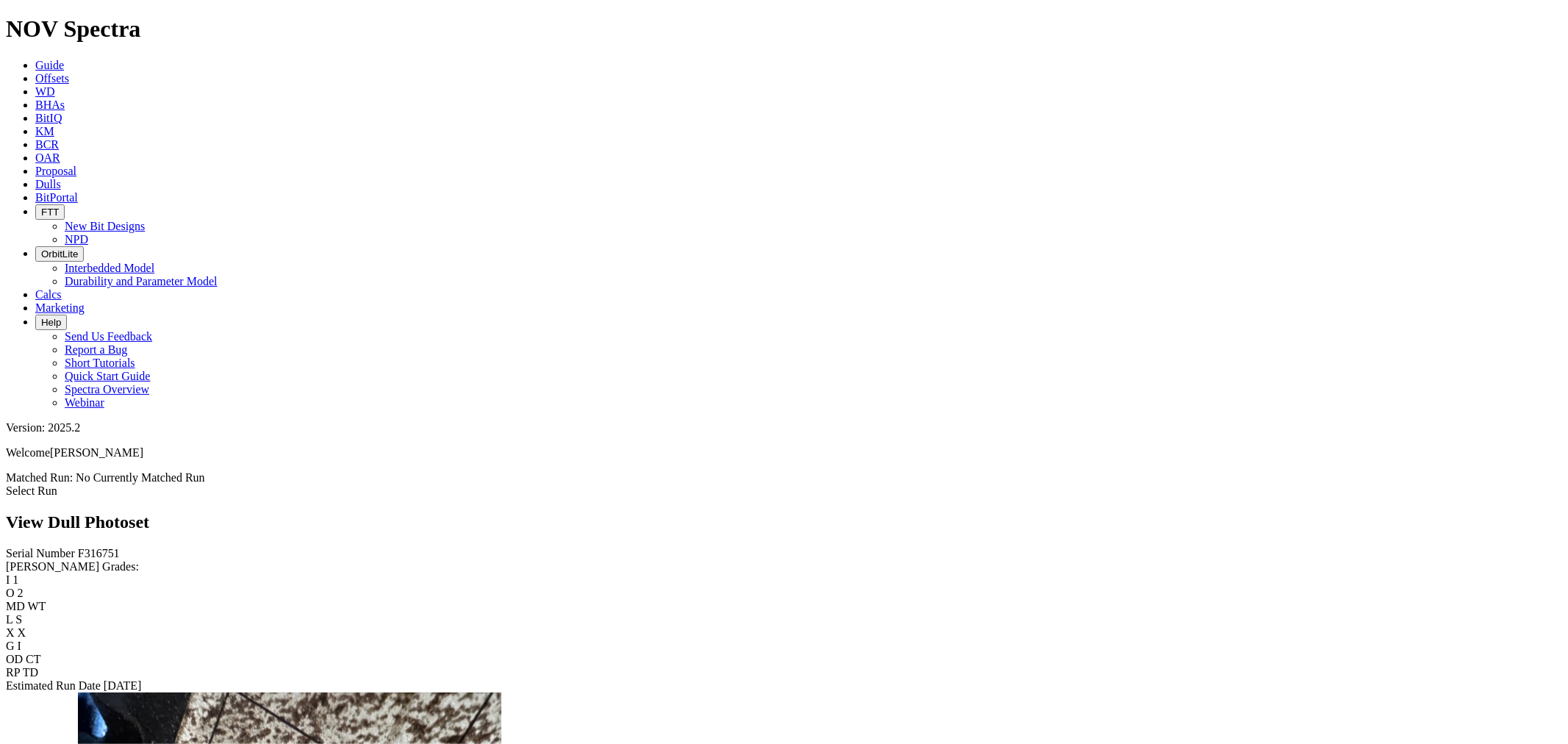
click at [61, 178] on link "Dulls" at bounding box center [48, 184] width 26 height 12
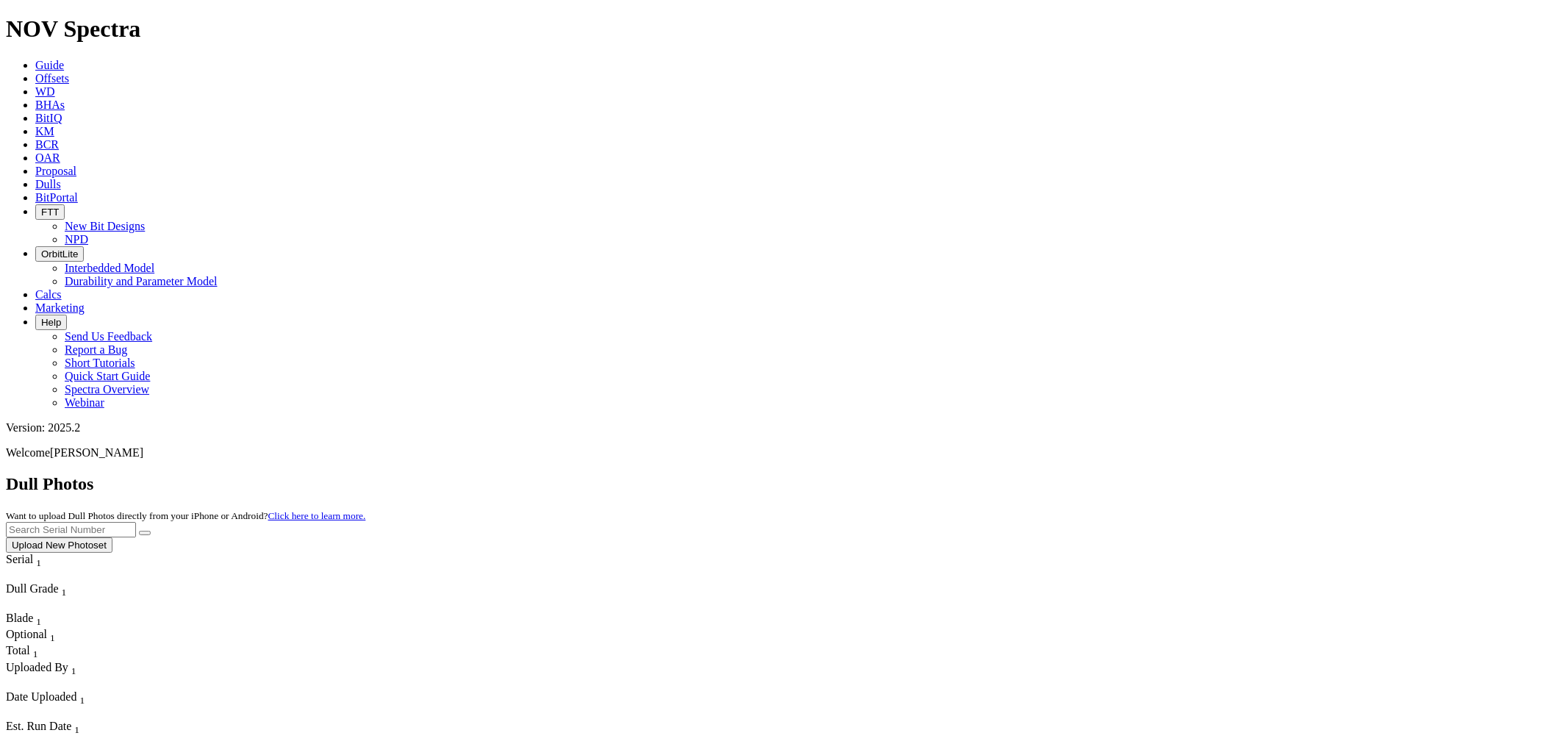
click at [136, 522] on input "text" at bounding box center [71, 530] width 130 height 16
type input "F316751"
click at [139, 531] on button "submit" at bounding box center [144, 533] width 12 height 5
click at [35, 178] on icon at bounding box center [35, 184] width 0 height 12
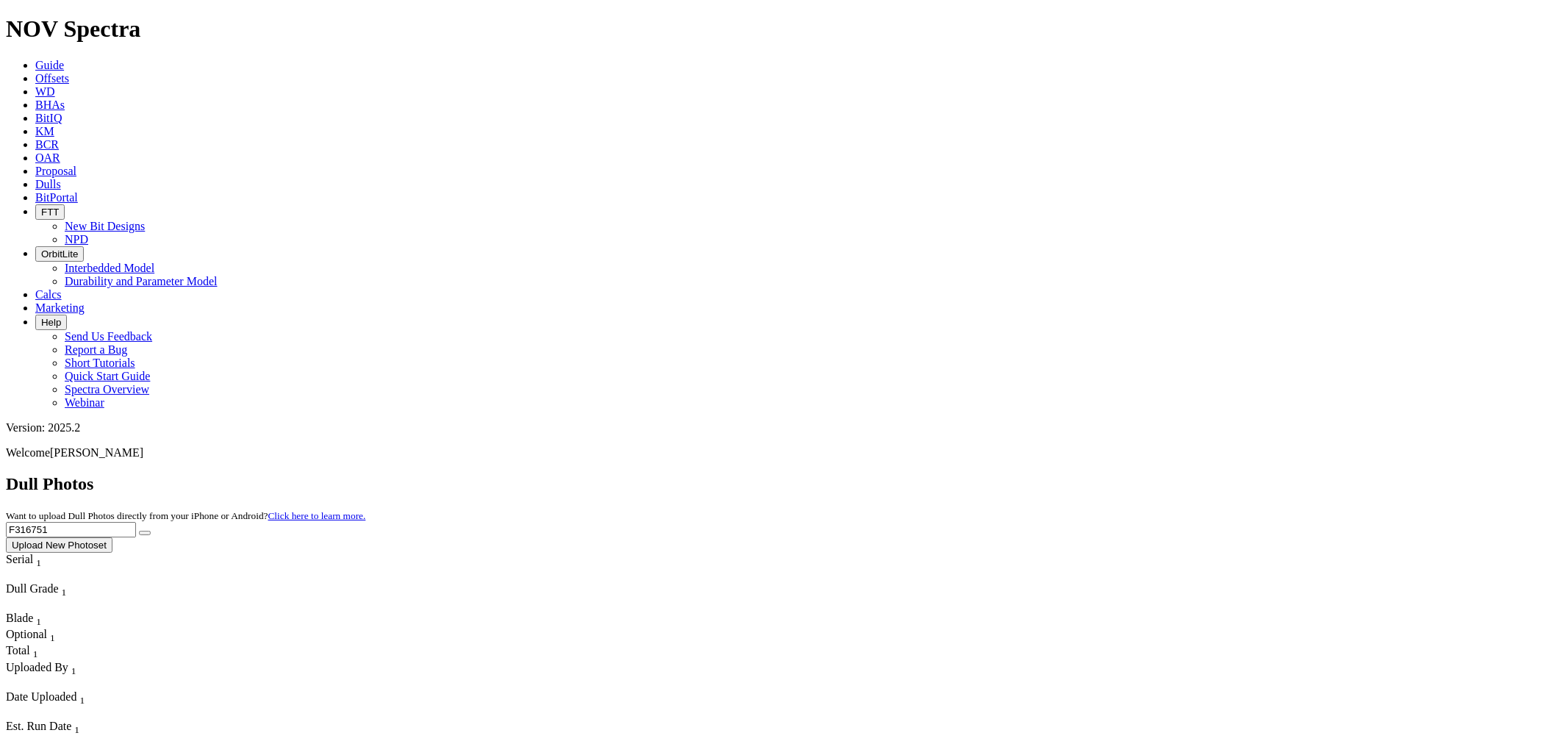
click at [61, 178] on link "Dulls" at bounding box center [48, 184] width 26 height 12
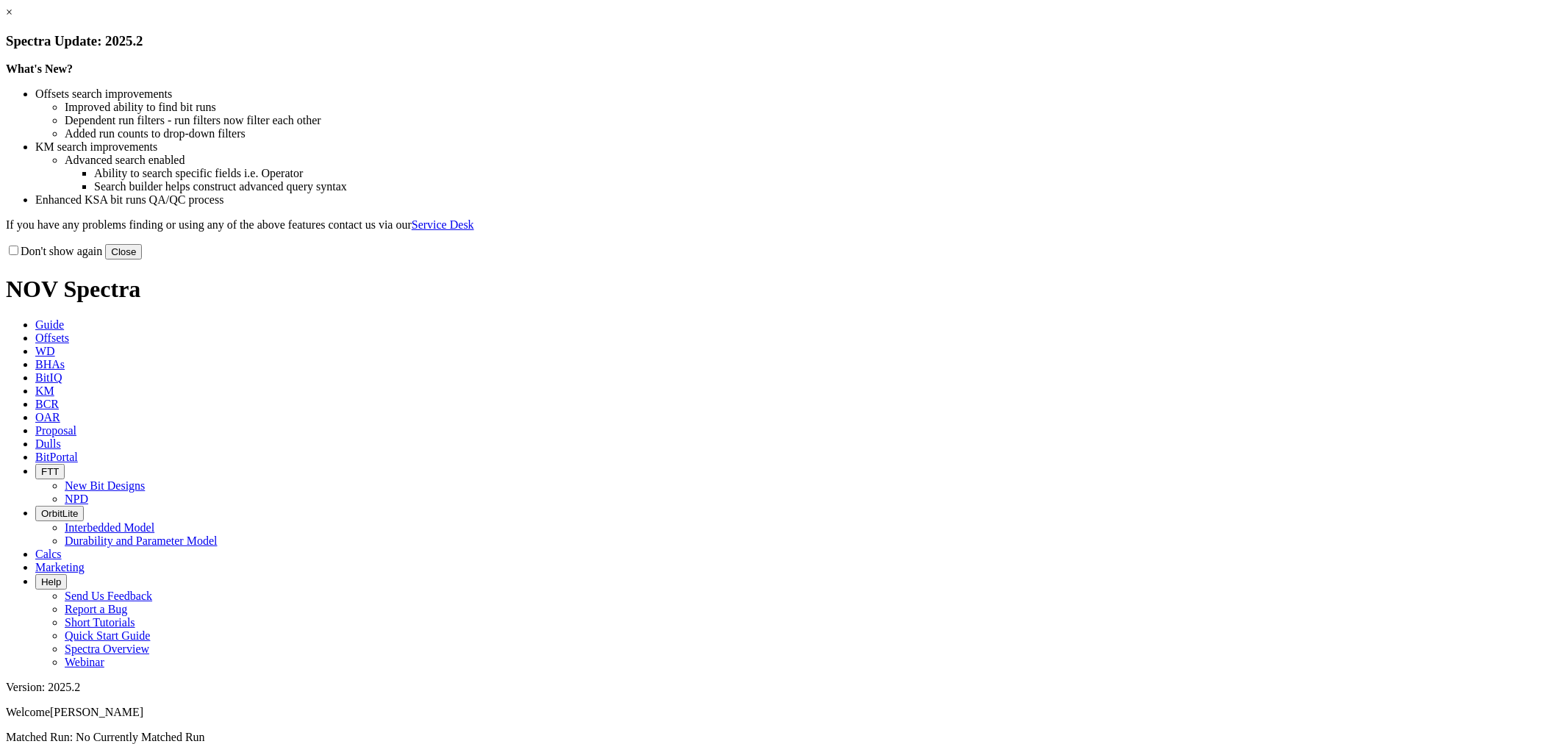
click at [12, 19] on link "×" at bounding box center [9, 12] width 6 height 12
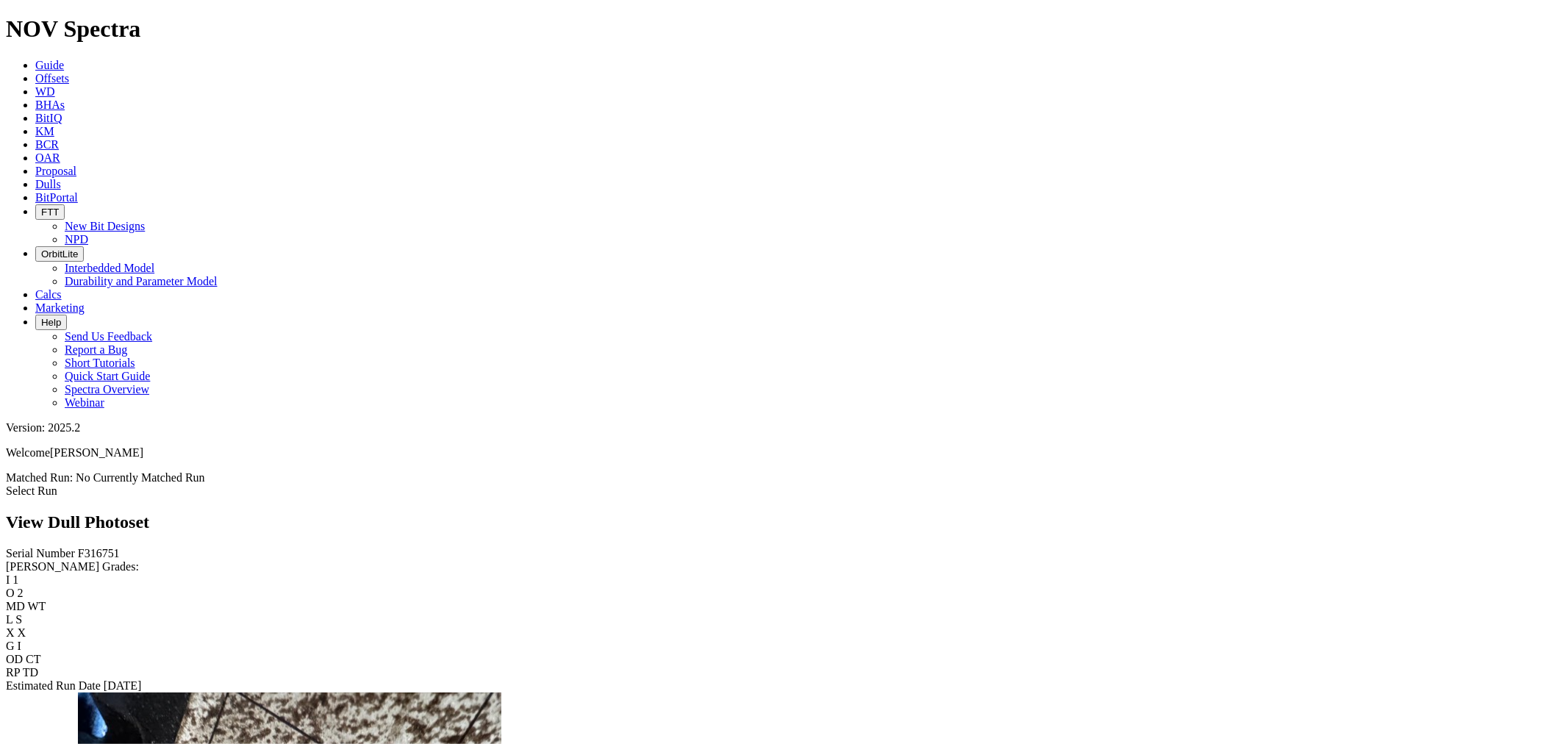
click at [57, 485] on link "Select Run" at bounding box center [32, 491] width 52 height 12
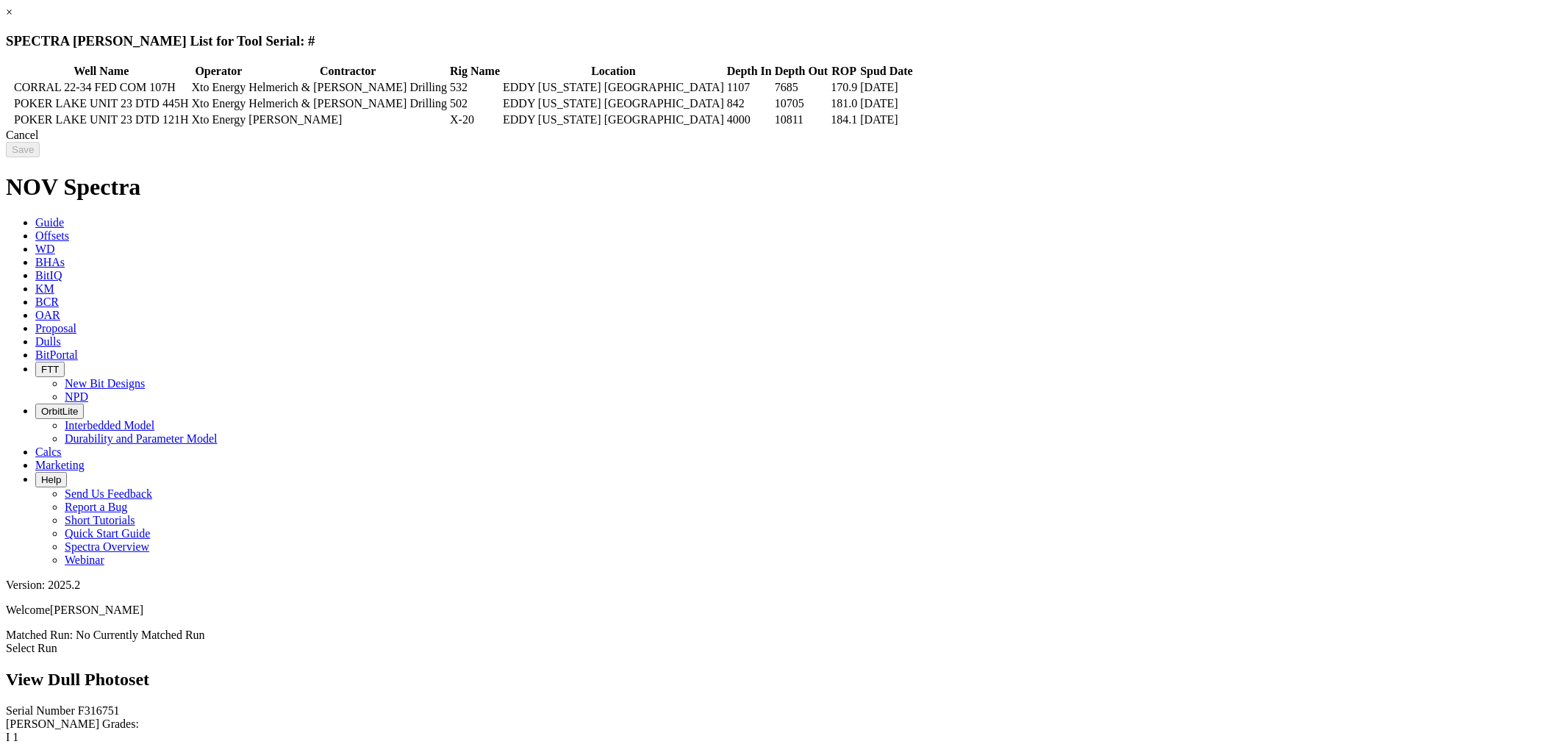
click at [8, 104] on icon at bounding box center [8, 104] width 0 height 0
click at [40, 158] on input "Save" at bounding box center [23, 150] width 34 height 16
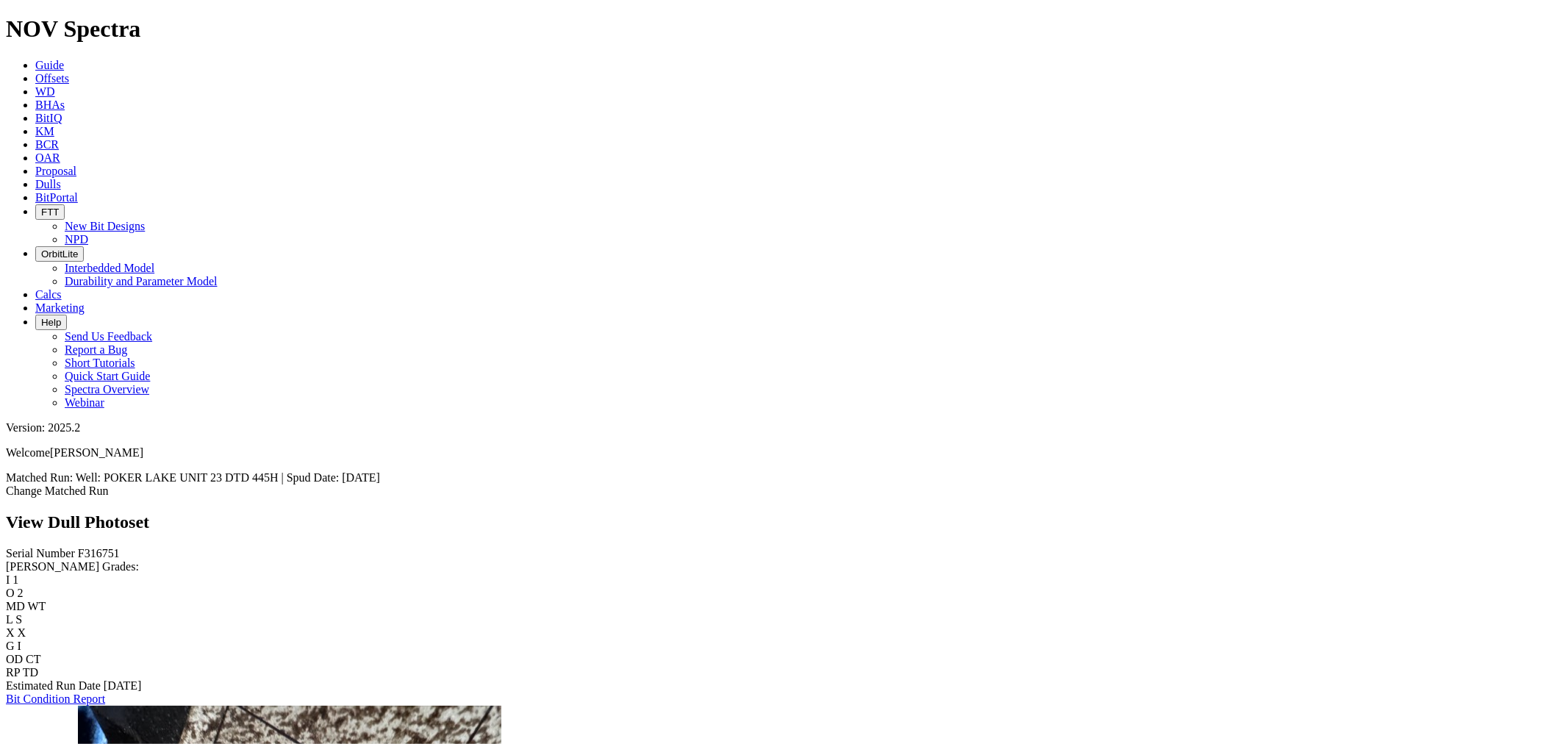
click at [61, 178] on link "Dulls" at bounding box center [48, 184] width 26 height 12
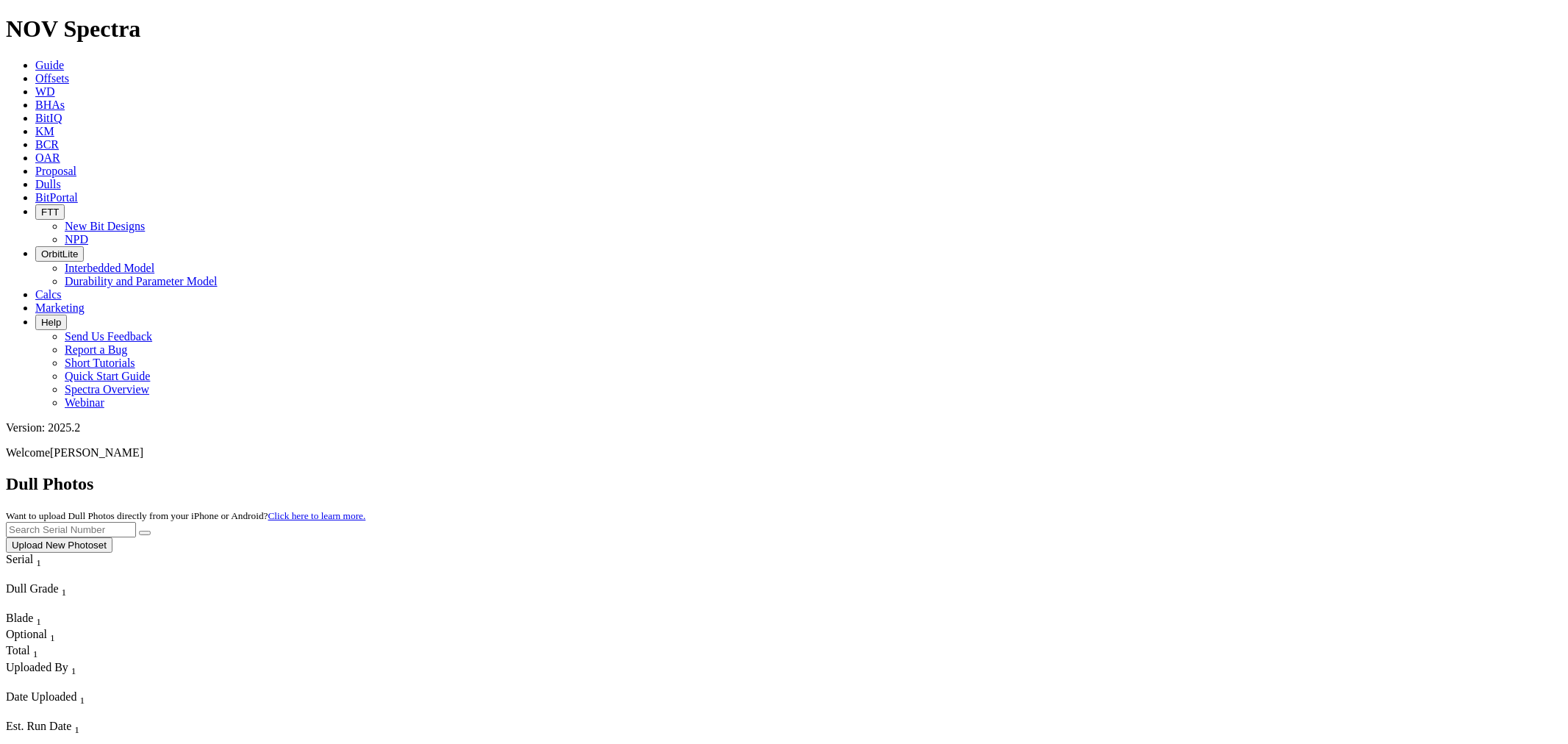
click at [136, 522] on input "text" at bounding box center [71, 530] width 130 height 16
type input "F316751"
click at [139, 531] on button "submit" at bounding box center [144, 533] width 12 height 5
click at [69, 72] on link "Offsets" at bounding box center [52, 78] width 34 height 12
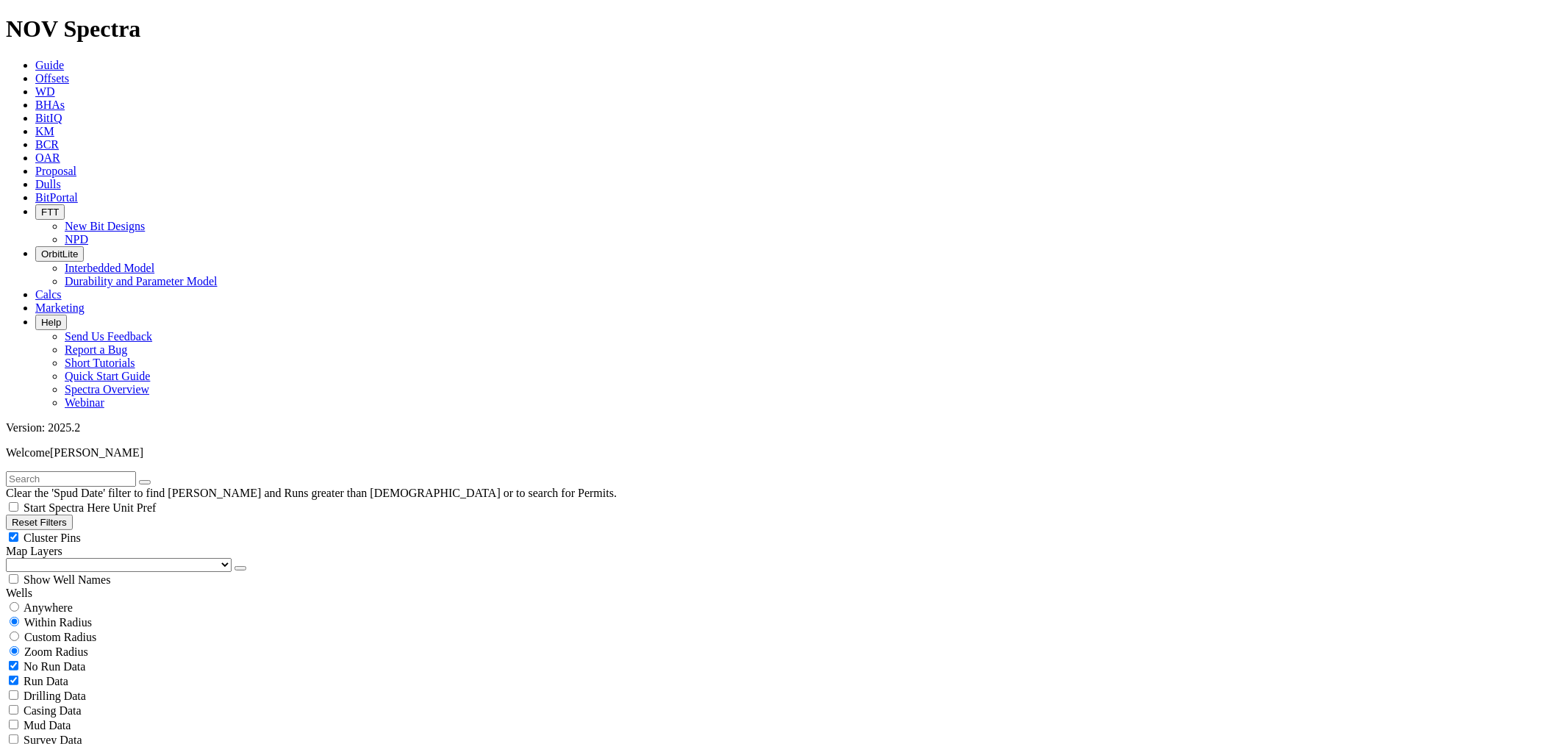
click at [108, 472] on input "text" at bounding box center [71, 479] width 130 height 16
type input "F316751"
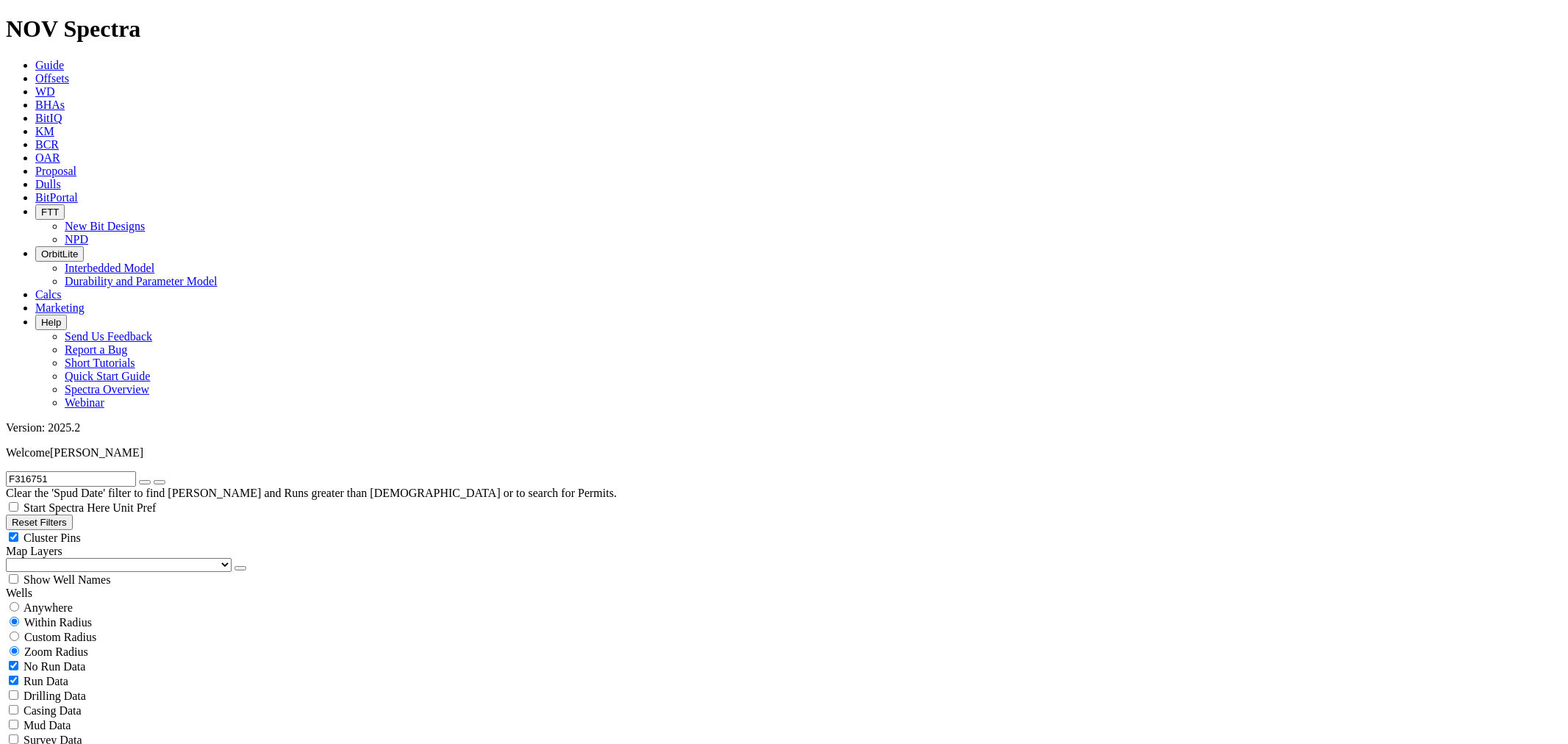
click at [145, 482] on icon "button" at bounding box center [145, 482] width 0 height 0
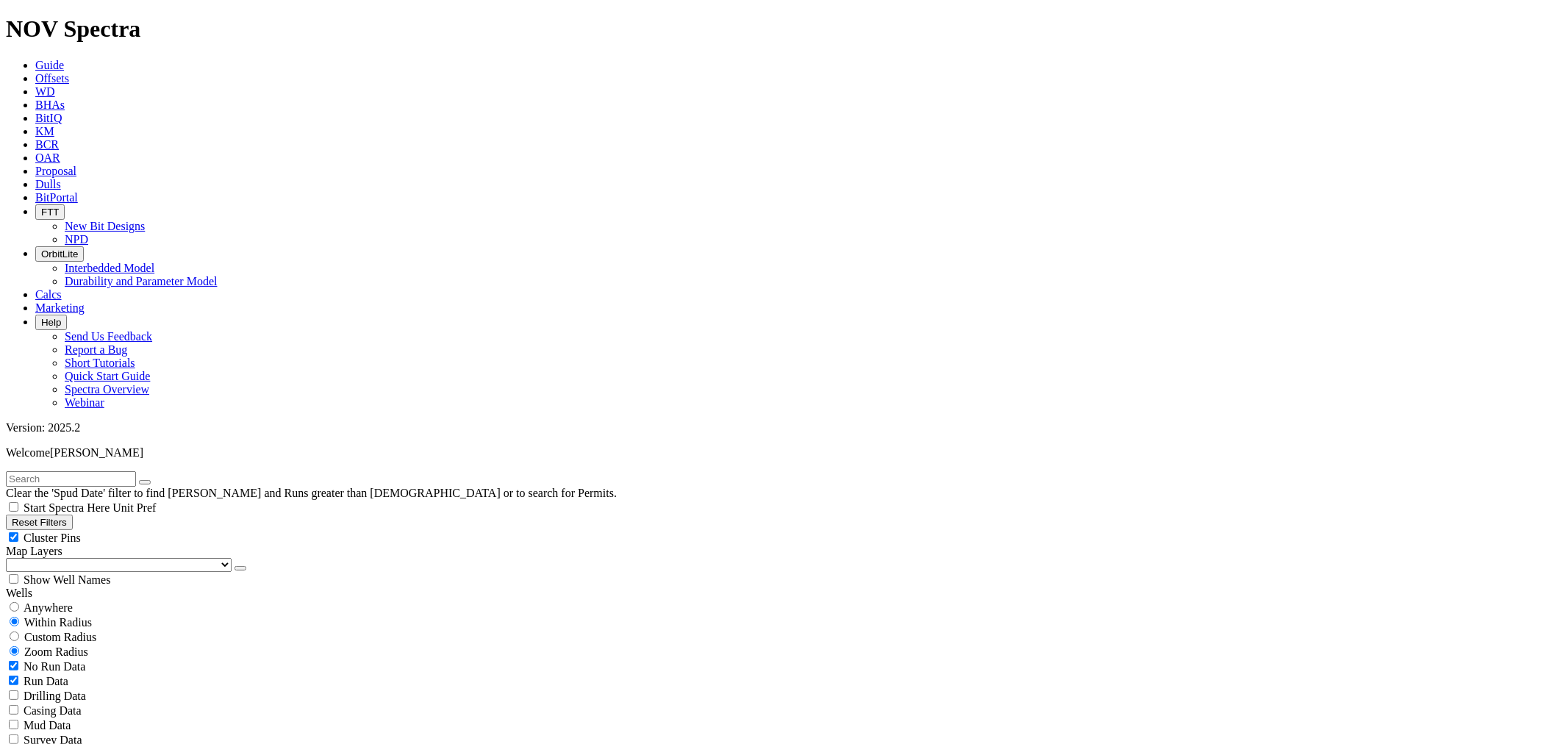
type input "[DATE]"
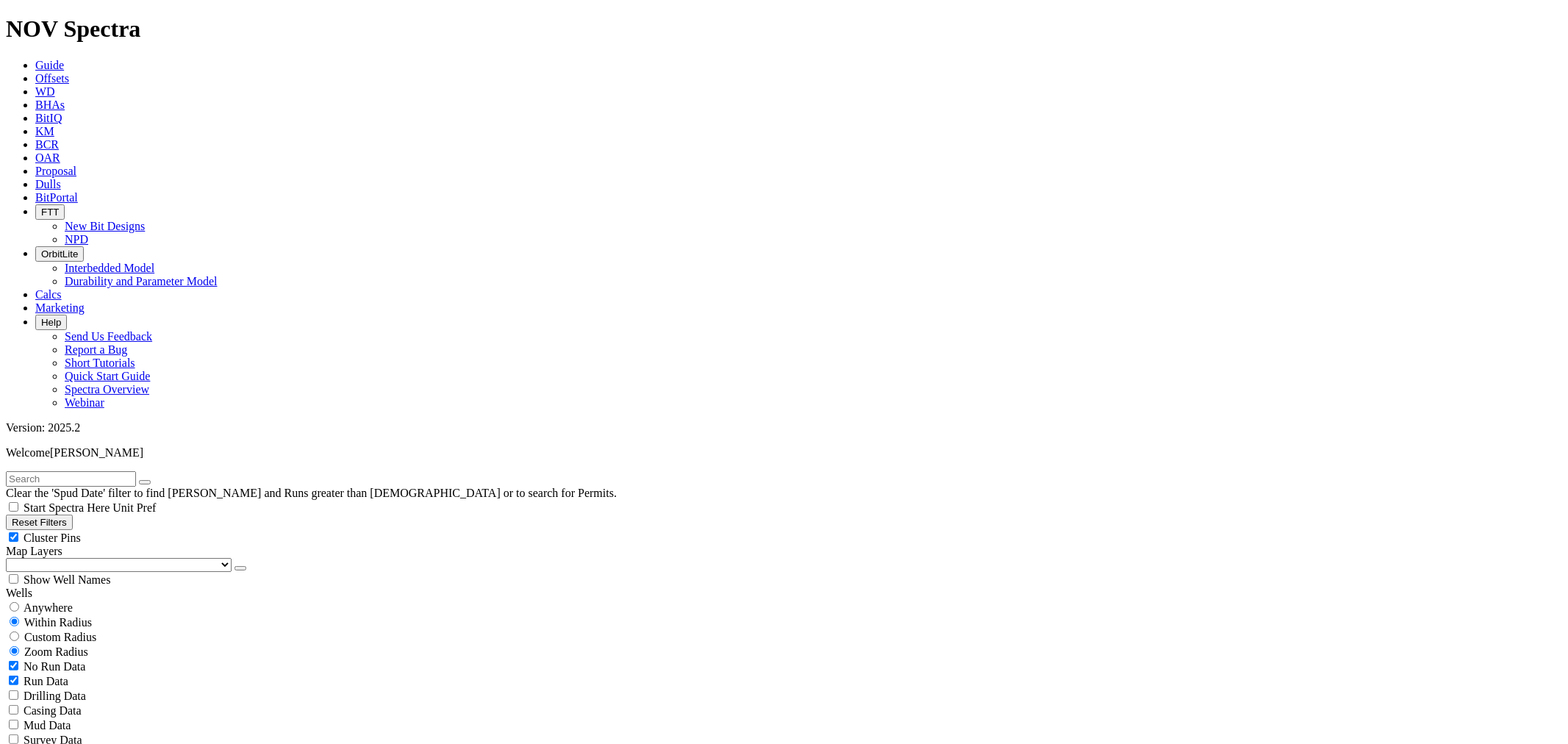
scroll to position [245, 0]
select select "8.75"
checkbox input "false"
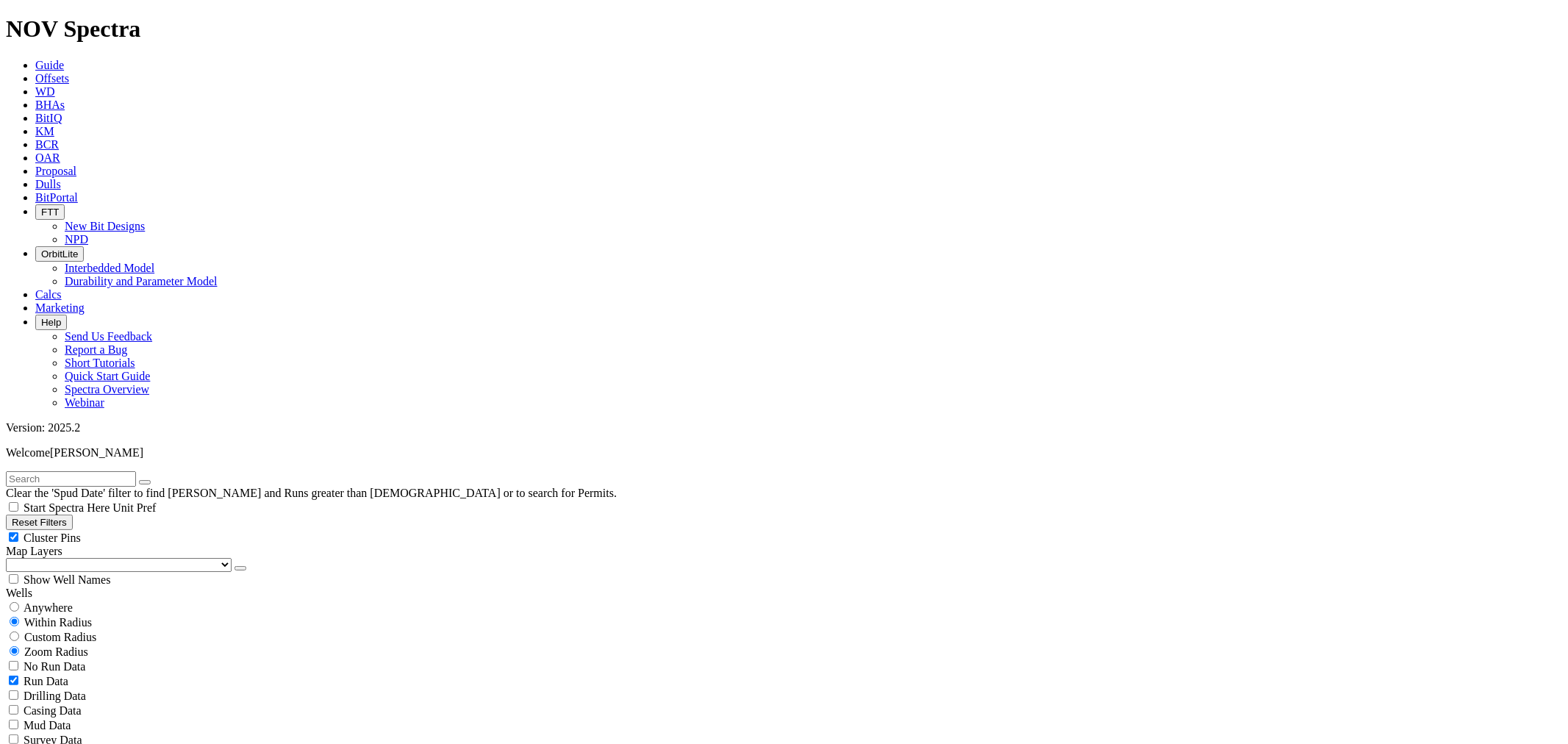
select select "? number:8.75 ?"
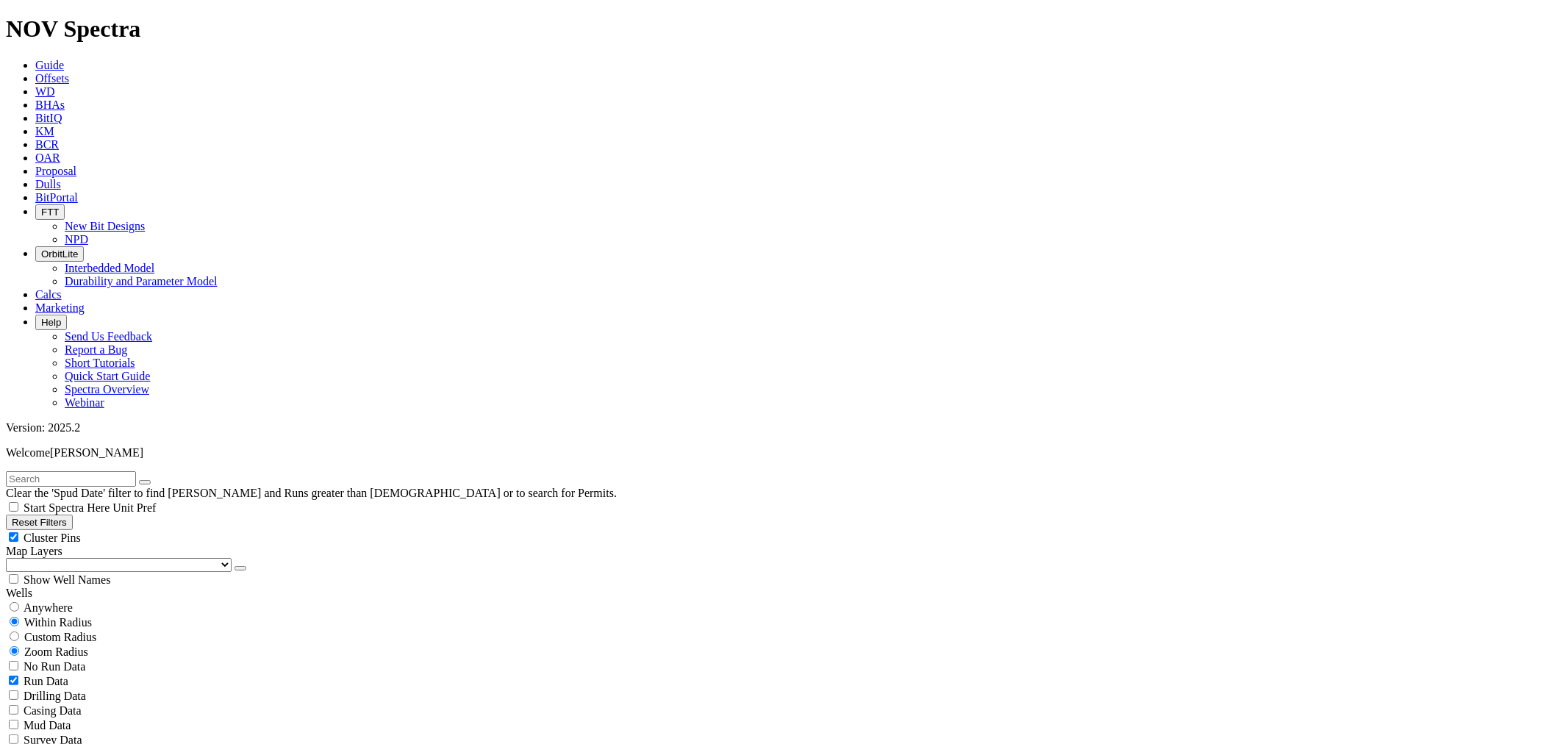
scroll to position [326, 0]
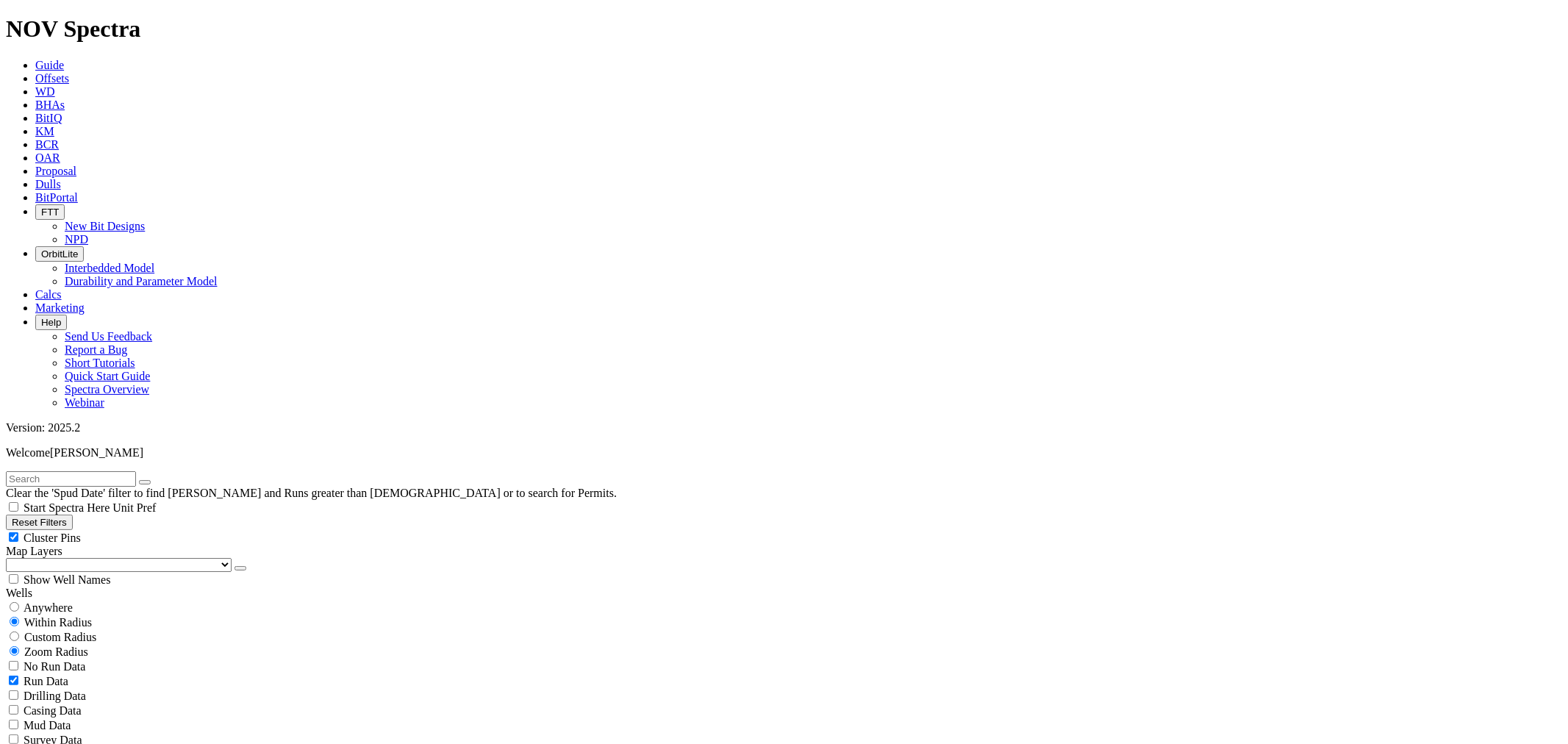
scroll to position [571, 0]
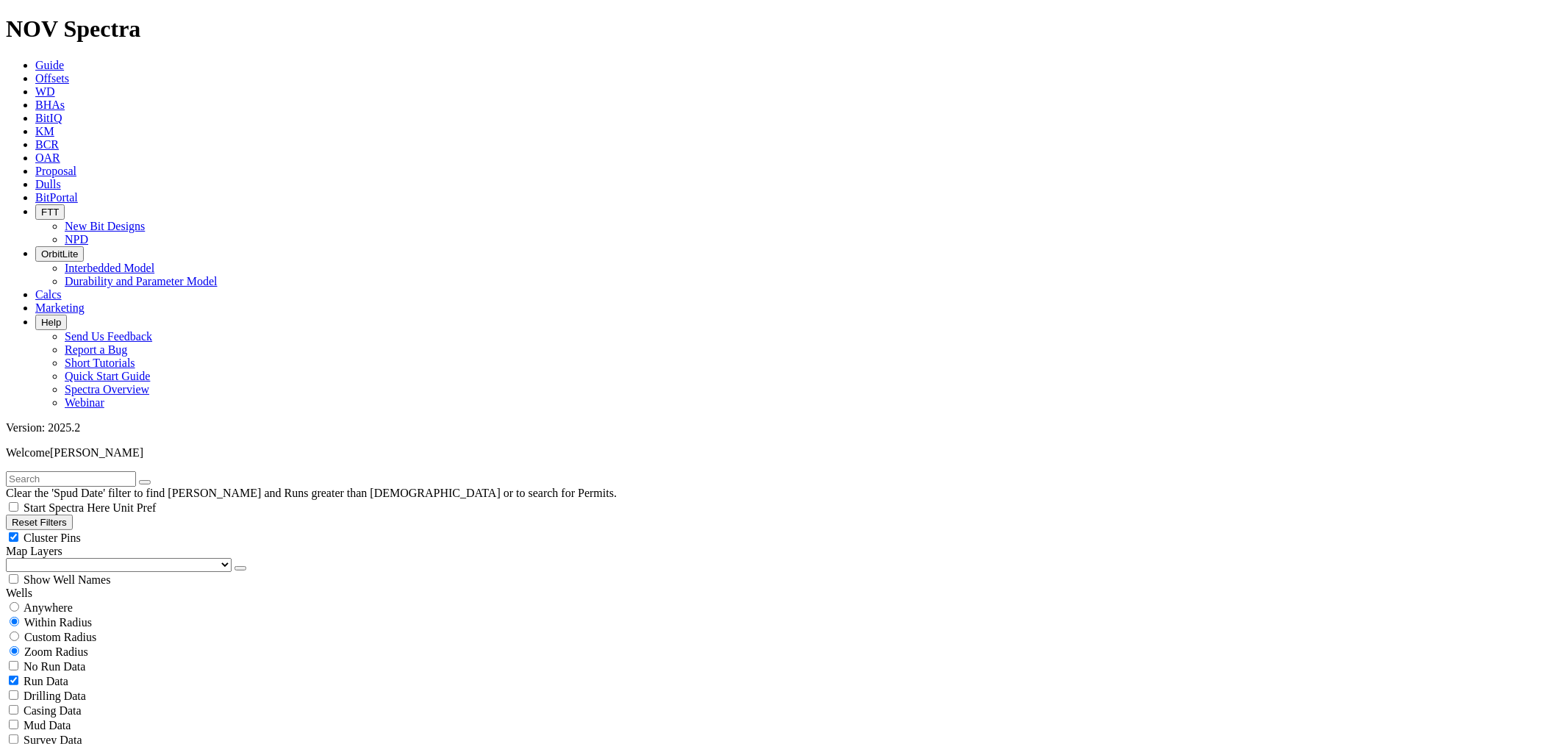
scroll to position [1388, 0]
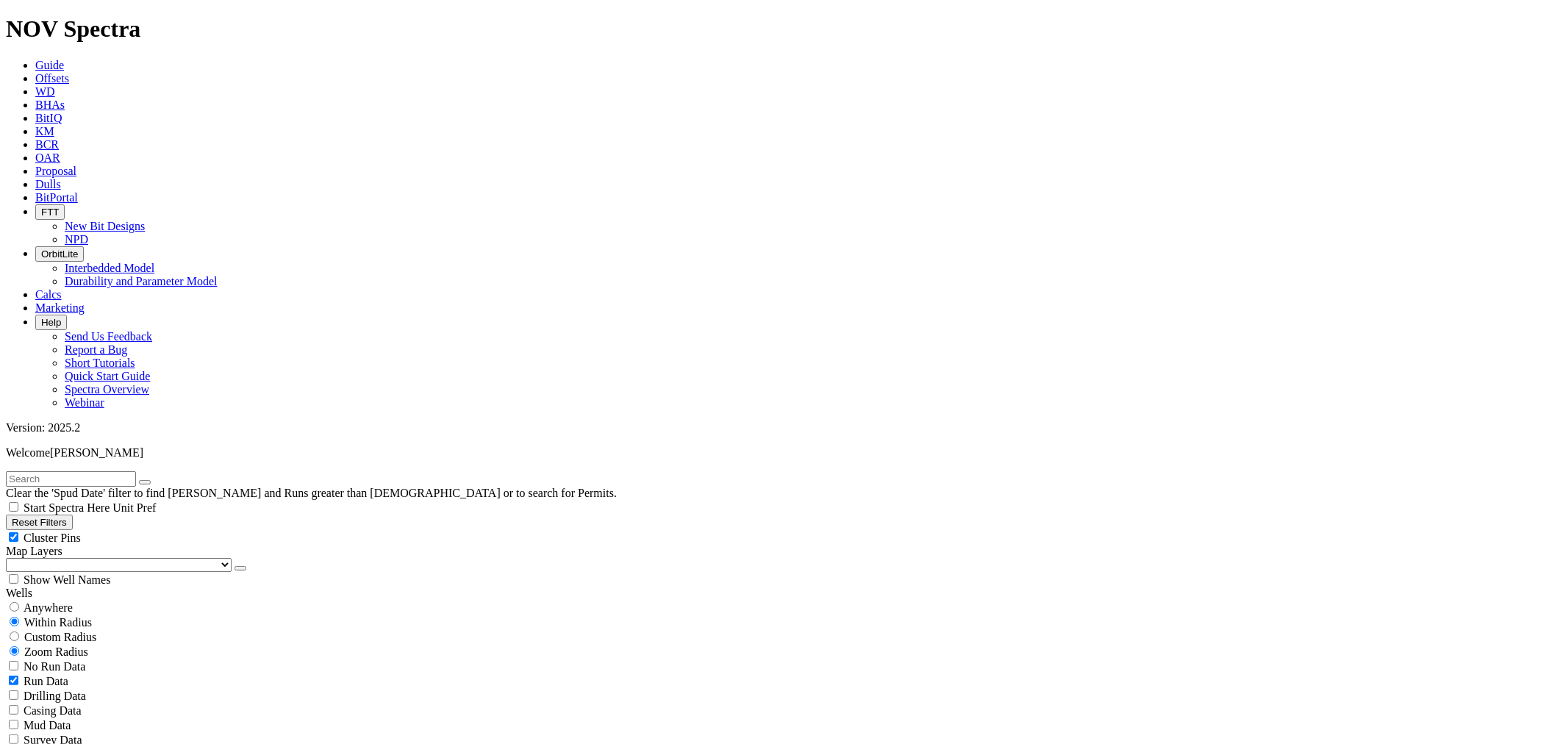
scroll to position [2615, 0]
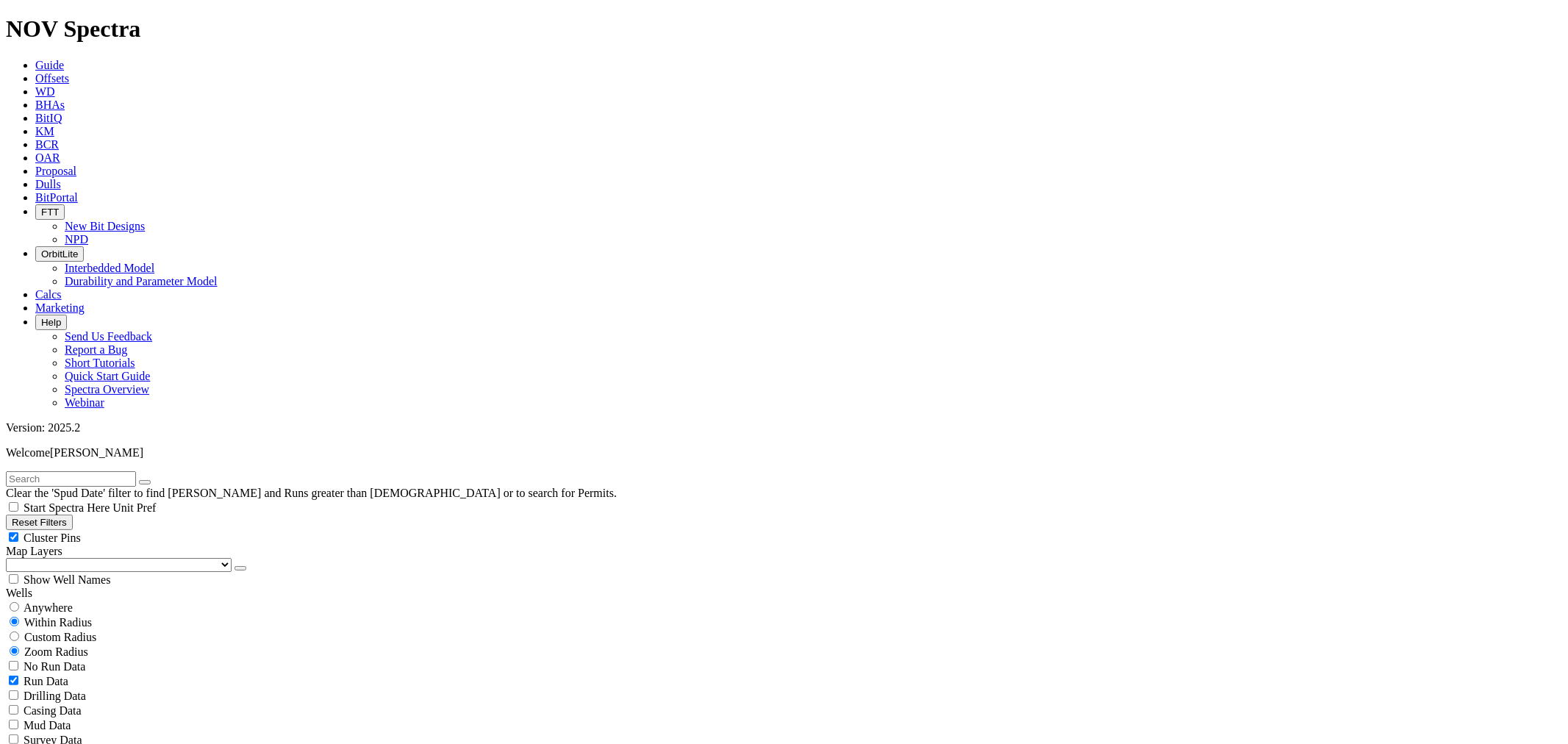
scroll to position [2696, 0]
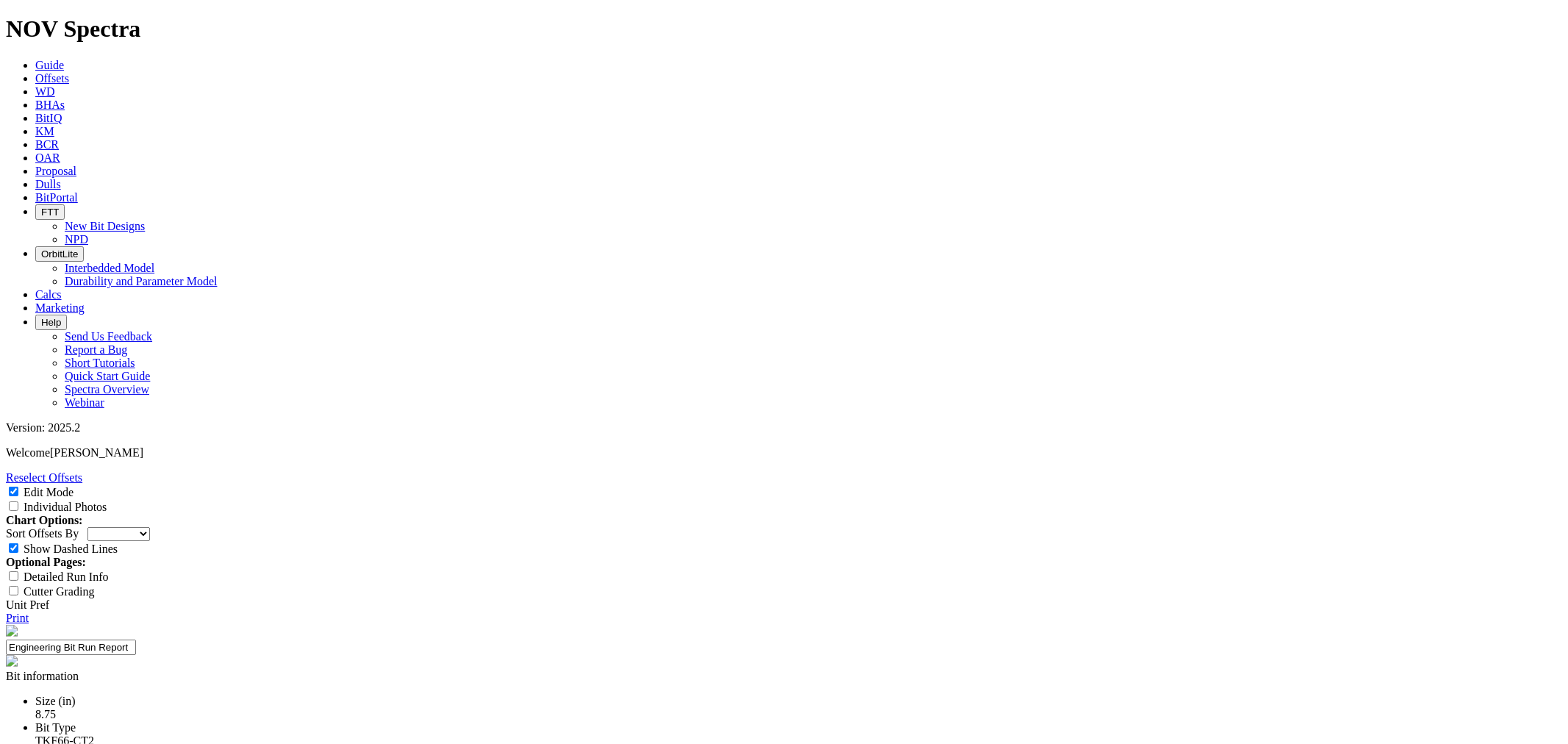
select select "New Bit Design"
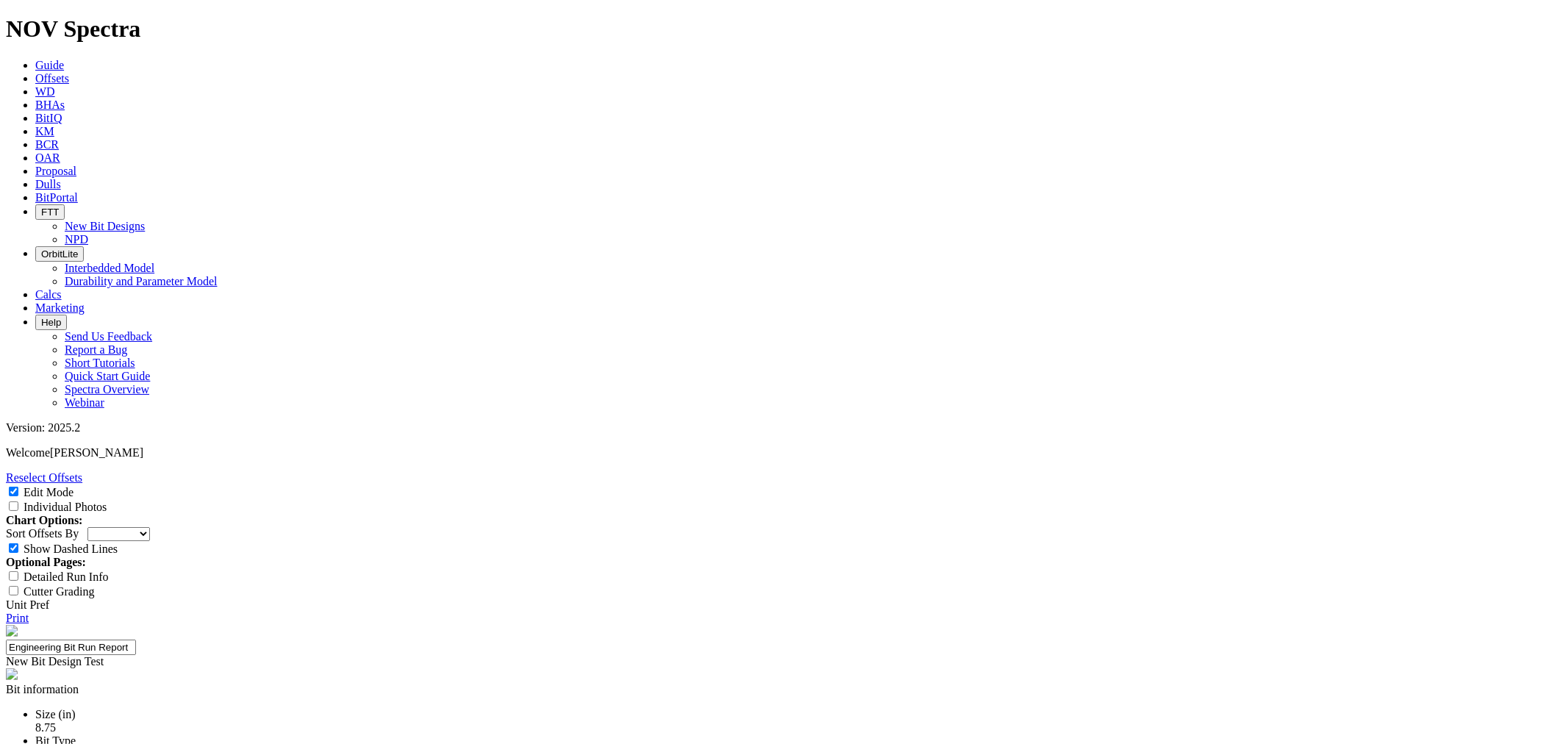
paste textarea "Design iteration of the 8.75 66-AT3 to improve the nose & shoulder durability a…"
type textarea "Design iteration of the 8.75 66-AT3 to improve the nose & shoulder durability a…"
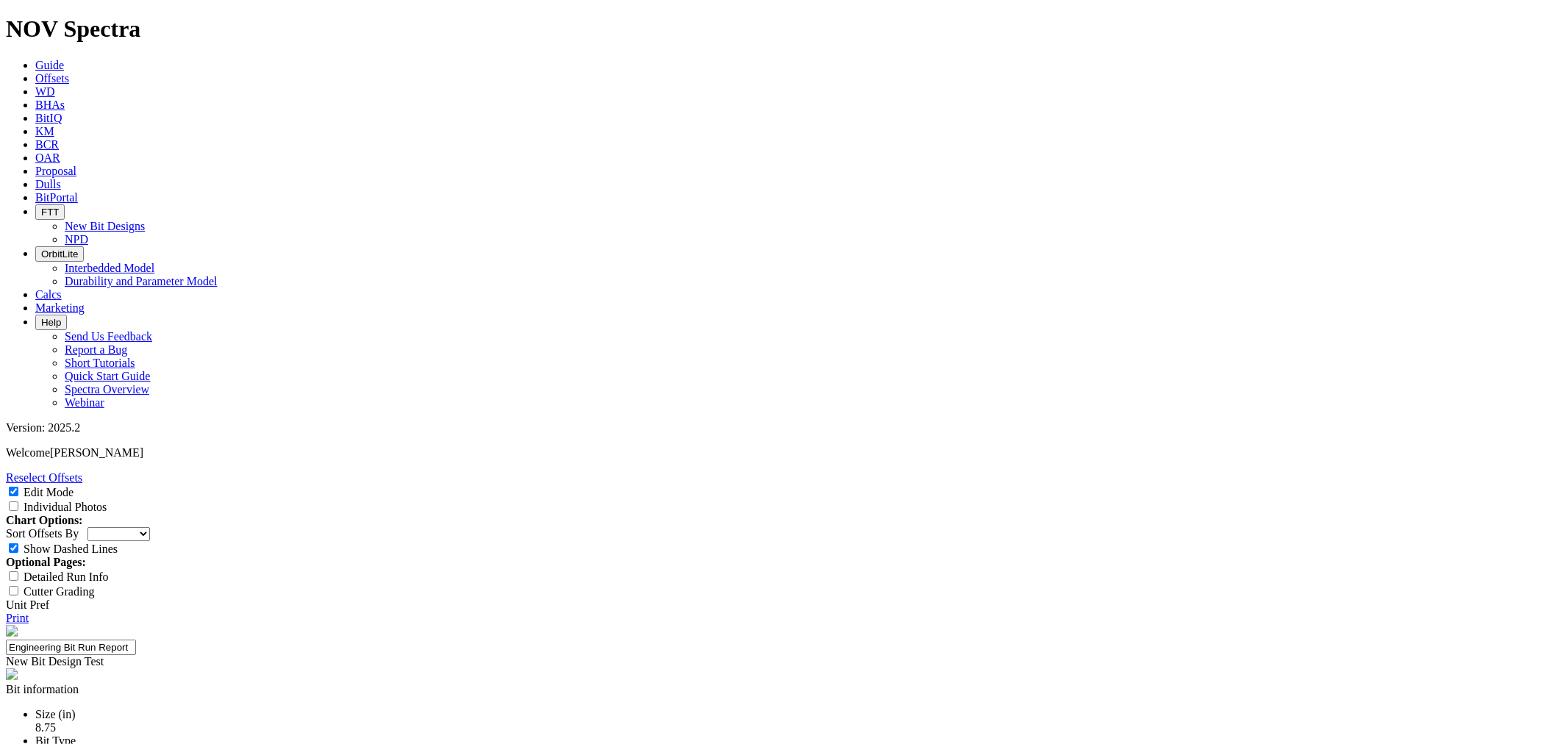
type input "24-0406"
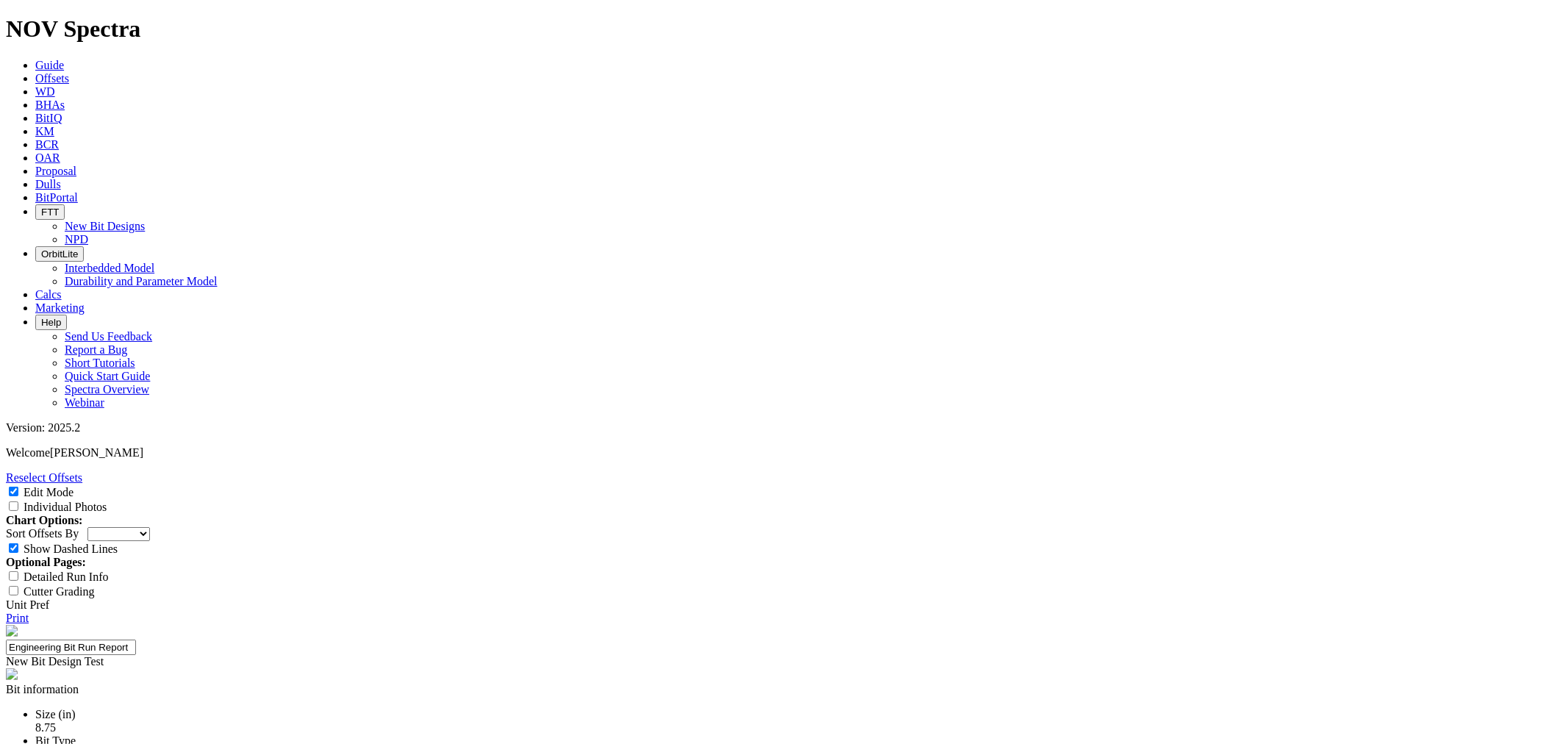
type input "ROP"
drag, startPoint x: 810, startPoint y: 513, endPoint x: 780, endPoint y: 513, distance: 30.0
type input "Run Length"
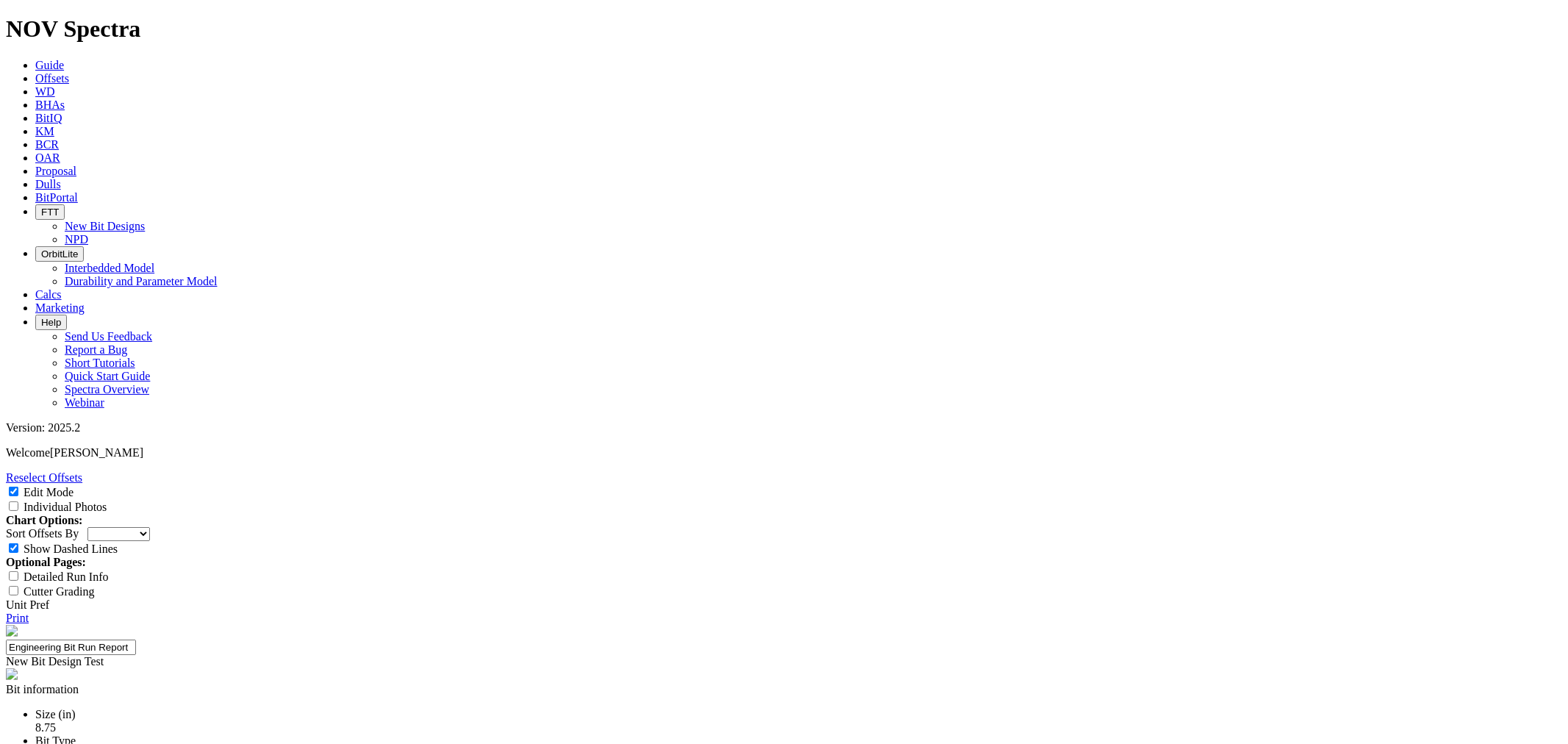
type input "# of Runs"
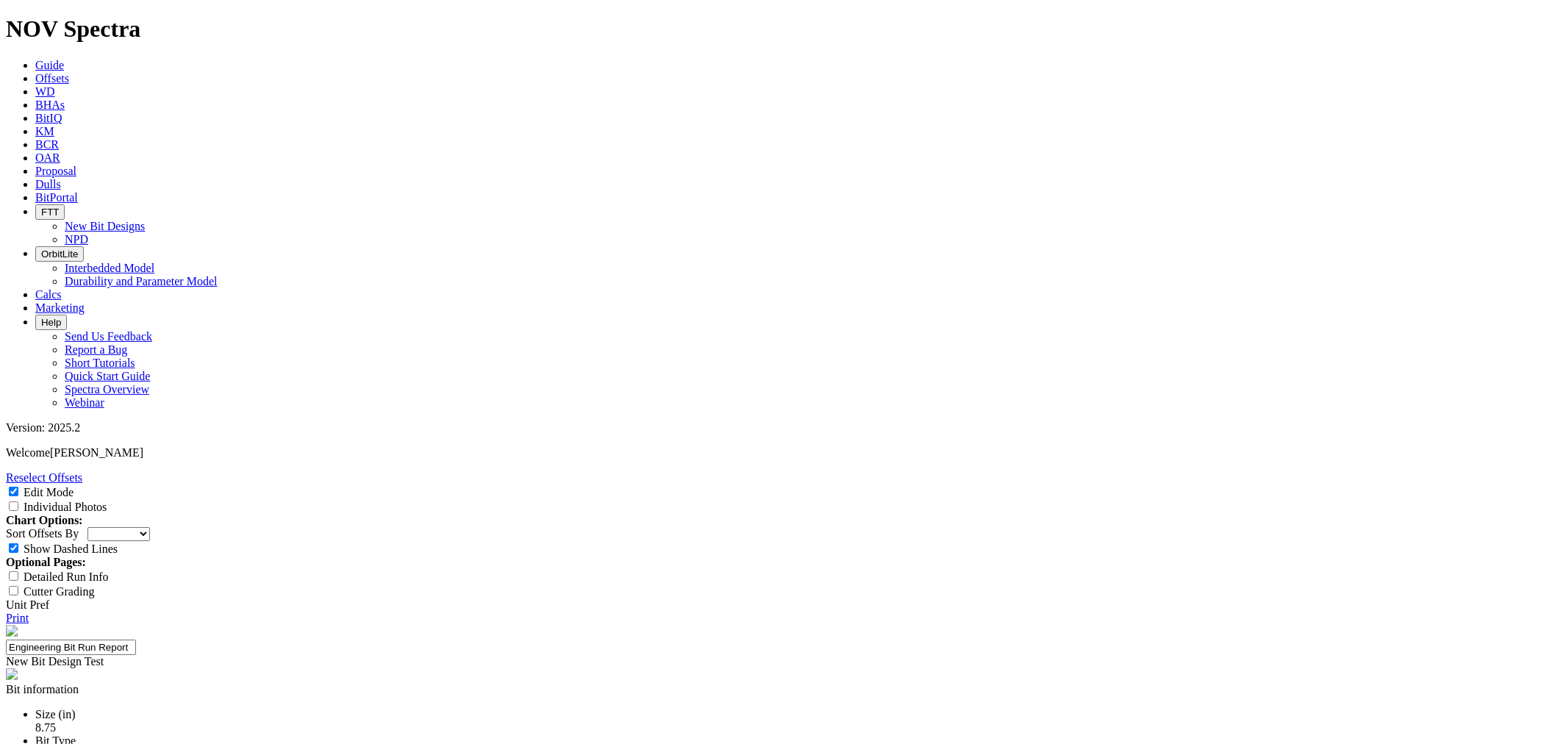
paste input "155ft/hr - Met"
type input "155ft/hr - Met"
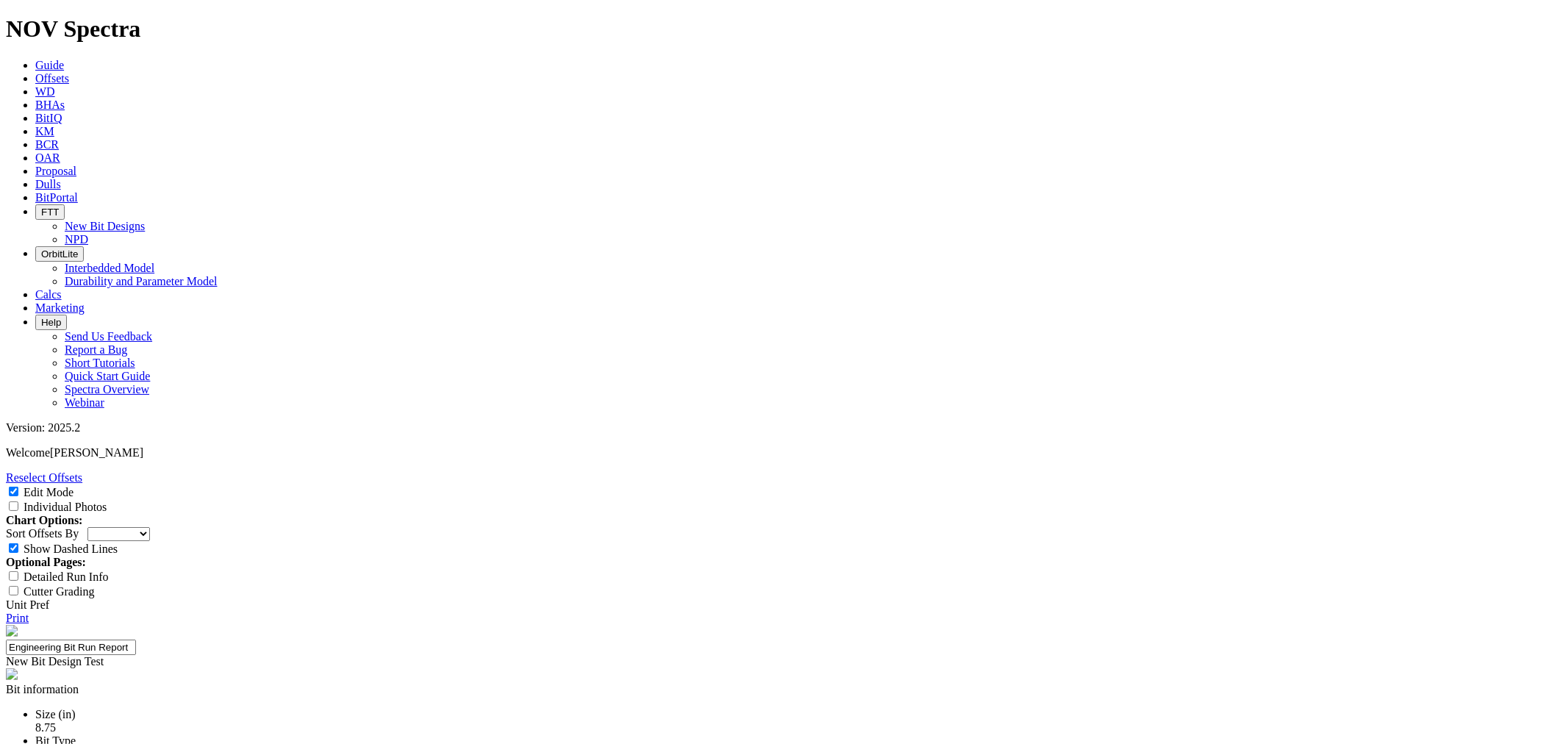
paste input "9400ft- Not Met (drilled to TD)"
drag, startPoint x: 1015, startPoint y: 513, endPoint x: 916, endPoint y: 515, distance: 99.0
type input "9400ft- Met"
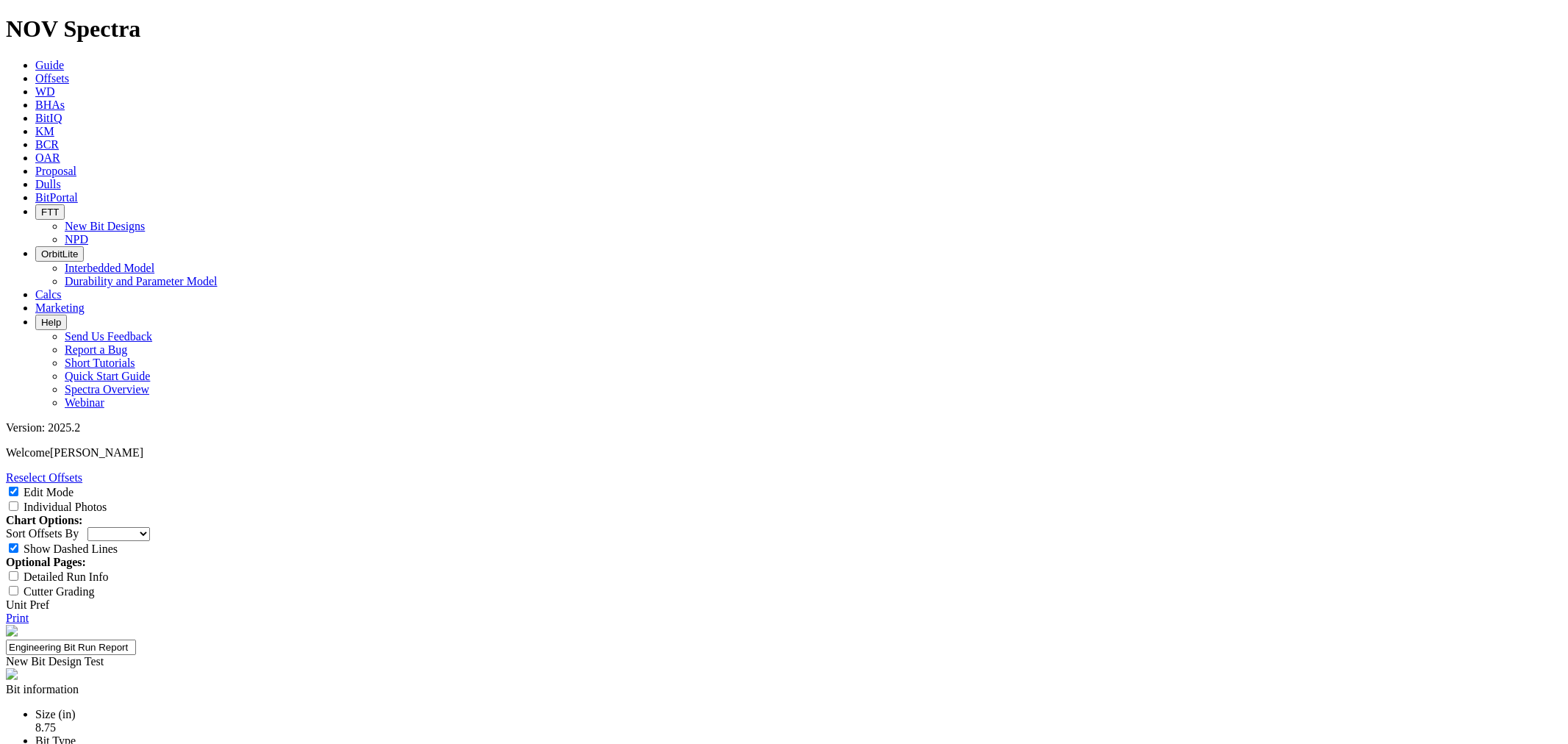
paste input "3+ Runs - No Test (1st Run)"
drag, startPoint x: 1004, startPoint y: 525, endPoint x: 919, endPoint y: 528, distance: 85.1
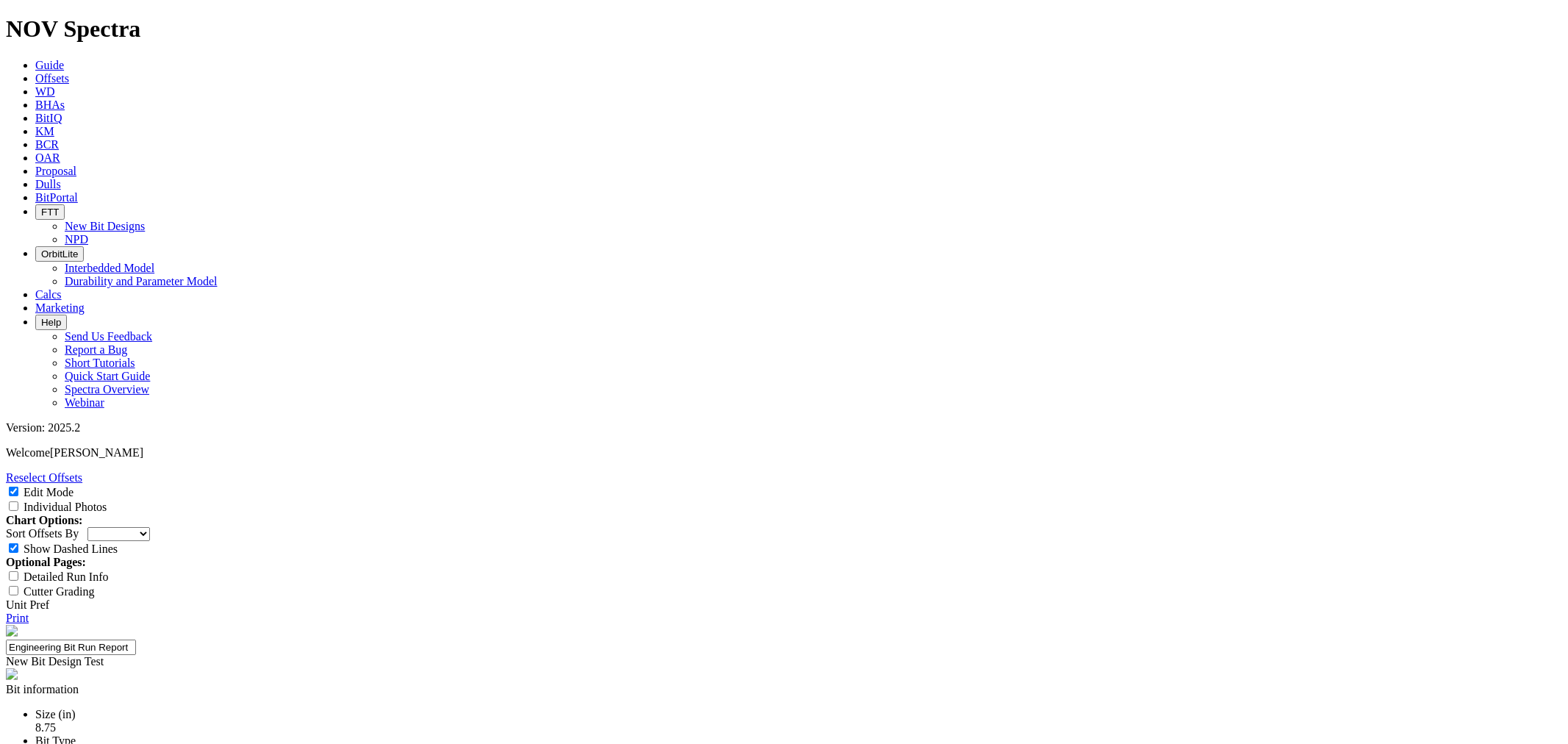
type input "3+ Runs - Met"
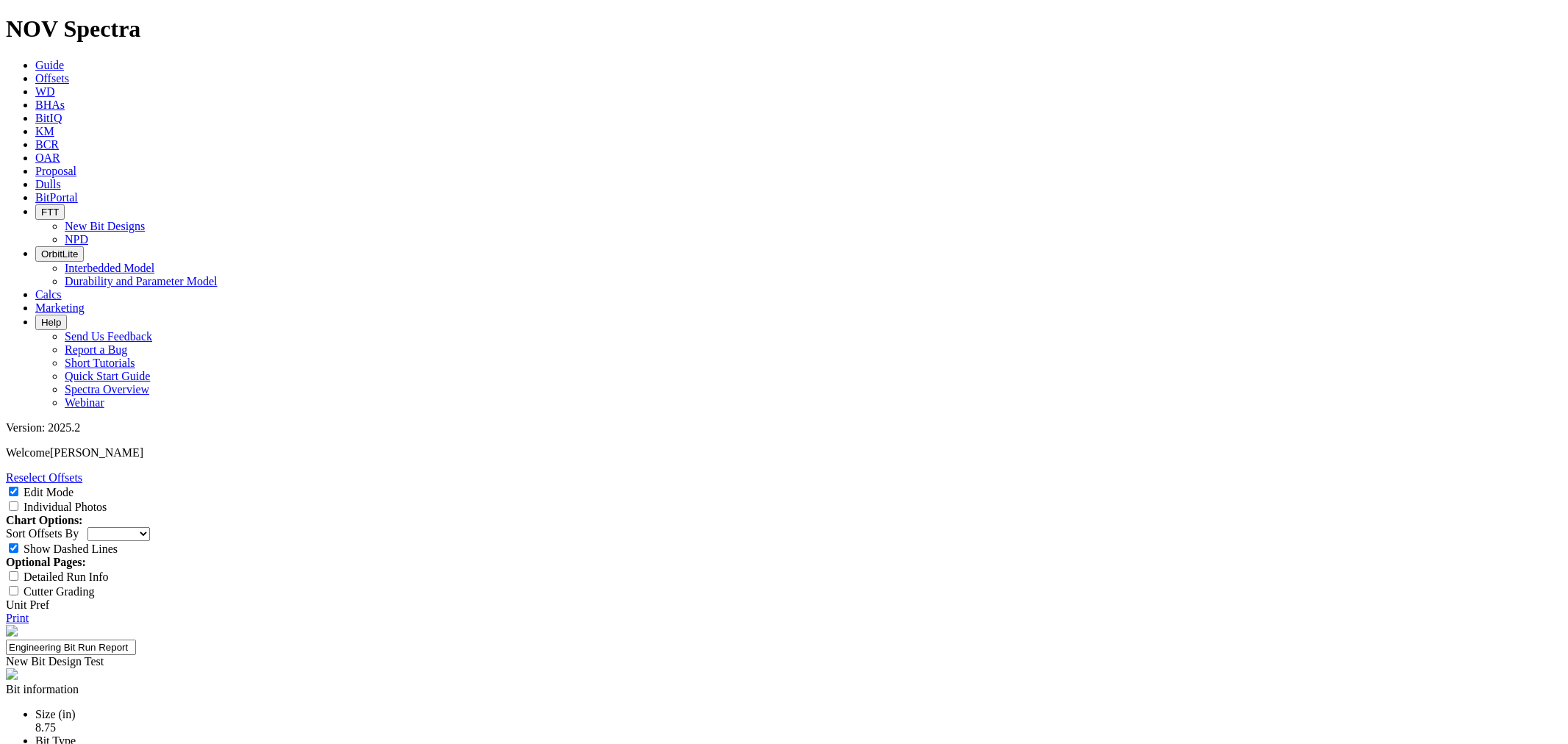
type input "2"
type input "24-0406"
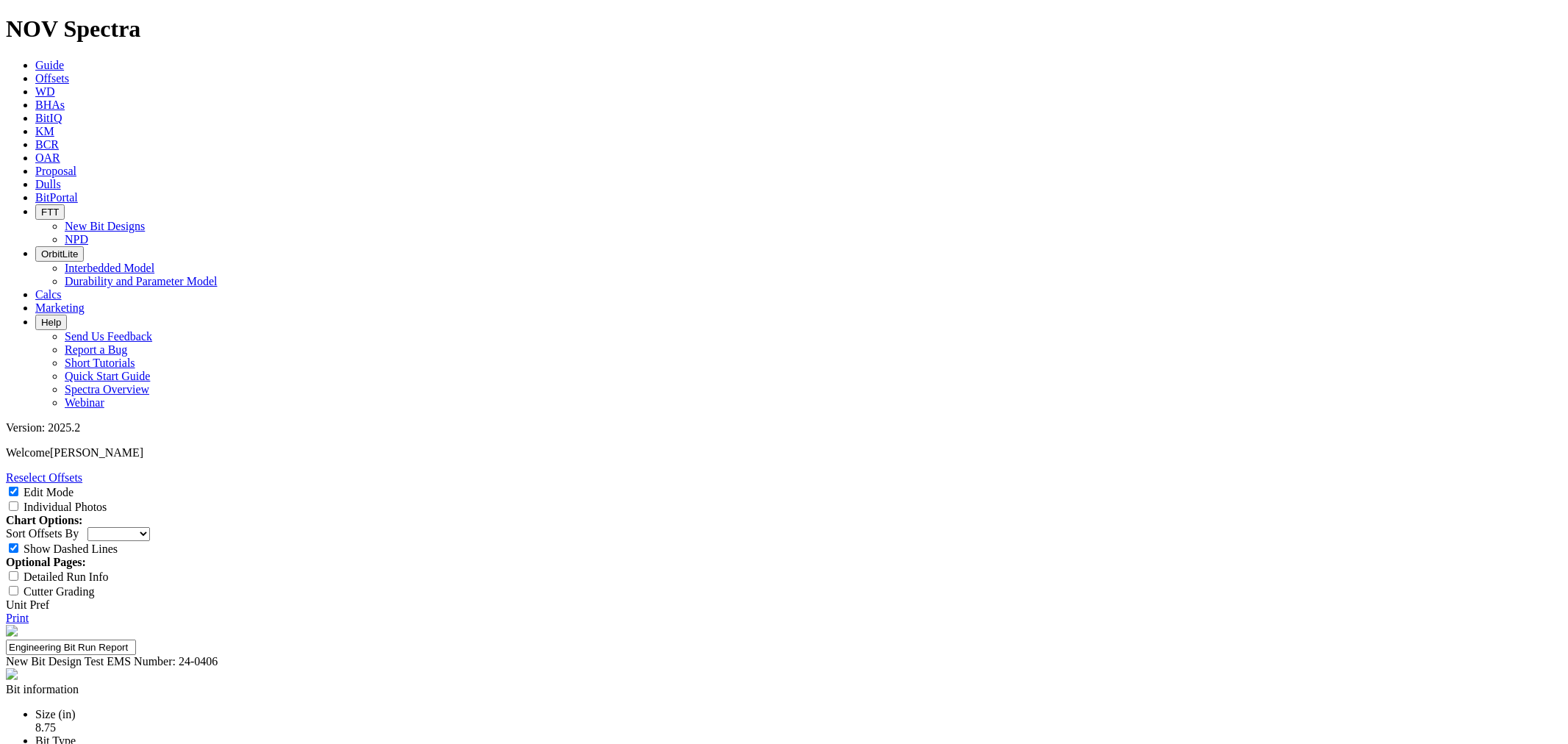
type input "Brandon Bird, Jason Cunningham"
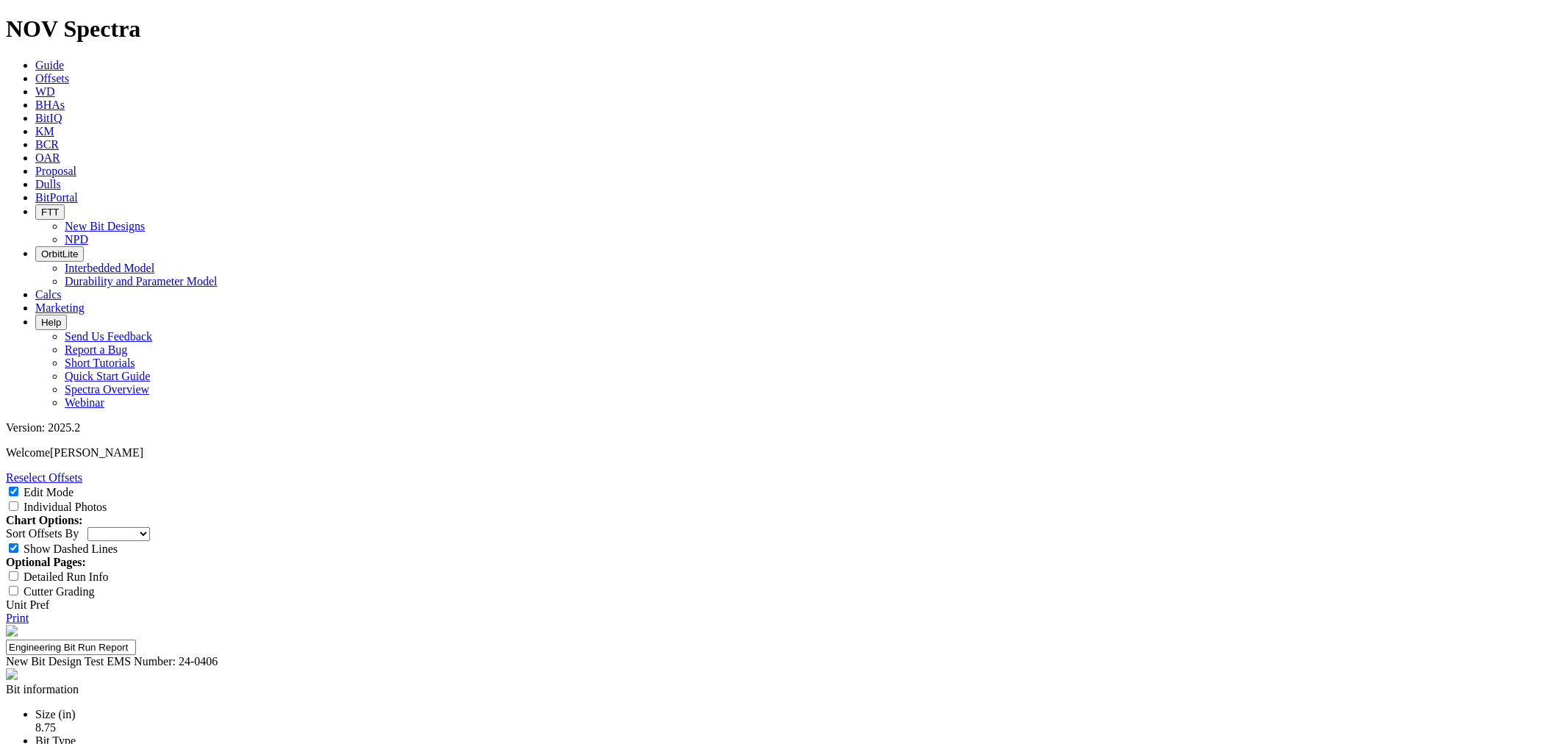
paste textarea "The CT2 drilled an interval of 10,507 ft at 169.5 ft/hr through the upper wolf …"
drag, startPoint x: 890, startPoint y: 447, endPoint x: 797, endPoint y: 444, distance: 93.0
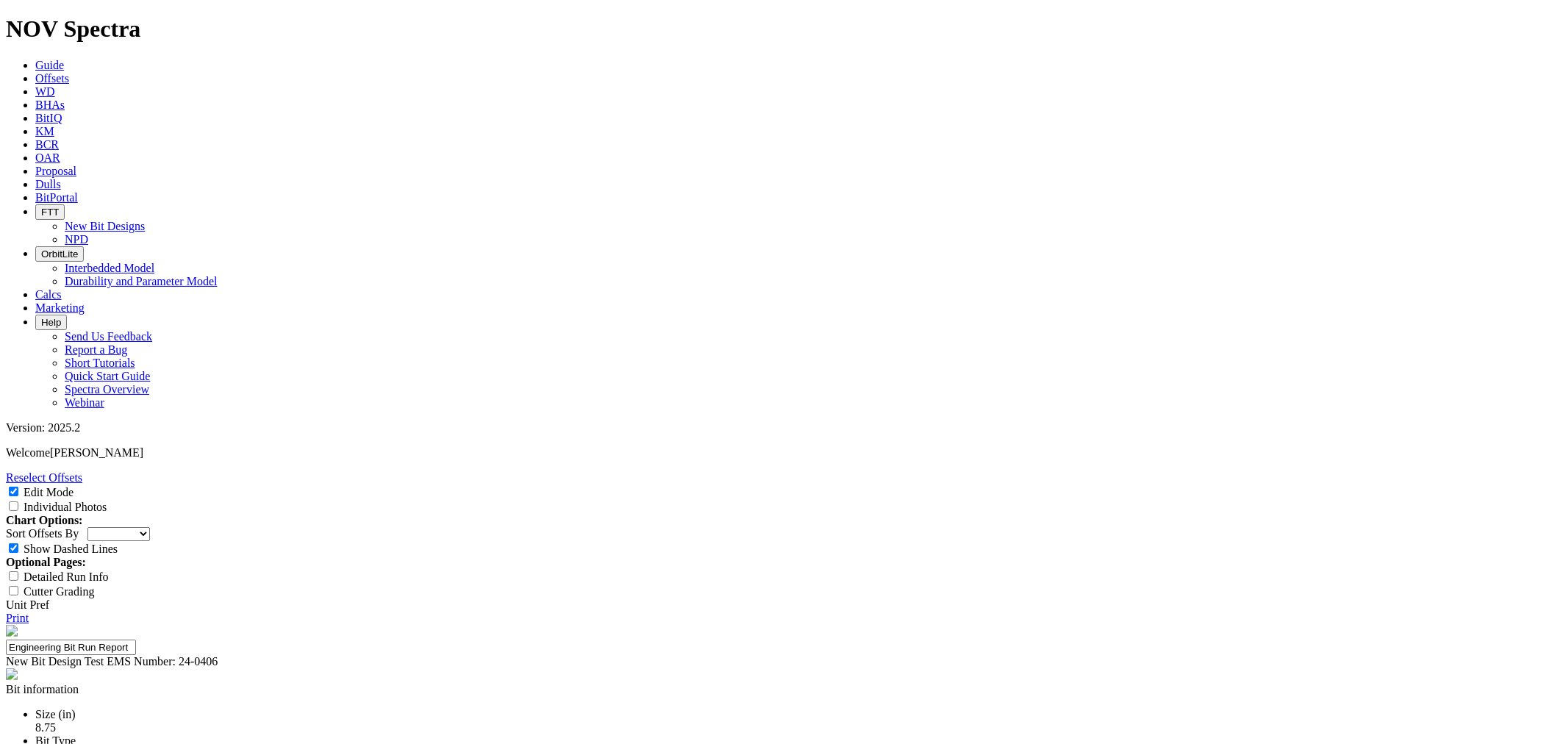
drag, startPoint x: 930, startPoint y: 437, endPoint x: 901, endPoint y: 437, distance: 29.0
drag, startPoint x: 955, startPoint y: 599, endPoint x: 940, endPoint y: 602, distance: 15.3
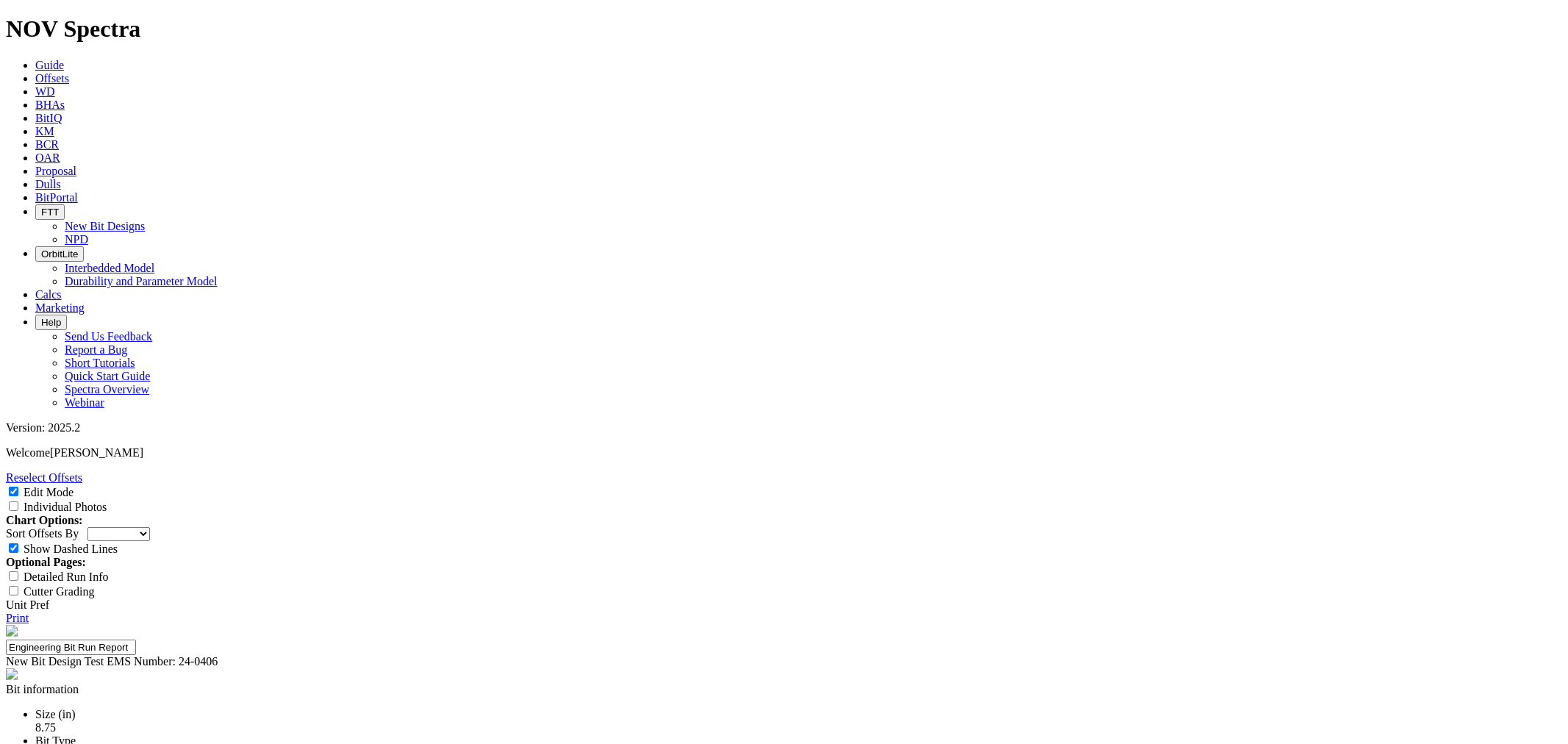
type textarea "The CT2 drilled an interval of 10,705 at 181.0 ft/hr through the Wolfcamp A to …"
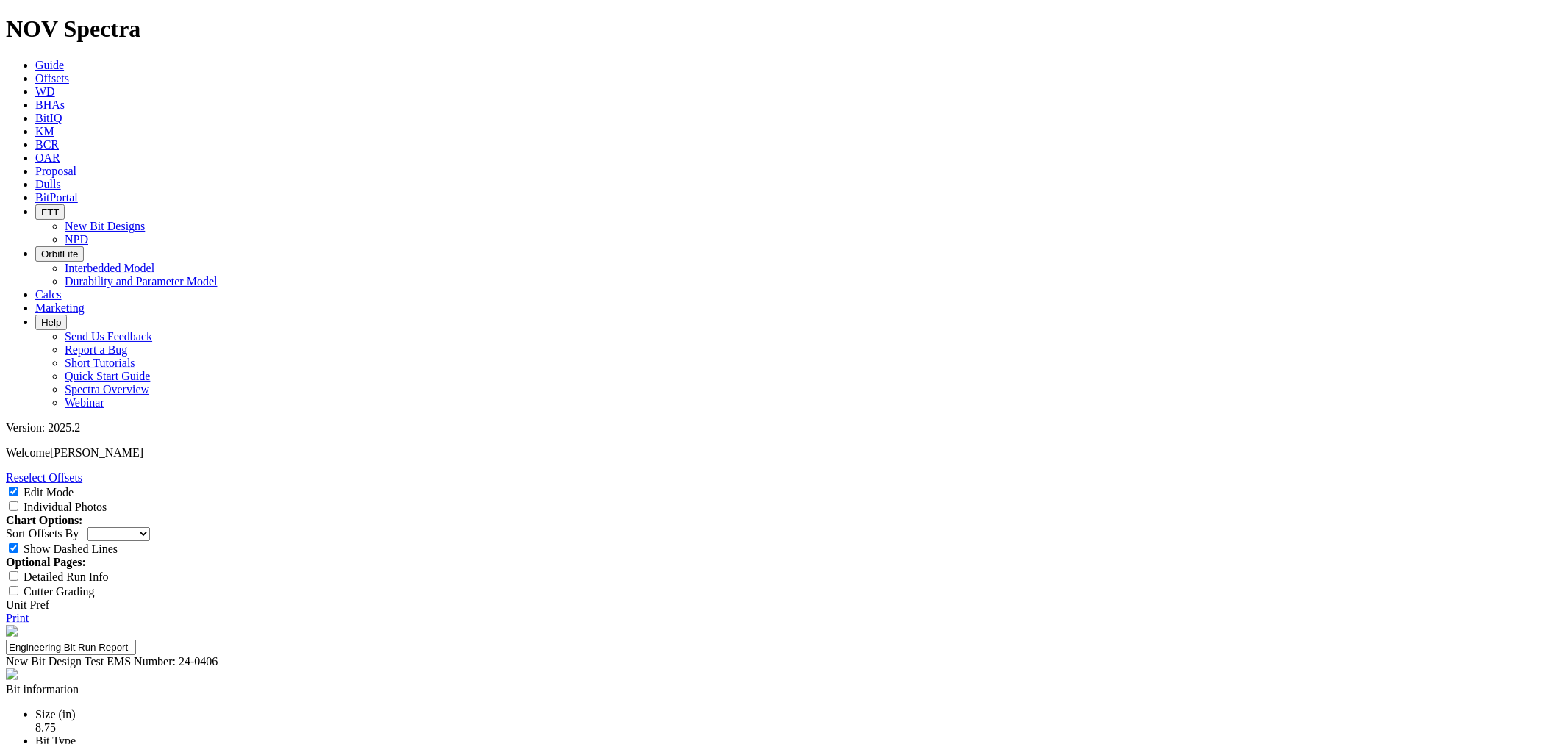
drag, startPoint x: 1450, startPoint y: 101, endPoint x: 1450, endPoint y: 109, distance: 8.0
click at [1450, 500] on div "Individual Photos" at bounding box center [784, 507] width 1556 height 15
click at [19, 501] on input "Individual Photos" at bounding box center [13, 506] width 9 height 9
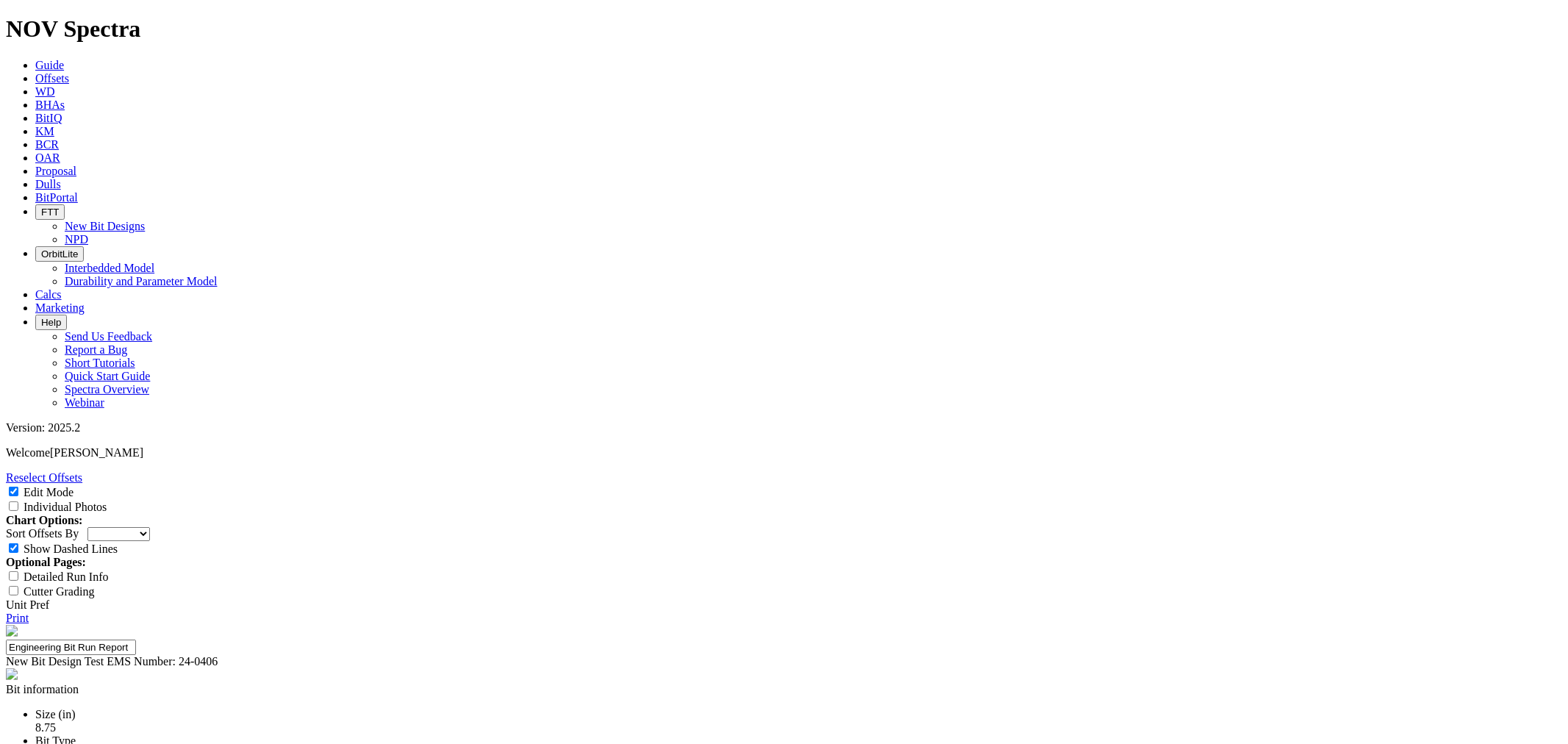
checkbox input "true"
drag, startPoint x: 719, startPoint y: 208, endPoint x: 596, endPoint y: 187, distance: 124.8
type input "K"
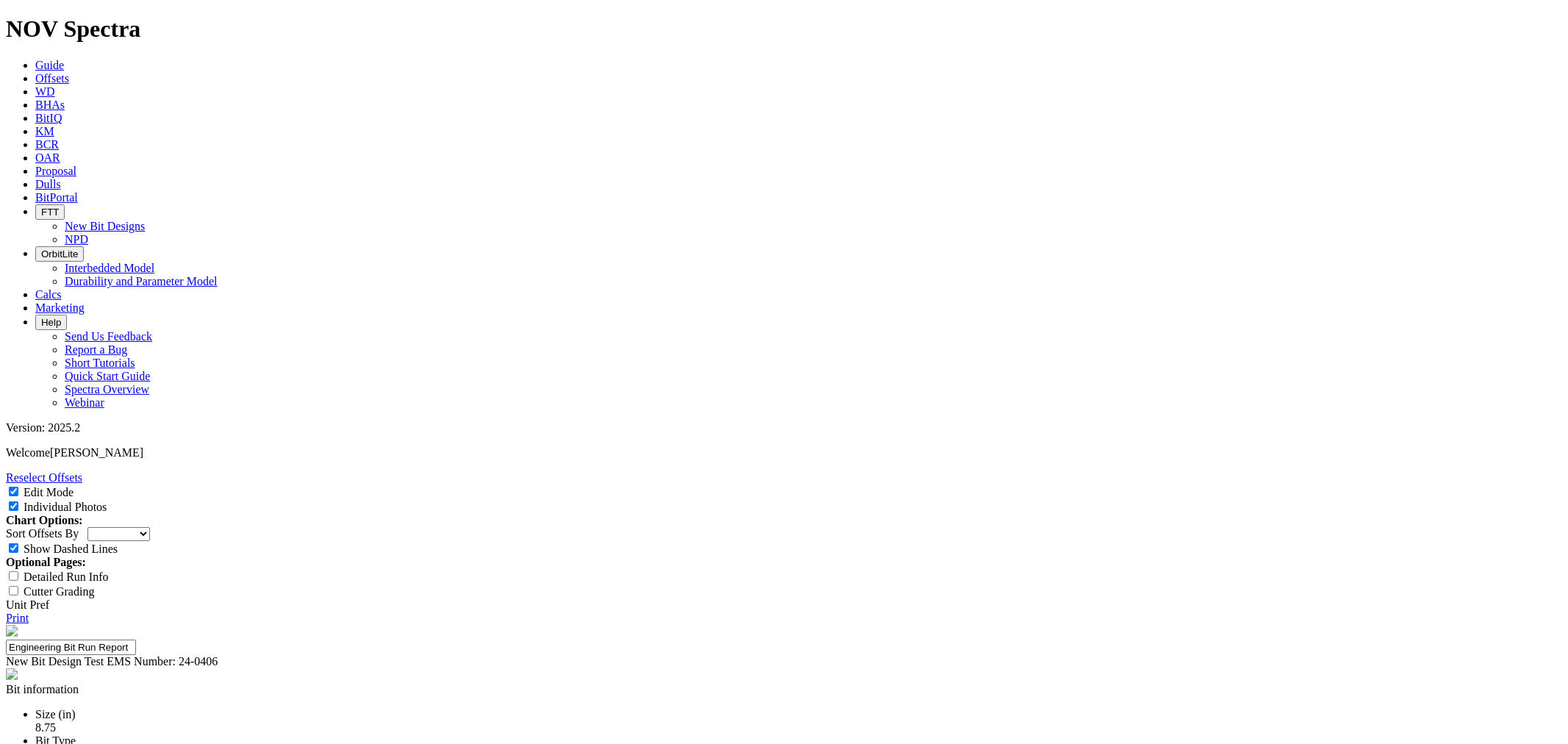
type input "TKF66-CT2"
type textarea "Broken cutters seen along the shoulder Minor erosion along the body."
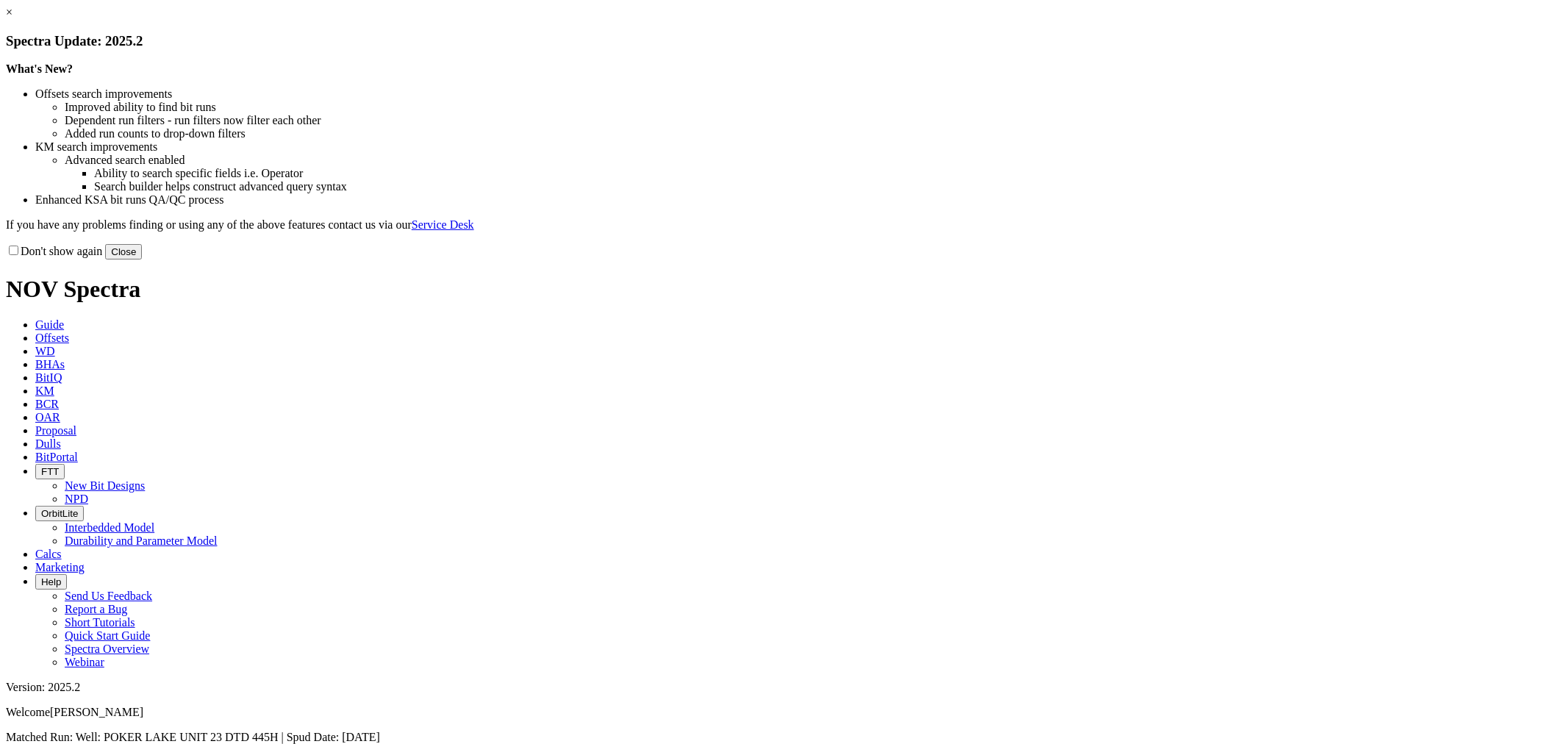
click at [142, 260] on button "Close" at bounding box center [123, 252] width 37 height 16
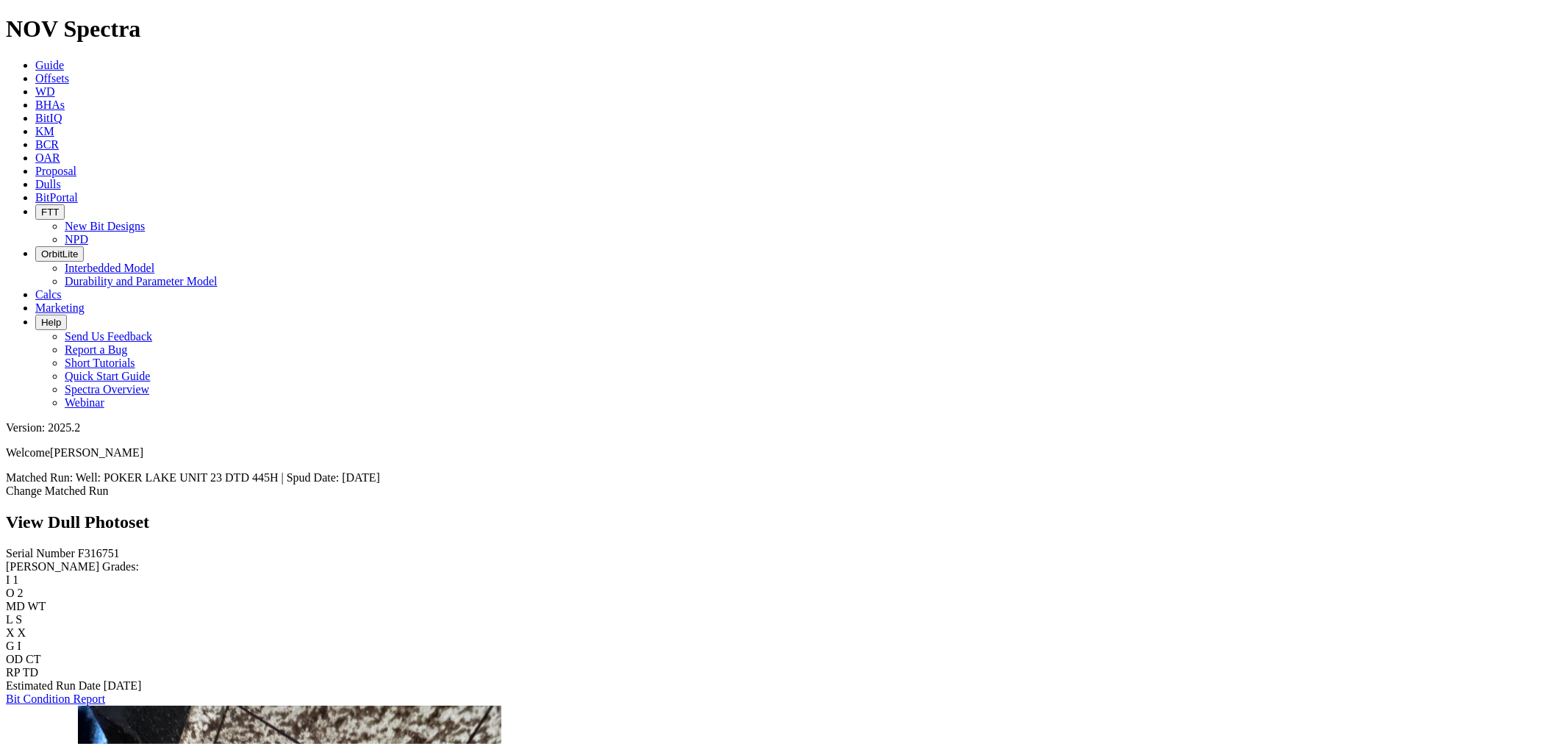
scroll to position [627, 0]
click at [61, 178] on span "Dulls" at bounding box center [48, 184] width 26 height 12
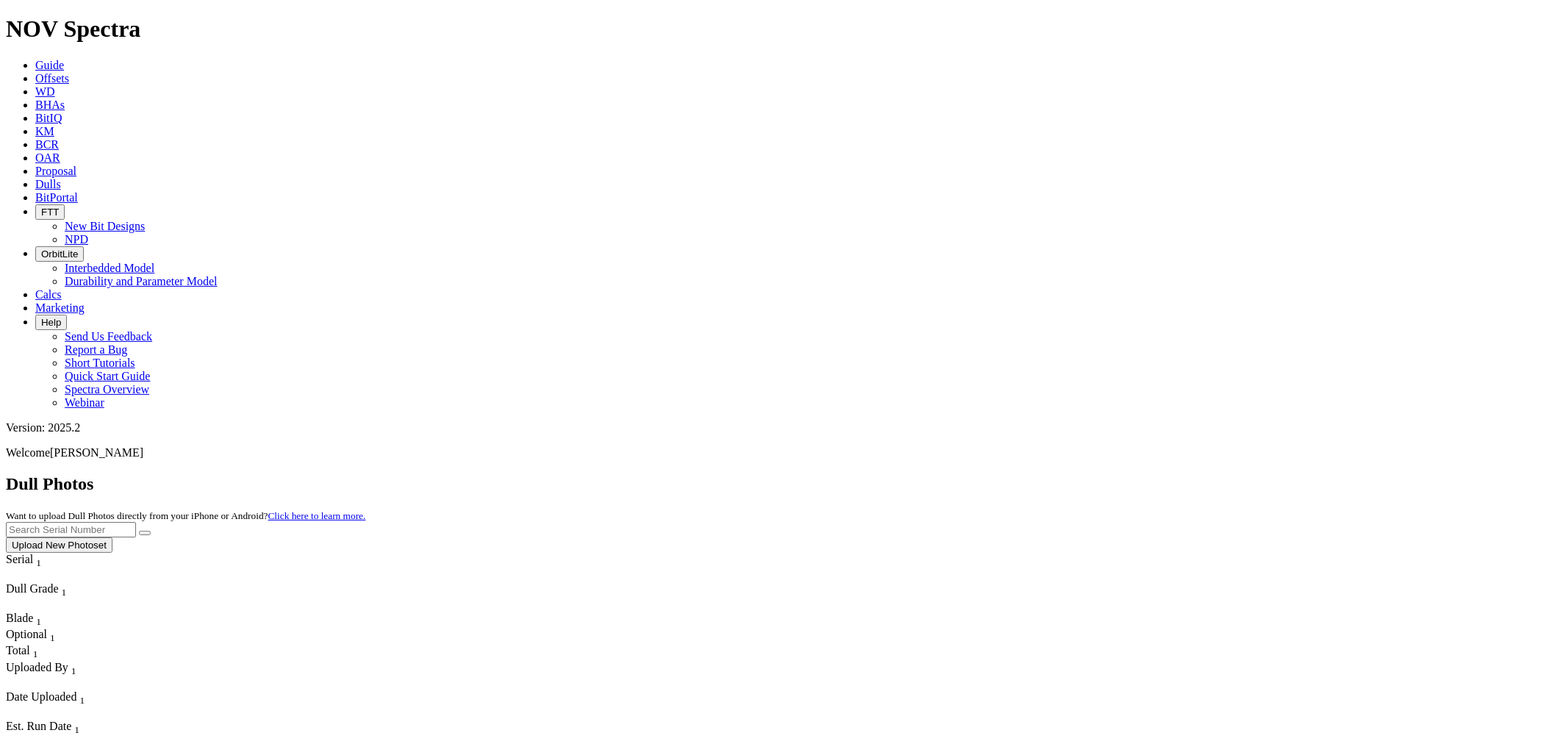
click at [136, 522] on input "text" at bounding box center [71, 530] width 130 height 16
type input "A317593"
click at [139, 531] on button "submit" at bounding box center [144, 533] width 12 height 5
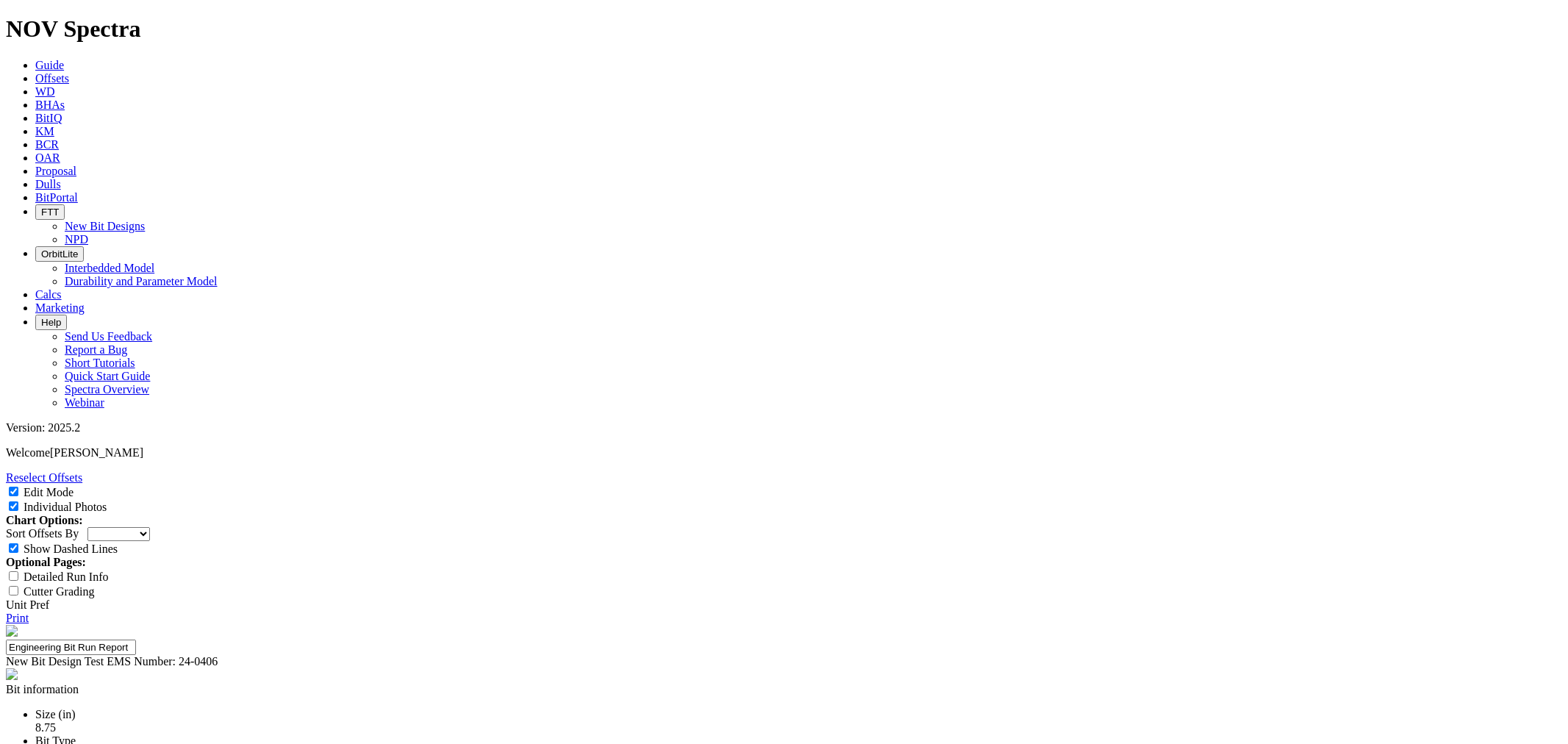
select select "New Bit Design"
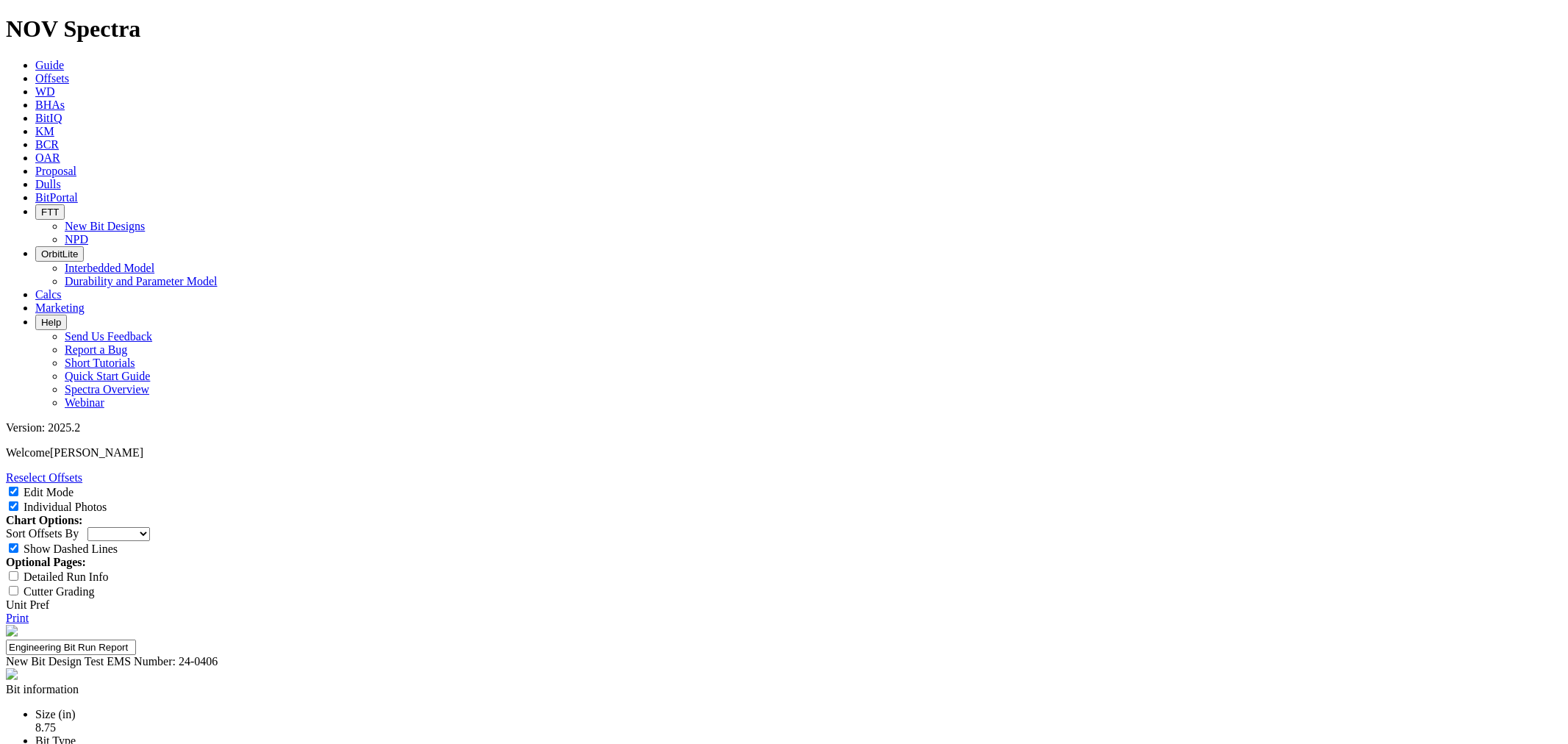
scroll to position [0, 0]
type textarea "Cone & nose cutters look green along diamond table with some erosion along the …"
click at [29, 612] on link "Print" at bounding box center [17, 618] width 23 height 12
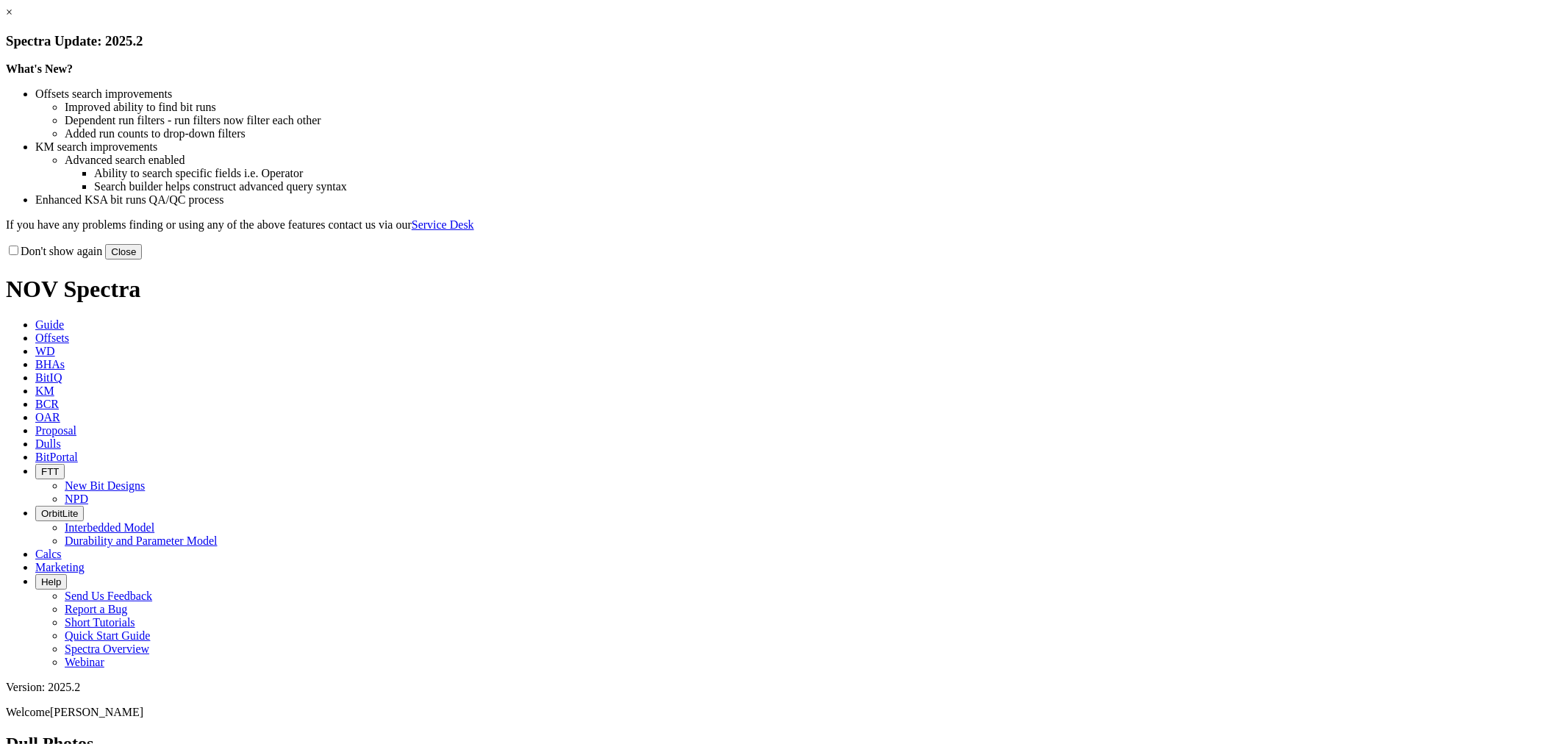
click at [1057, 260] on div "Don't show again Close" at bounding box center [784, 251] width 1556 height 16
click at [142, 260] on button "Close" at bounding box center [123, 252] width 37 height 16
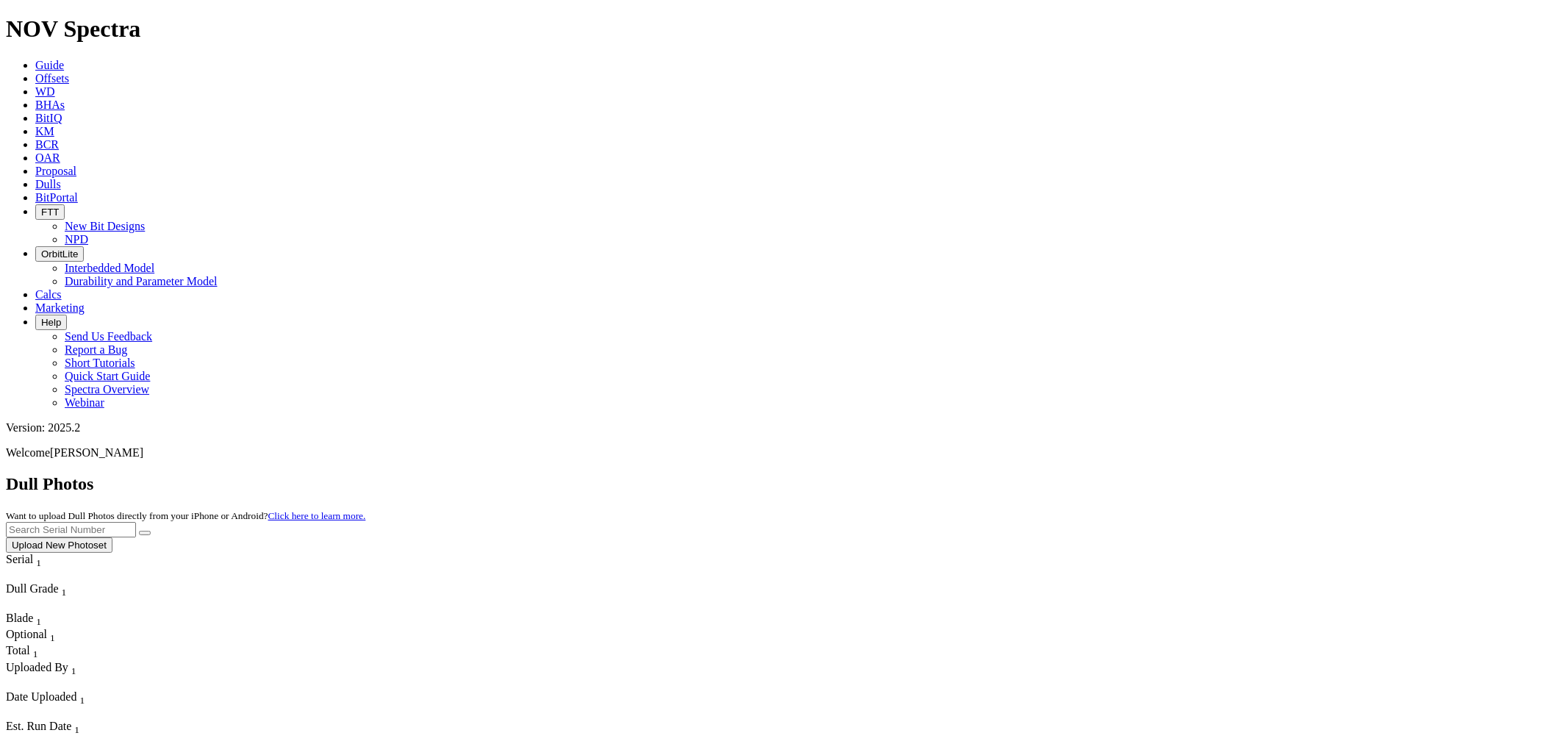
click at [69, 72] on link "Offsets" at bounding box center [52, 78] width 34 height 12
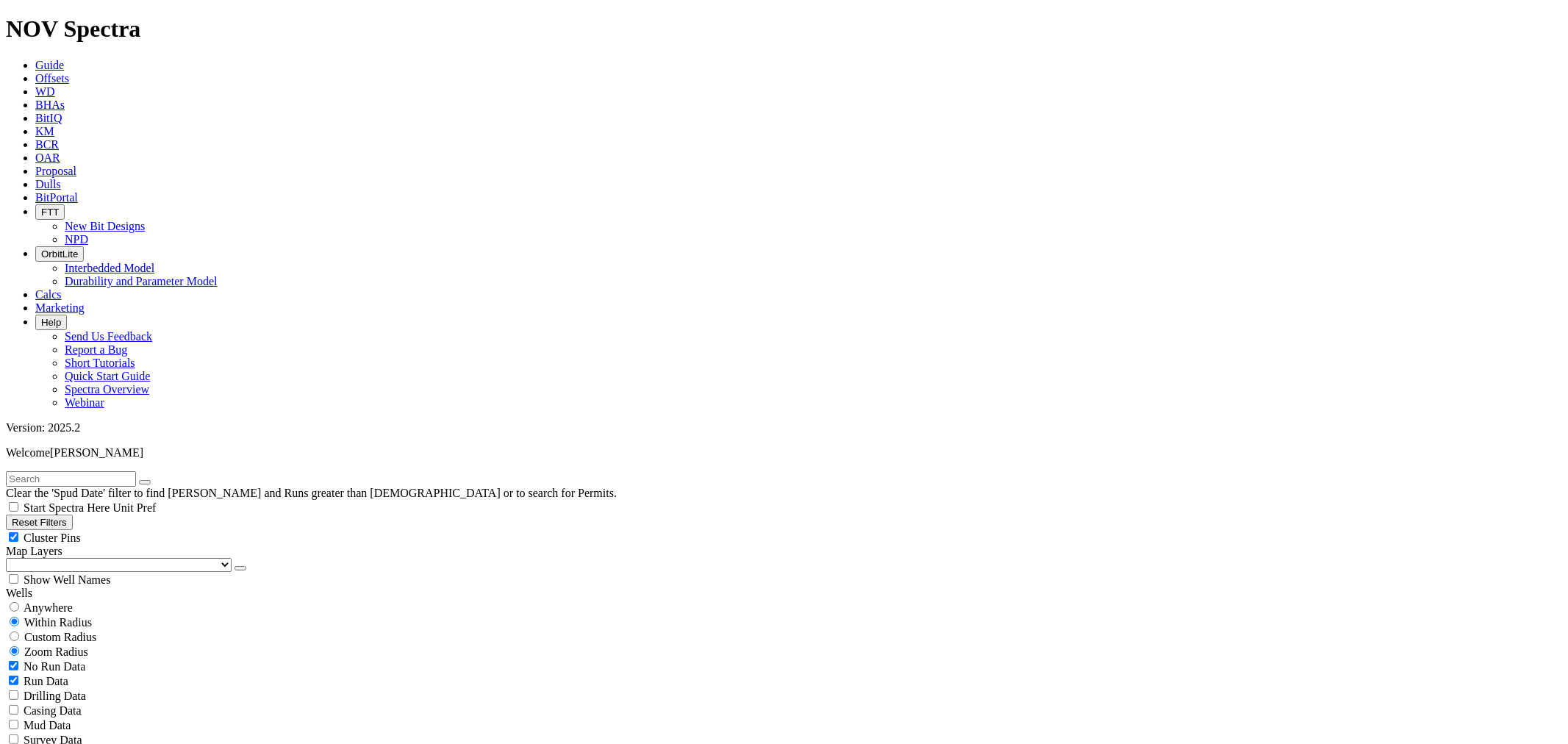
click at [108, 472] on input "text" at bounding box center [71, 479] width 130 height 16
type input "A317593"
click at [145, 482] on icon "button" at bounding box center [145, 482] width 0 height 0
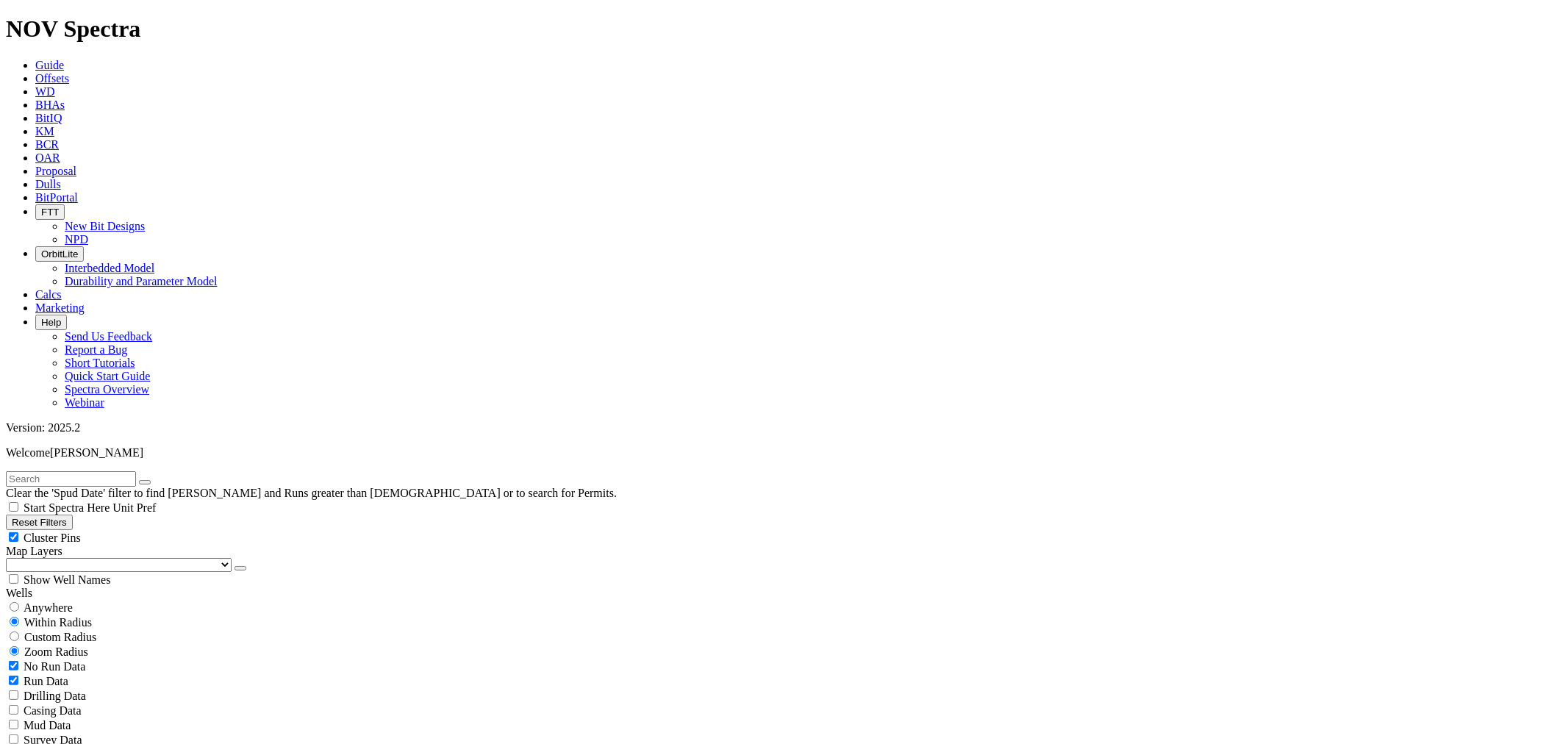
type input "1/1/25"
select select "8.75"
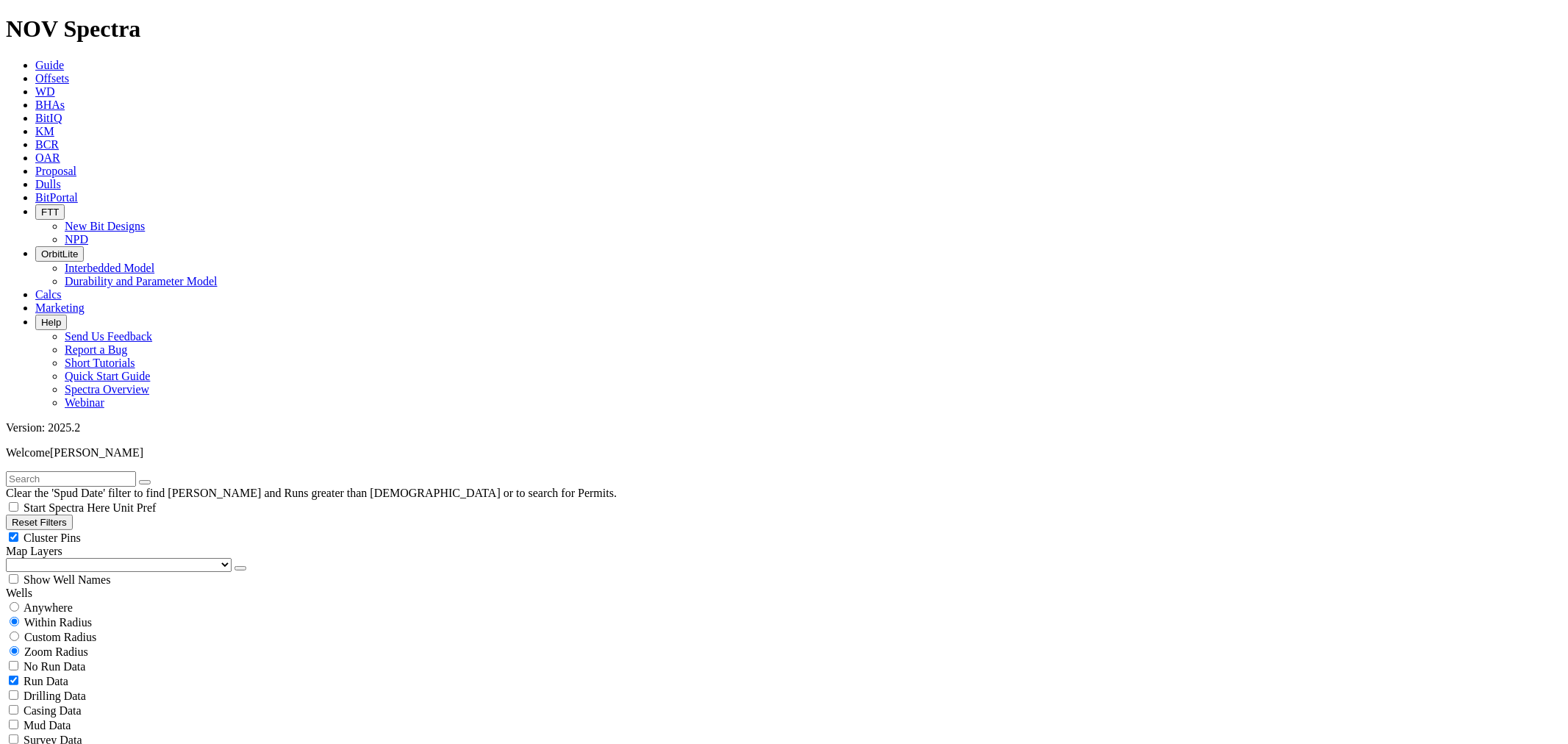
checkbox input "false"
select select "? number:8.75 ?"
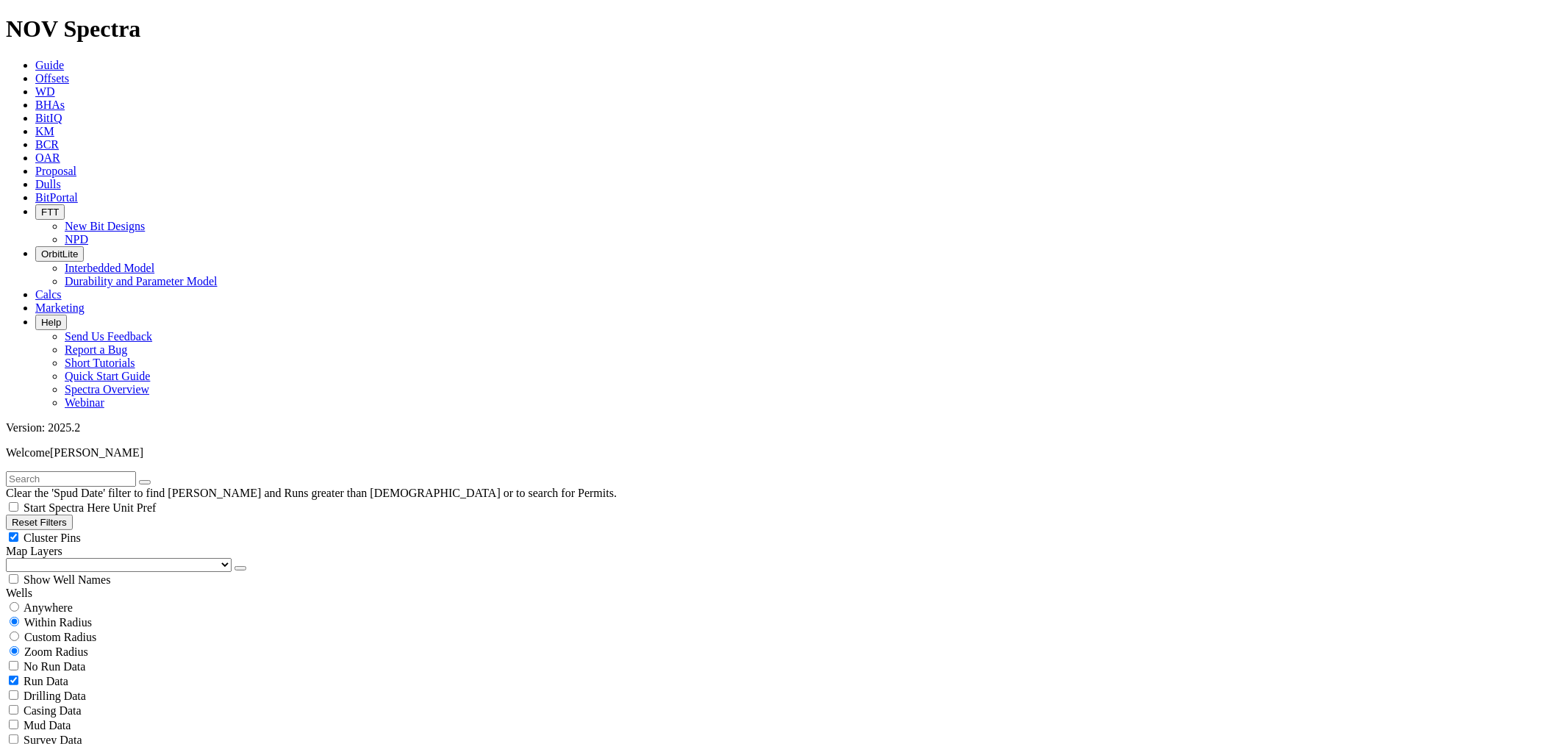
scroll to position [2925, 0]
click at [35, 178] on icon at bounding box center [35, 184] width 0 height 12
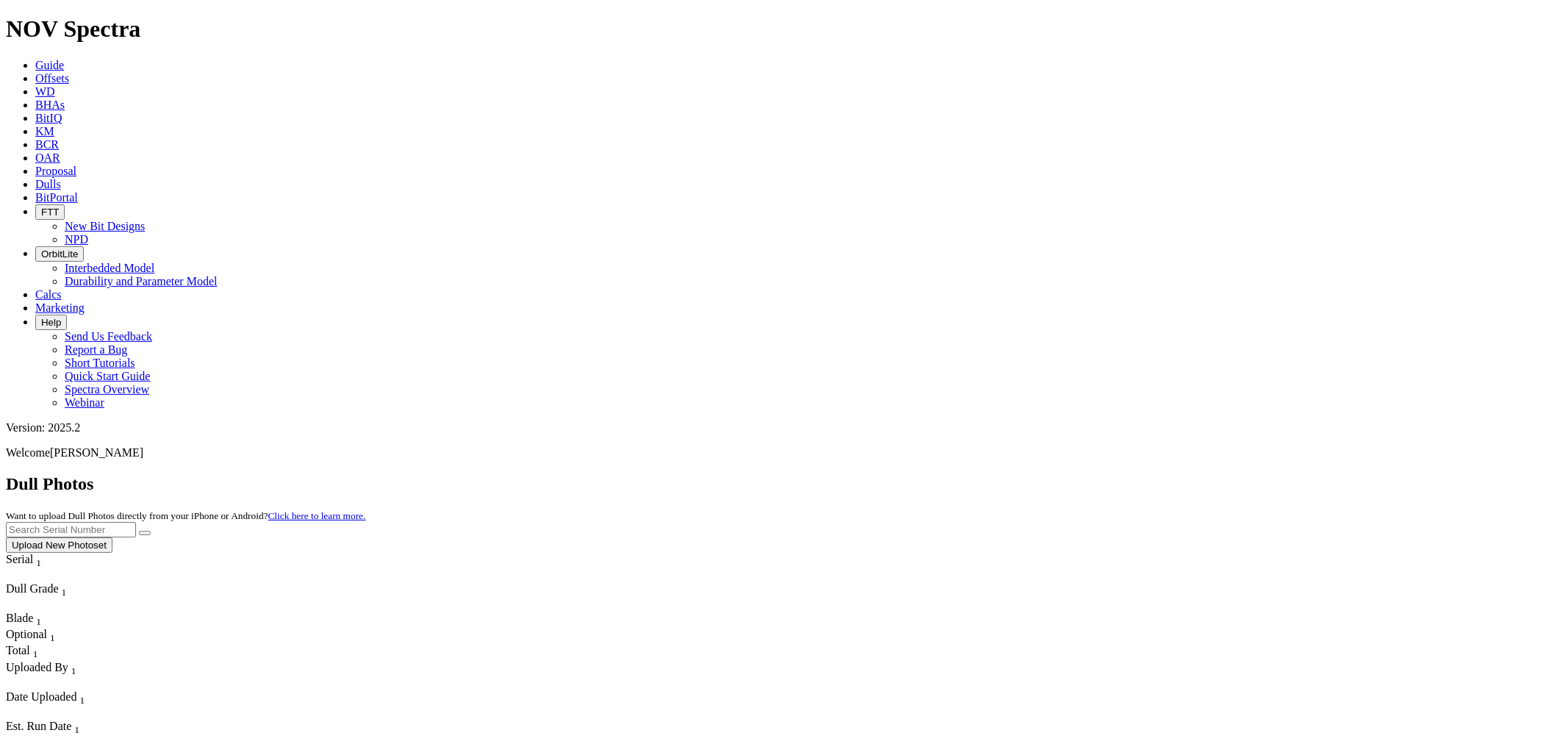
click at [1304, 475] on div "Dull Photos Want to upload Dull Photos directly from your iPhone or Android? Cl…" at bounding box center [784, 514] width 1556 height 79
click at [136, 522] on input "text" at bounding box center [71, 530] width 130 height 16
type input "A317593"
click at [139, 531] on button "submit" at bounding box center [144, 533] width 12 height 5
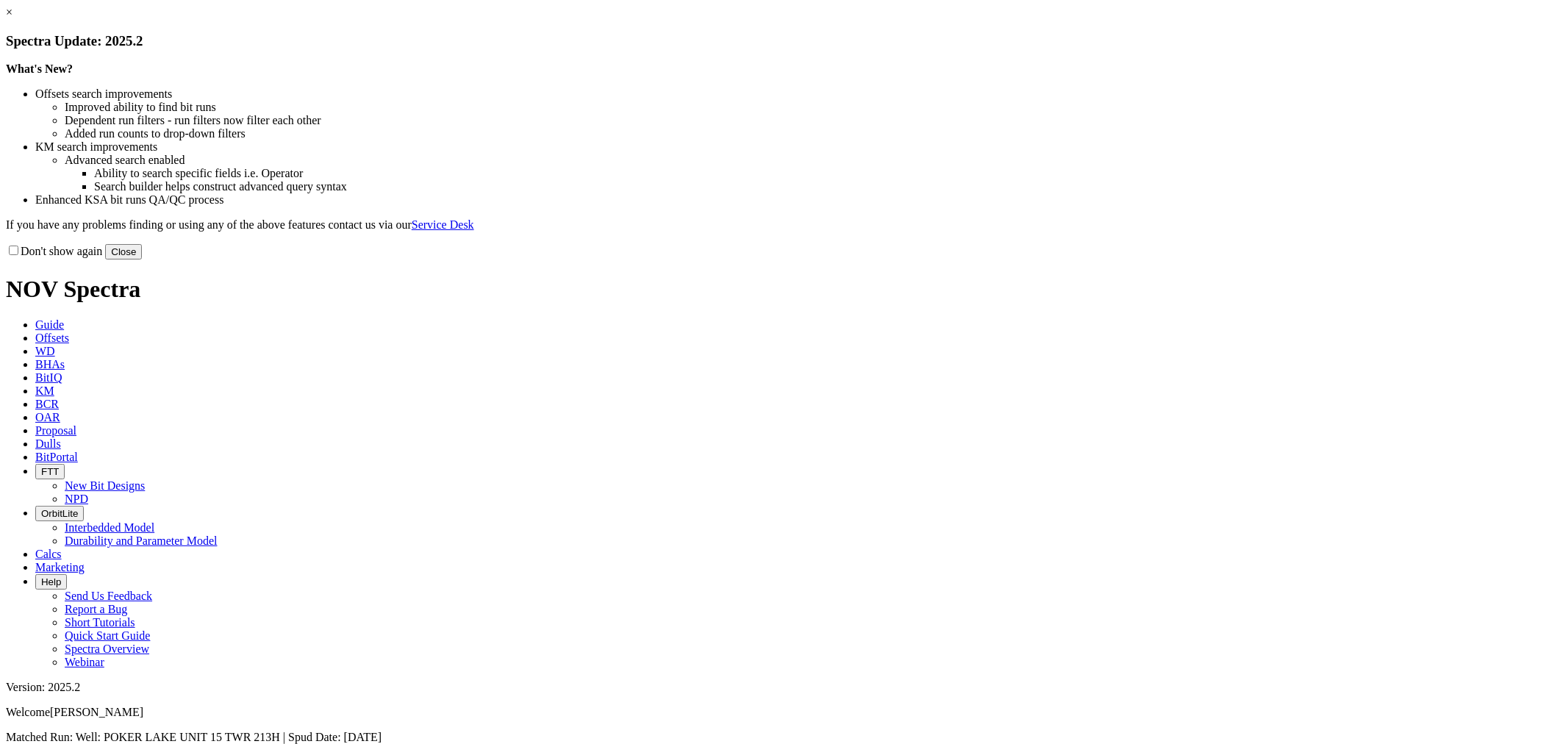
click at [1096, 260] on div "Don't show again Close" at bounding box center [784, 251] width 1556 height 16
click at [142, 260] on button "Close" at bounding box center [123, 252] width 37 height 16
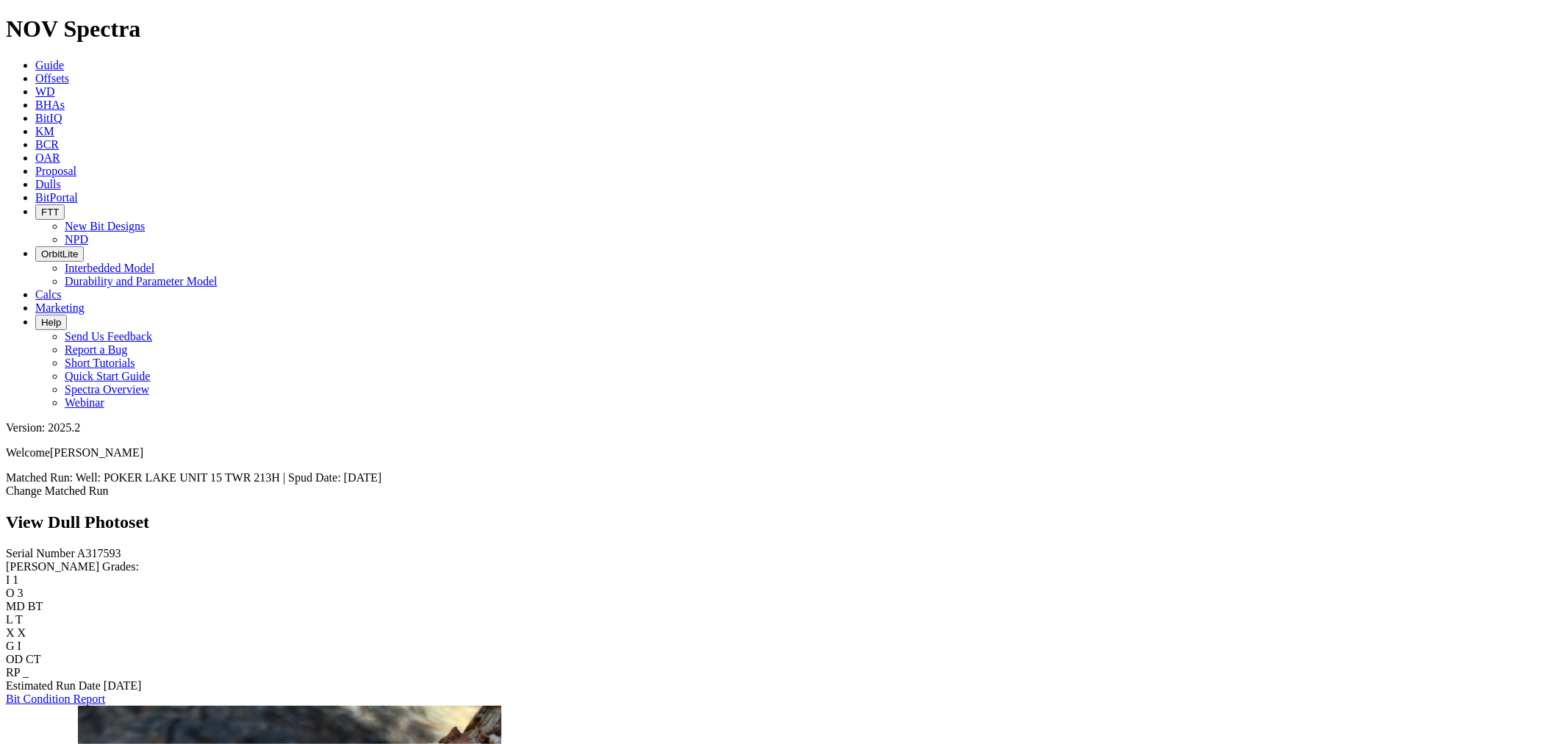
click at [61, 178] on link "Dulls" at bounding box center [48, 184] width 26 height 12
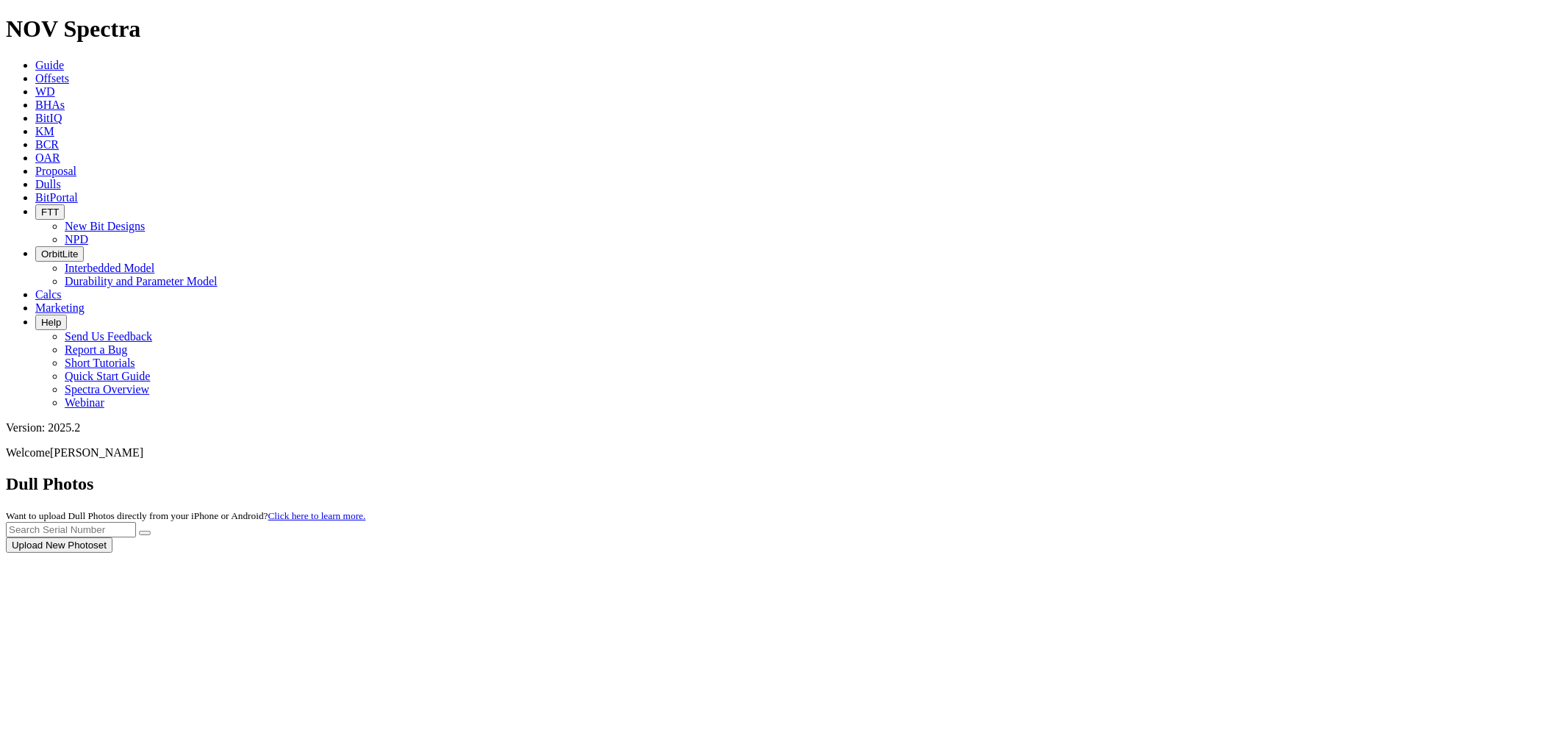
click at [1470, 553] on div at bounding box center [784, 553] width 1556 height 0
click at [112, 538] on button "Upload New Photoset" at bounding box center [59, 546] width 107 height 16
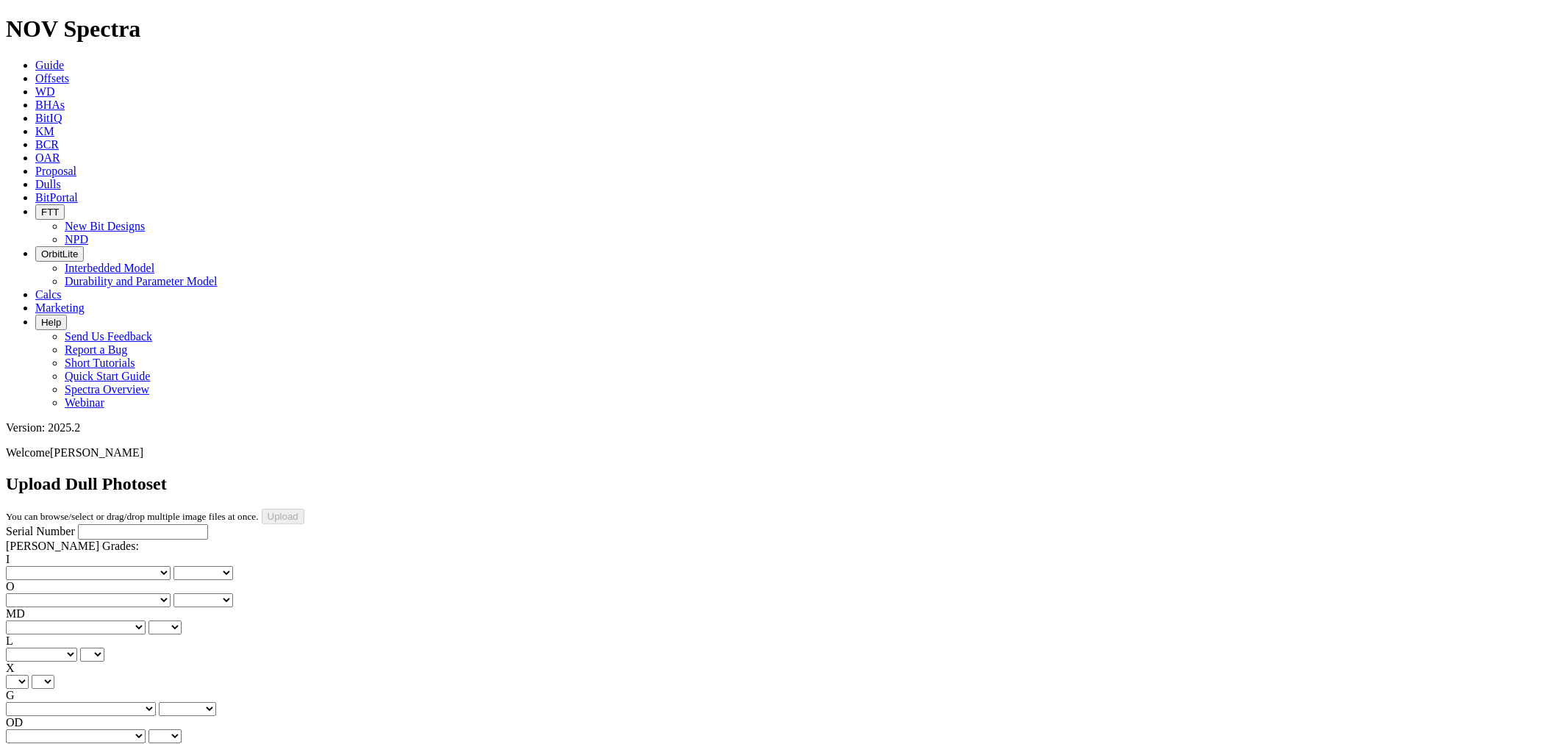
click at [93, 525] on input "Serial Number" at bounding box center [143, 532] width 130 height 16
type input "A317593"
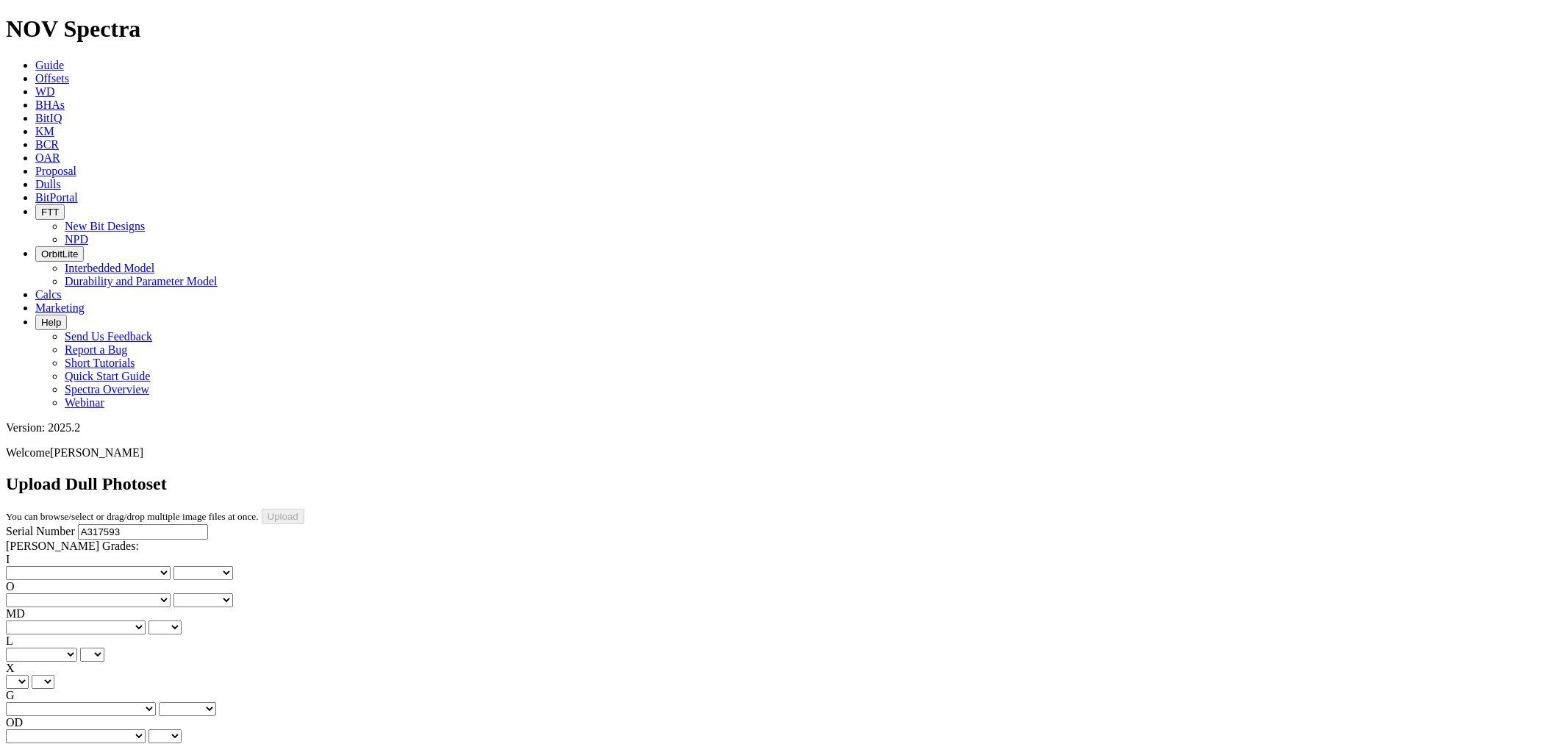
click at [69, 566] on select "No lost, worn or damaged cutters 0 1 2 3 4 5 6 7 8 No diamond table left on any…" at bounding box center [88, 573] width 165 height 14
click at [65, 566] on select "No lost, worn or damaged cutters 0 1 2 3 4 5 6 7 8 No diamond table left on any…" at bounding box center [88, 573] width 165 height 14
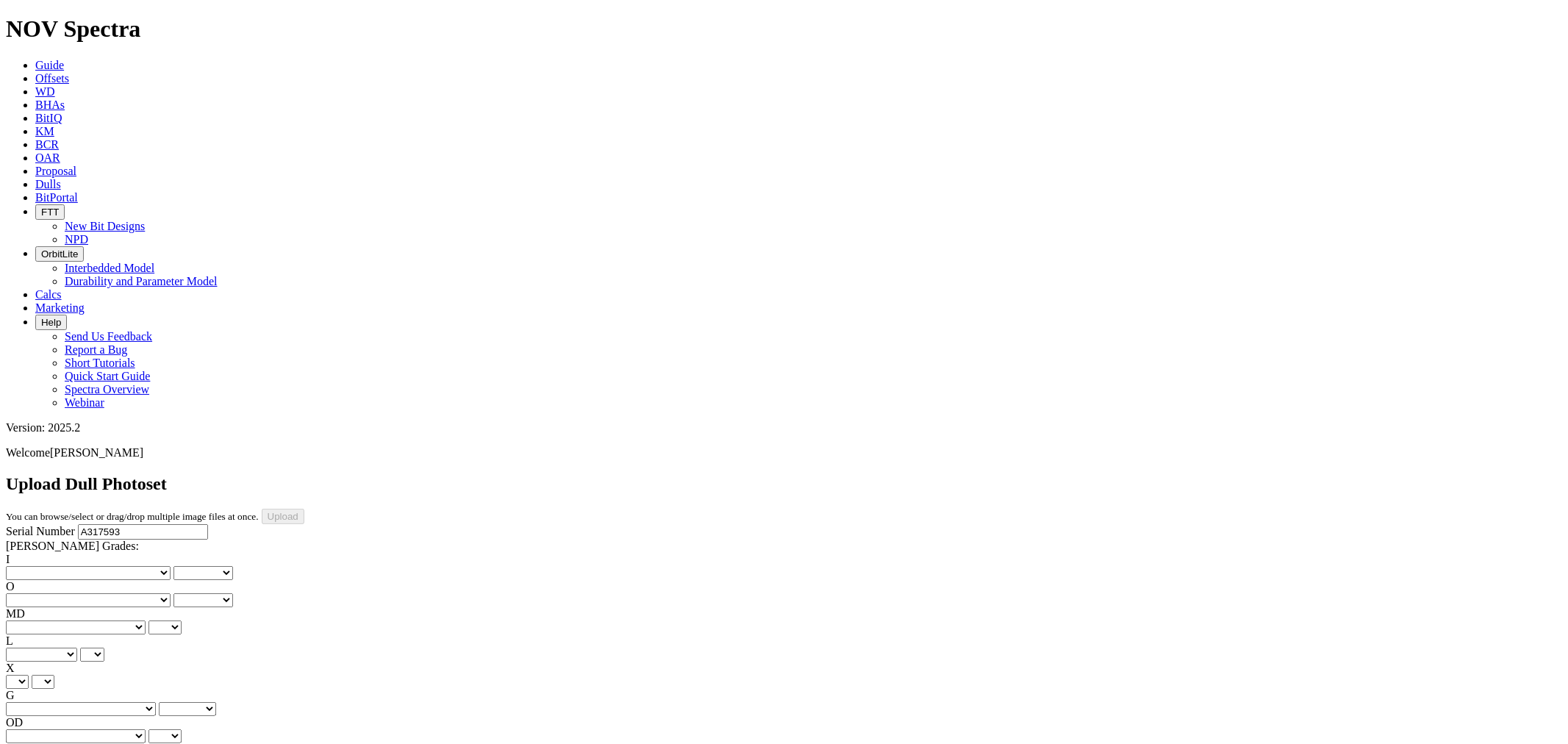
select select "number:1"
click at [30, 566] on select "No lost, worn or damaged cutters 0 1 2 3 4 5 6 7 8 No diamond table left on any…" at bounding box center [88, 573] width 165 height 14
select select "number:1"
click at [130, 593] on select "No lost, worn or damaged cutters 0 1 2 3 4 5 6 7 8 No diamond table left on any…" at bounding box center [88, 600] width 165 height 14
select select "number:2"
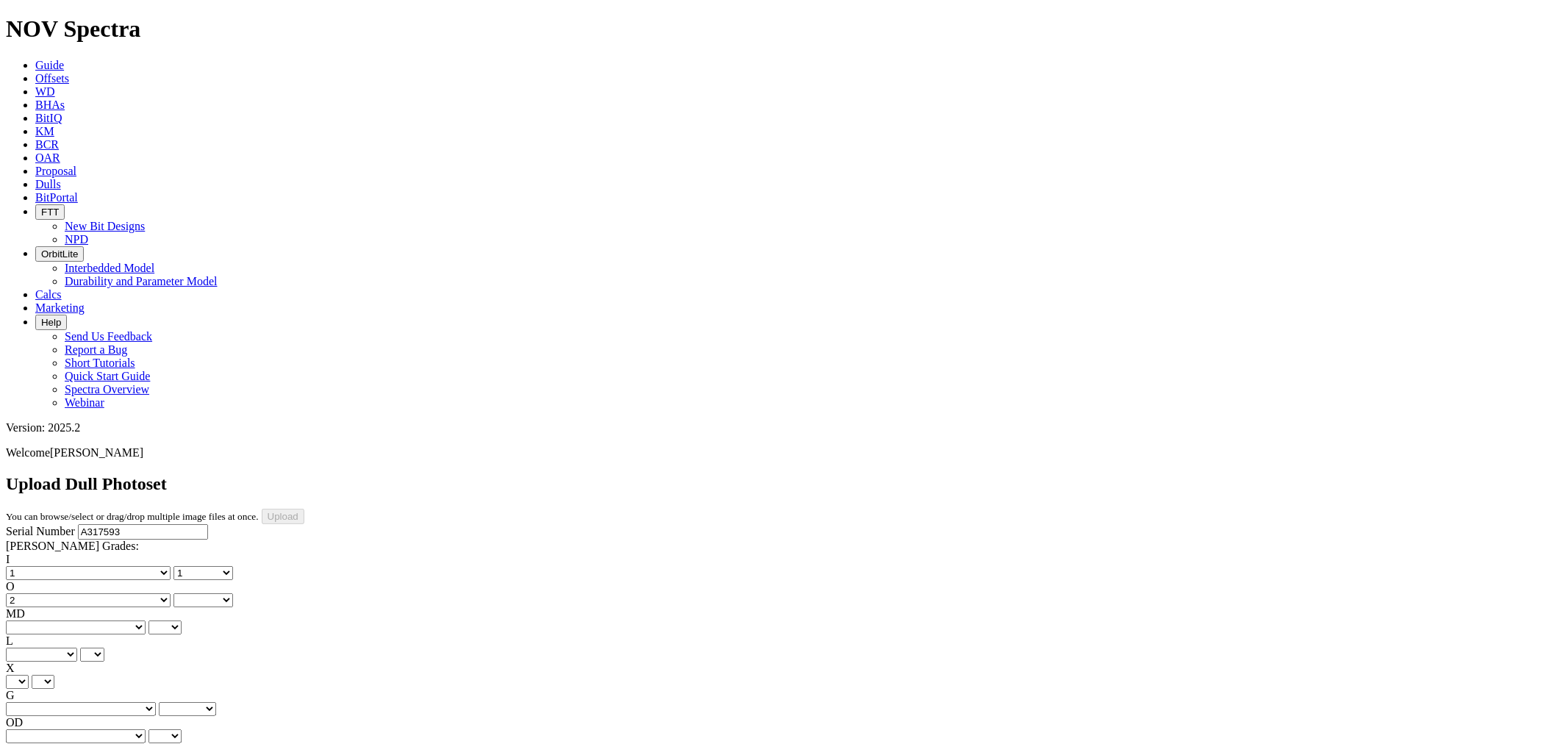
click at [104, 593] on select "No lost, worn or damaged cutters 0 1 2 3 4 5 6 7 8 No diamond table left on any…" at bounding box center [88, 600] width 165 height 14
select select "number:2"
click at [60, 621] on select "BF - Bond Failure BT - Broken Teeth/Cutters BU - Balled Up Bit CR - Cored CT - …" at bounding box center [76, 628] width 140 height 14
select select "string:WO"
click at [30, 621] on select "BF - Bond Failure BT - Broken Teeth/Cutters BU - Balled Up Bit CR - Cored CT - …" at bounding box center [76, 628] width 140 height 14
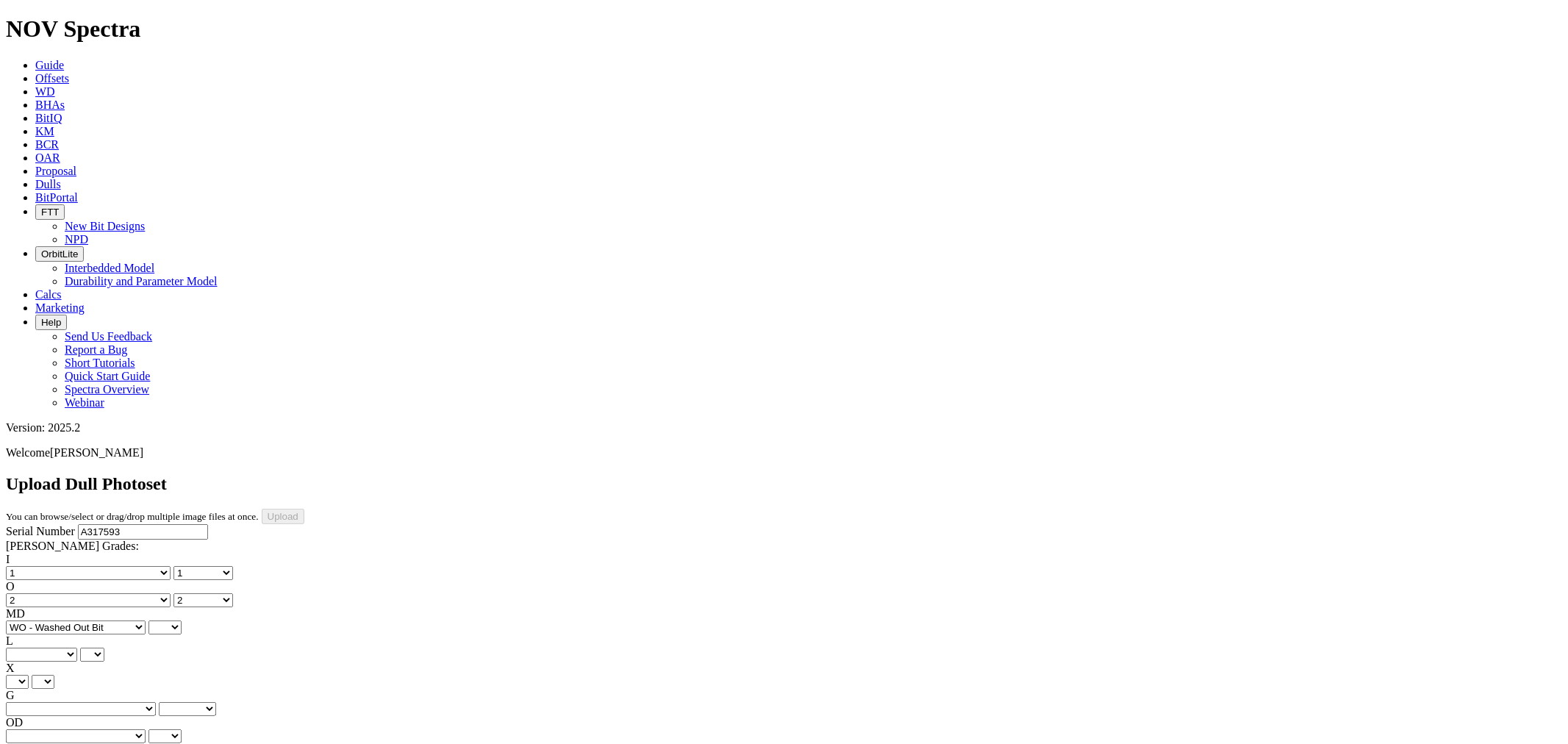
select select "string:WO"
click at [40, 657] on div "Serial Number A317593 [PERSON_NAME] Grades: I No lost, worn or damaged cutters …" at bounding box center [784, 662] width 1556 height 275
click at [55, 621] on select "BF - Bond Failure BT - Broken Teeth/Cutters BU - Balled Up Bit CR - Cored CT - …" at bounding box center [76, 628] width 140 height 14
select select "string:WT"
click at [30, 621] on select "BF - Bond Failure BT - Broken Teeth/Cutters BU - Balled Up Bit CR - Cored CT - …" at bounding box center [76, 628] width 140 height 14
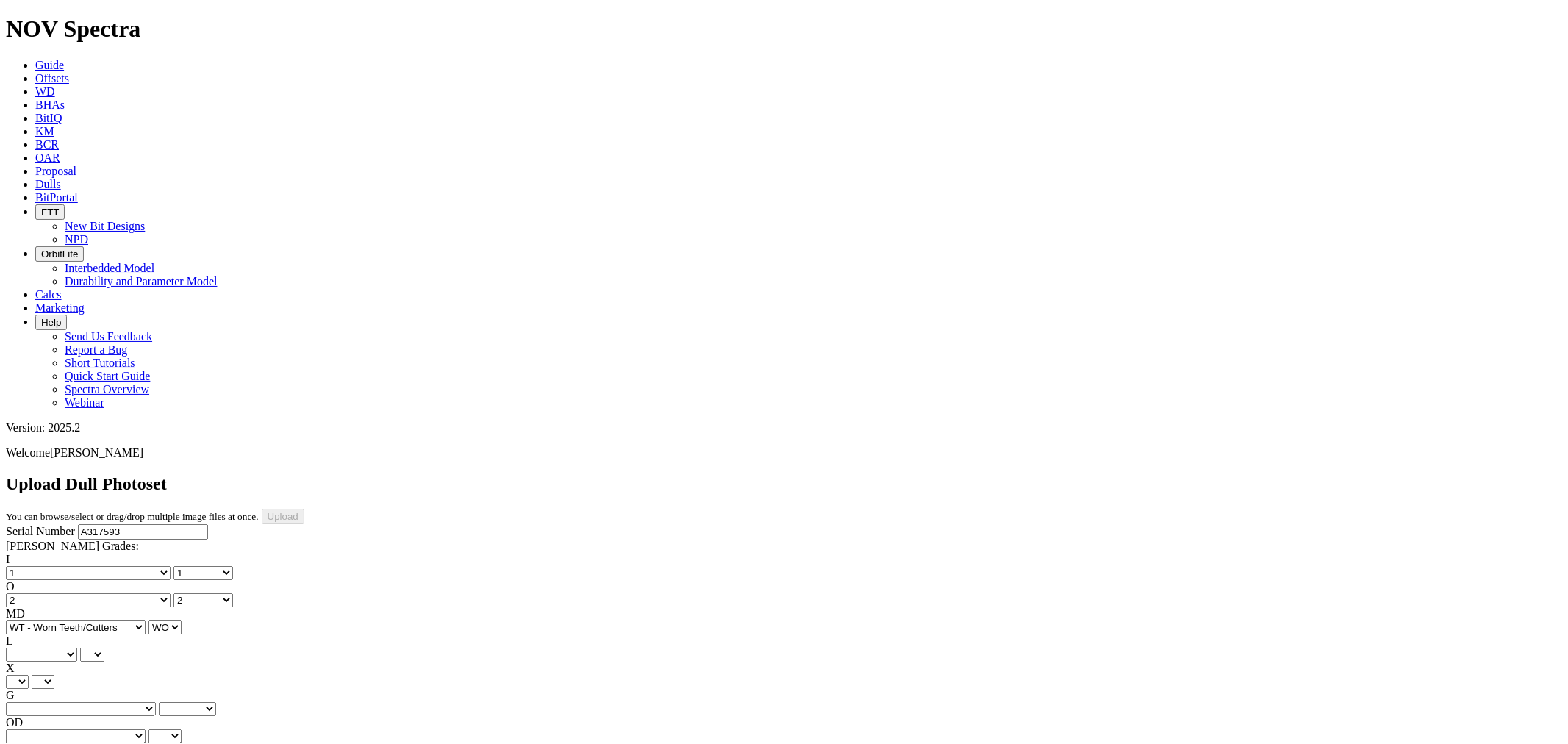
select select "string:WT"
click at [77, 648] on select "A - All C - Cone G - Gauge N - Nose S - Shoulder T - Taper" at bounding box center [41, 655] width 71 height 14
select select "string:S"
click at [77, 648] on select "A - All C - Cone G - Gauge N - Nose S - Shoulder T - Taper" at bounding box center [41, 655] width 71 height 14
select select "string:S"
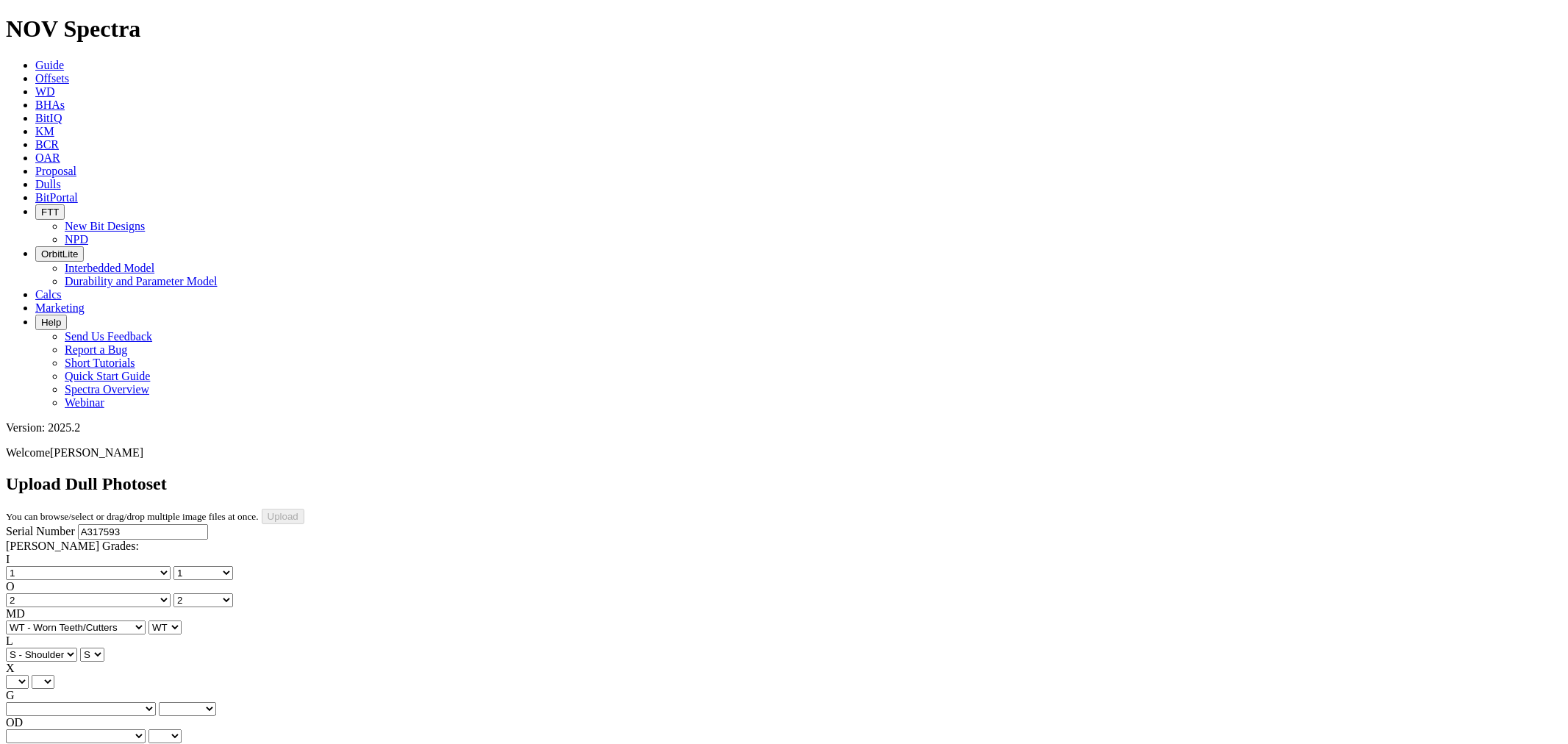
click at [25, 525] on div "Serial Number A317593 [PERSON_NAME] Grades: I No lost, worn or damaged cutters …" at bounding box center [784, 662] width 1556 height 275
click at [29, 675] on select "X" at bounding box center [17, 682] width 23 height 14
select select "string:X"
click at [29, 675] on select "X" at bounding box center [17, 682] width 23 height 14
select select "string:X"
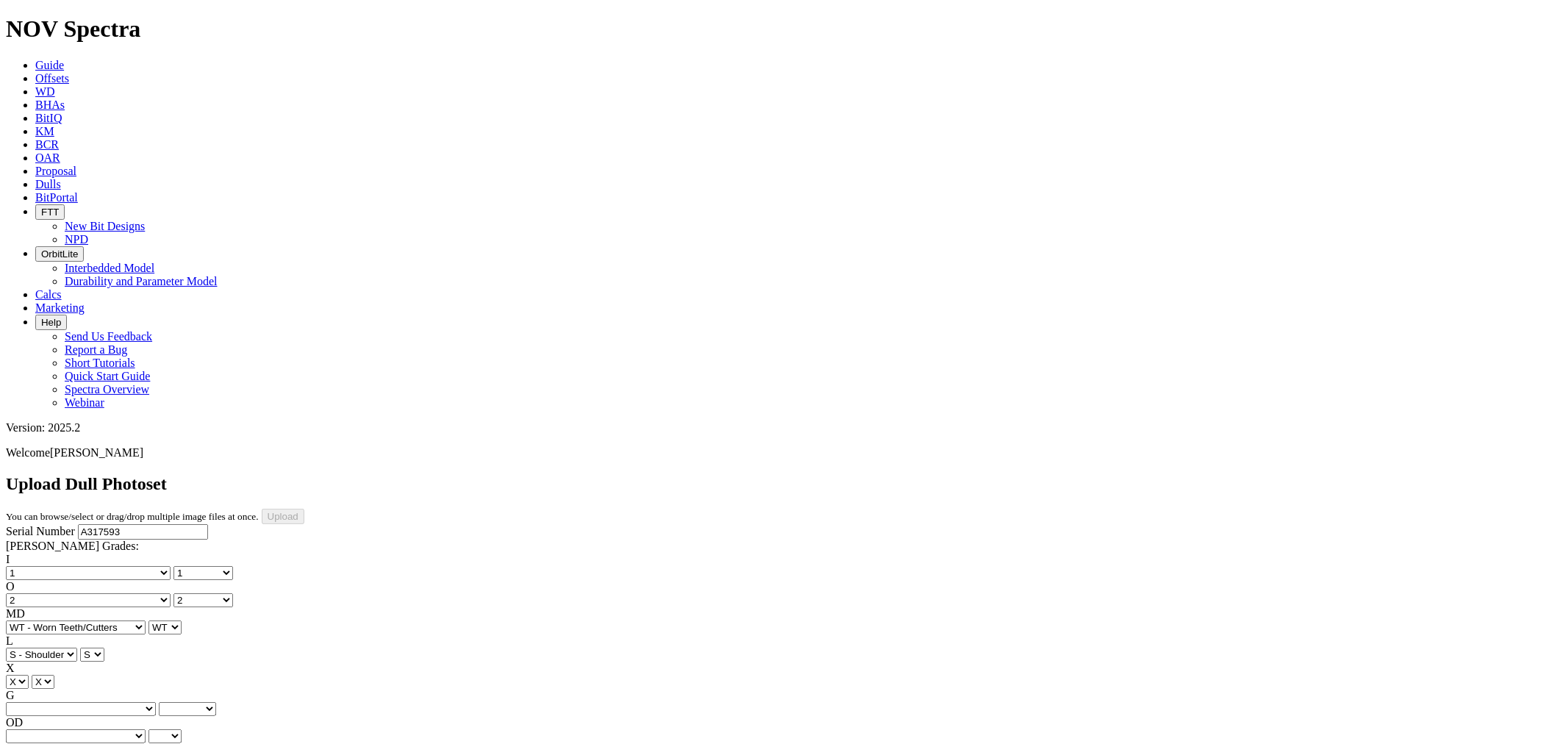
click at [130, 703] on select "Unknown I - In Gauge 1 - 1/16 in Undergauge" 2 - 2/16 in Undergauge = ⅛ in" 8 -…" at bounding box center [81, 710] width 150 height 14
select select "string:I"
click at [104, 703] on select "Unknown I - In Gauge 1 - 1/16 in Undergauge" 2 - 2/16 in Undergauge = ⅛ in" 8 -…" at bounding box center [81, 710] width 150 height 14
select select "string:I"
click at [27, 525] on div "Serial Number A317593 [PERSON_NAME] Grades: I No lost, worn or damaged cutters …" at bounding box center [784, 662] width 1556 height 275
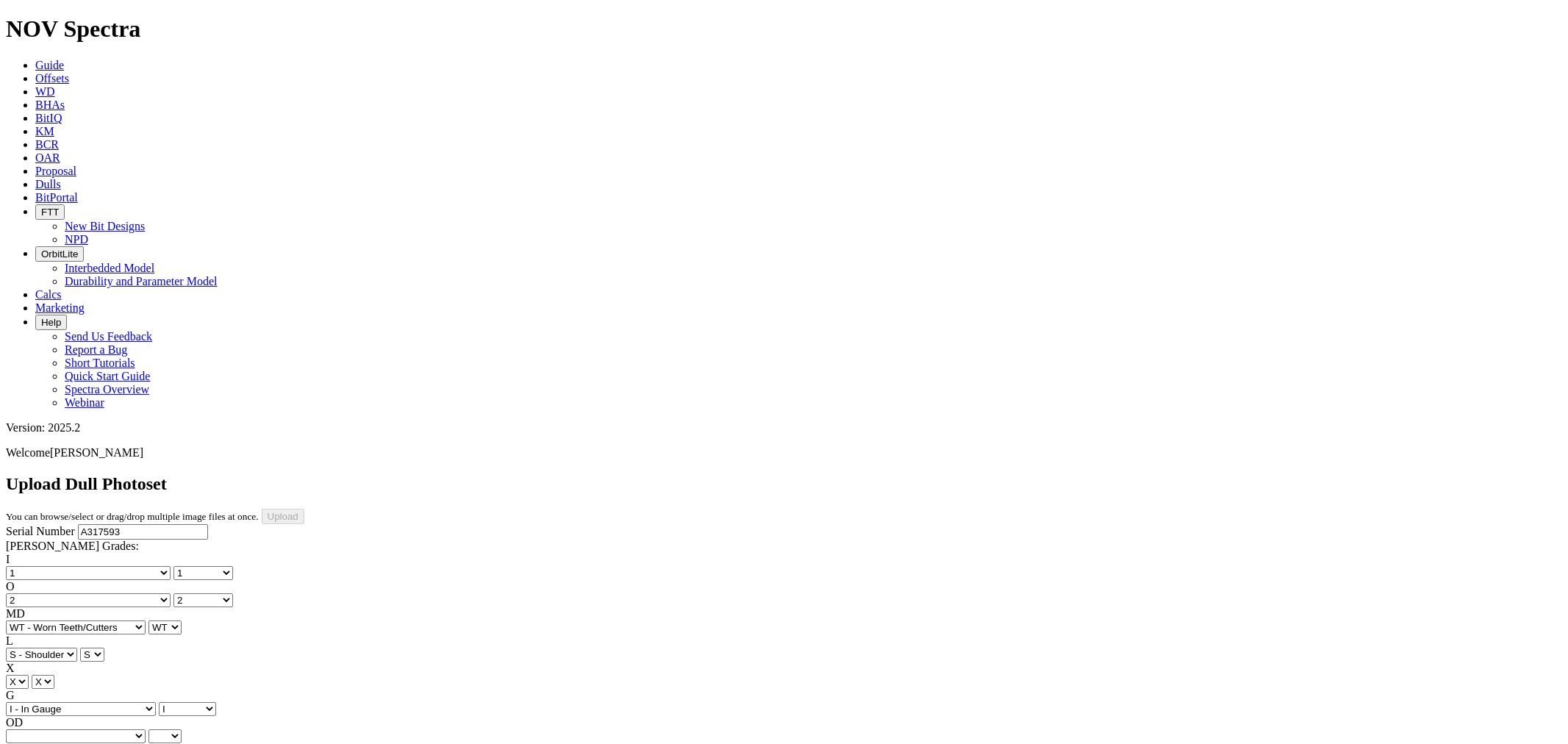
click at [30, 525] on div "Serial Number A317593 [PERSON_NAME] Grades: I No lost, worn or damaged cutters …" at bounding box center [784, 662] width 1556 height 275
click at [45, 729] on select "BF - Bond Failure BT - Broken Teeth/Cutters BU - Balled Up Bit CR - Cored CT - …" at bounding box center [76, 736] width 140 height 14
select select "string:CT"
click at [30, 729] on select "BF - Bond Failure BT - Broken Teeth/Cutters BU - Balled Up Bit CR - Cored CT - …" at bounding box center [76, 736] width 140 height 14
select select "string:CT"
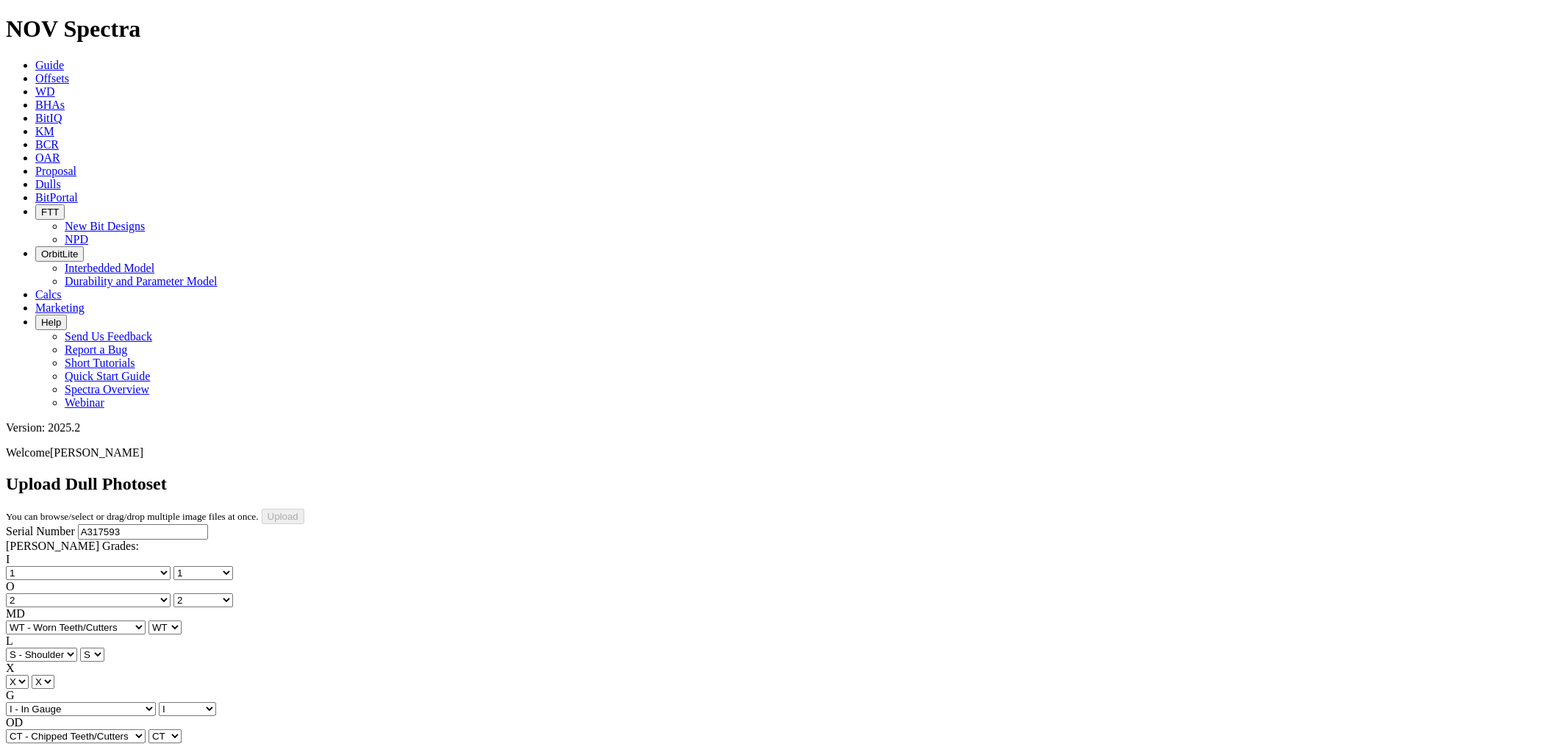
select select "string:_"
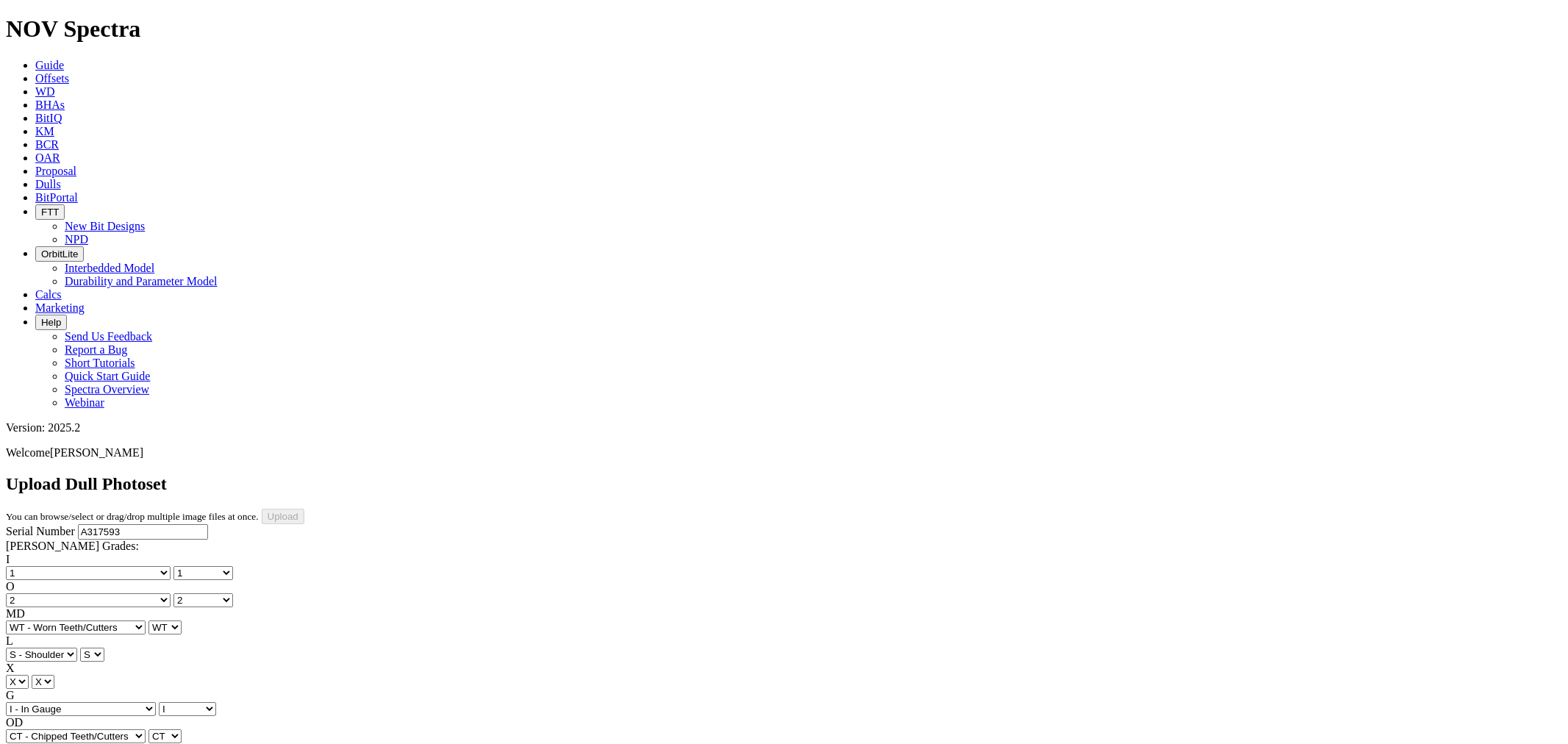
type input "[DATE]"
click at [304, 509] on input "Upload" at bounding box center [283, 517] width 43 height 16
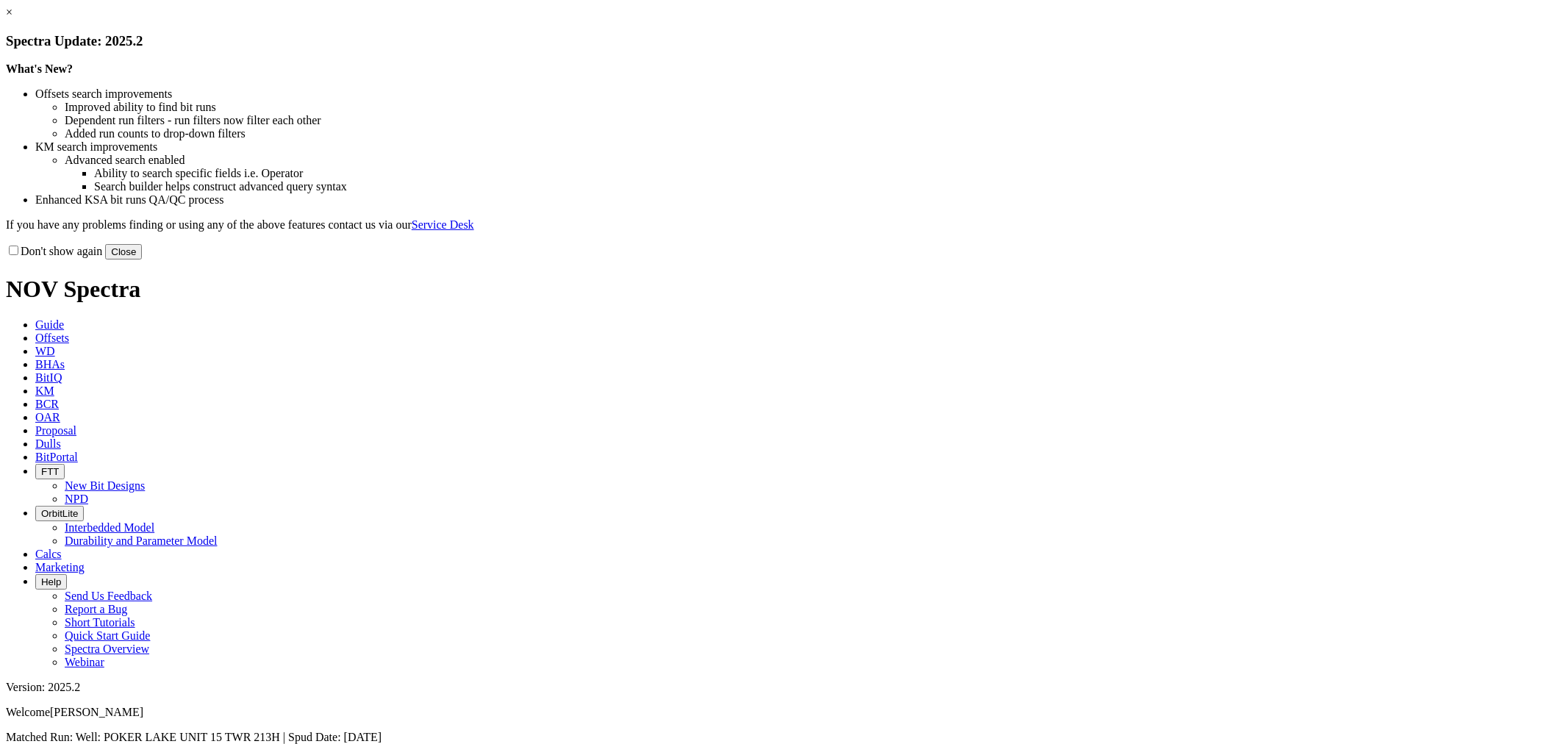
click at [142, 260] on button "Close" at bounding box center [123, 252] width 37 height 16
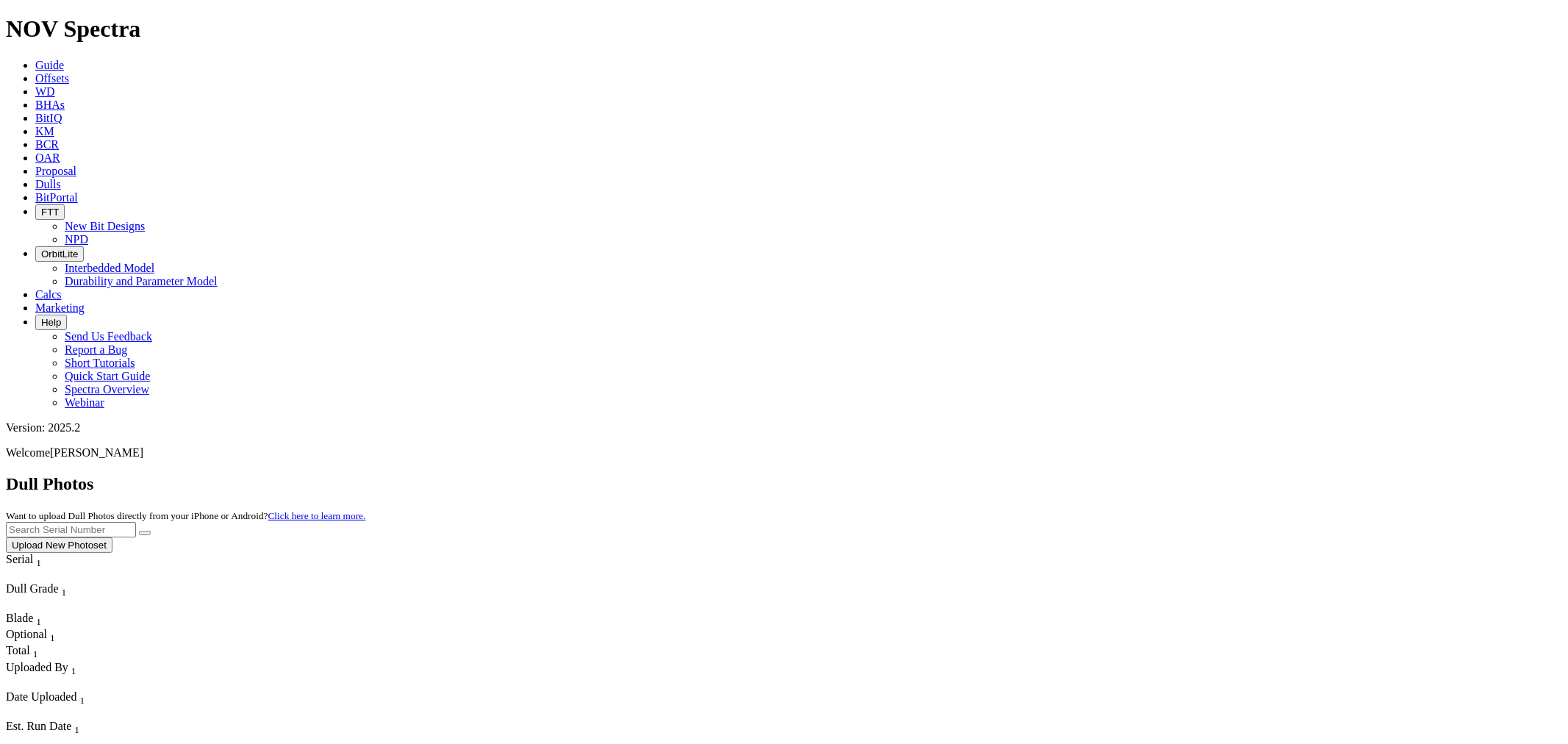
click at [69, 72] on link "Offsets" at bounding box center [52, 78] width 34 height 12
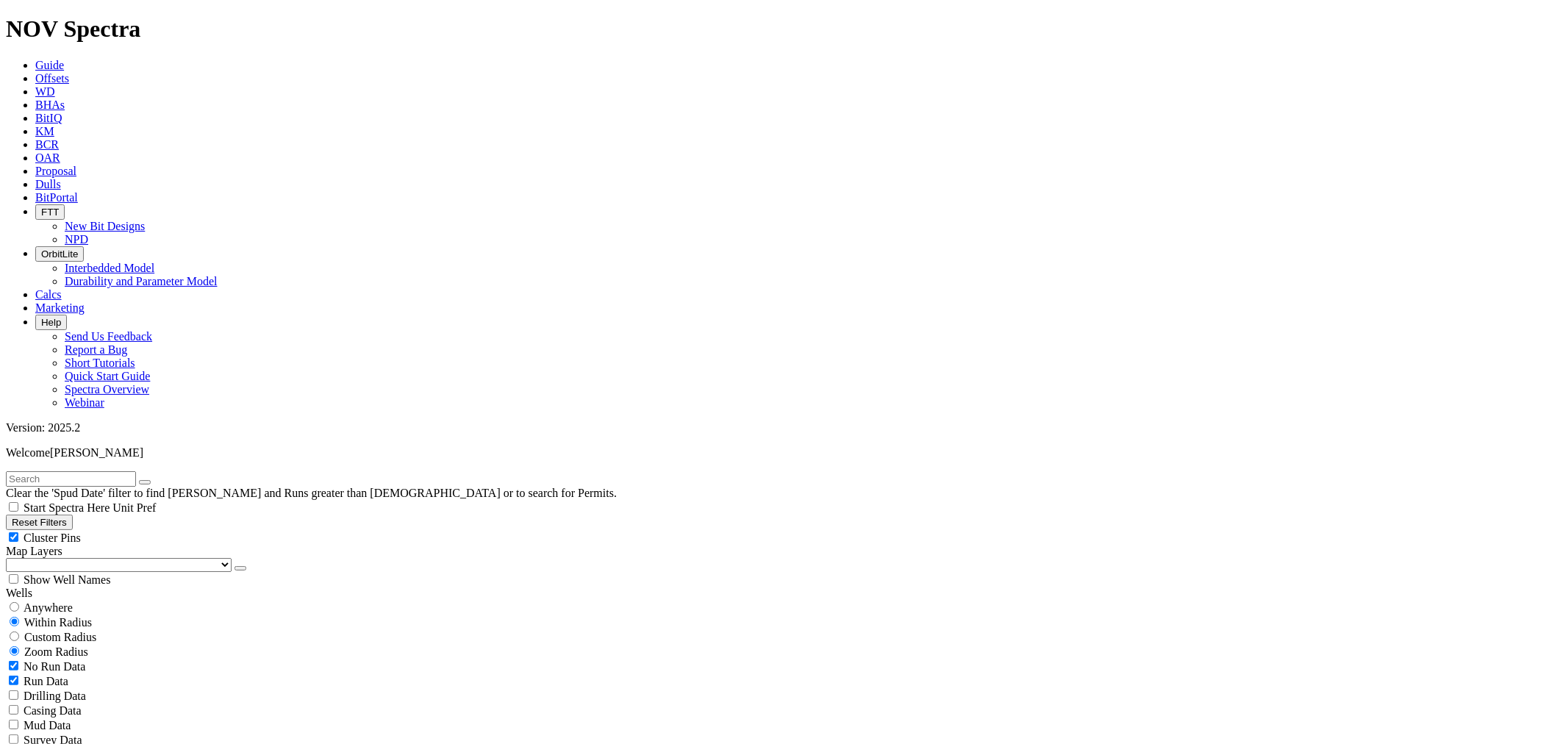
click at [84, 472] on input "text" at bounding box center [71, 479] width 130 height 16
type input "A317593"
click at [154, 480] on button "submit" at bounding box center [159, 482] width 12 height 5
click at [145, 482] on icon "button" at bounding box center [145, 482] width 0 height 0
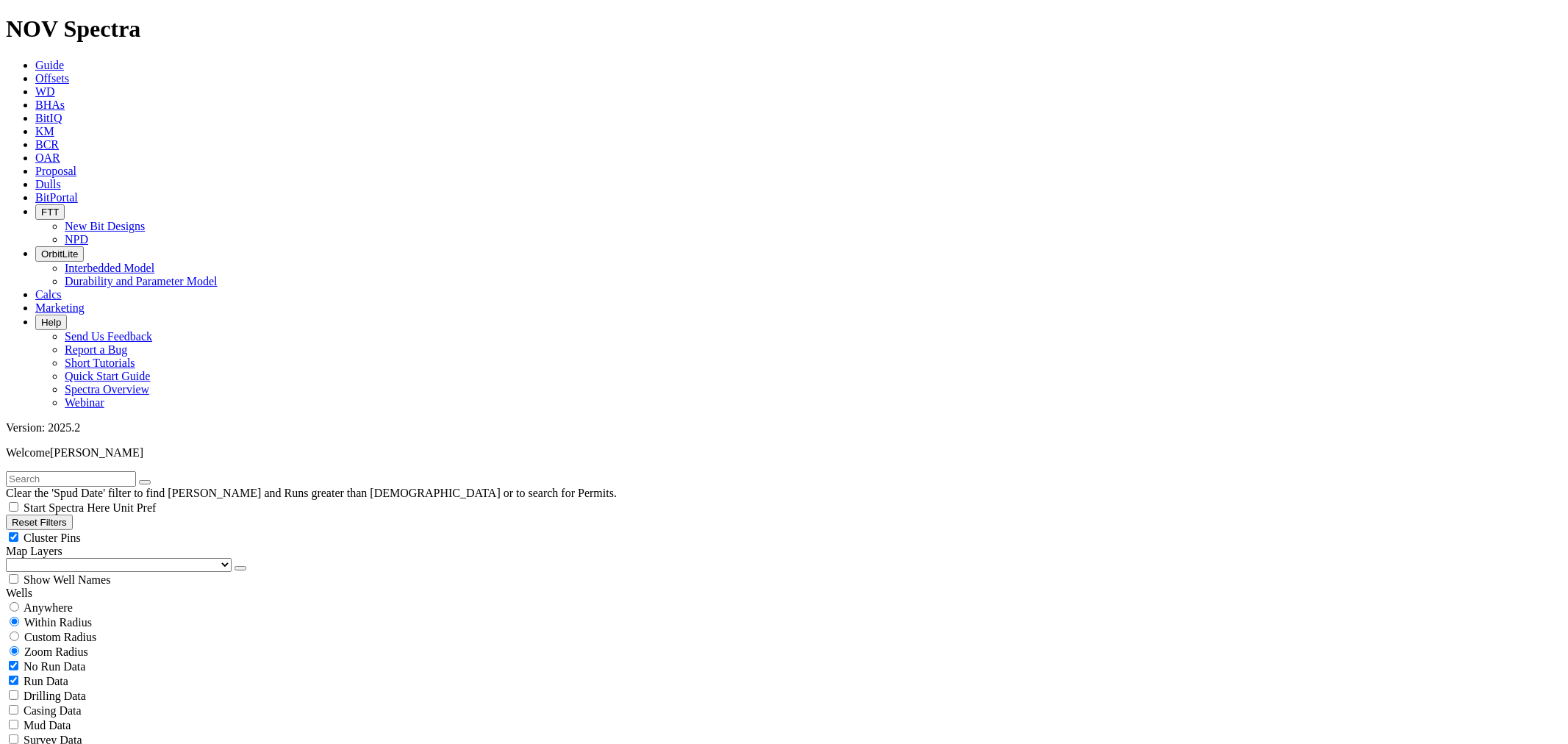
type input "1/1/25"
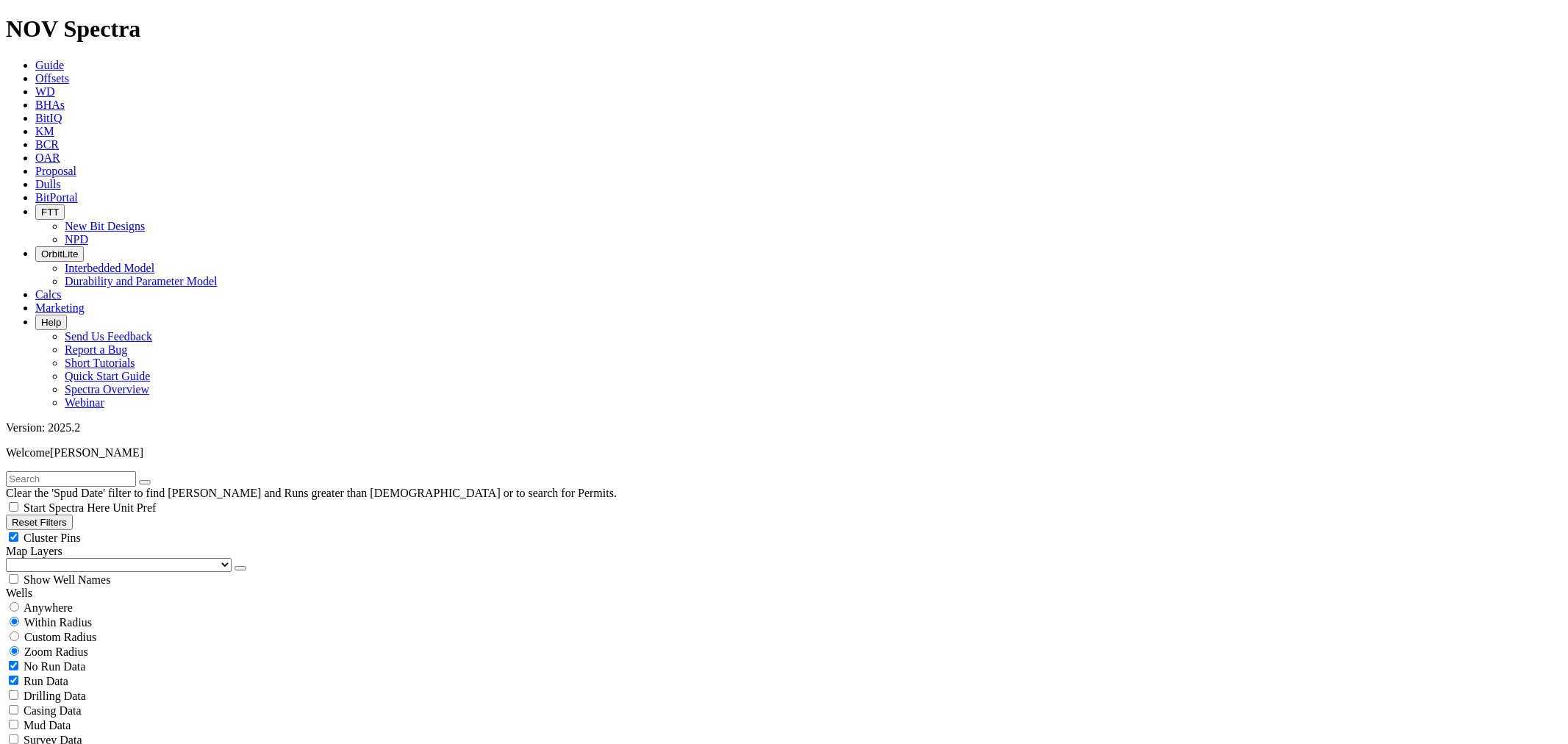
select select "8.75"
checkbox input "false"
select select "? number:8.75 ?"
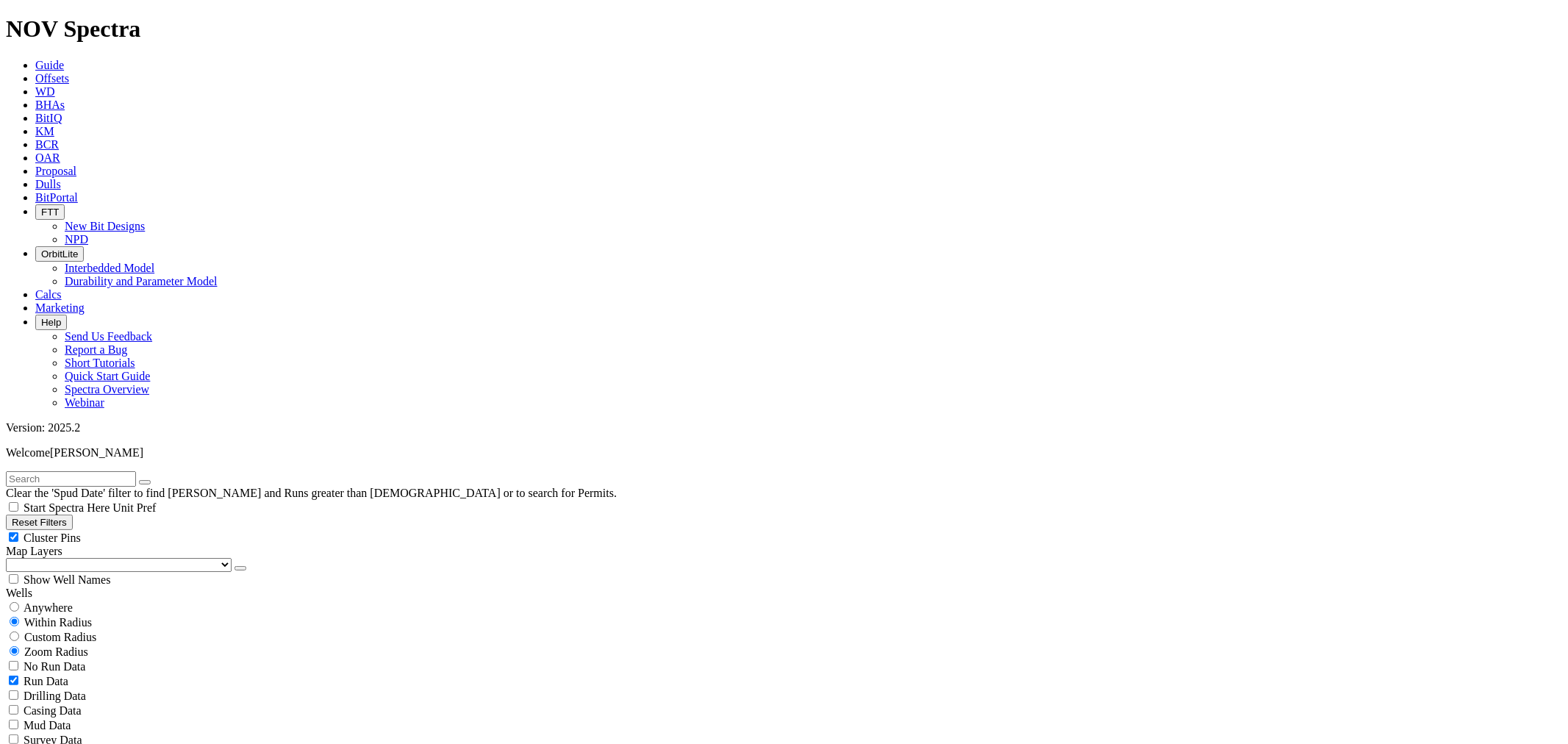
scroll to position [82, 0]
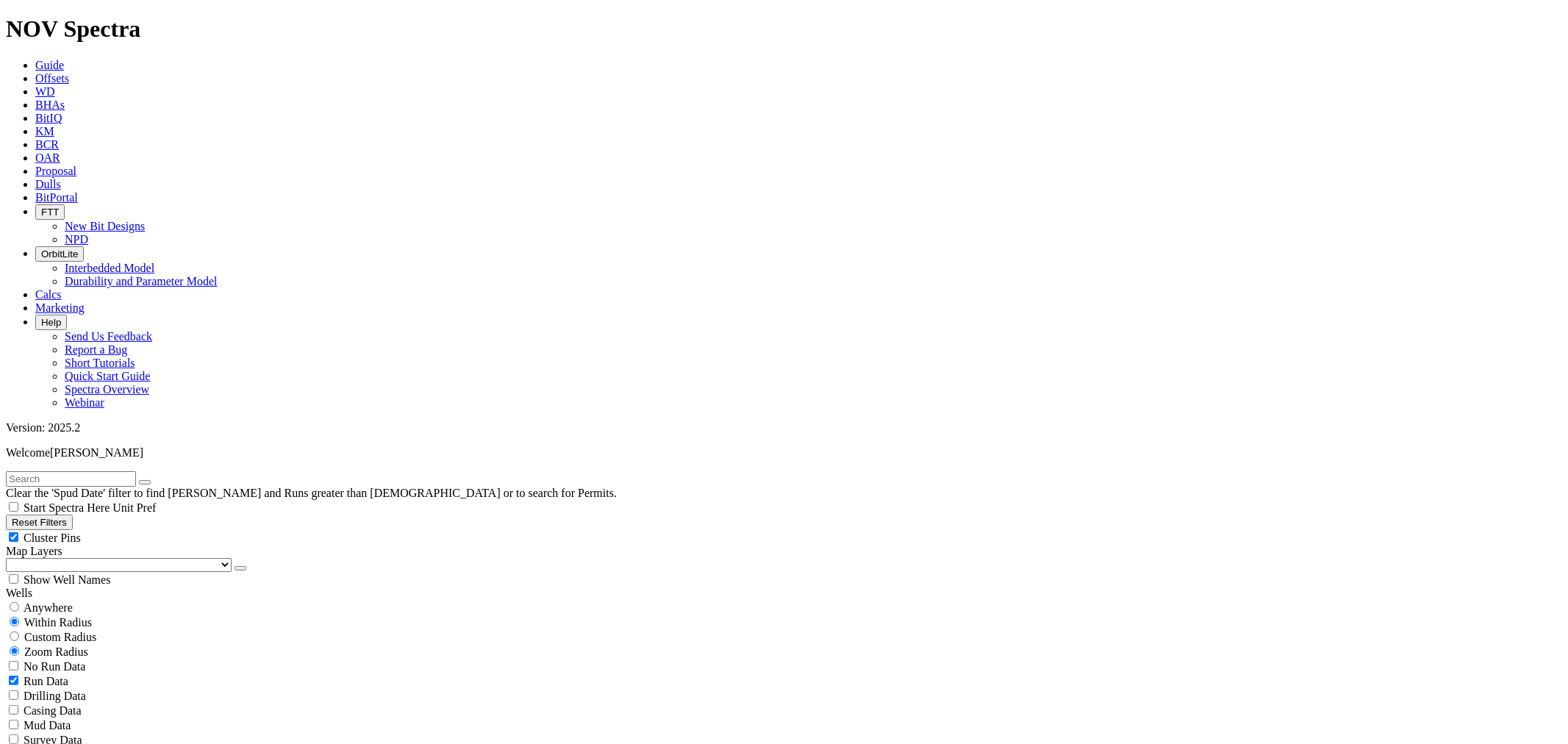
scroll to position [3738, 0]
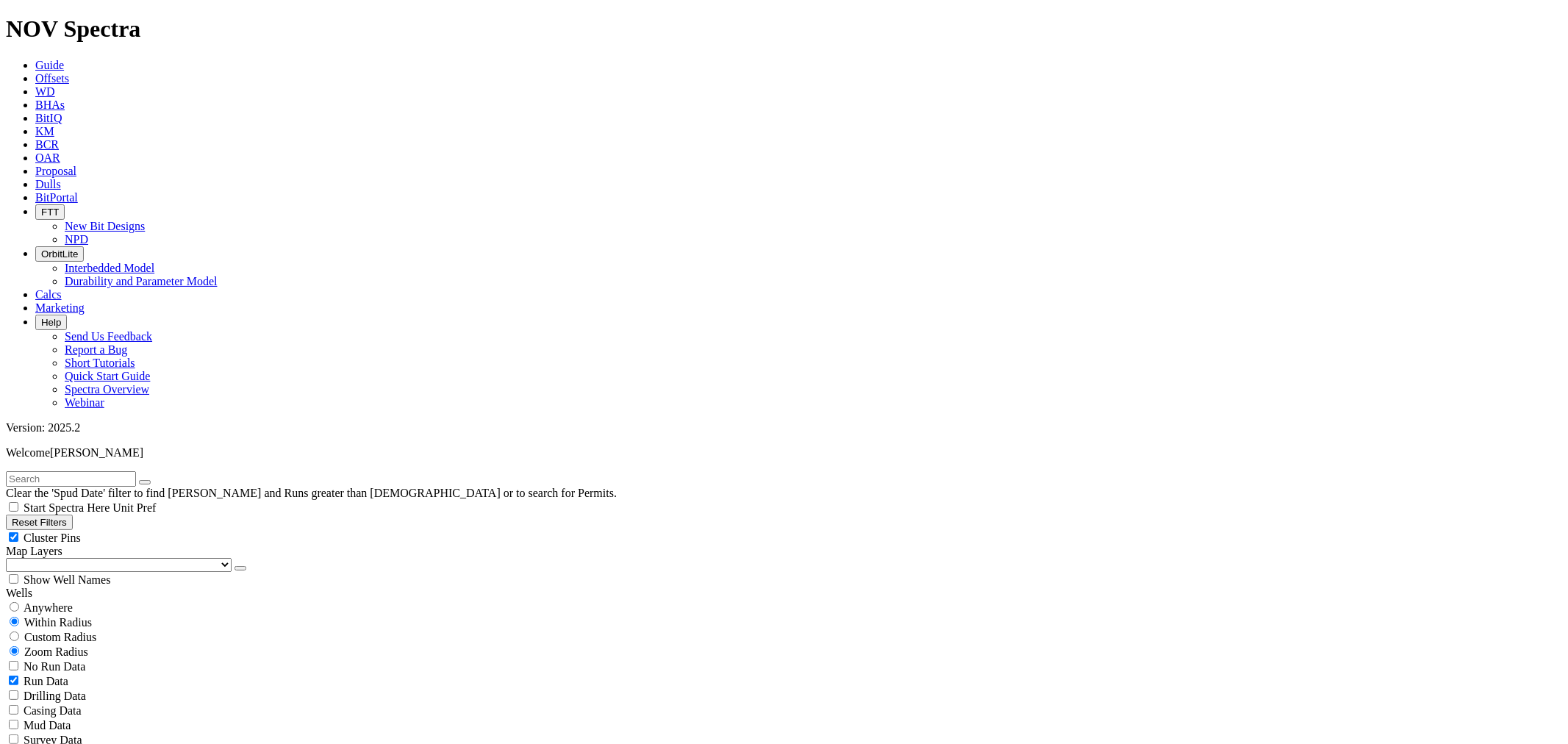
scroll to position [408, 0]
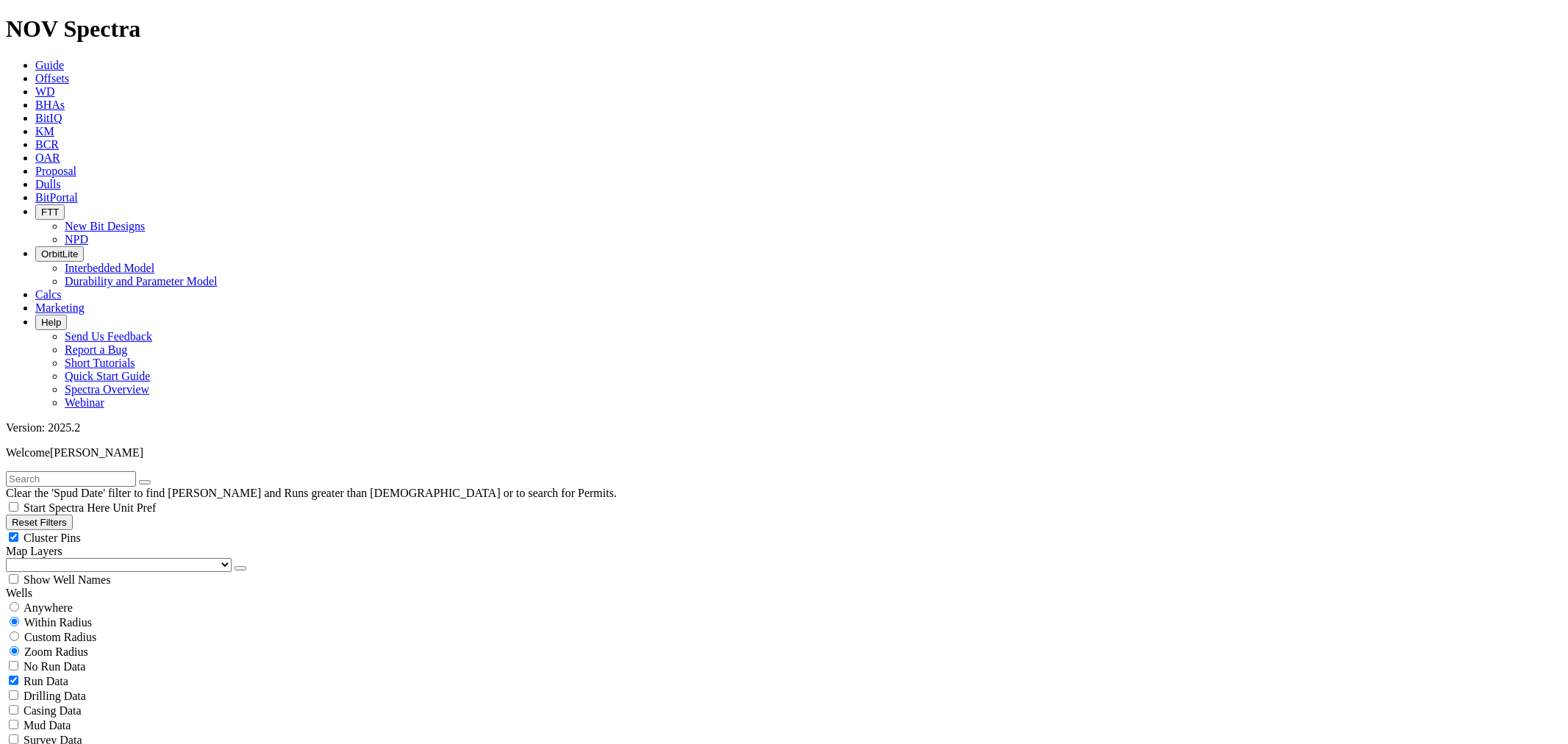
scroll to position [653, 0]
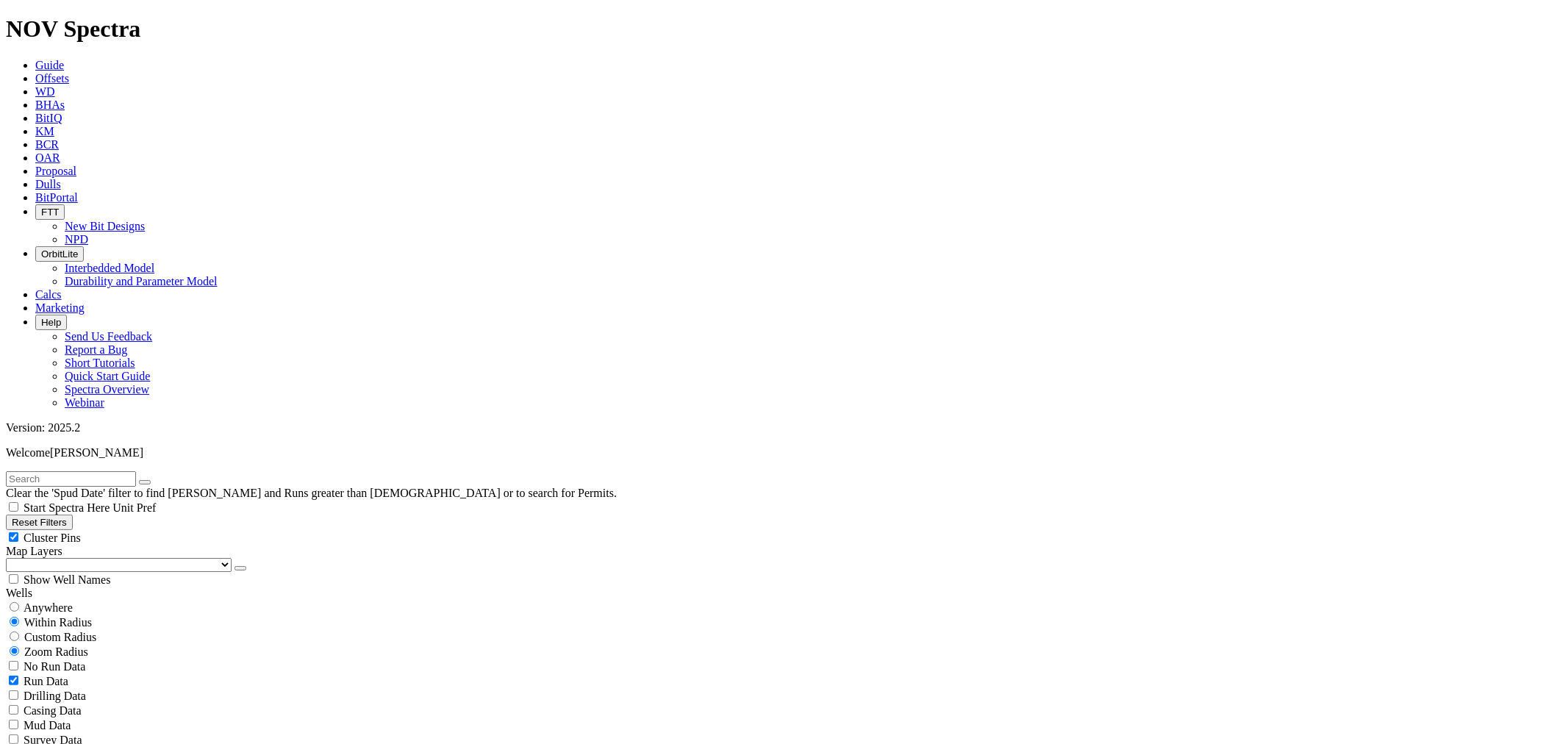
scroll to position [1062, 0]
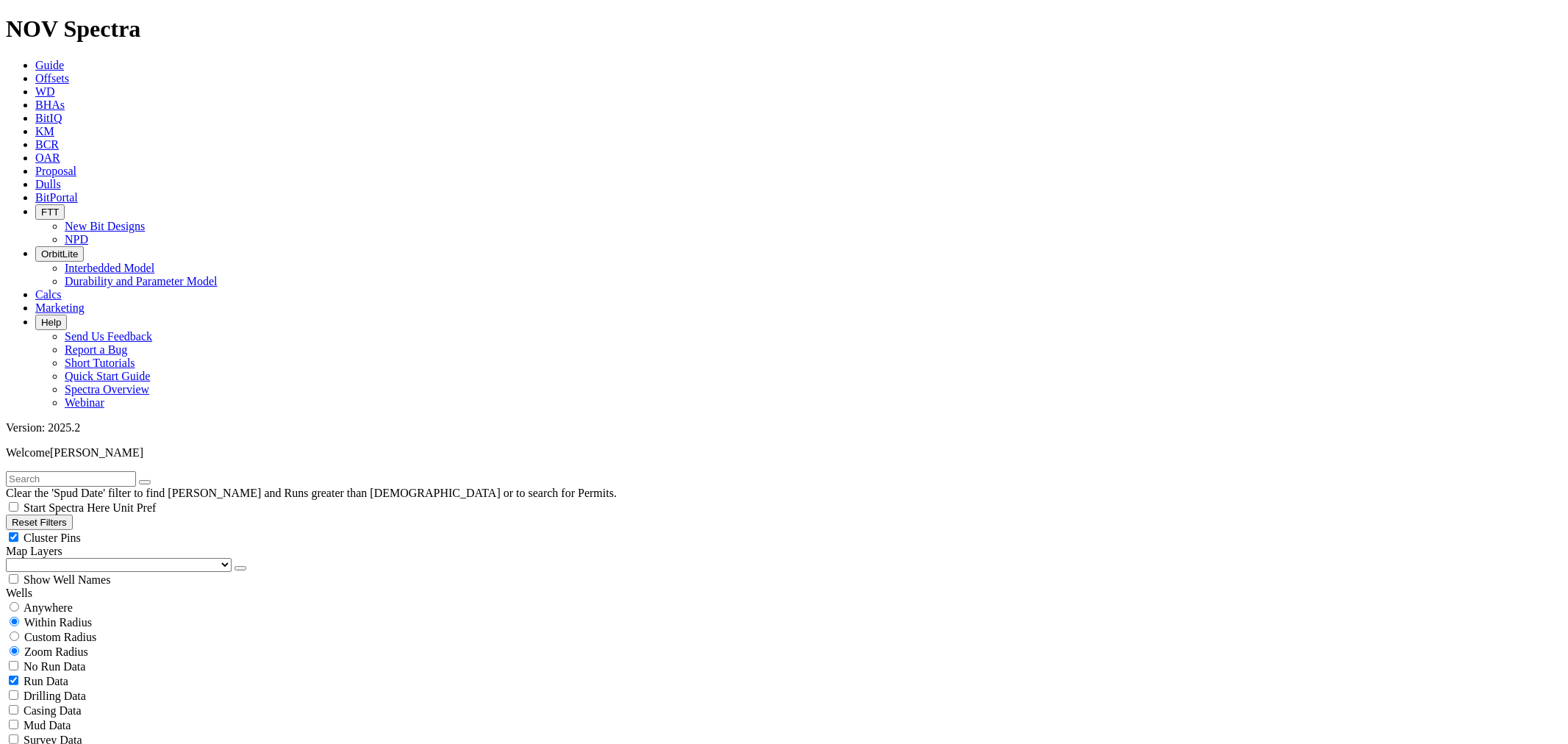
scroll to position [2206, 0]
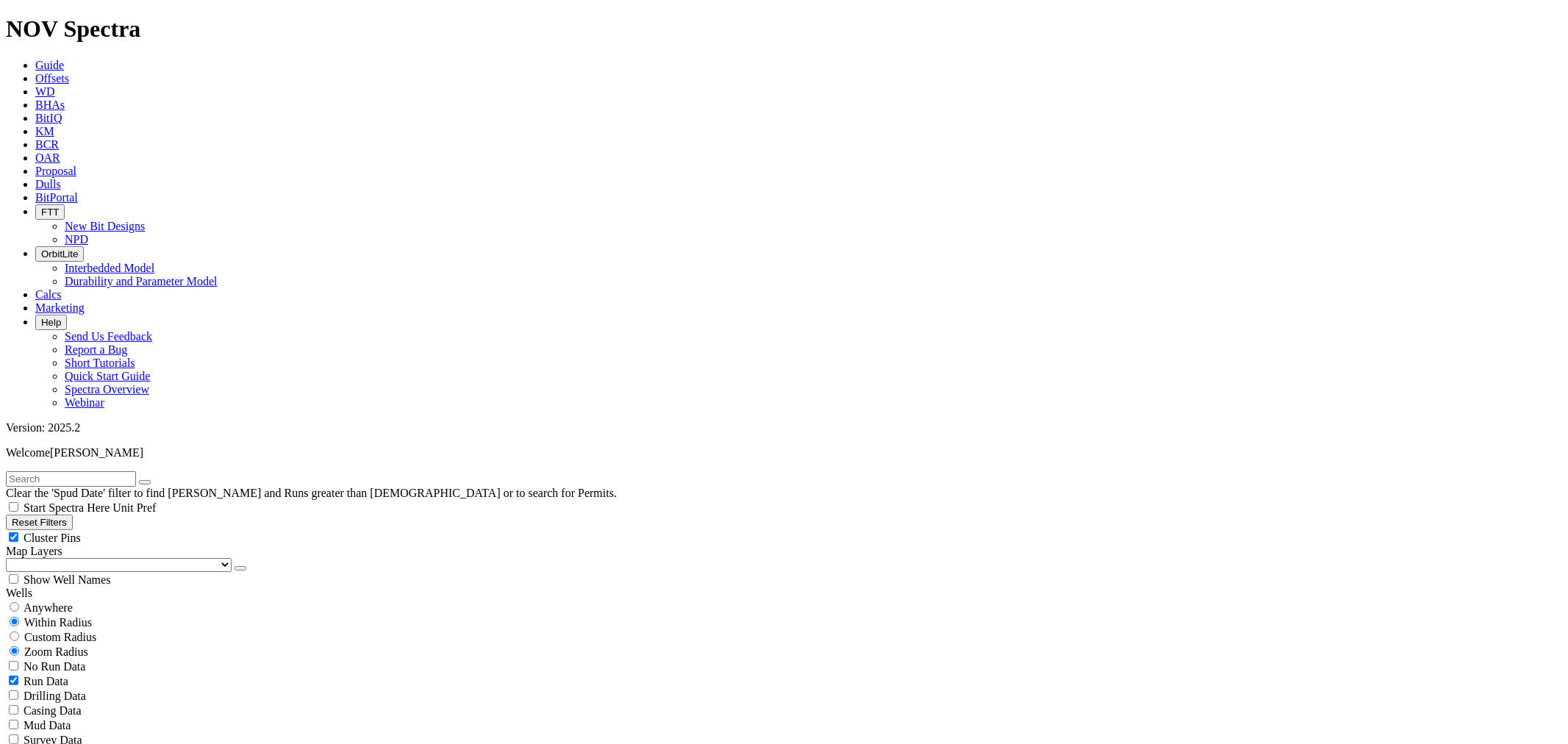
scroll to position [3675, 0]
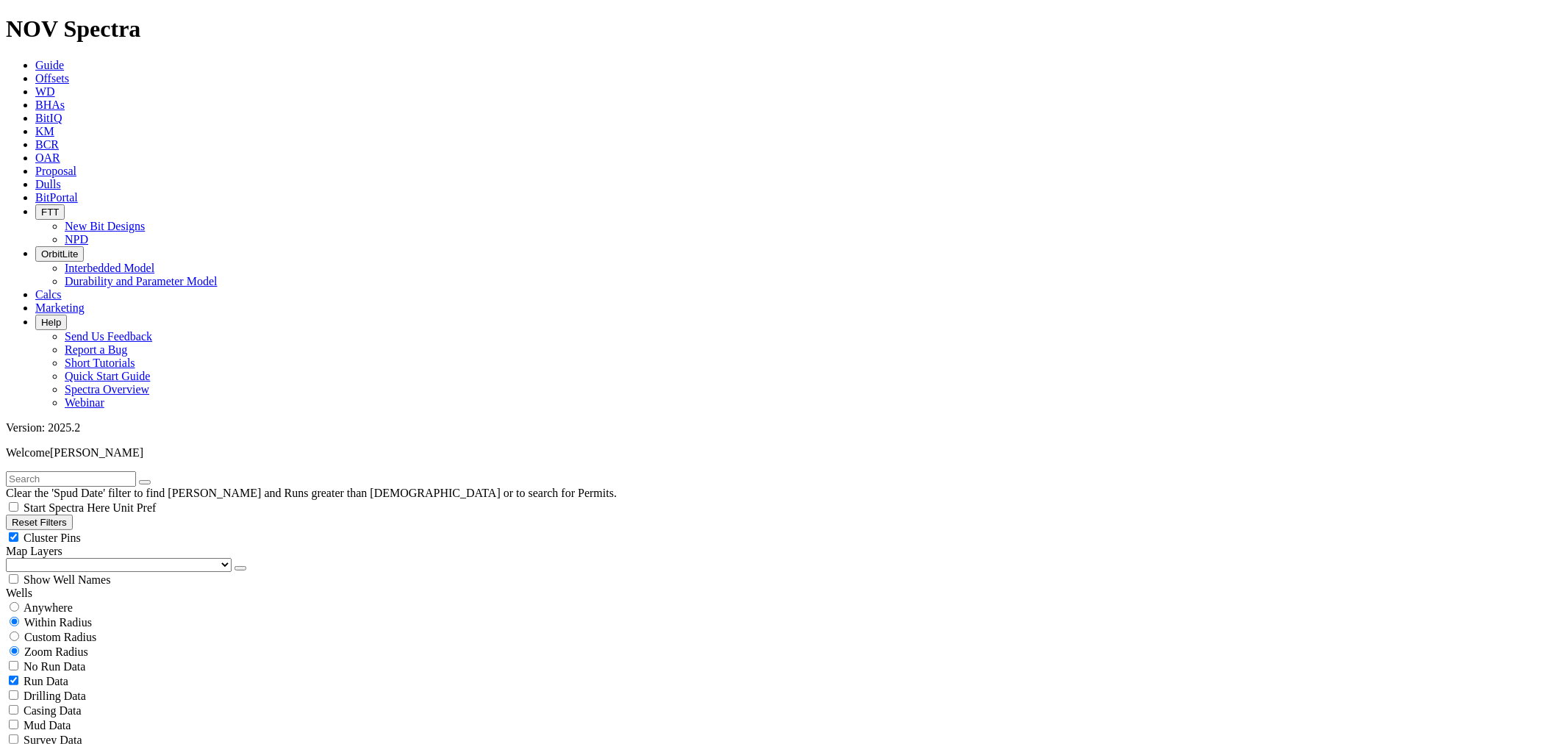
drag, startPoint x: 1512, startPoint y: 476, endPoint x: 1520, endPoint y: 476, distance: 8.0
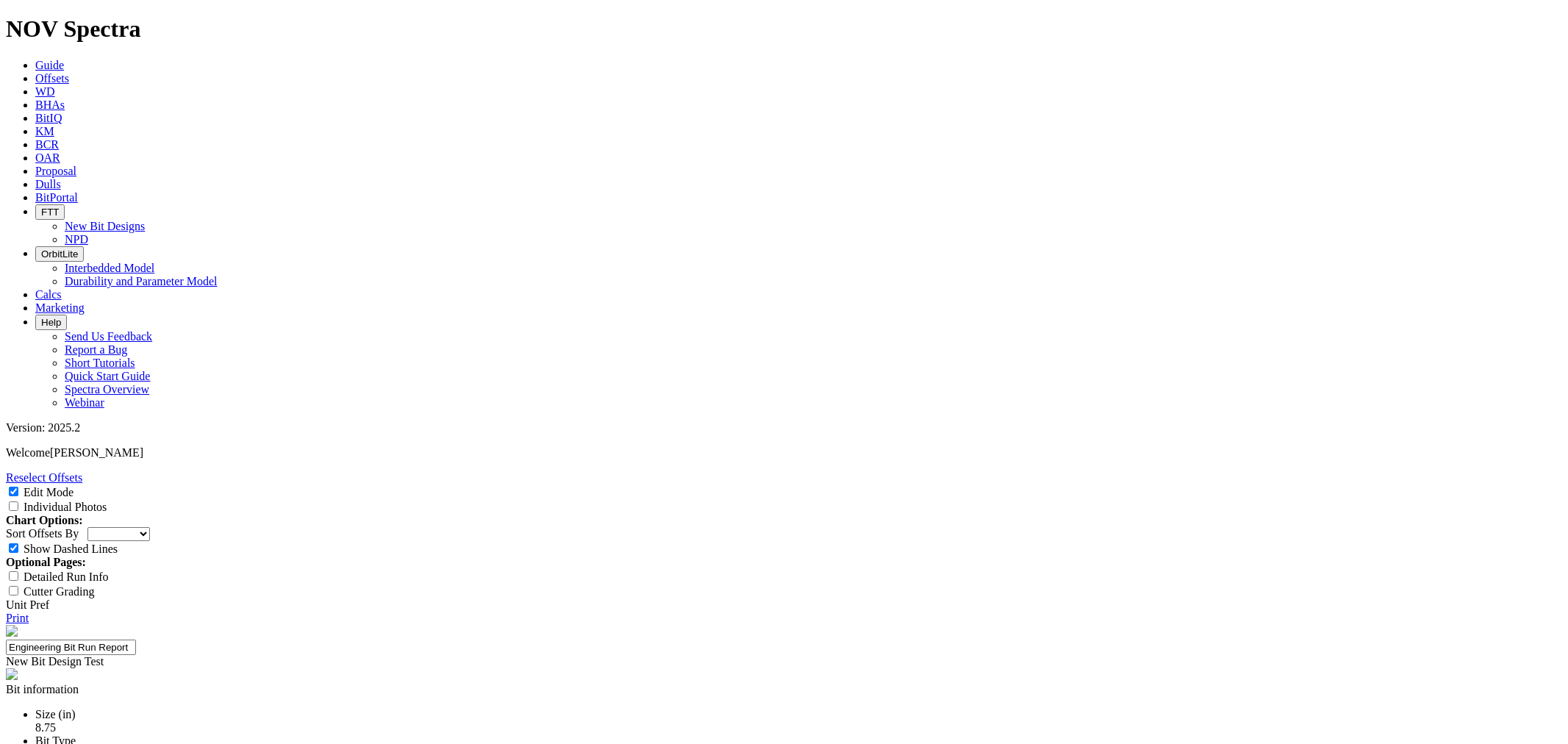
select select "New Bit Design"
type textarea "Design iteration of the 8.75 66-AT3 to improve the nose & shoulder durability a…"
type input "24-0406"
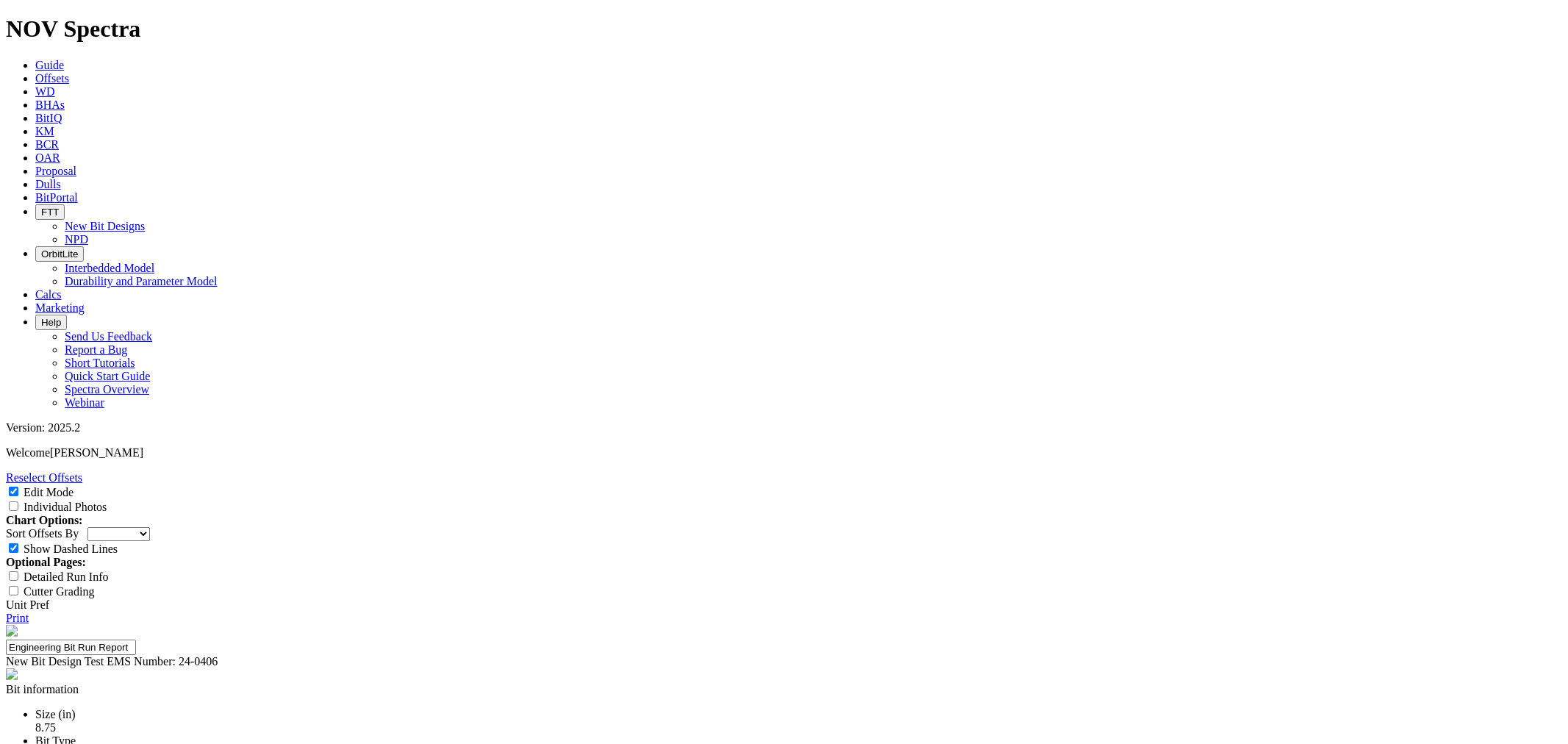
type input "2"
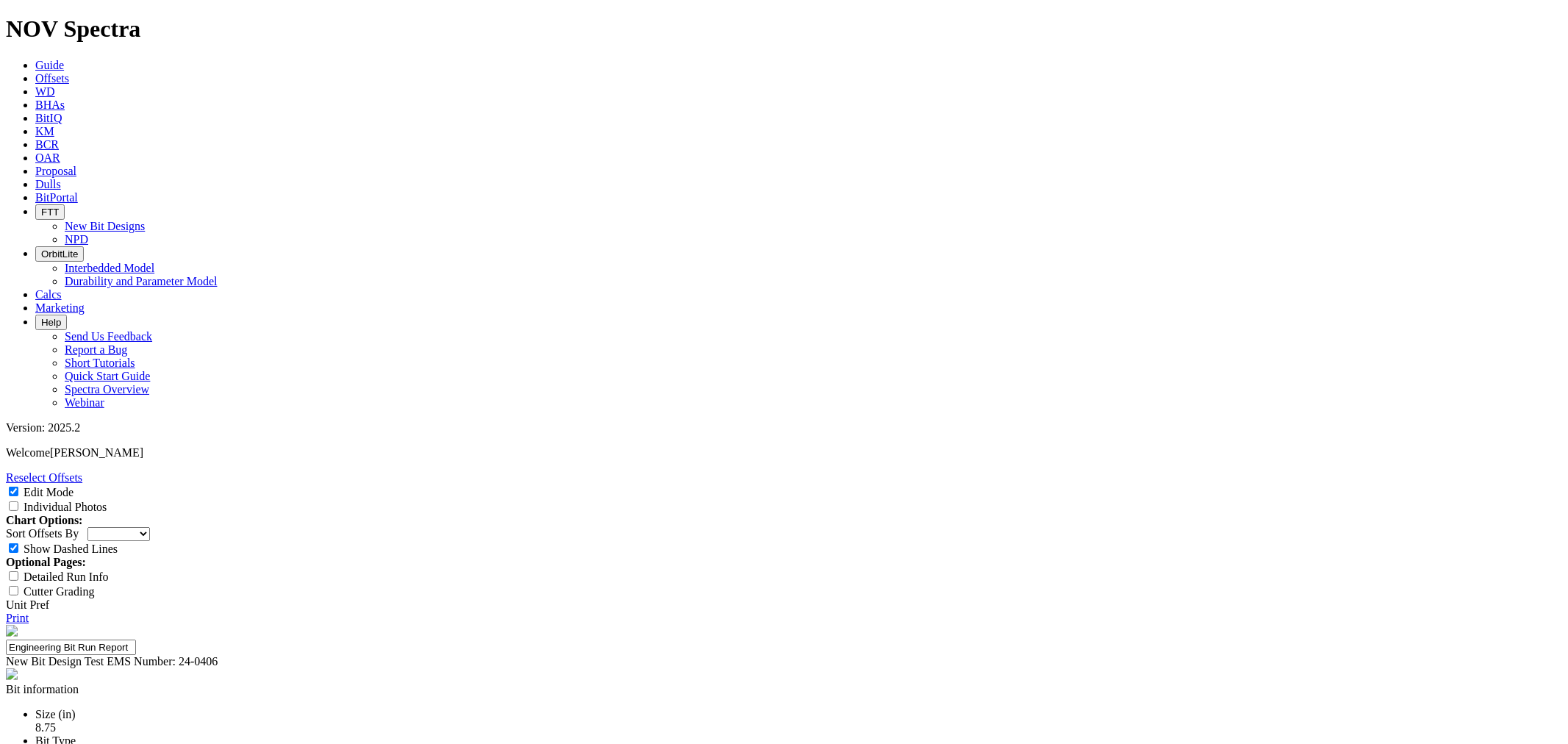
type input "[PERSON_NAME]; [PERSON_NAME]"
type input "ROP"
type input "Run Length"
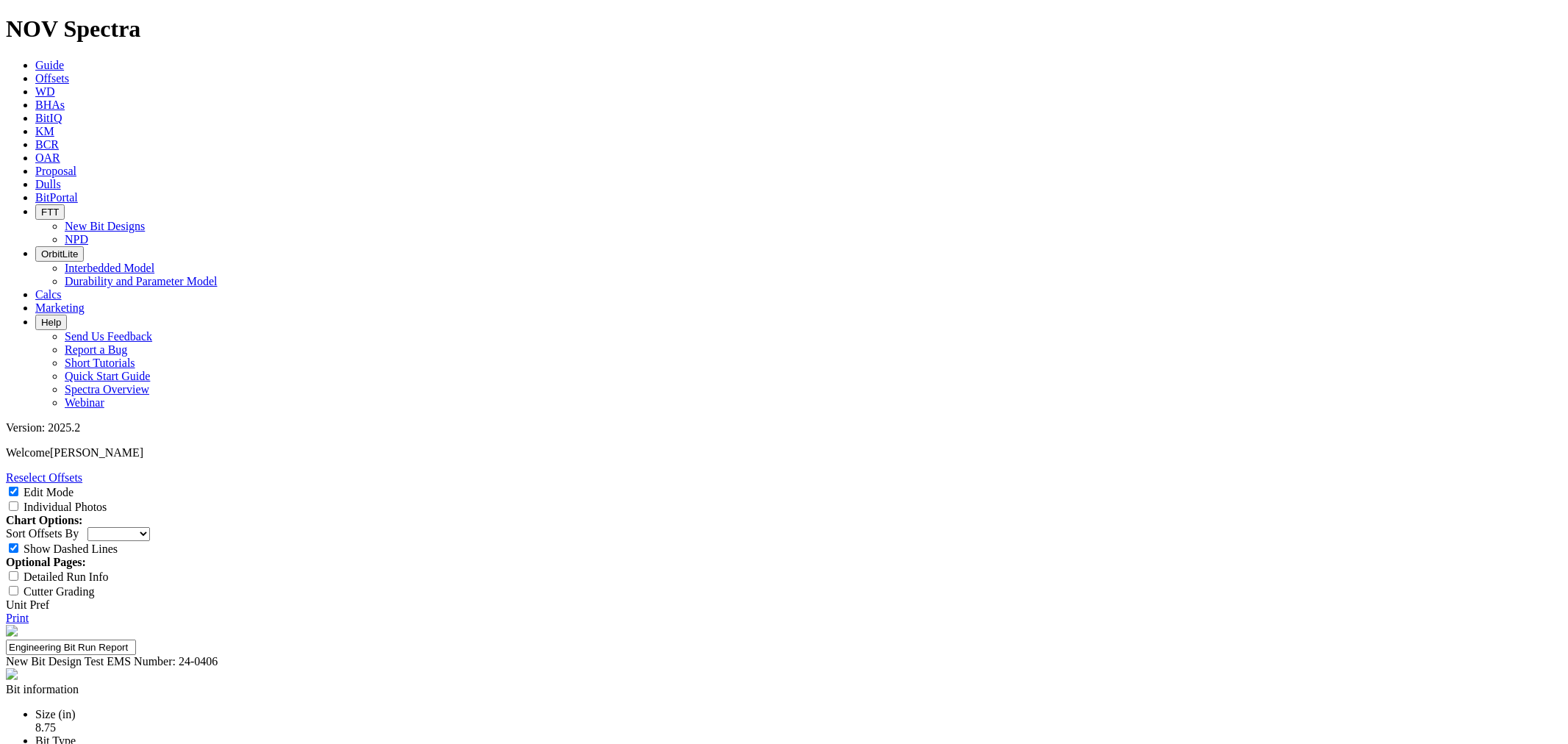
type input "# of Runs"
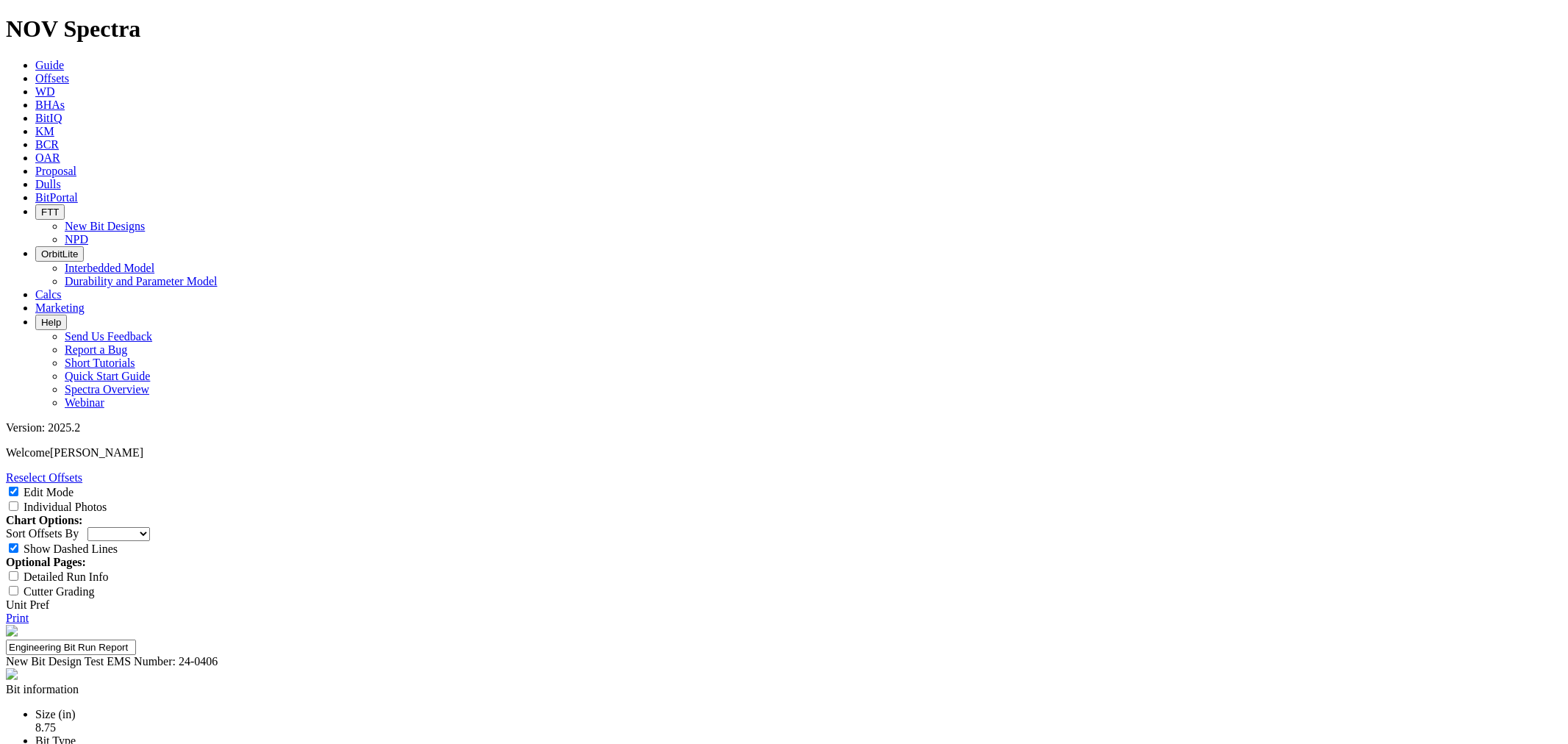
type input "155 ft/hr -Met"
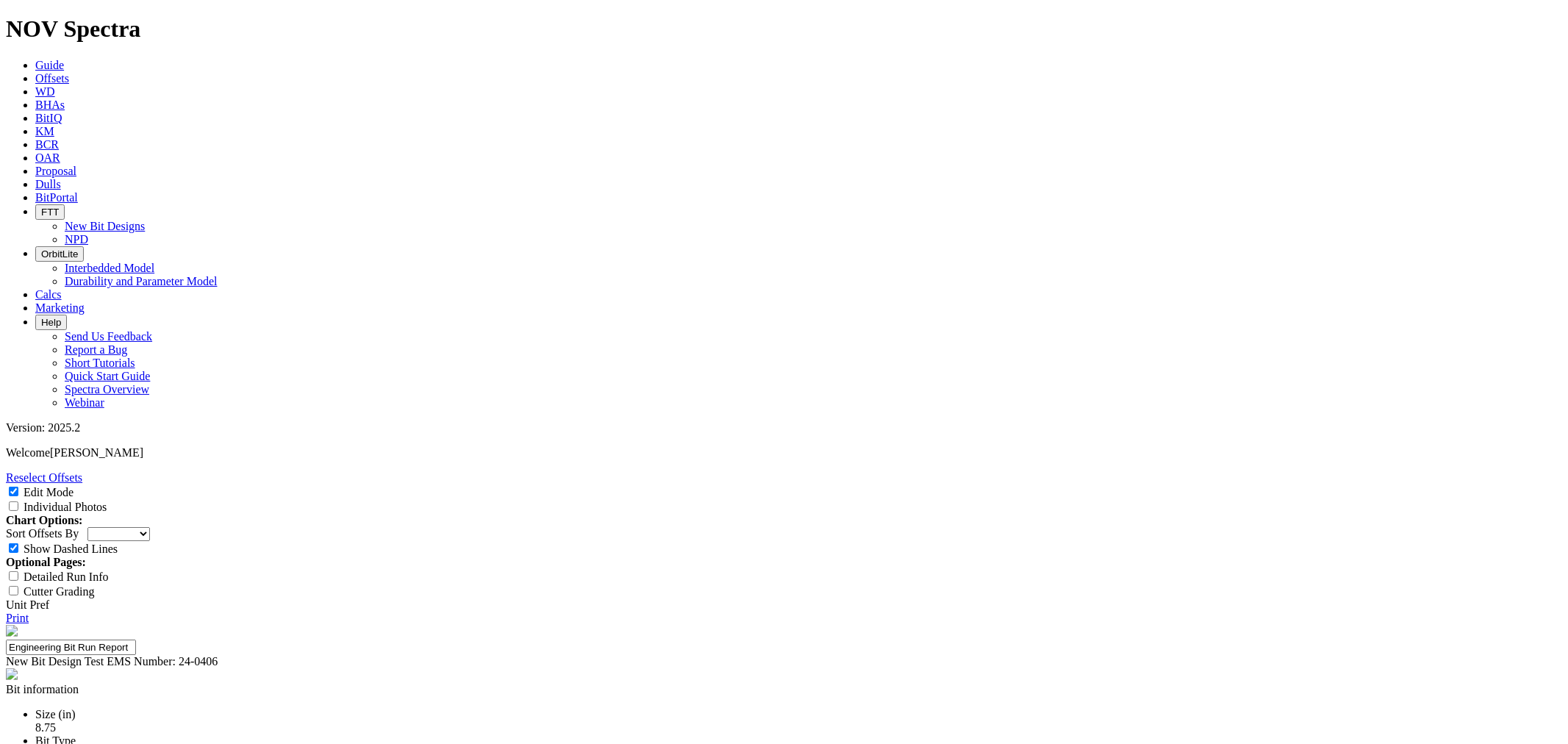
type input "9400 ft-Met"
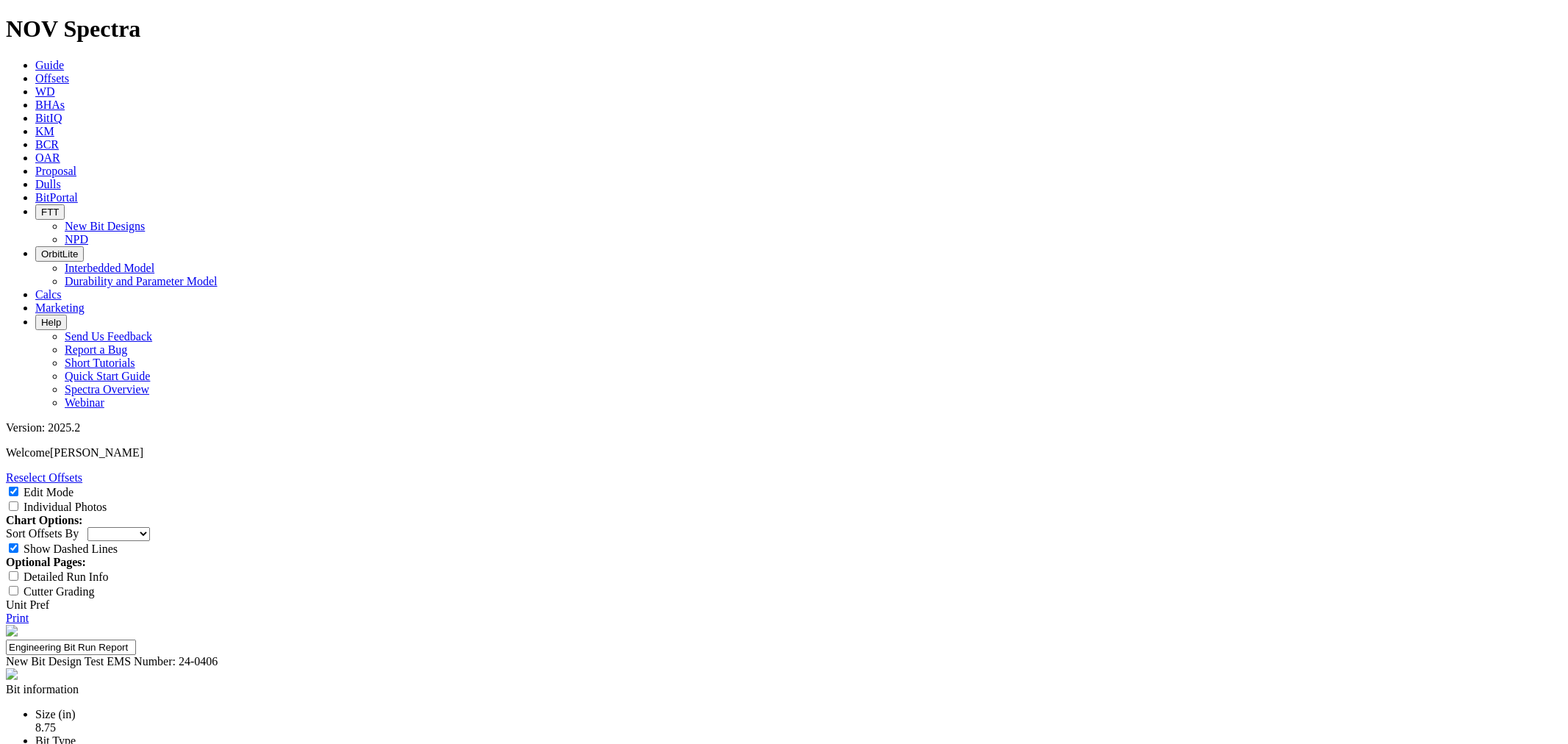
type input "3+ Runs -Not Met"
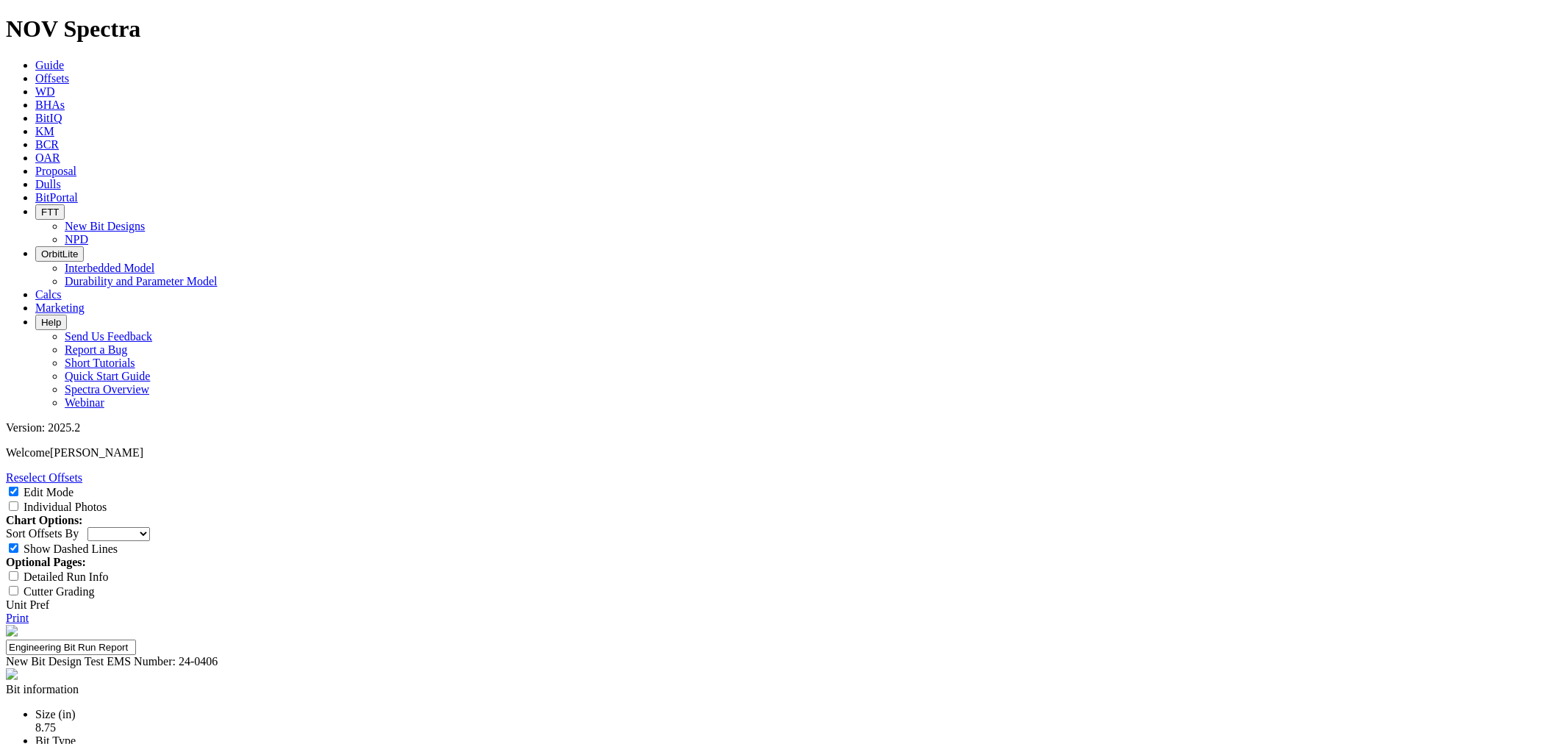
paste textarea "The CT2 drilled an interval of 10,507 ft at 169.5 ft/hr through the upper wolf …"
drag, startPoint x: 857, startPoint y: 544, endPoint x: 839, endPoint y: 541, distance: 18.2
drag, startPoint x: 892, startPoint y: 532, endPoint x: 774, endPoint y: 527, distance: 118.1
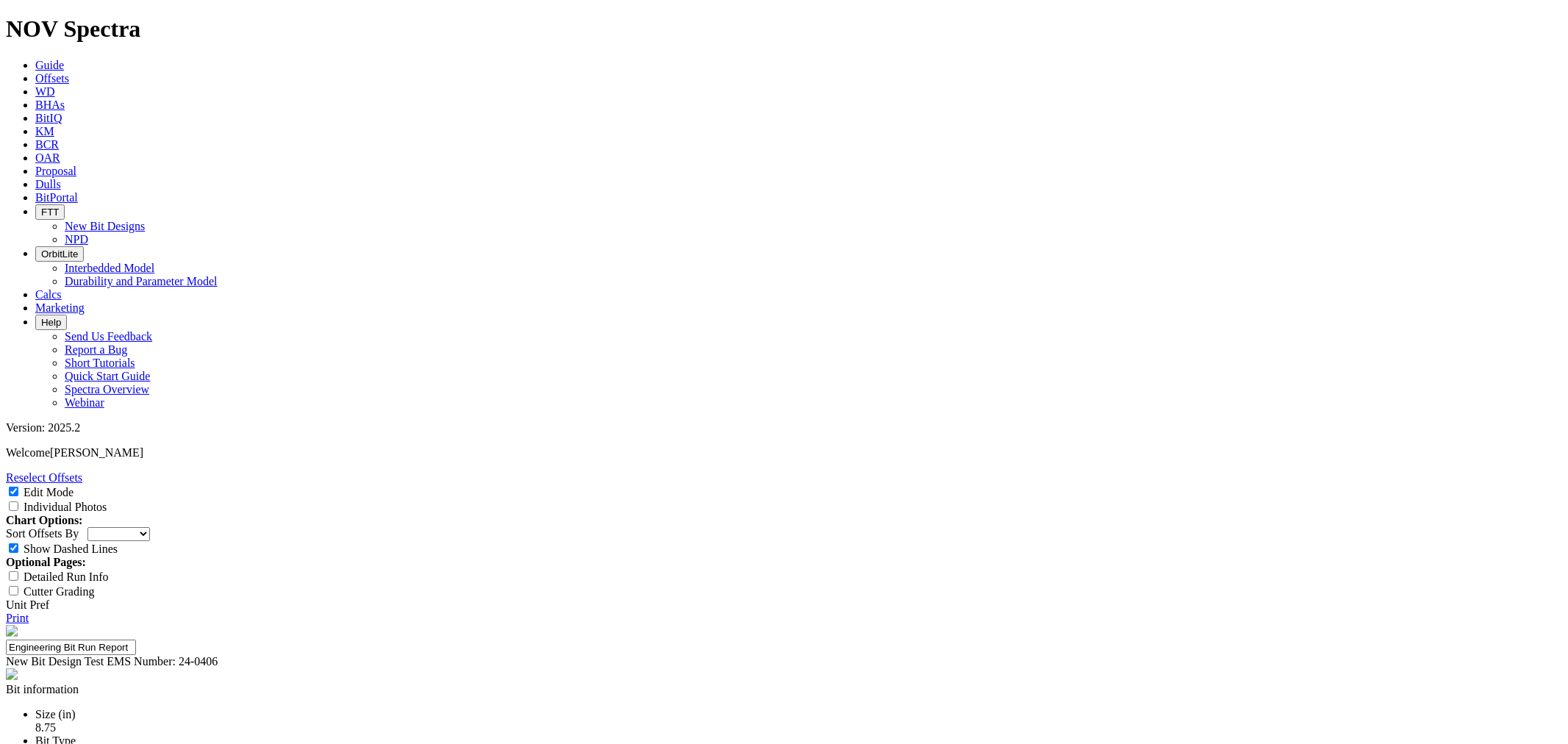
drag, startPoint x: 926, startPoint y: 517, endPoint x: 901, endPoint y: 523, distance: 25.7
drag, startPoint x: 958, startPoint y: 519, endPoint x: 950, endPoint y: 522, distance: 8.5
drag, startPoint x: 961, startPoint y: 518, endPoint x: 944, endPoint y: 520, distance: 17.1
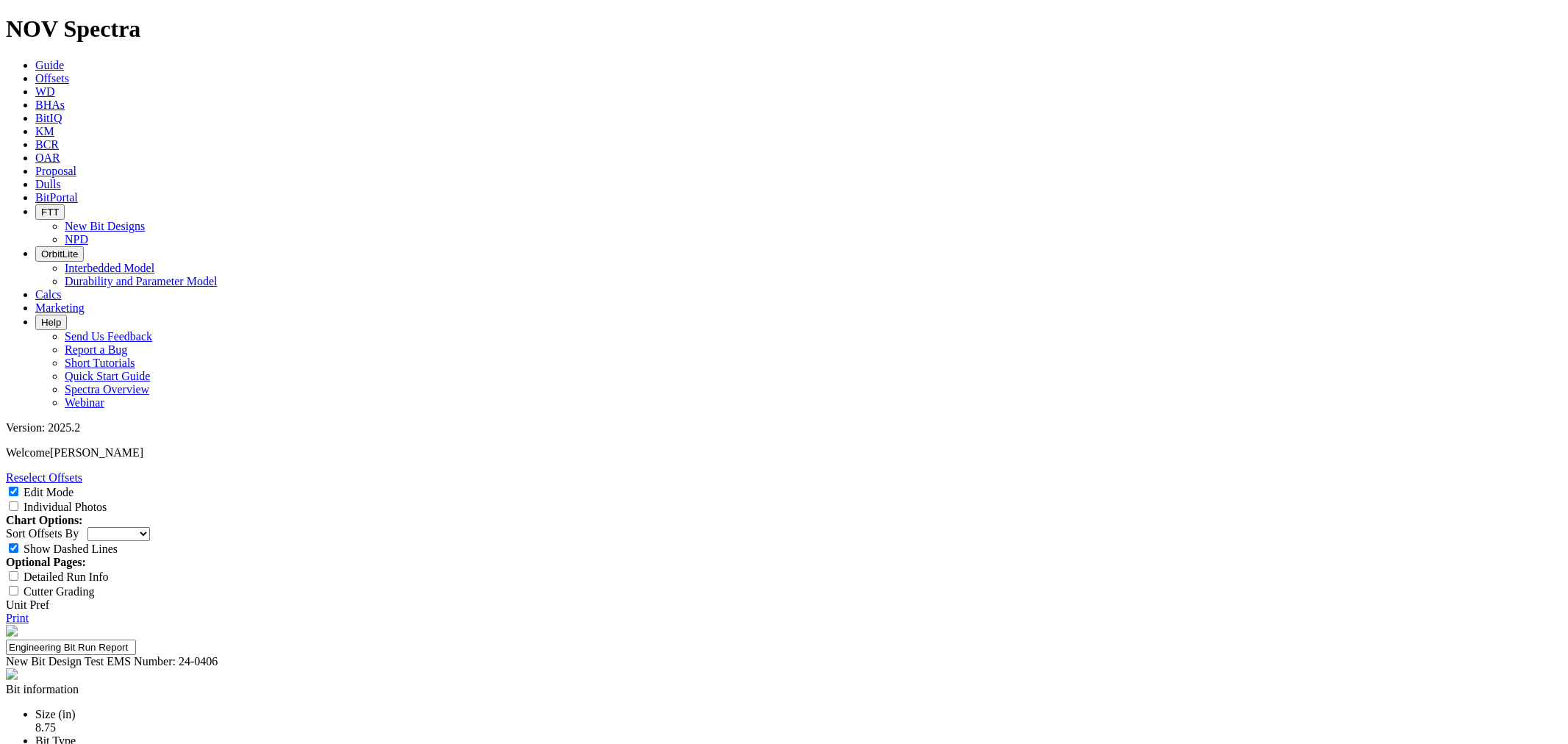
type textarea "The CT2 drilled an interval of 10,714 ft at 159.3 ft/hr through the Wolfcamp D …"
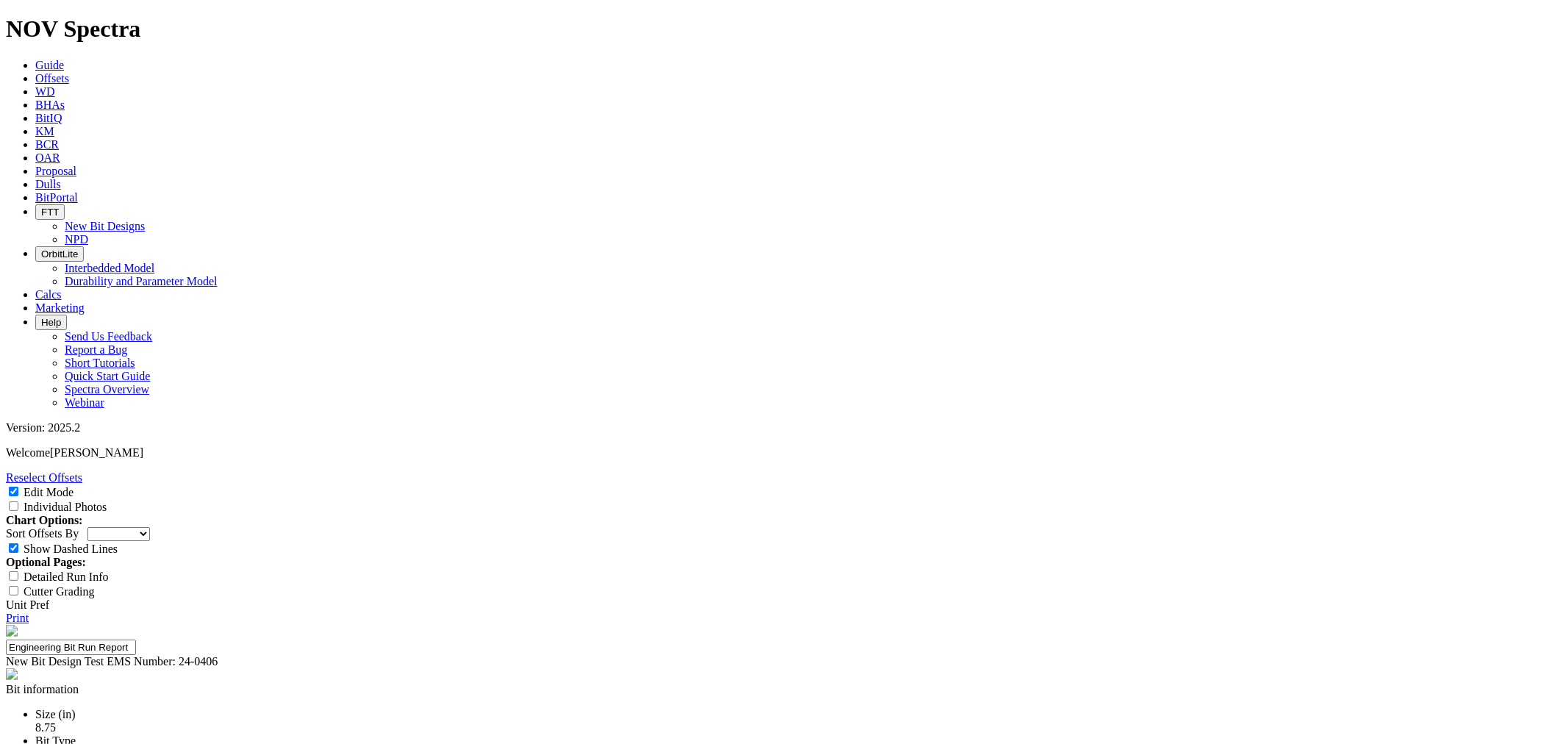
drag, startPoint x: 812, startPoint y: 641, endPoint x: 745, endPoint y: 640, distance: 67.0
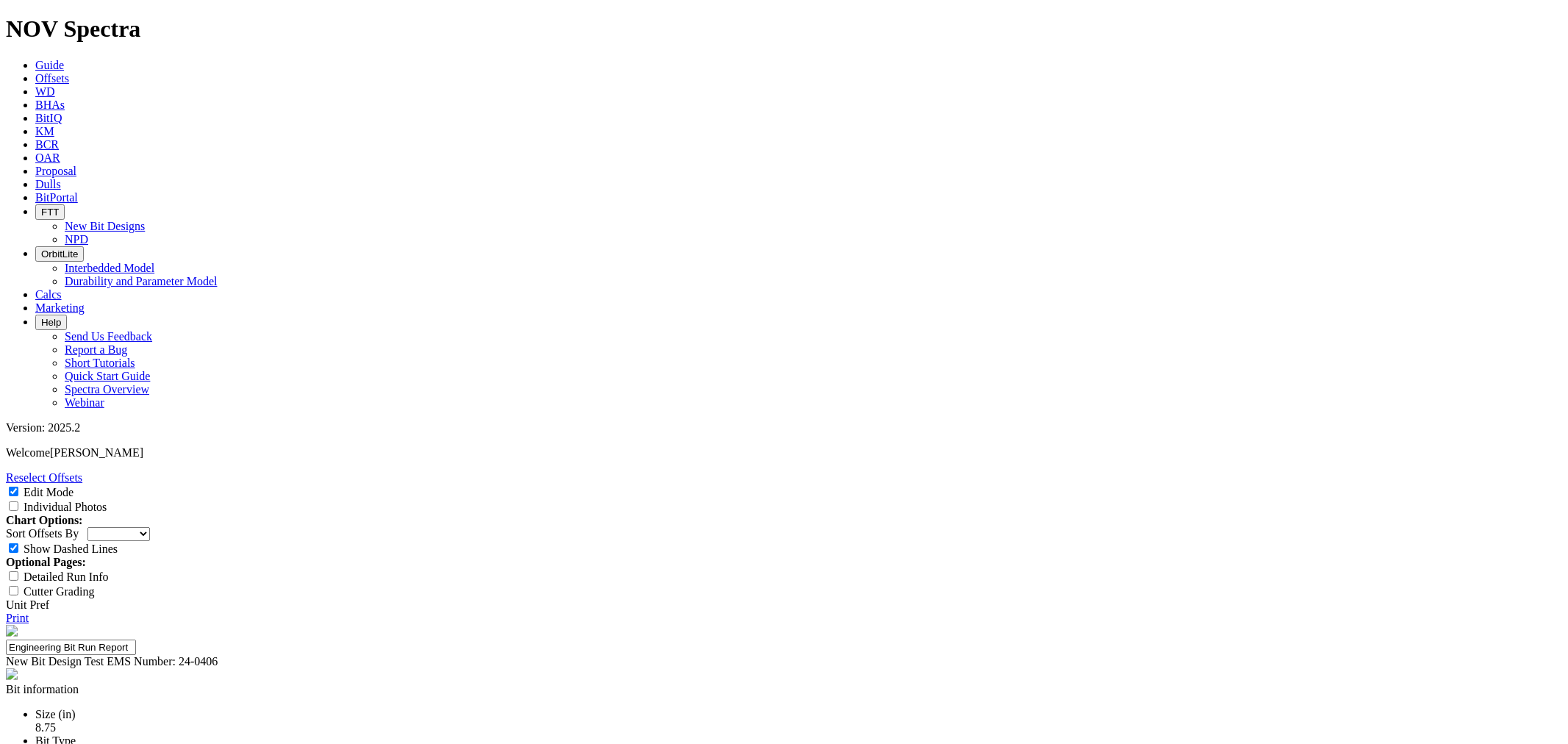
scroll to position [9, 0]
type textarea "Minor wear chamfers seen throughout the cone. Worn teeth along the shoulder and…"
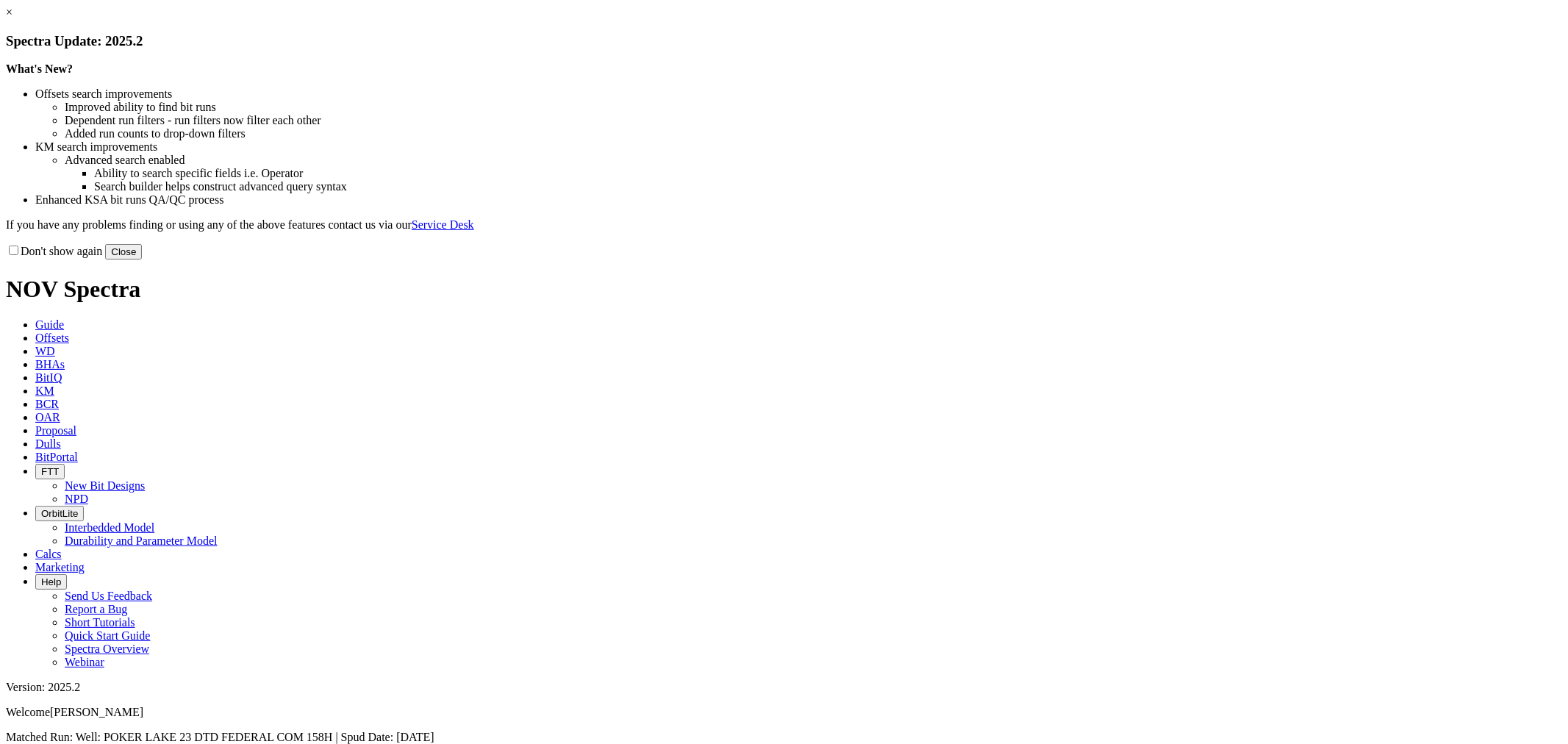
click at [142, 260] on button "Close" at bounding box center [123, 252] width 37 height 16
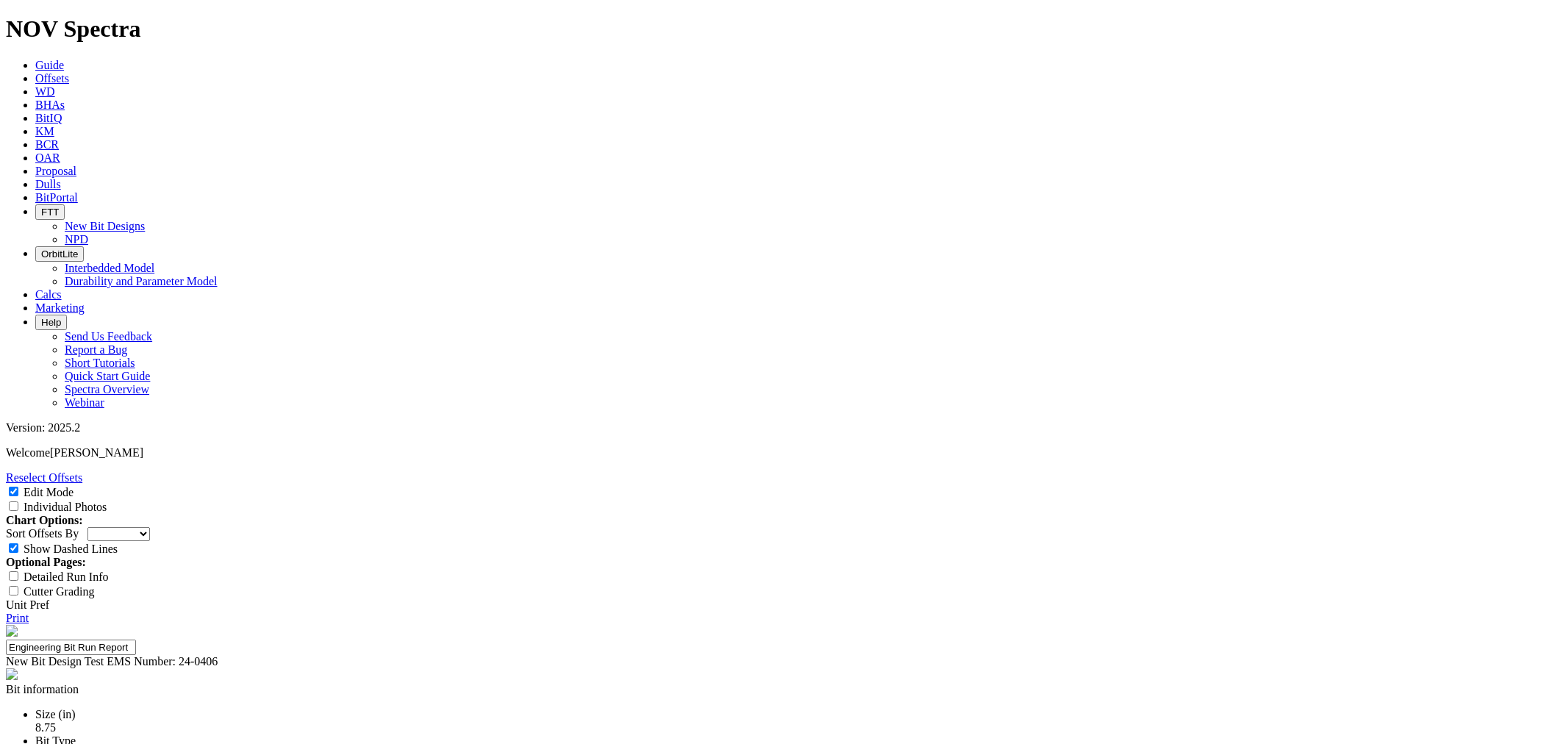
select select "New Bit Design"
type textarea "Minor wear chamfers seen throughout the cone. Worn teeth along the shoulder and…"
click at [19, 501] on input "Individual Photos" at bounding box center [13, 506] width 9 height 9
checkbox input "true"
click at [29, 612] on link "Print" at bounding box center [17, 618] width 23 height 12
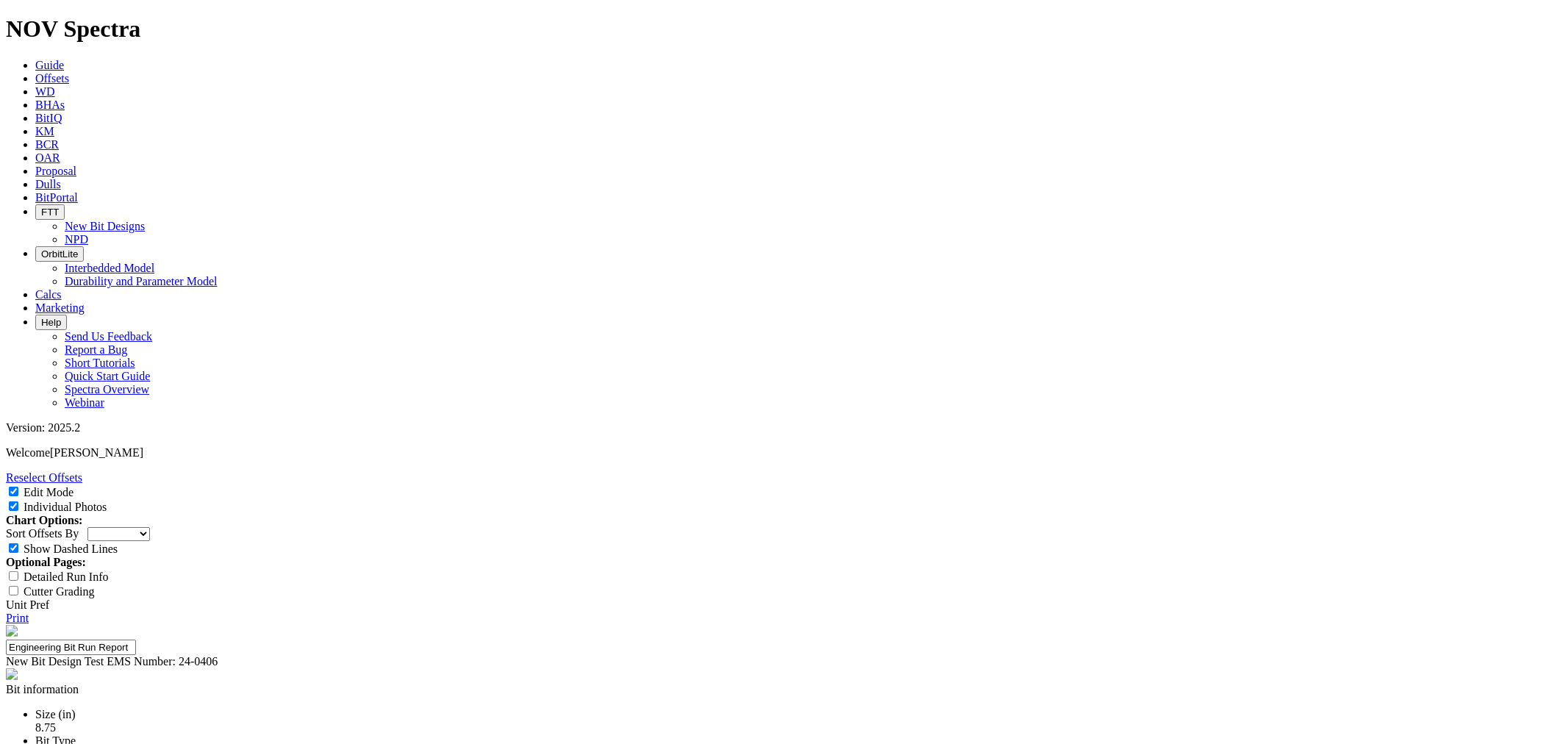
scroll to position [9, 0]
